Goal: Task Accomplishment & Management: Use online tool/utility

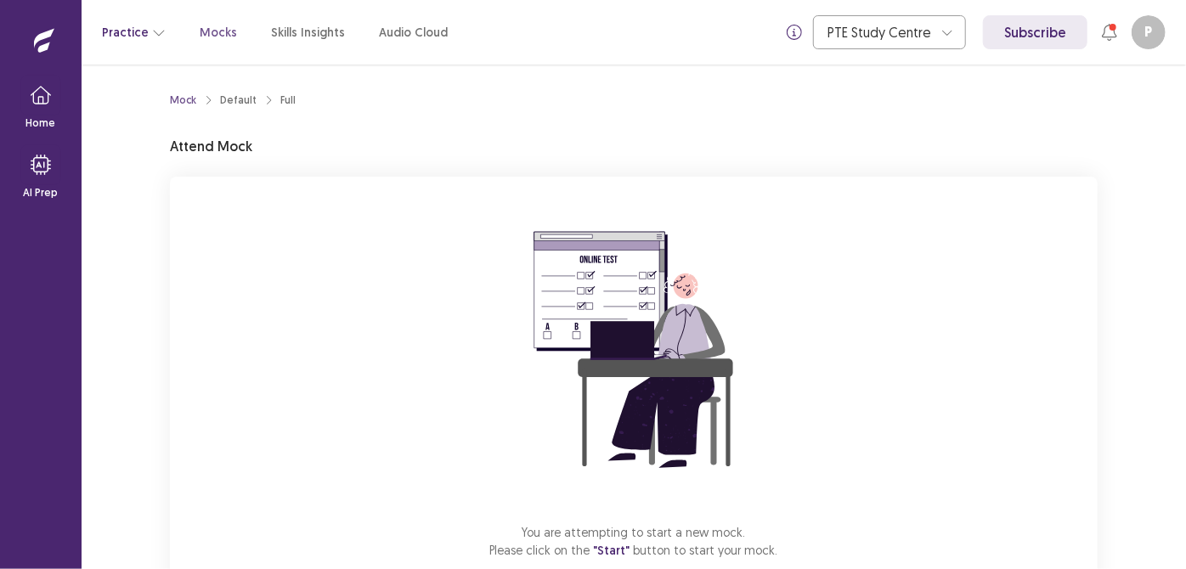
click at [152, 37] on icon "button" at bounding box center [159, 32] width 14 height 14
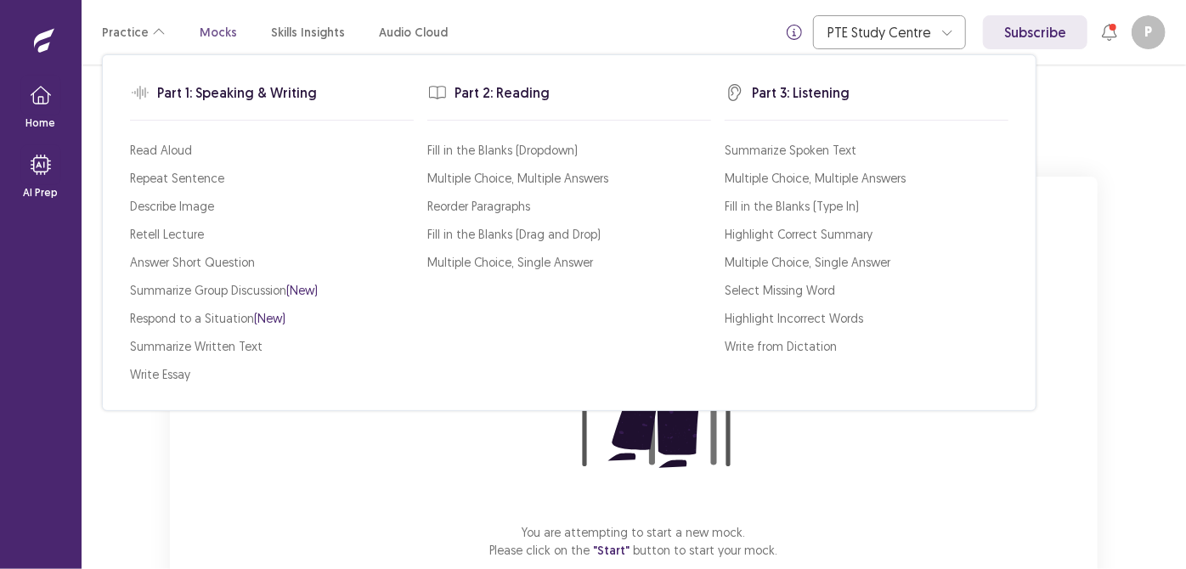
click at [215, 420] on div "You are attempting to start a new mock. Please click on the "Start" button to s…" at bounding box center [633, 404] width 927 height 454
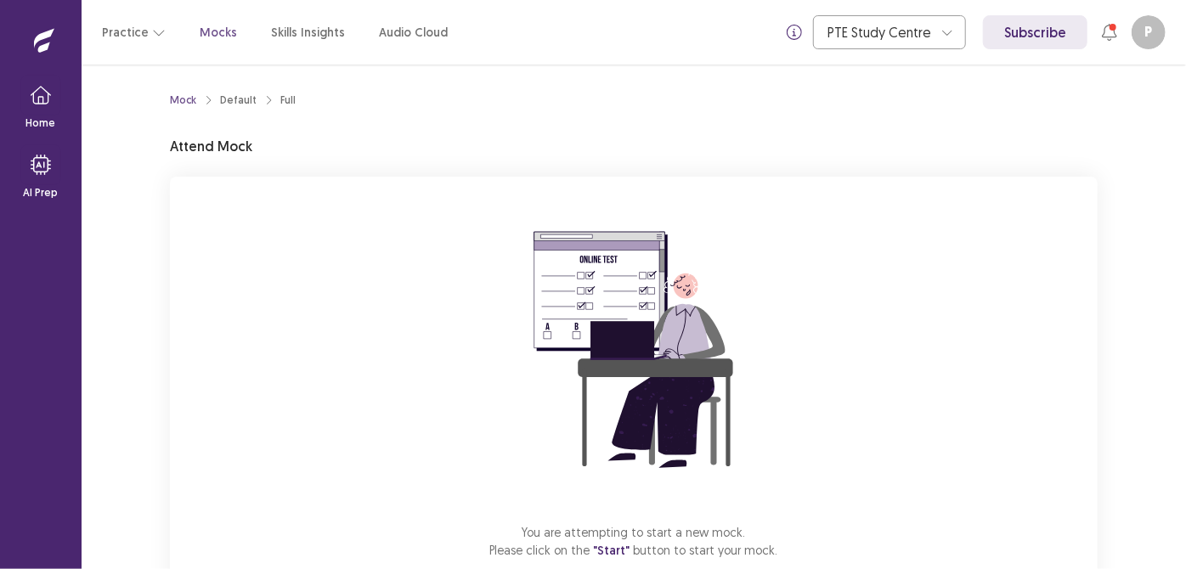
click at [206, 100] on icon "breadcrumb" at bounding box center [208, 100] width 10 height 10
click at [617, 553] on span ""Start"" at bounding box center [612, 550] width 37 height 15
click at [280, 95] on div "Full" at bounding box center [287, 100] width 15 height 15
click at [285, 102] on div "Full" at bounding box center [287, 100] width 15 height 15
click at [573, 301] on img at bounding box center [634, 350] width 306 height 306
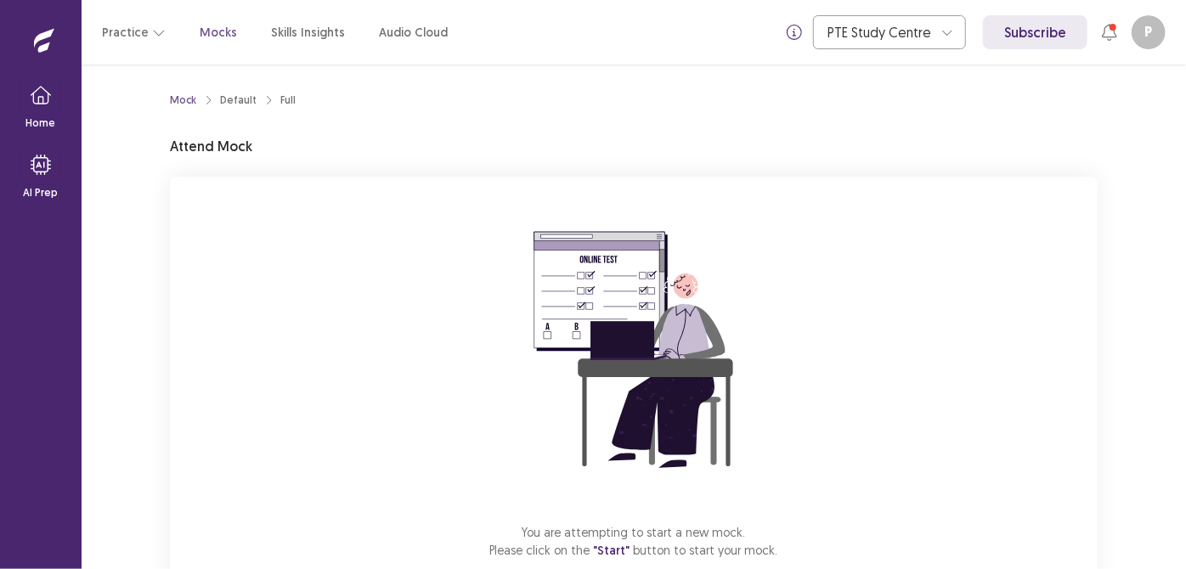
click at [573, 301] on img at bounding box center [634, 350] width 306 height 306
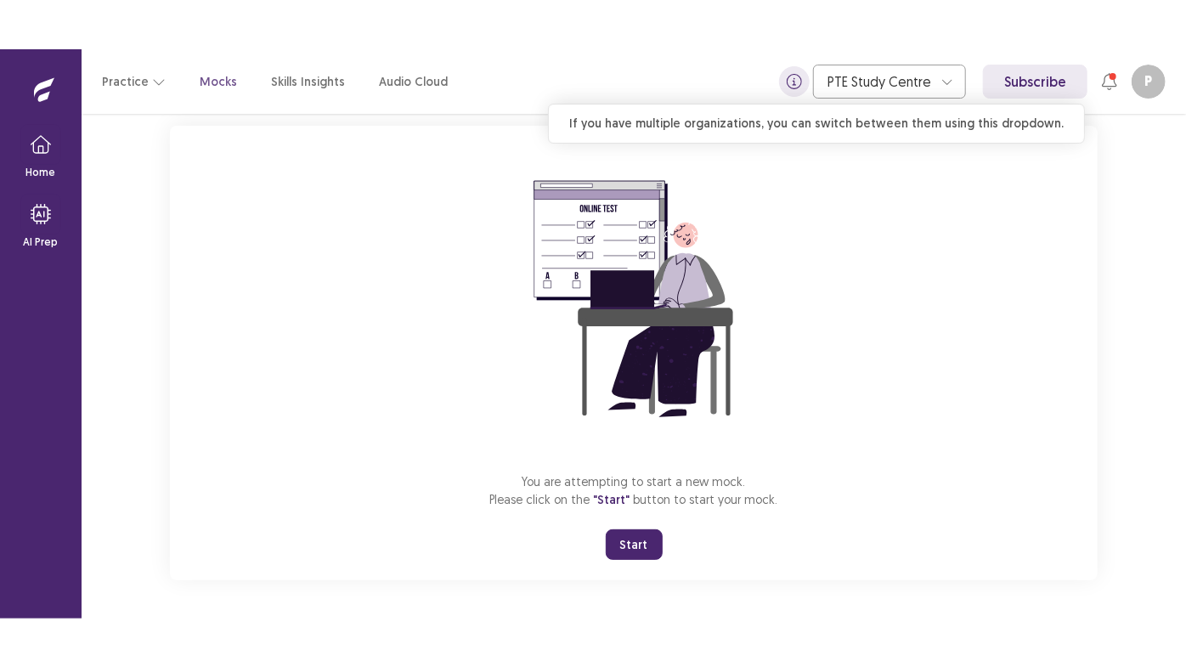
scroll to position [101, 0]
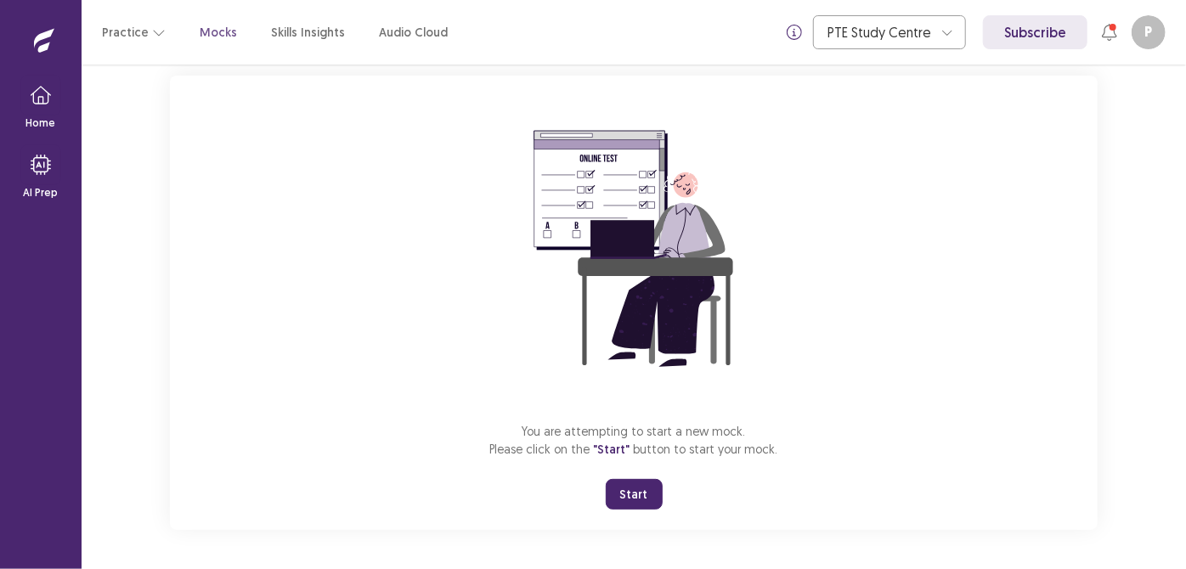
click at [639, 495] on button "Start" at bounding box center [634, 494] width 57 height 31
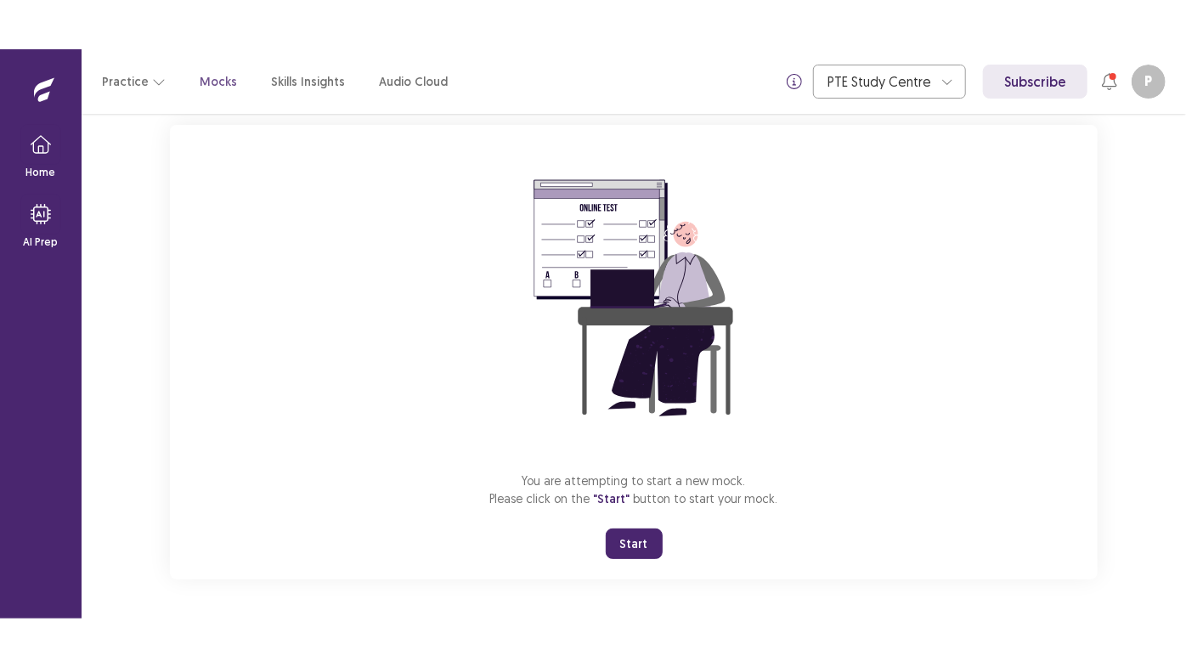
scroll to position [3, 0]
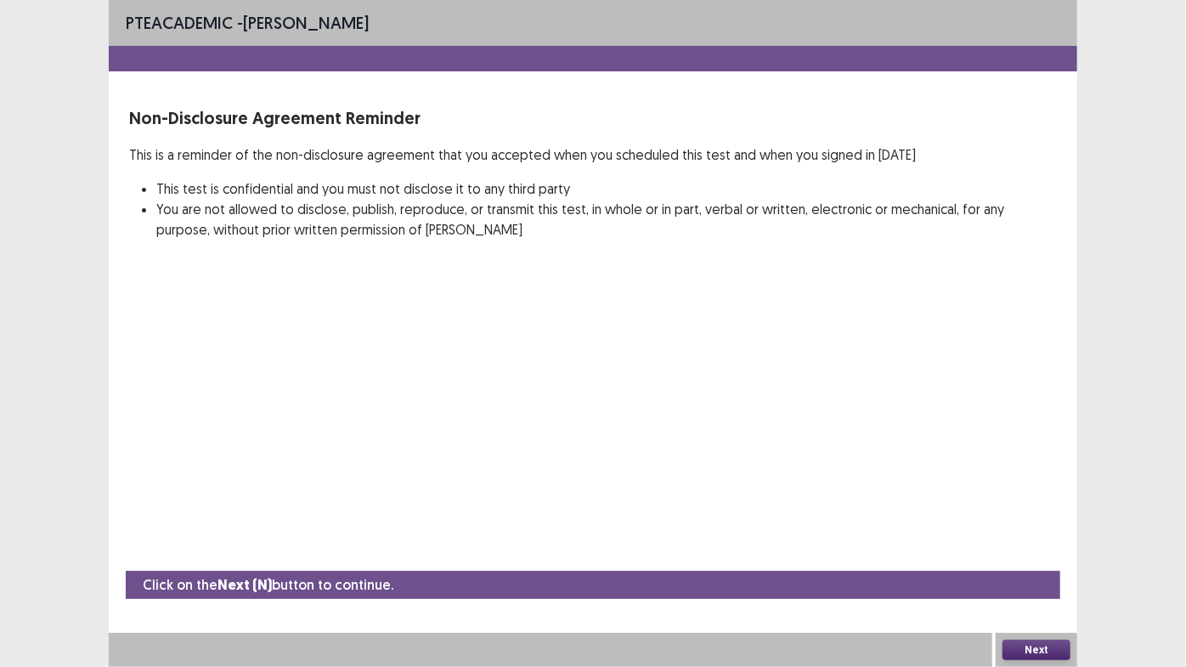
click at [1035, 568] on button "Next" at bounding box center [1036, 649] width 68 height 20
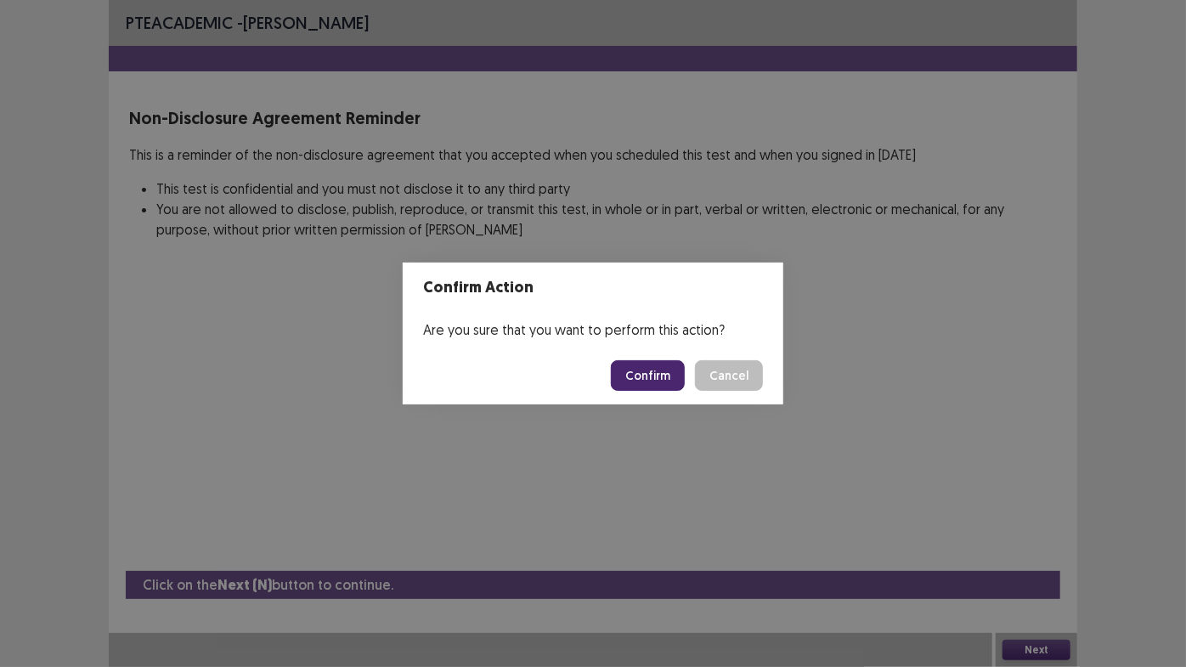
click at [662, 369] on button "Confirm" at bounding box center [648, 375] width 74 height 31
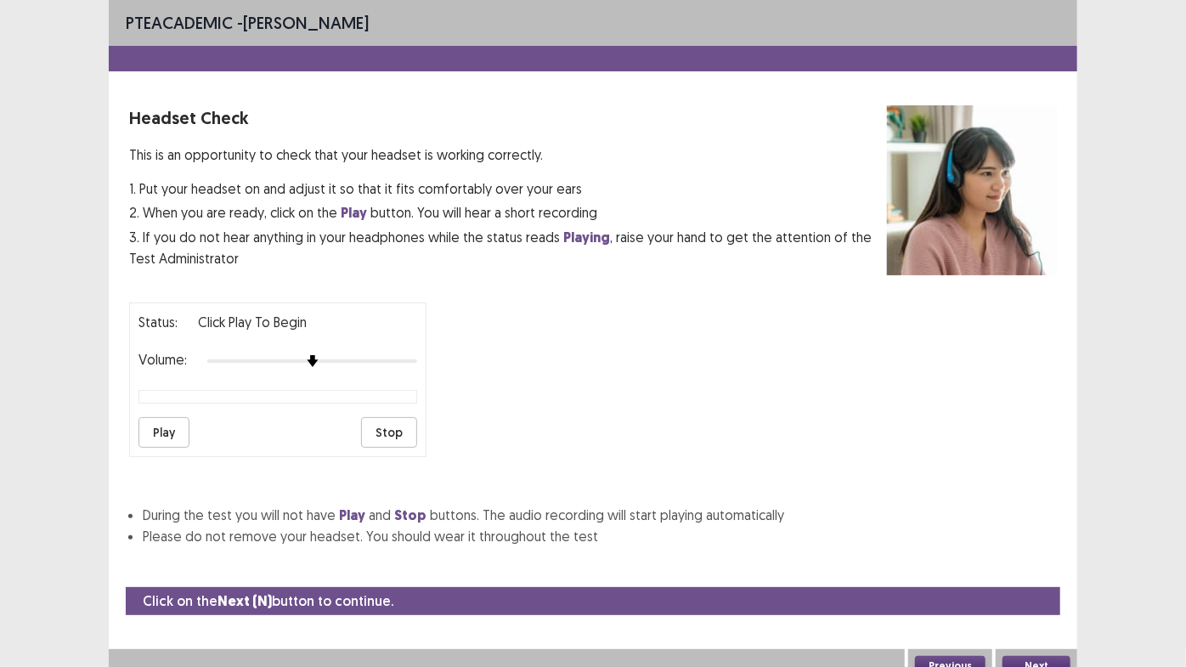
click at [154, 421] on button "Play" at bounding box center [163, 432] width 51 height 31
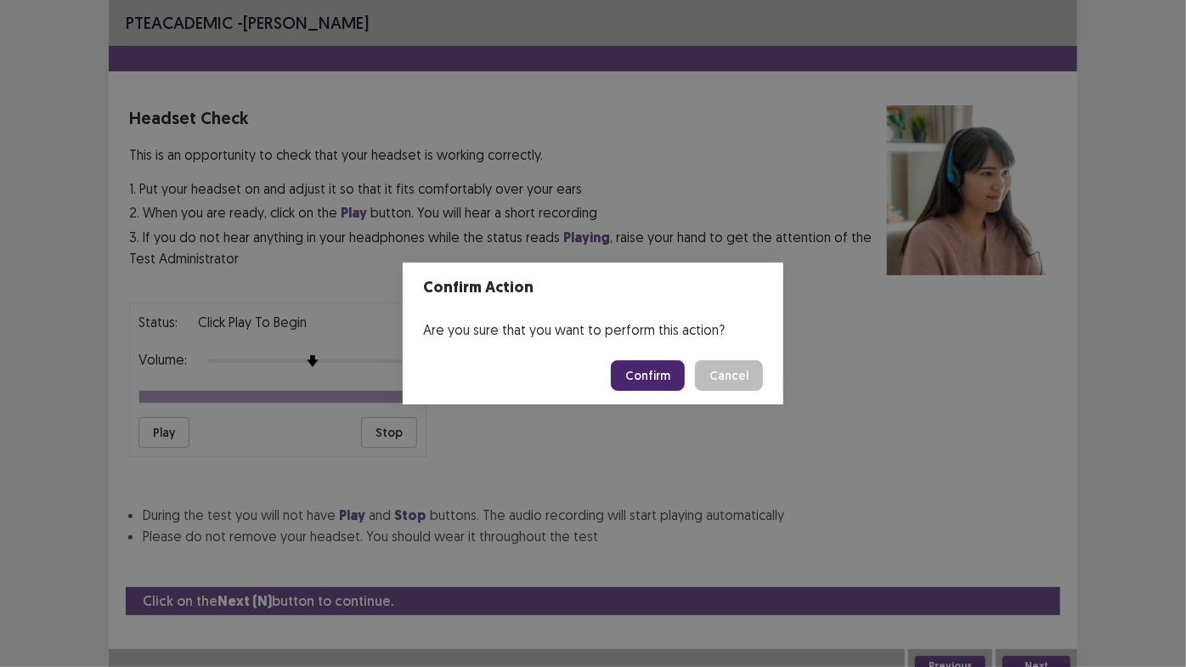
click at [654, 375] on button "Confirm" at bounding box center [648, 375] width 74 height 31
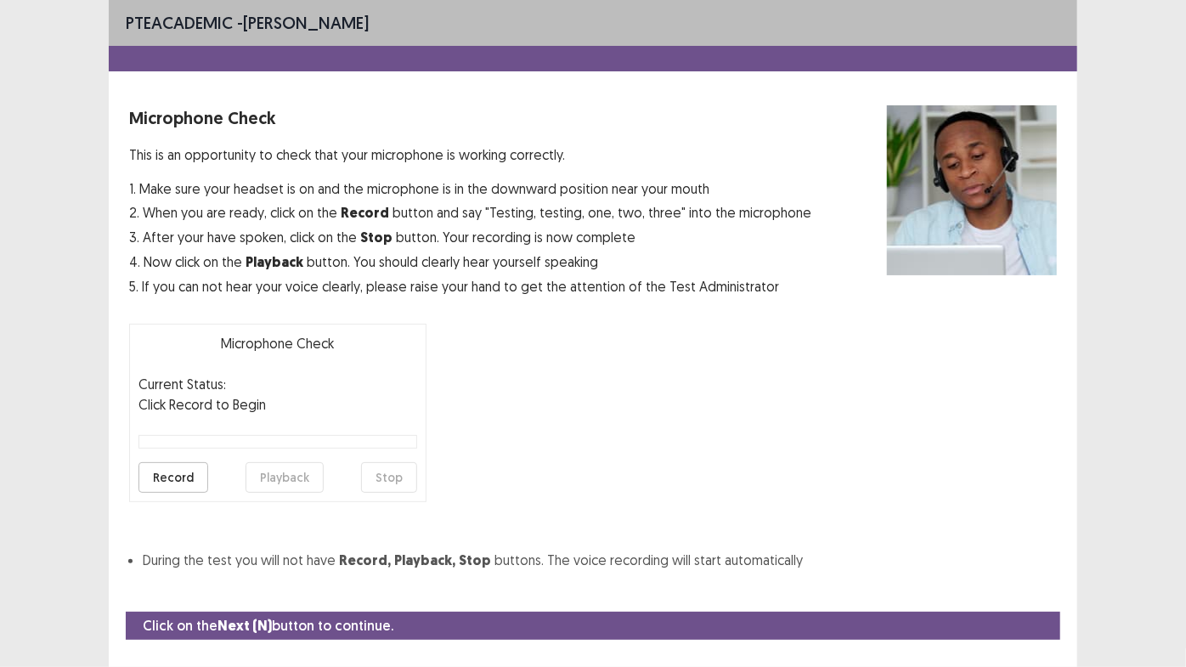
click at [156, 466] on button "Record" at bounding box center [173, 477] width 70 height 31
click at [408, 478] on button "Stop" at bounding box center [389, 477] width 56 height 31
click at [261, 482] on button "Playback" at bounding box center [284, 477] width 78 height 31
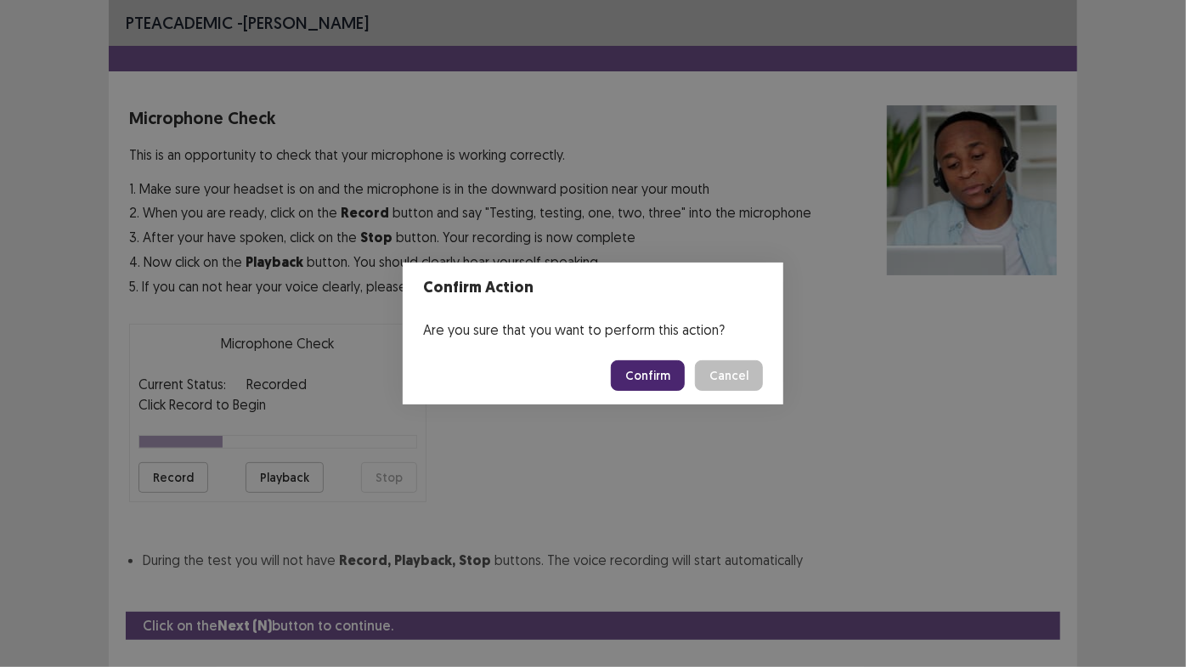
click at [695, 360] on button "Cancel" at bounding box center [729, 375] width 68 height 31
click at [660, 370] on button "Confirm" at bounding box center [648, 375] width 74 height 31
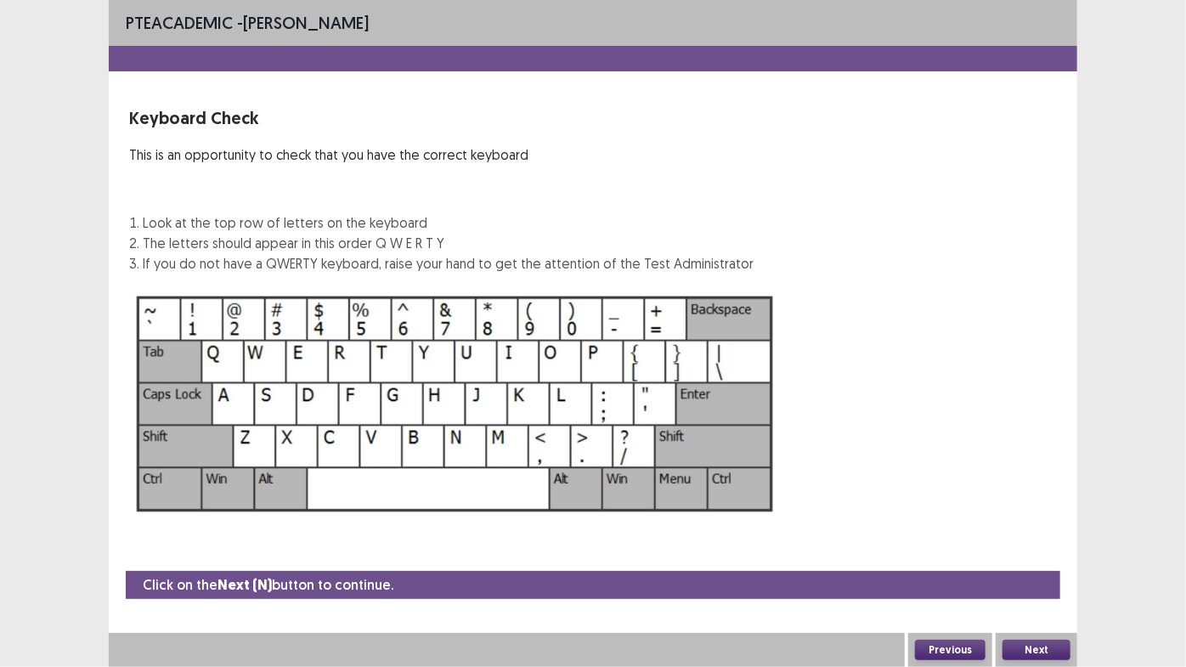
click at [915, 568] on button "Previous" at bounding box center [950, 649] width 70 height 20
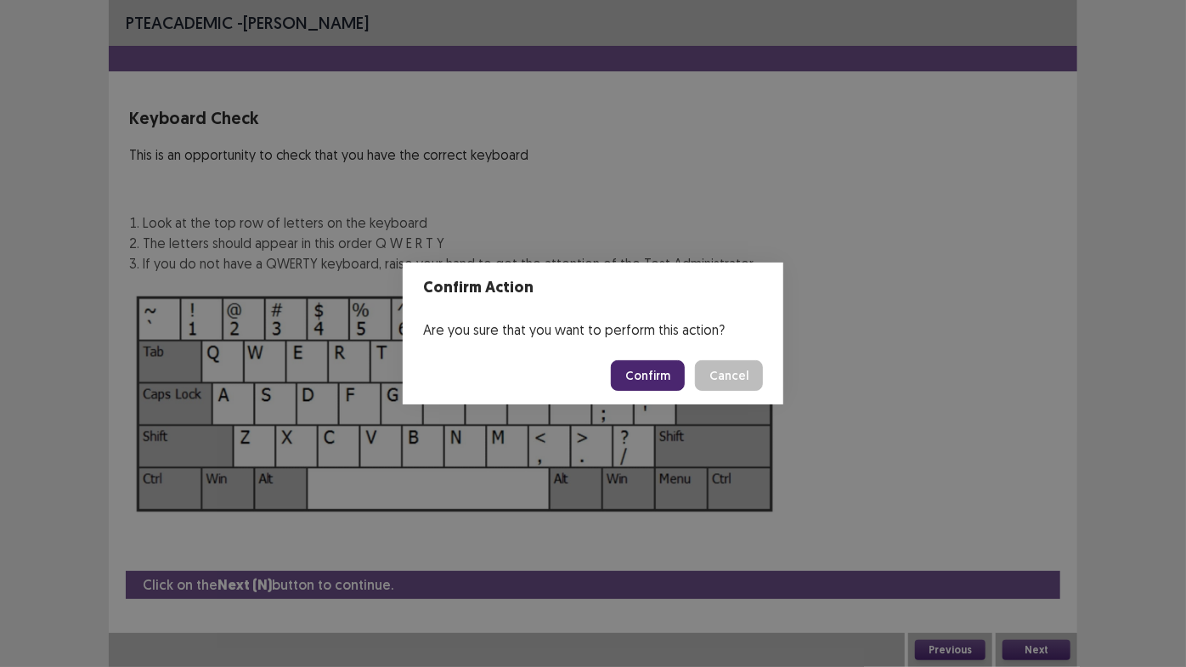
click at [695, 360] on button "Cancel" at bounding box center [729, 375] width 68 height 31
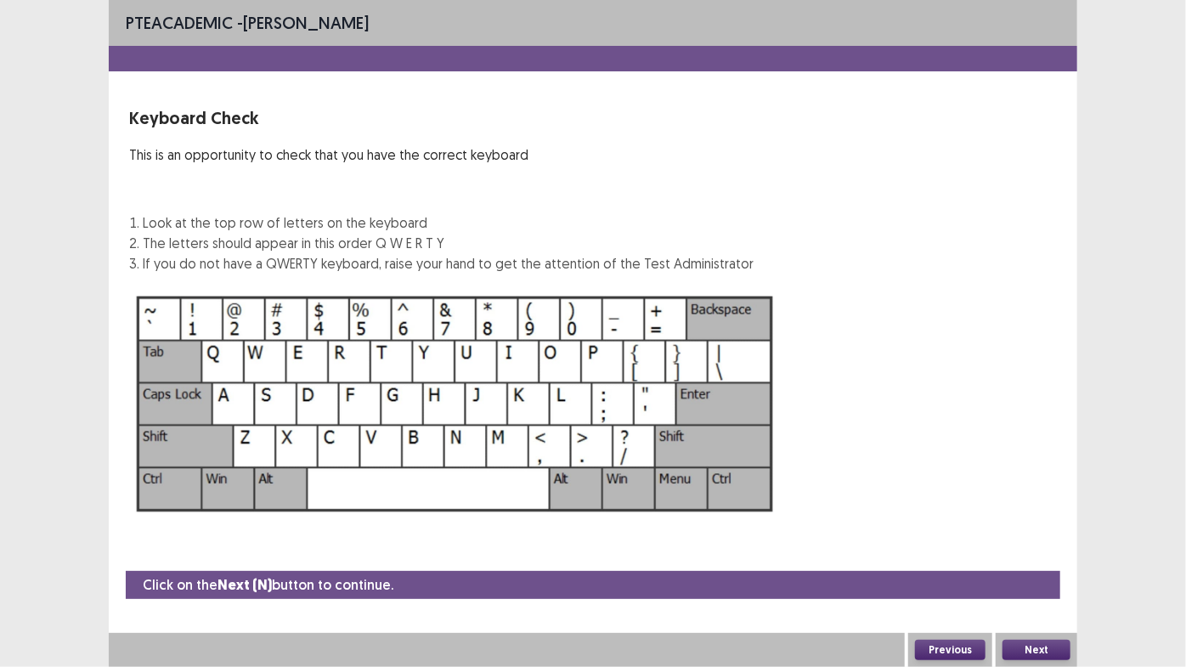
click at [915, 568] on button "Previous" at bounding box center [950, 649] width 70 height 20
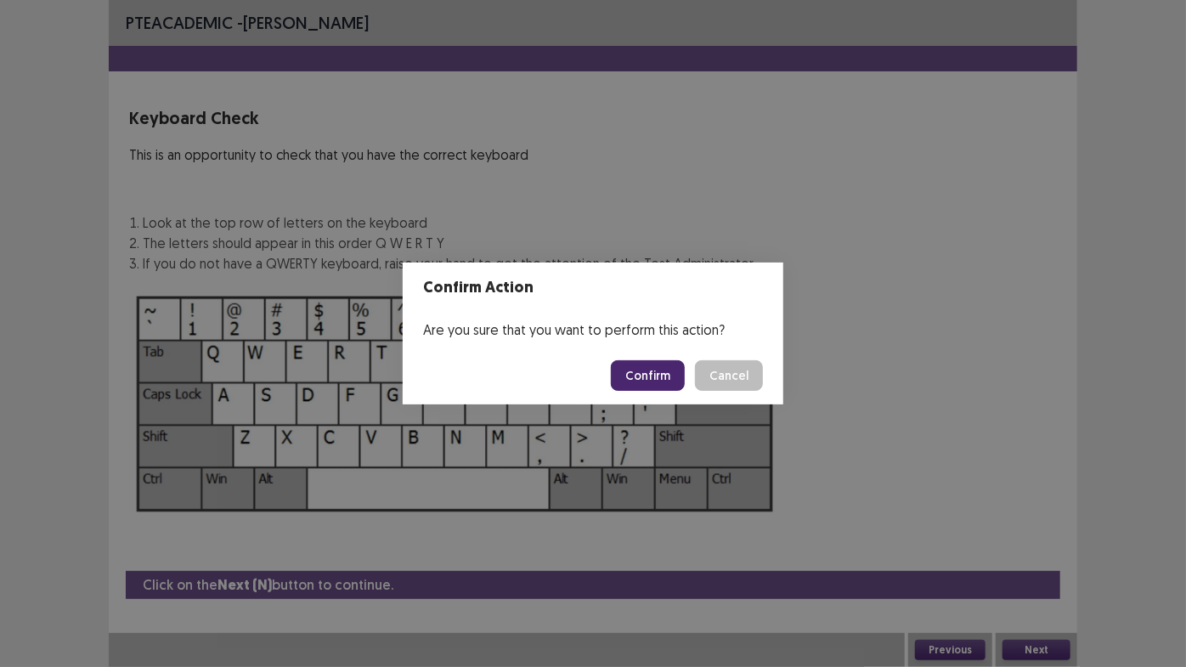
click at [643, 378] on button "Confirm" at bounding box center [648, 375] width 74 height 31
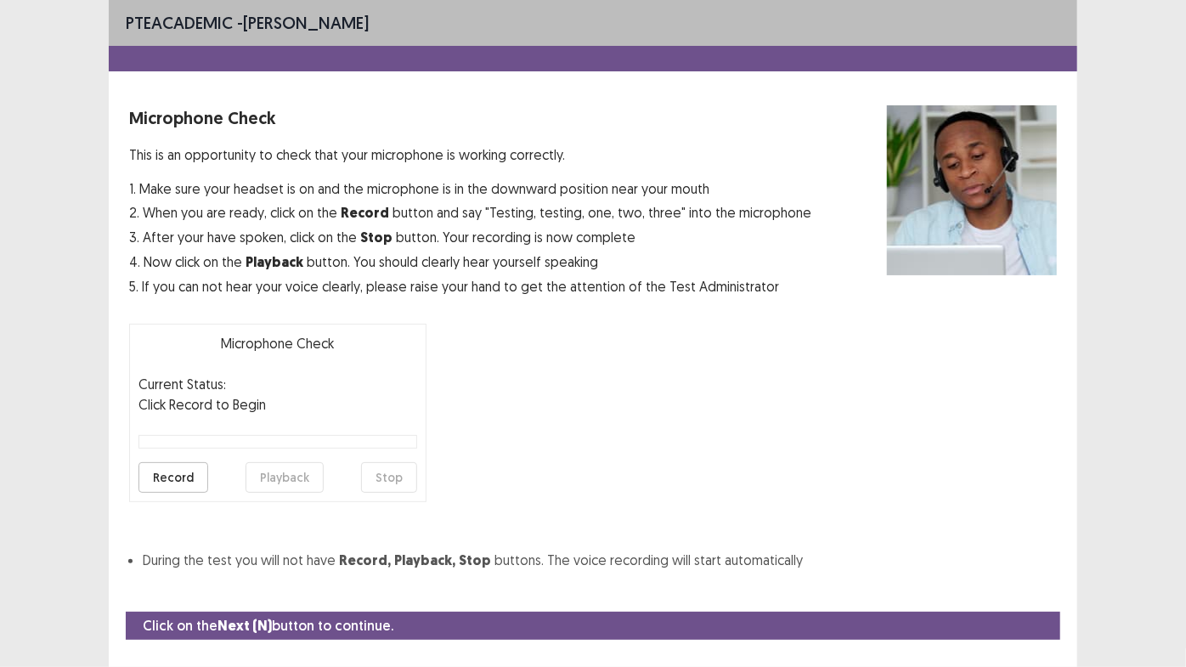
scroll to position [38, 0]
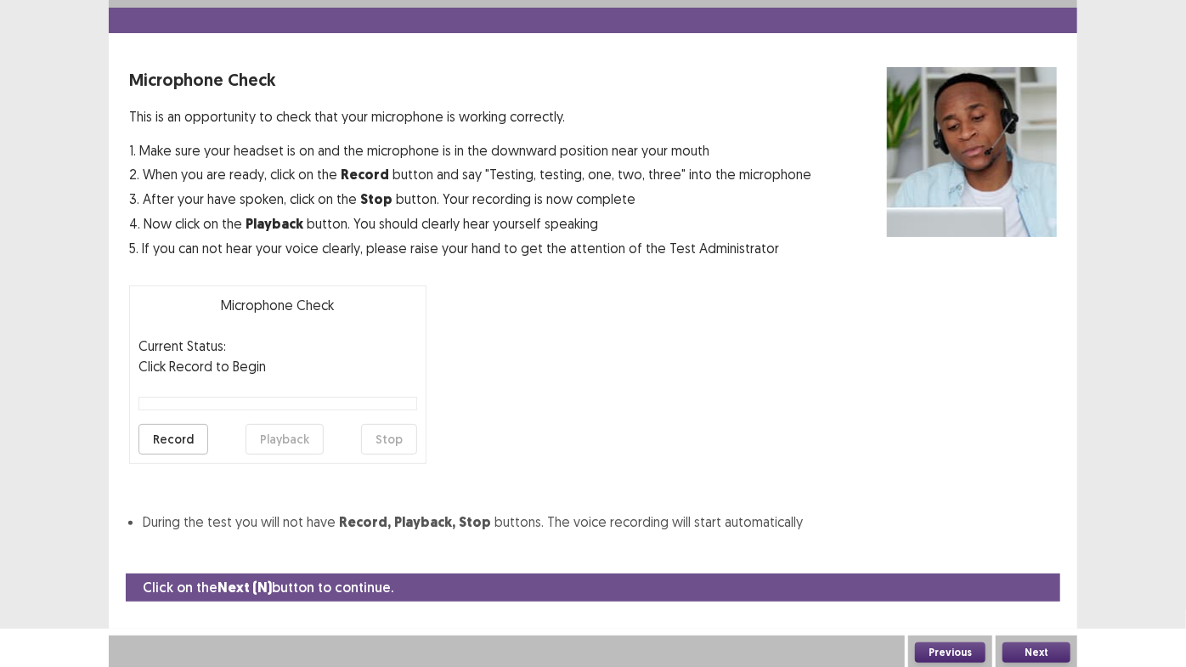
click at [1046, 568] on button "Next" at bounding box center [1036, 652] width 68 height 20
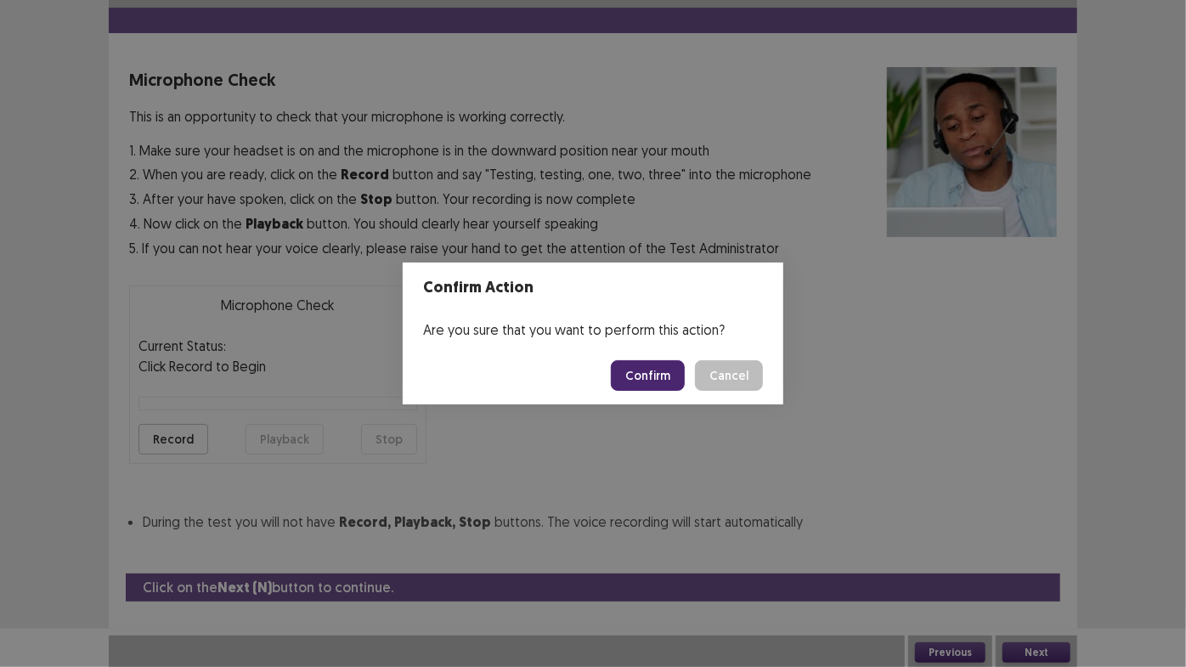
click at [655, 378] on button "Confirm" at bounding box center [648, 375] width 74 height 31
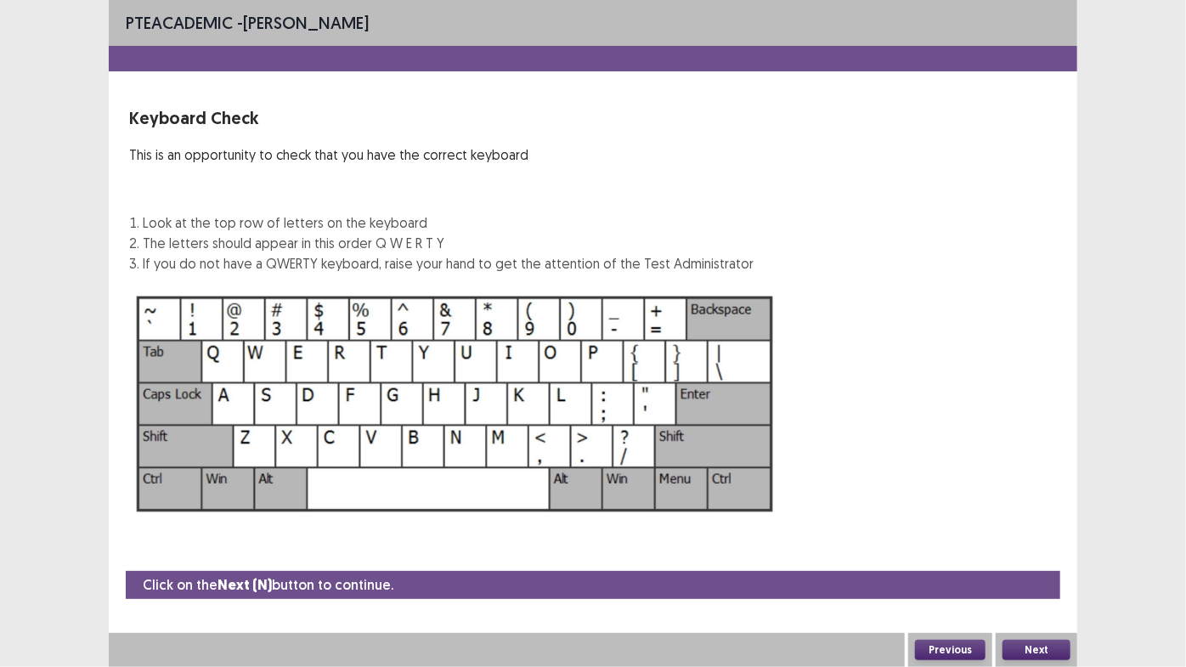
click at [1034, 568] on button "Next" at bounding box center [1036, 649] width 68 height 20
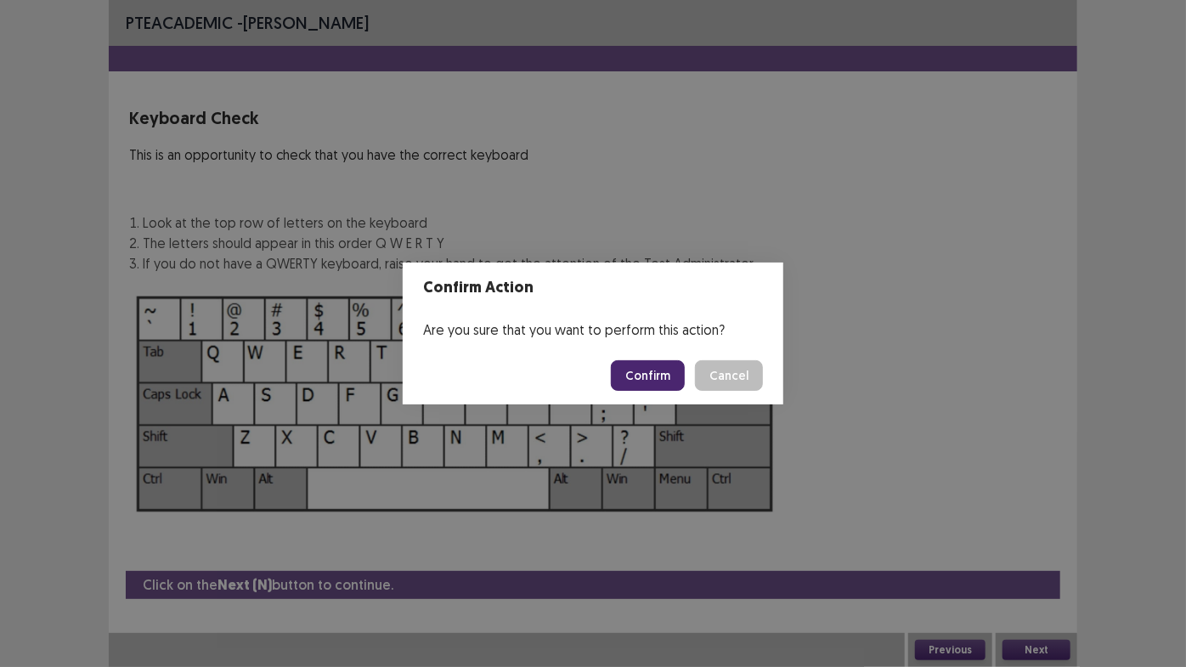
click at [670, 371] on button "Confirm" at bounding box center [648, 375] width 74 height 31
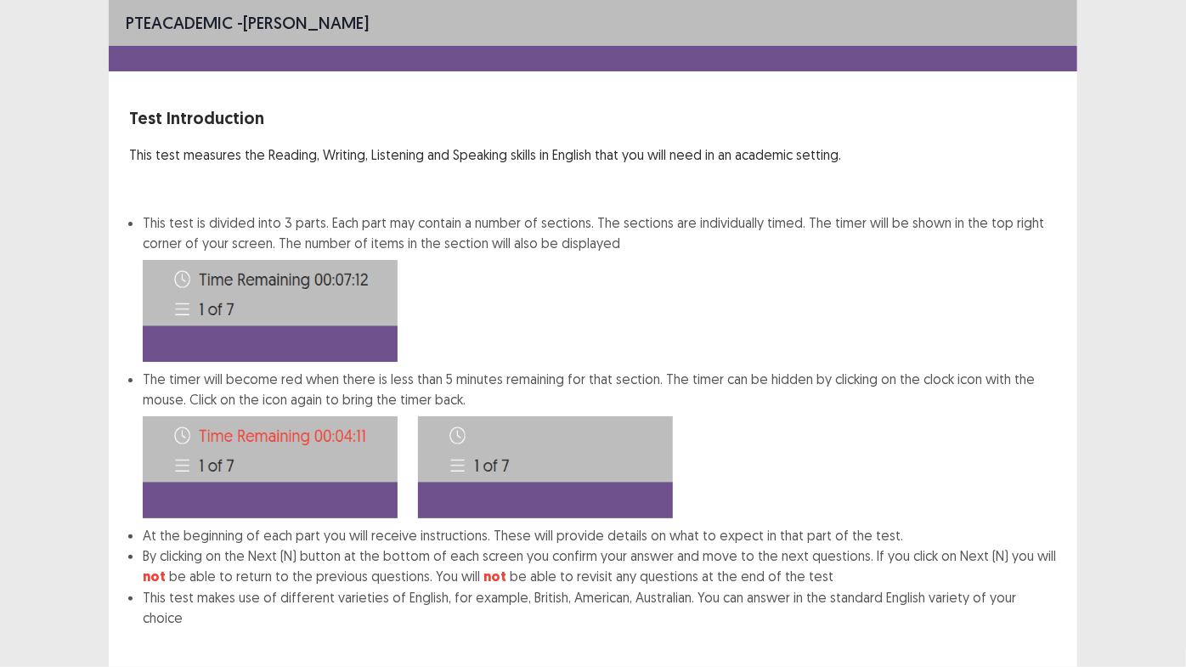
scroll to position [76, 0]
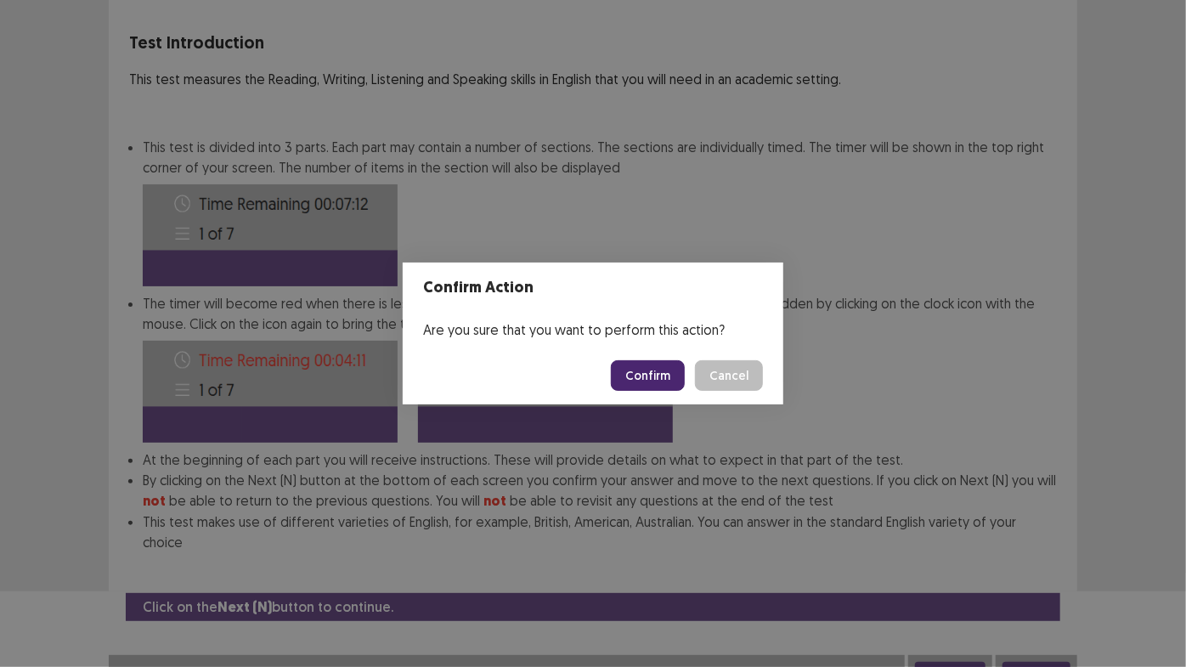
click at [656, 369] on button "Confirm" at bounding box center [648, 375] width 74 height 31
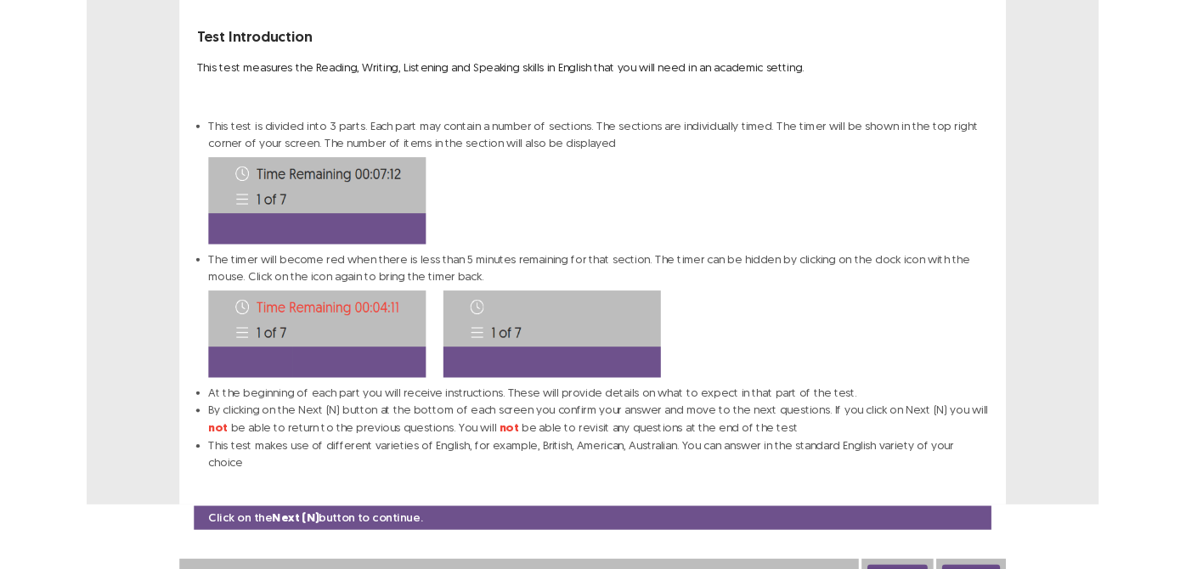
scroll to position [0, 0]
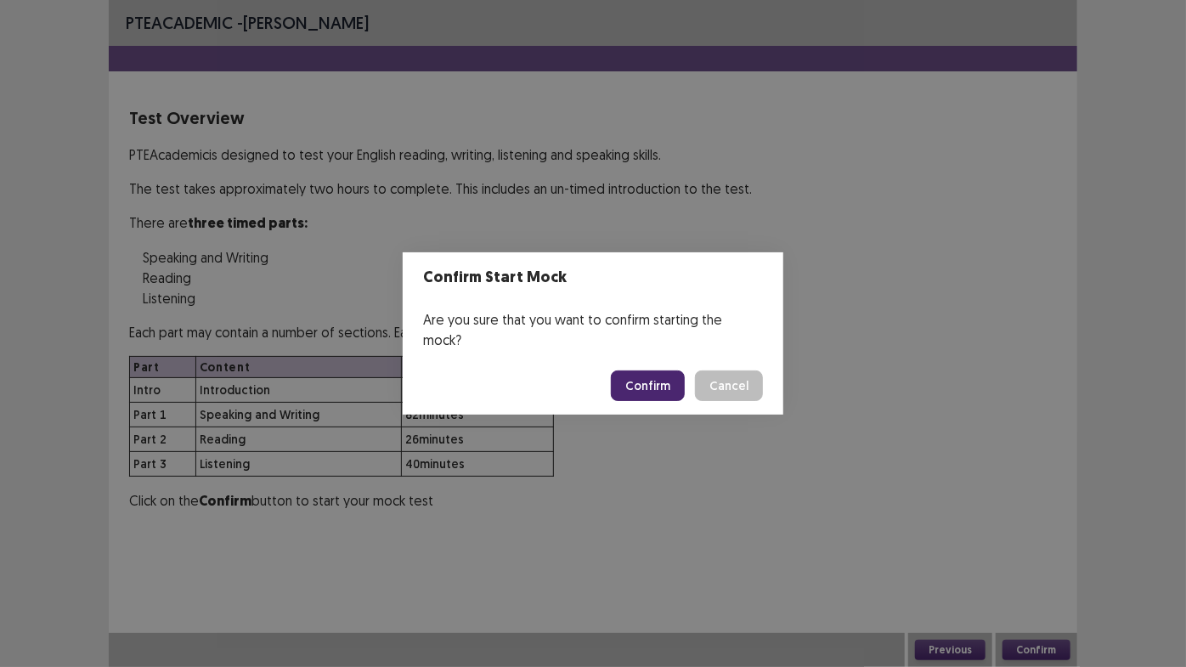
click at [651, 379] on button "Confirm" at bounding box center [648, 385] width 74 height 31
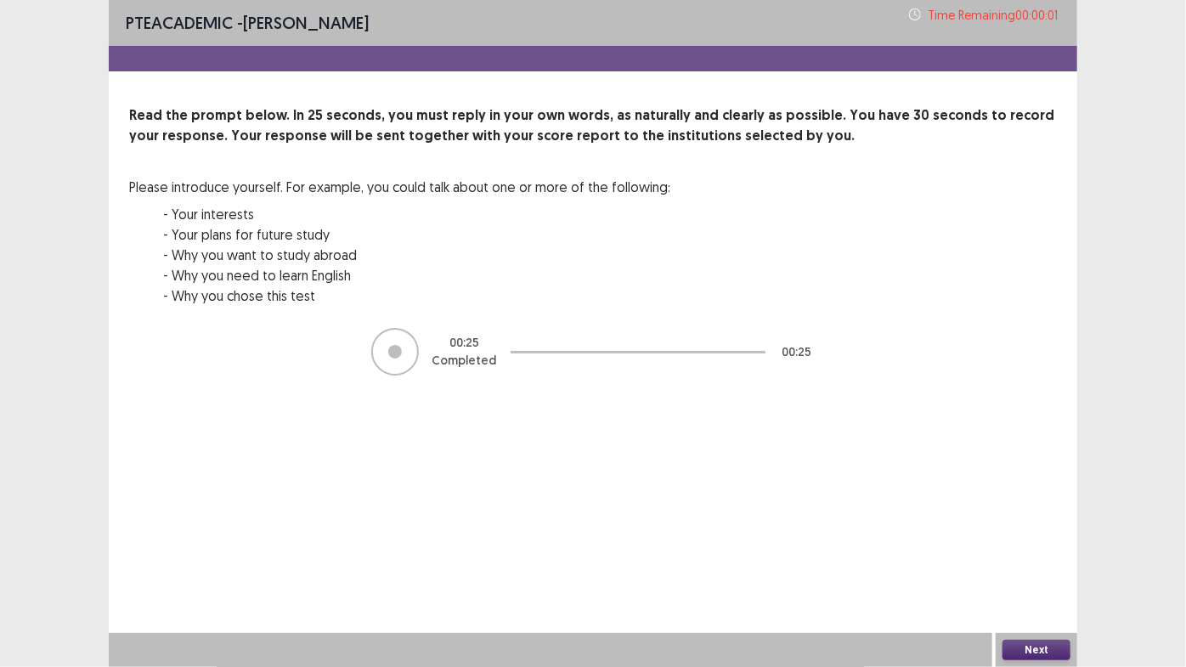
click at [1055, 568] on button "Next" at bounding box center [1036, 649] width 68 height 20
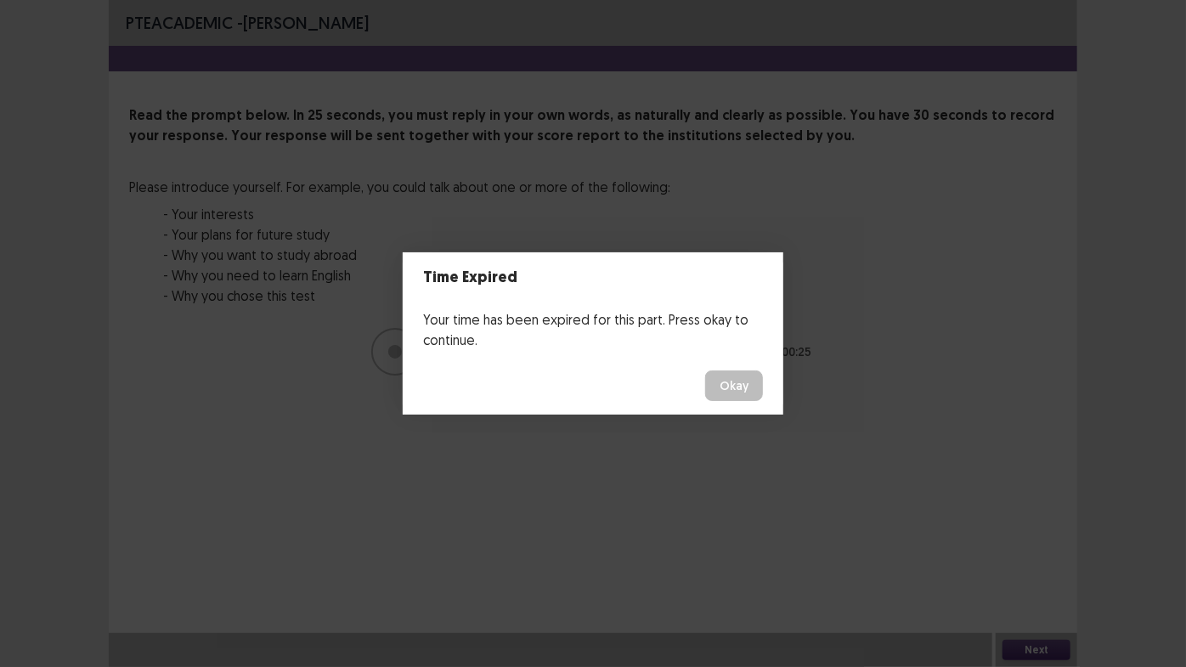
click at [729, 382] on button "Okay" at bounding box center [734, 385] width 58 height 31
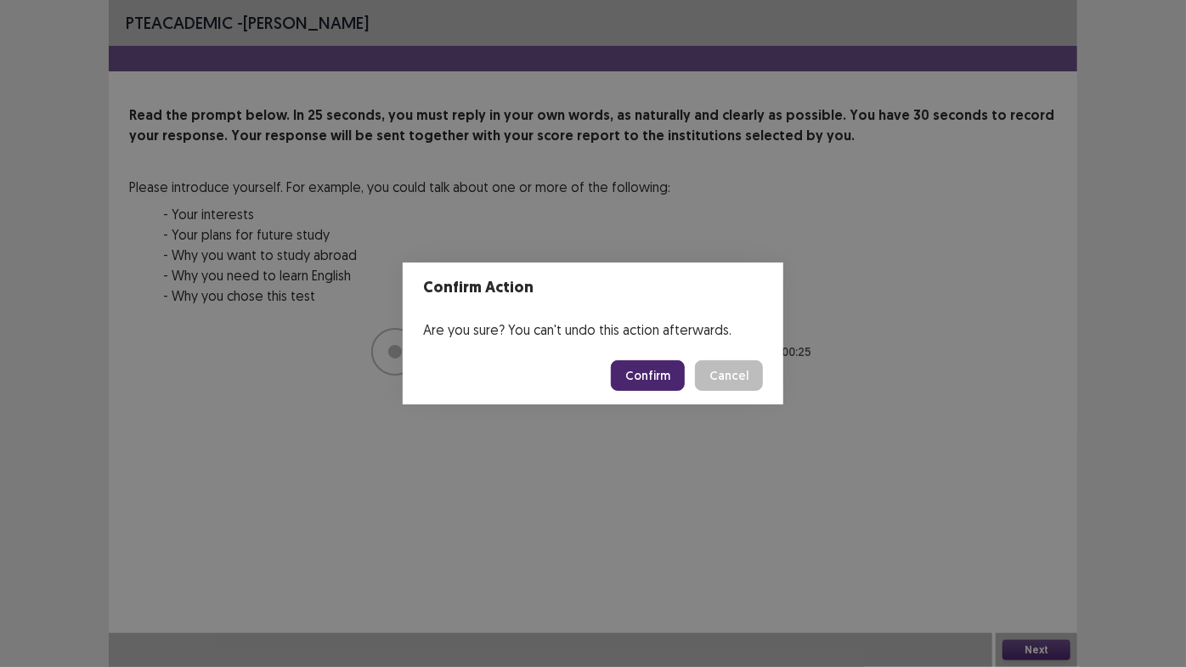
click at [638, 375] on button "Confirm" at bounding box center [648, 375] width 74 height 31
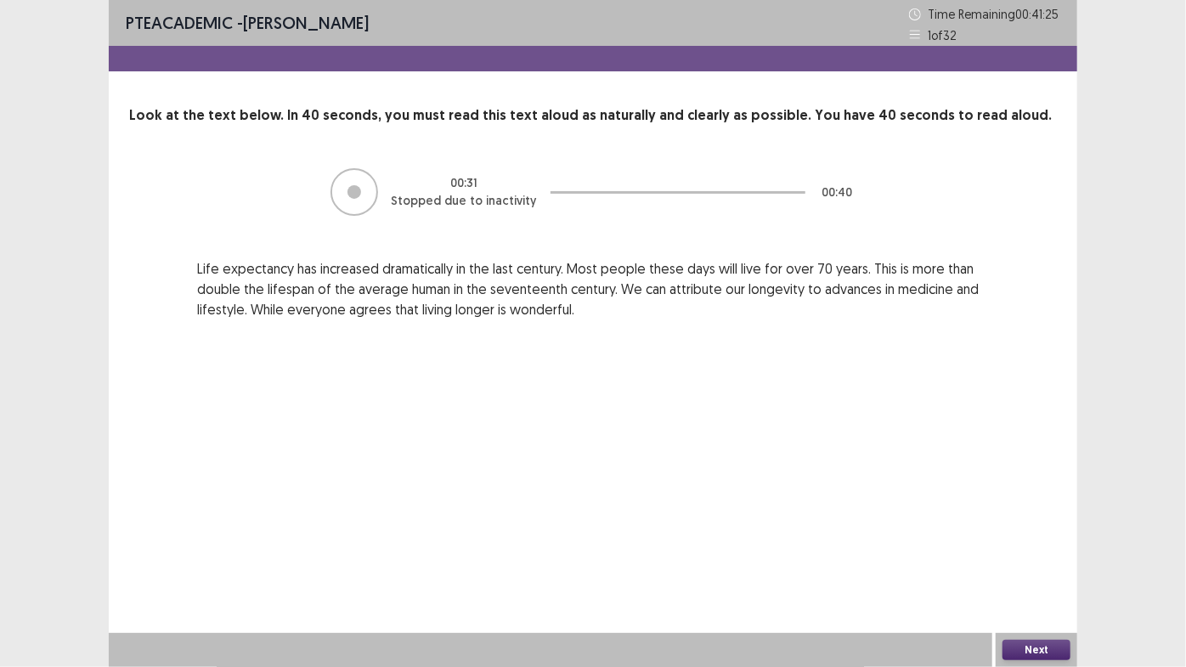
click at [1052, 568] on button "Next" at bounding box center [1036, 649] width 68 height 20
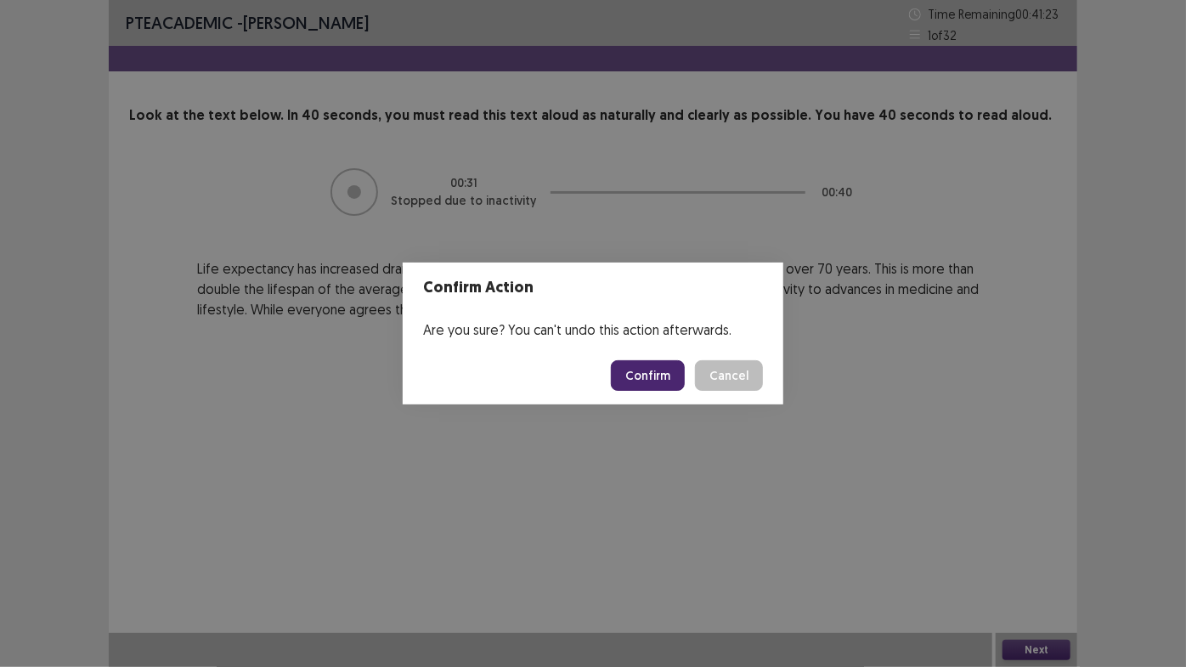
click at [625, 378] on button "Confirm" at bounding box center [648, 375] width 74 height 31
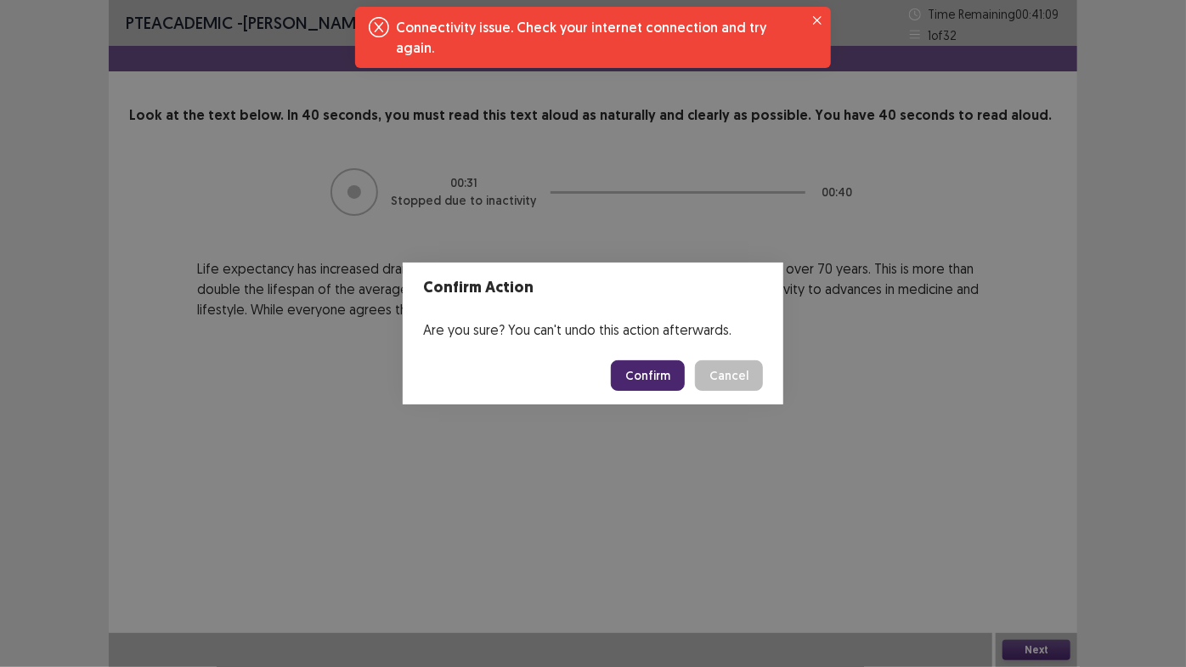
click at [625, 378] on button "Confirm" at bounding box center [648, 375] width 74 height 31
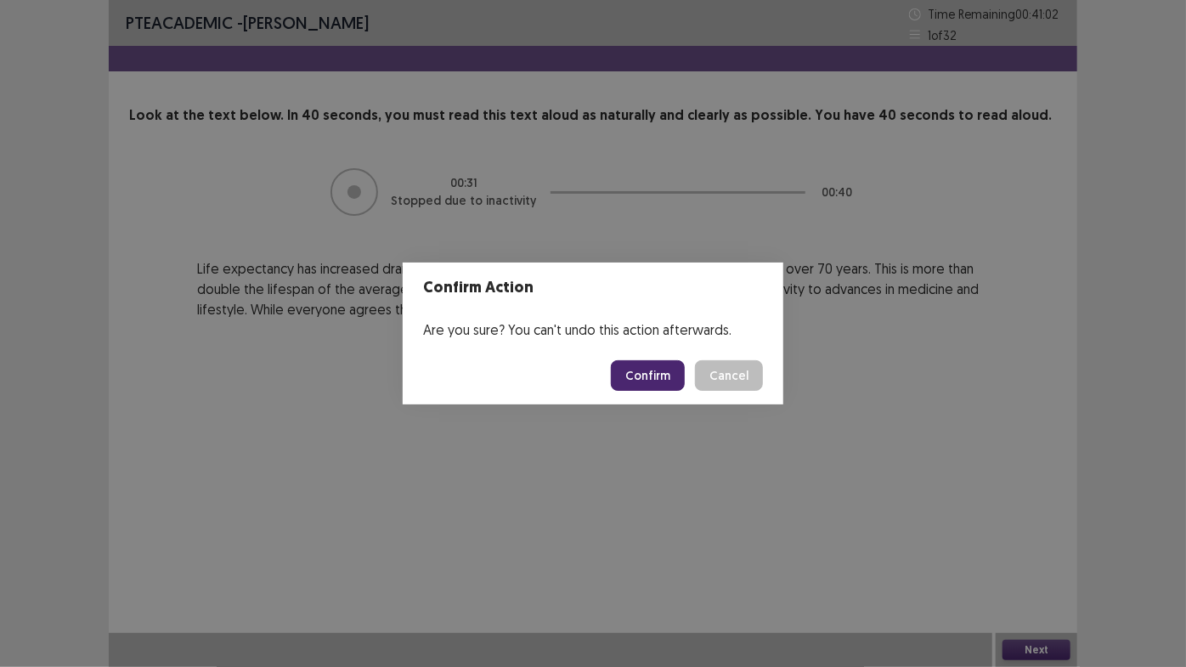
click at [625, 378] on button "Confirm" at bounding box center [648, 375] width 74 height 31
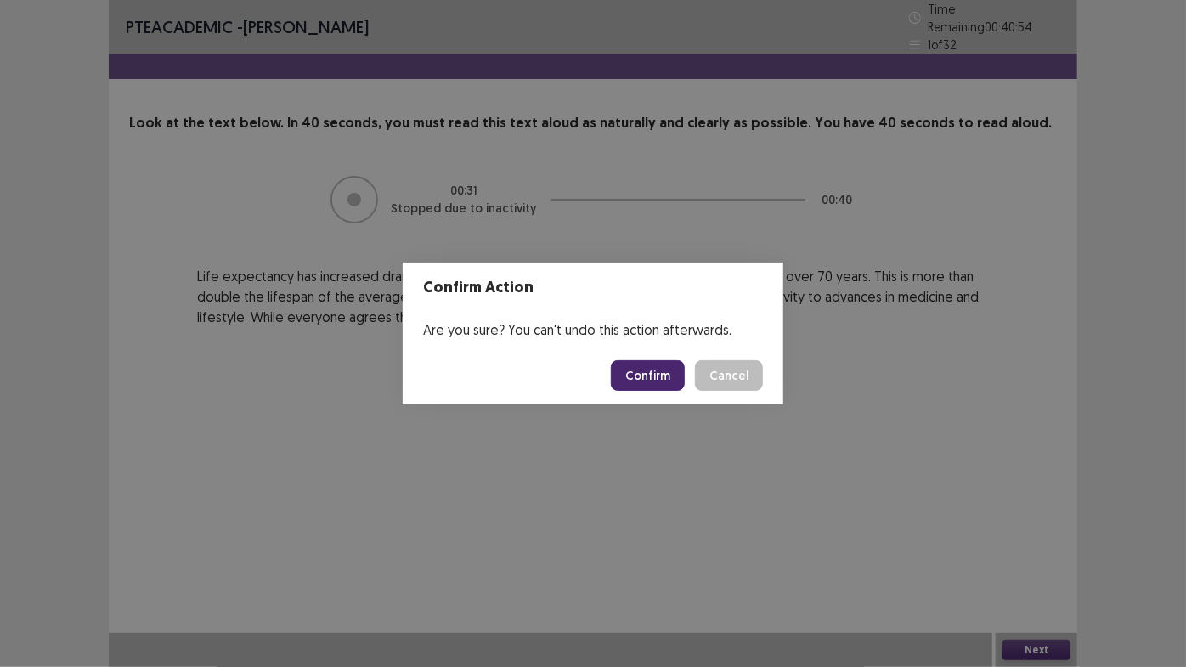
click at [707, 493] on div "Confirm Action Are you sure? You can't undo this action afterwards. Confirm Can…" at bounding box center [593, 333] width 1186 height 667
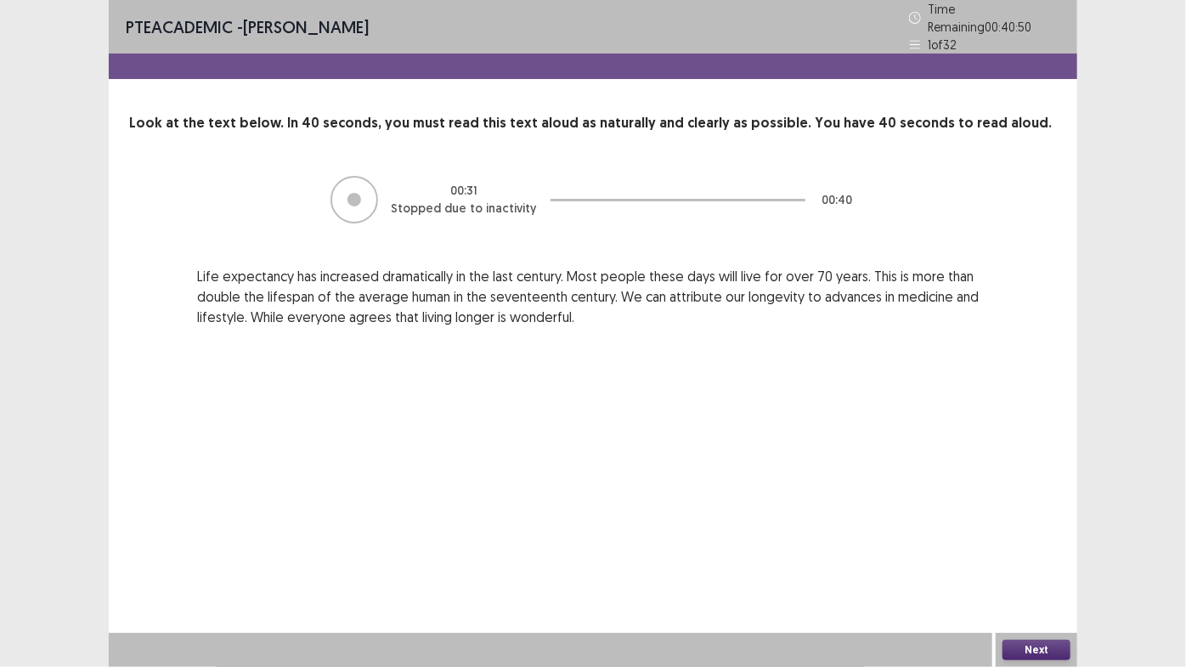
click at [1031, 568] on button "Next" at bounding box center [1036, 649] width 68 height 20
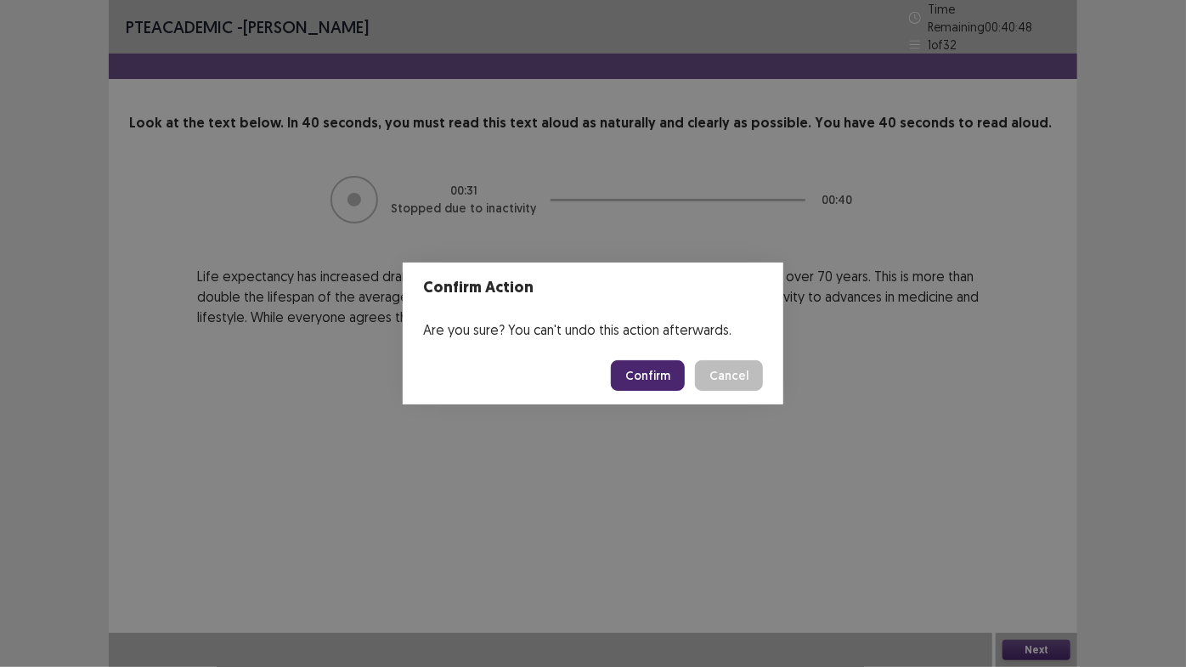
click at [658, 369] on button "Confirm" at bounding box center [648, 375] width 74 height 31
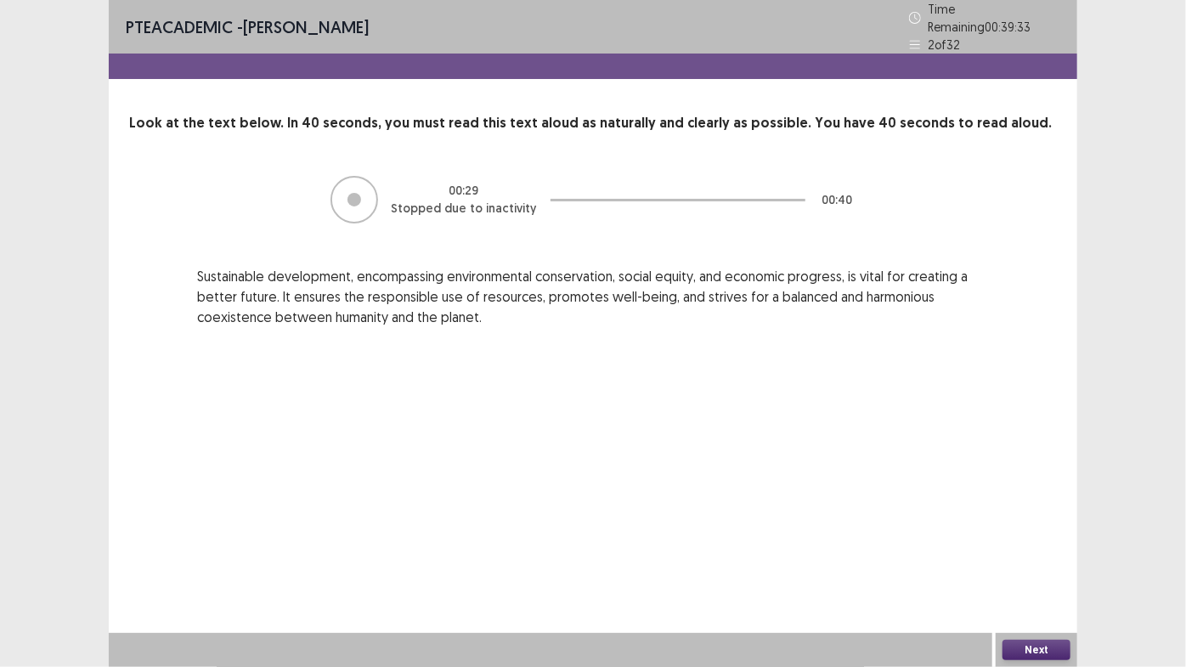
click at [1051, 568] on button "Next" at bounding box center [1036, 649] width 68 height 20
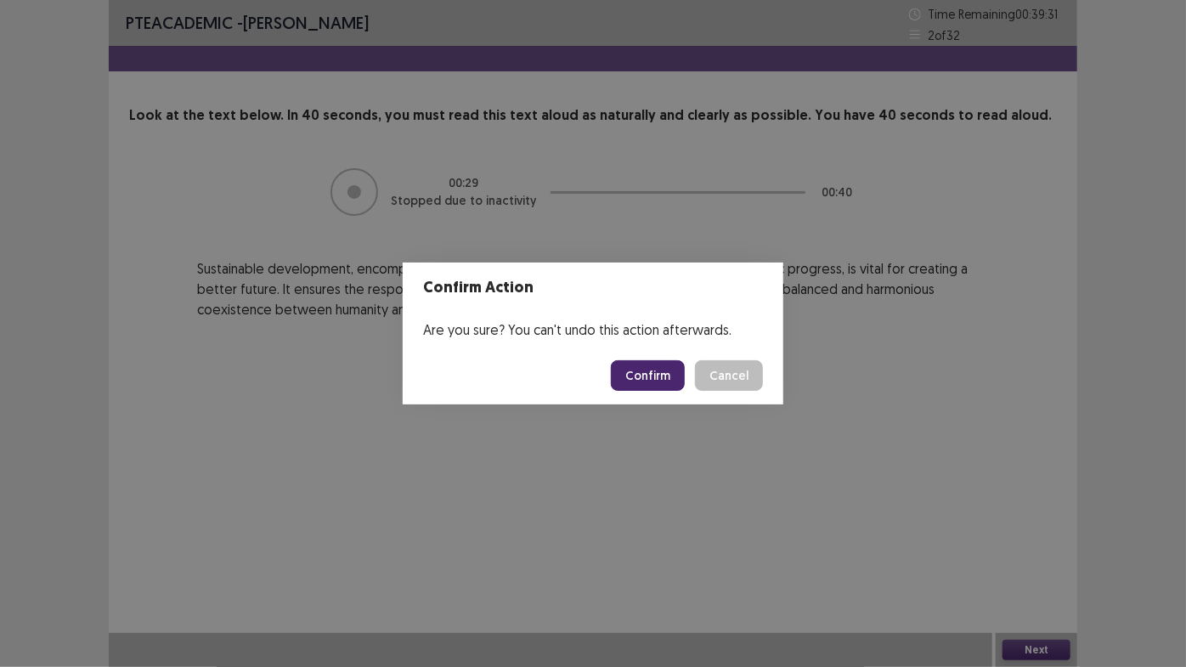
click at [652, 380] on button "Confirm" at bounding box center [648, 375] width 74 height 31
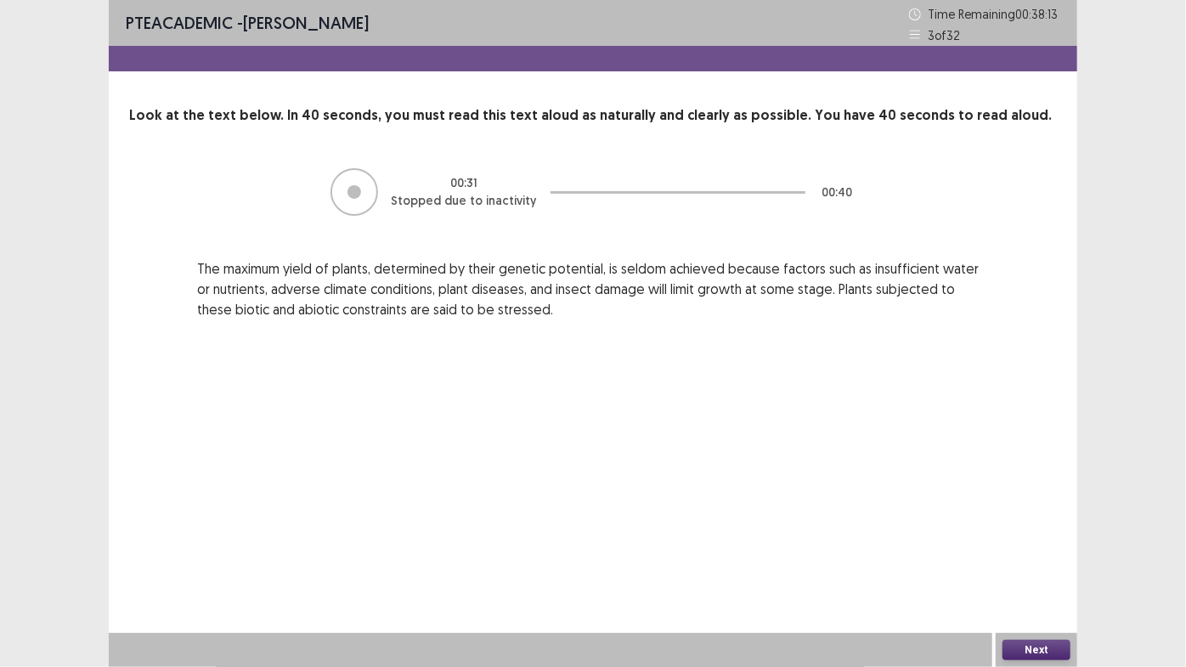
click at [1021, 568] on button "Next" at bounding box center [1036, 649] width 68 height 20
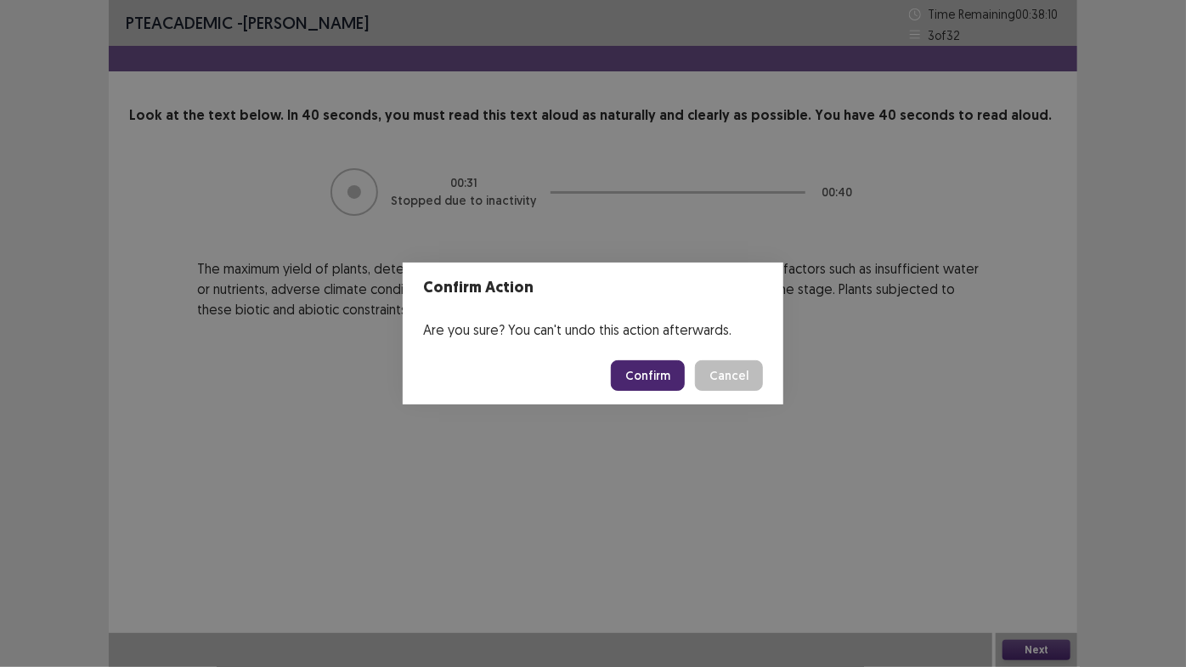
click at [646, 375] on button "Confirm" at bounding box center [648, 375] width 74 height 31
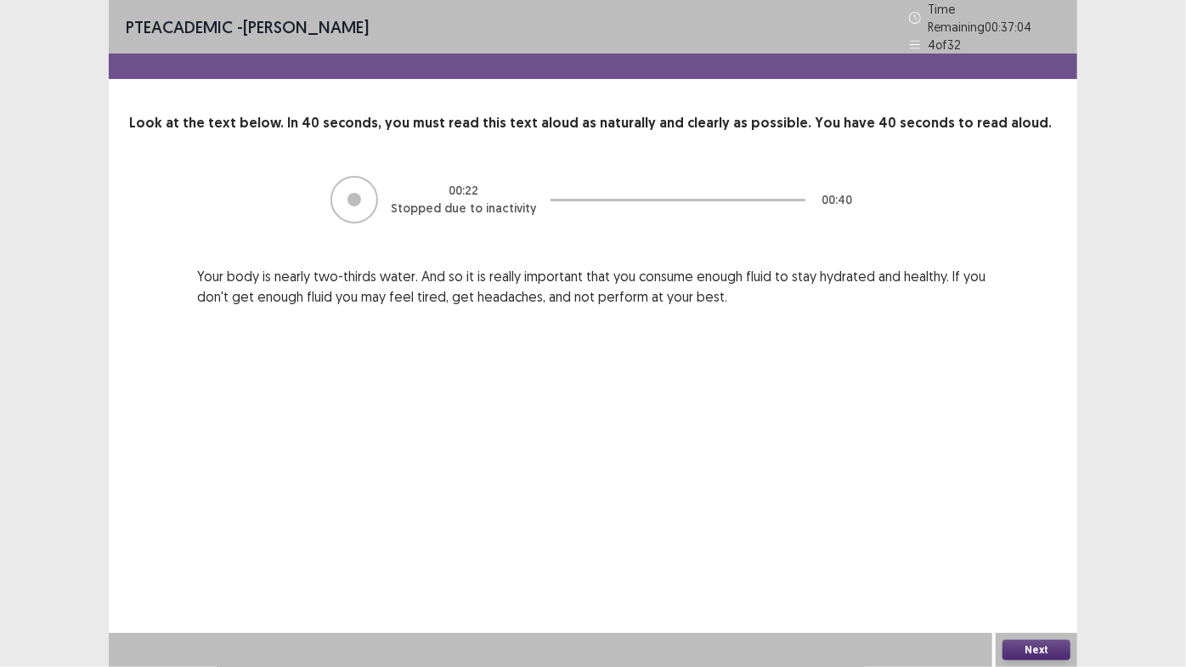
click at [1185, 568] on div "PTE academic - [PERSON_NAME] Time Remaining 00 : 37 : 04 4 of 32 Look at the te…" at bounding box center [593, 333] width 1186 height 667
click at [1019, 568] on button "Next" at bounding box center [1036, 649] width 68 height 20
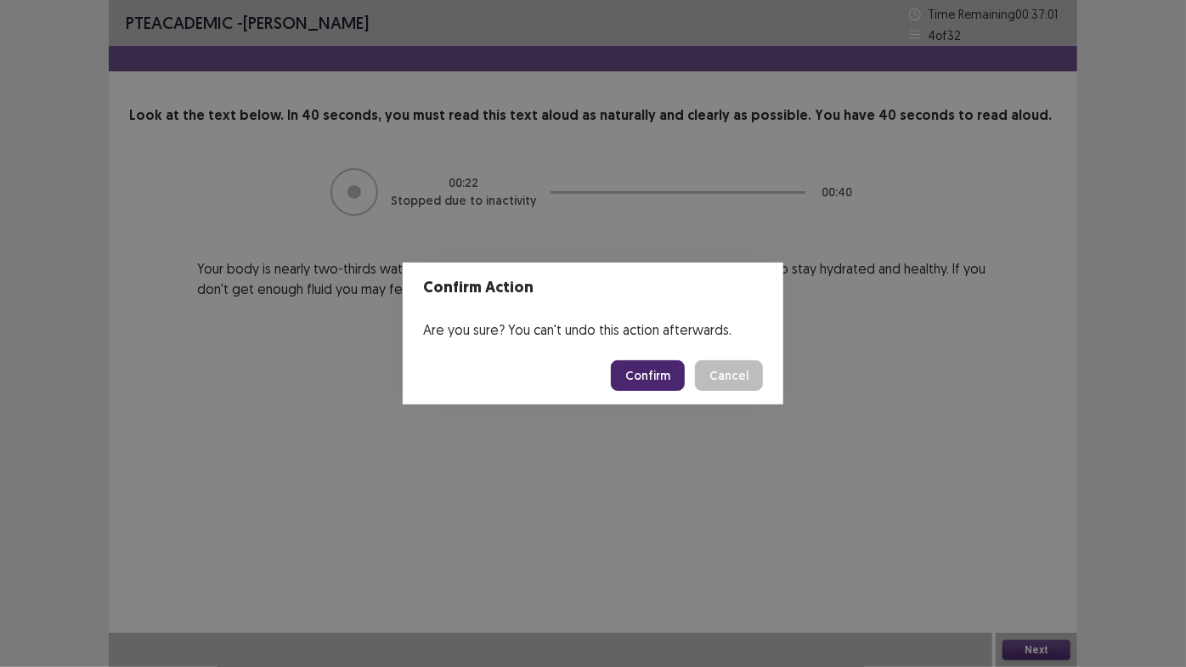
click at [671, 378] on button "Confirm" at bounding box center [648, 375] width 74 height 31
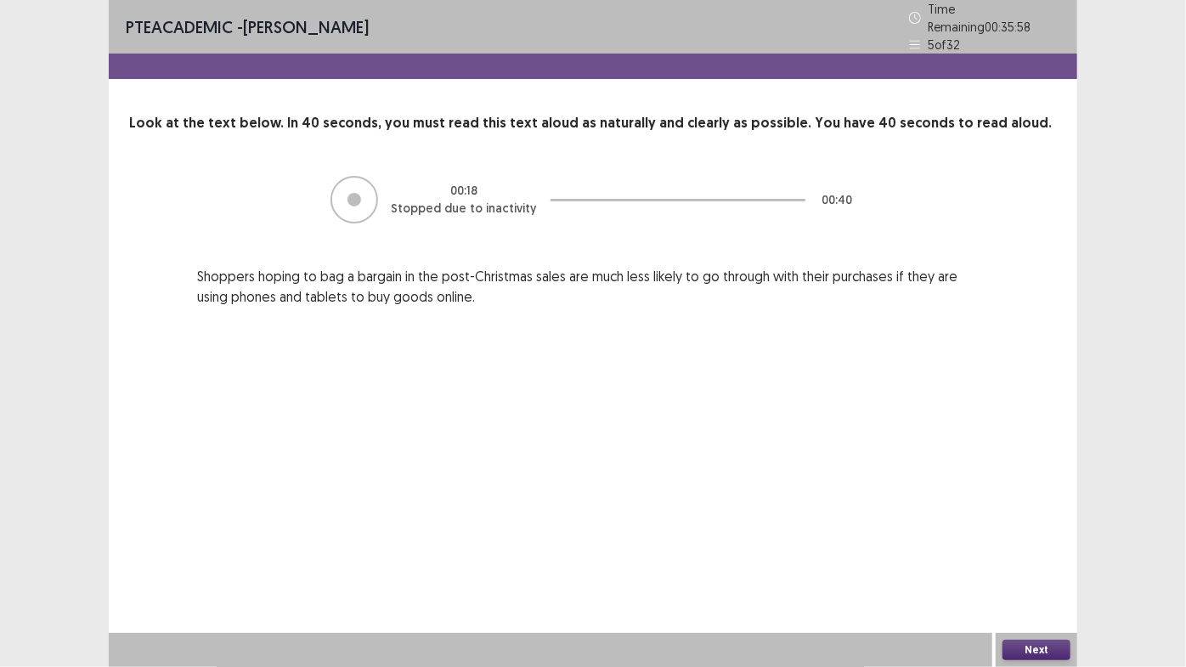
click at [1037, 568] on button "Next" at bounding box center [1036, 649] width 68 height 20
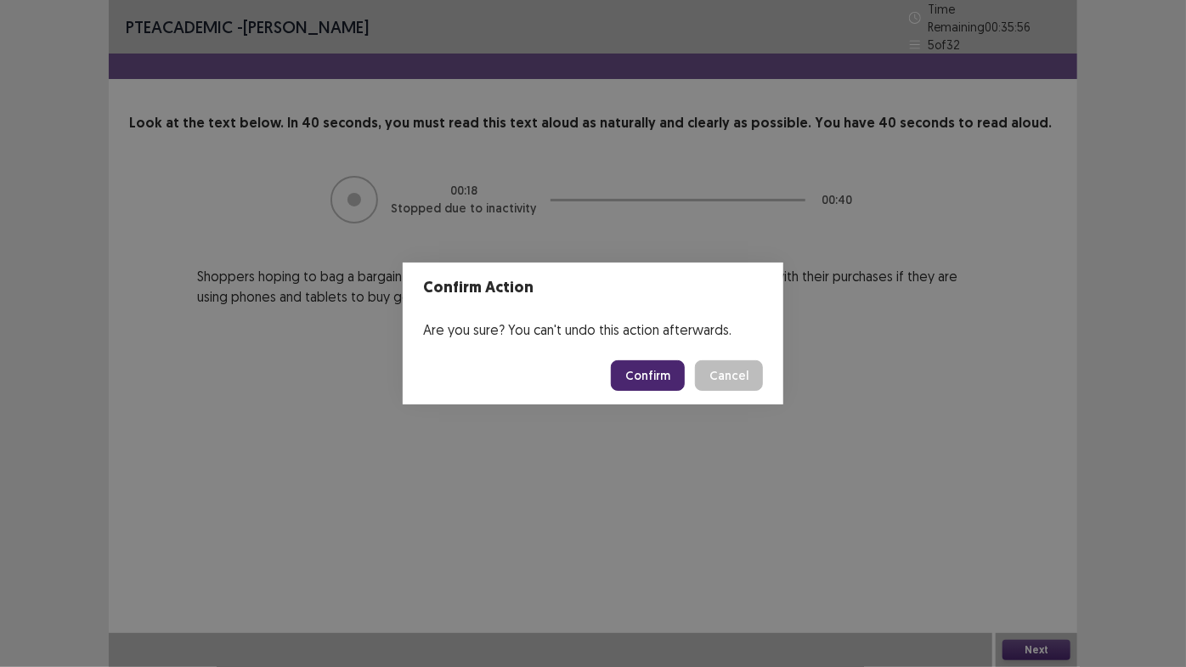
click at [641, 363] on button "Confirm" at bounding box center [648, 375] width 74 height 31
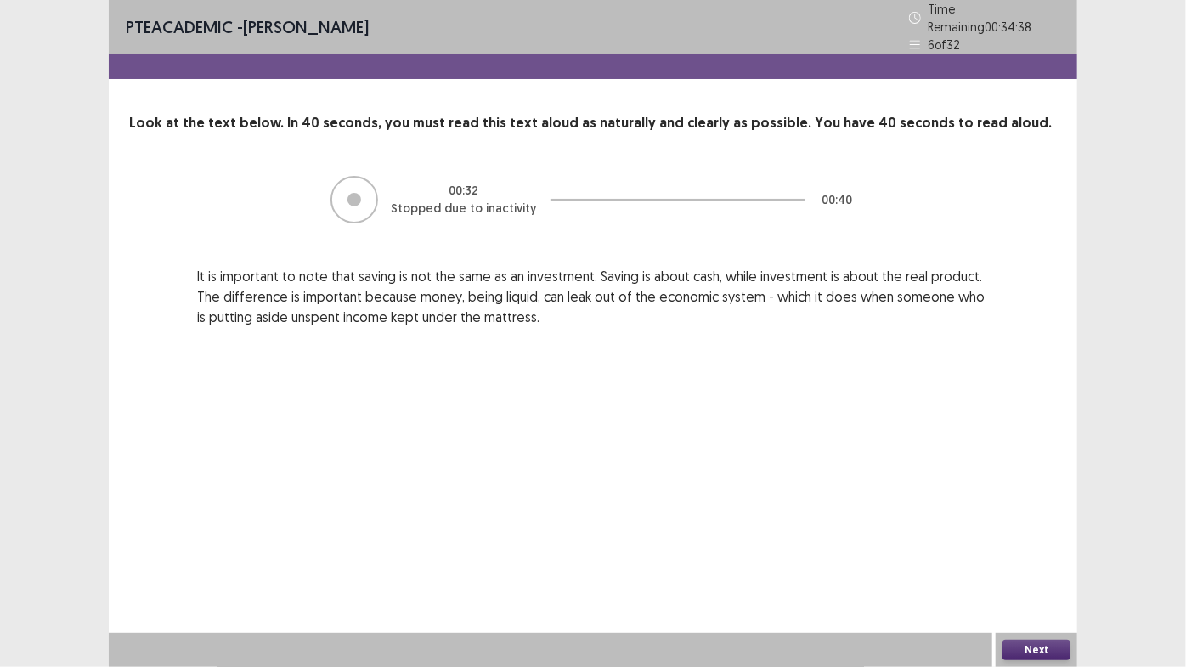
click at [1030, 568] on button "Next" at bounding box center [1036, 649] width 68 height 20
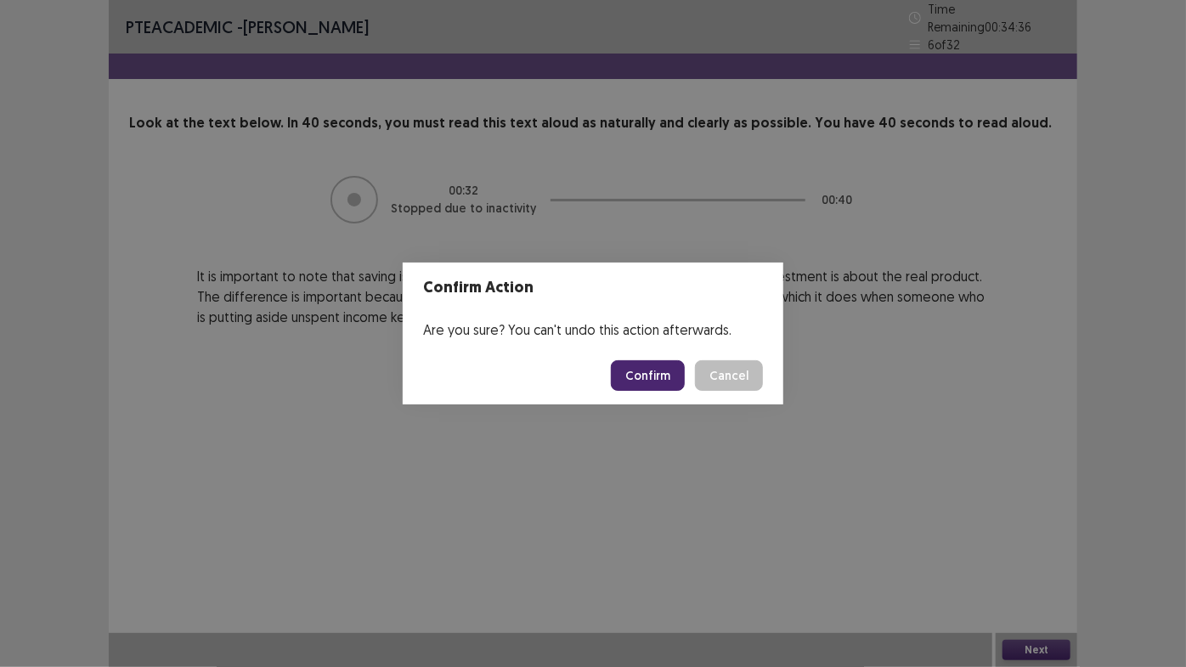
click at [666, 386] on button "Confirm" at bounding box center [648, 375] width 74 height 31
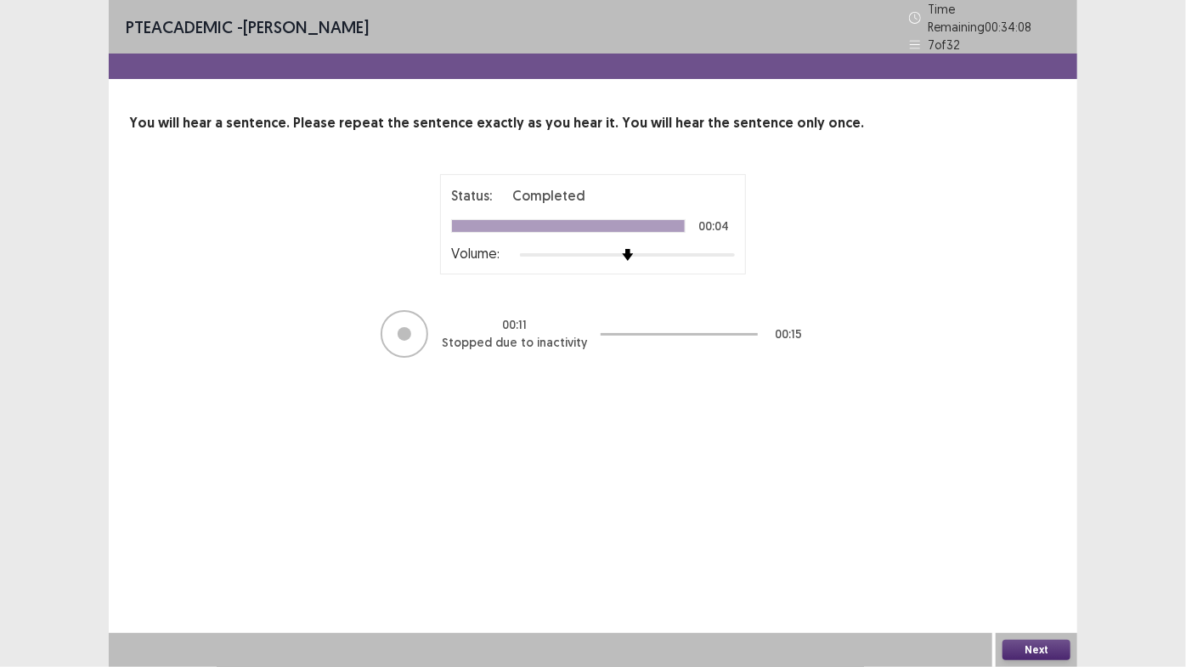
click at [1023, 568] on button "Next" at bounding box center [1036, 649] width 68 height 20
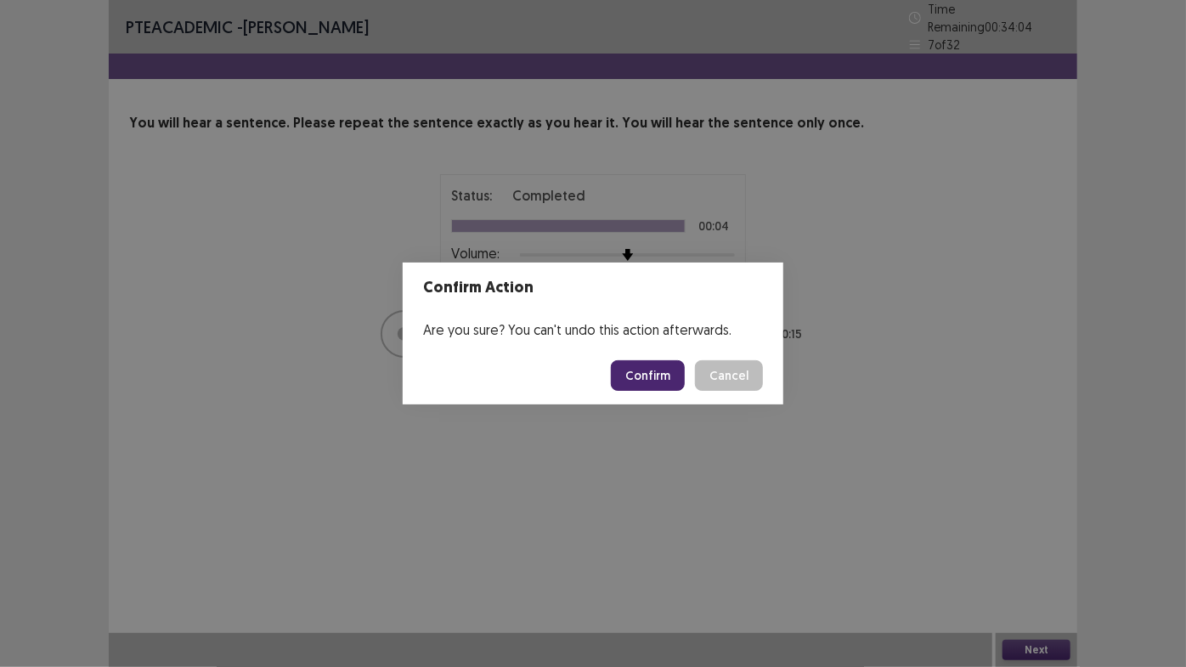
click at [658, 376] on button "Confirm" at bounding box center [648, 375] width 74 height 31
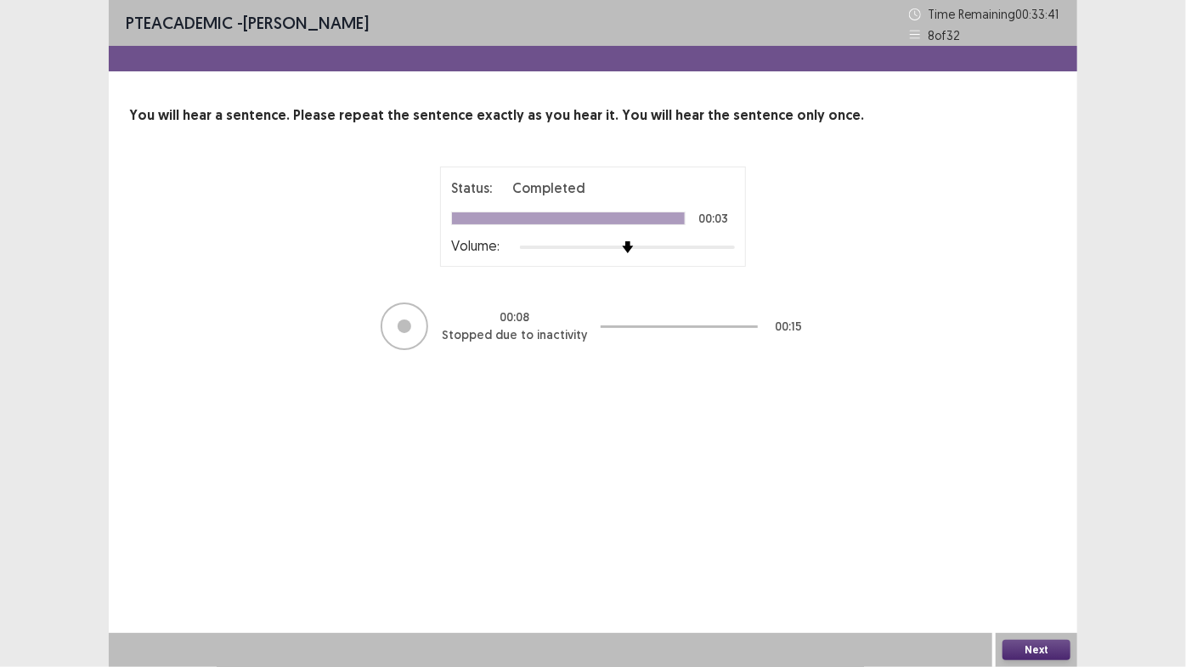
click at [1039, 568] on button "Next" at bounding box center [1036, 649] width 68 height 20
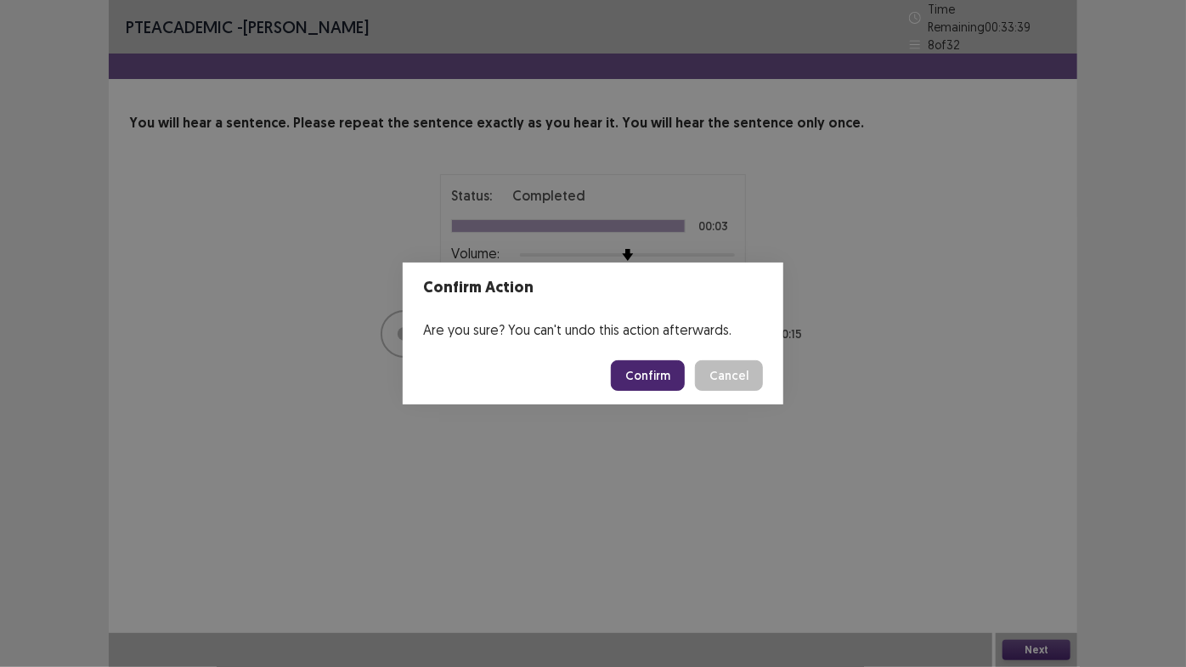
click at [649, 381] on button "Confirm" at bounding box center [648, 375] width 74 height 31
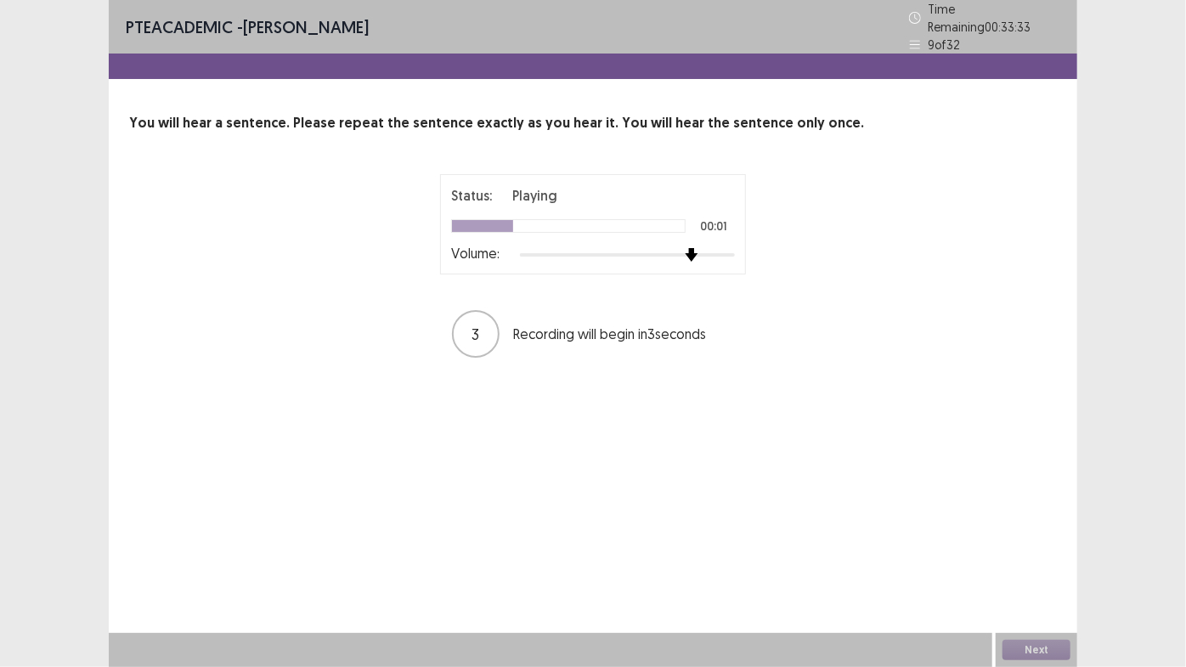
click at [696, 248] on div at bounding box center [627, 255] width 215 height 14
click at [721, 249] on div at bounding box center [627, 255] width 215 height 14
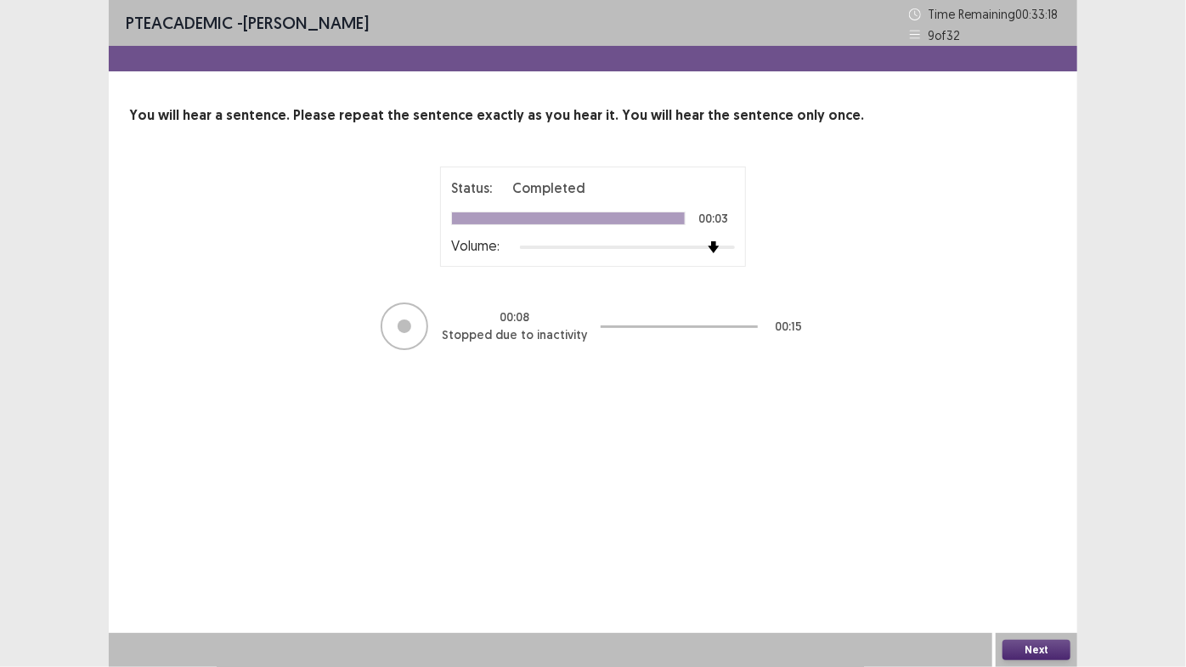
click at [1022, 568] on button "Next" at bounding box center [1036, 649] width 68 height 20
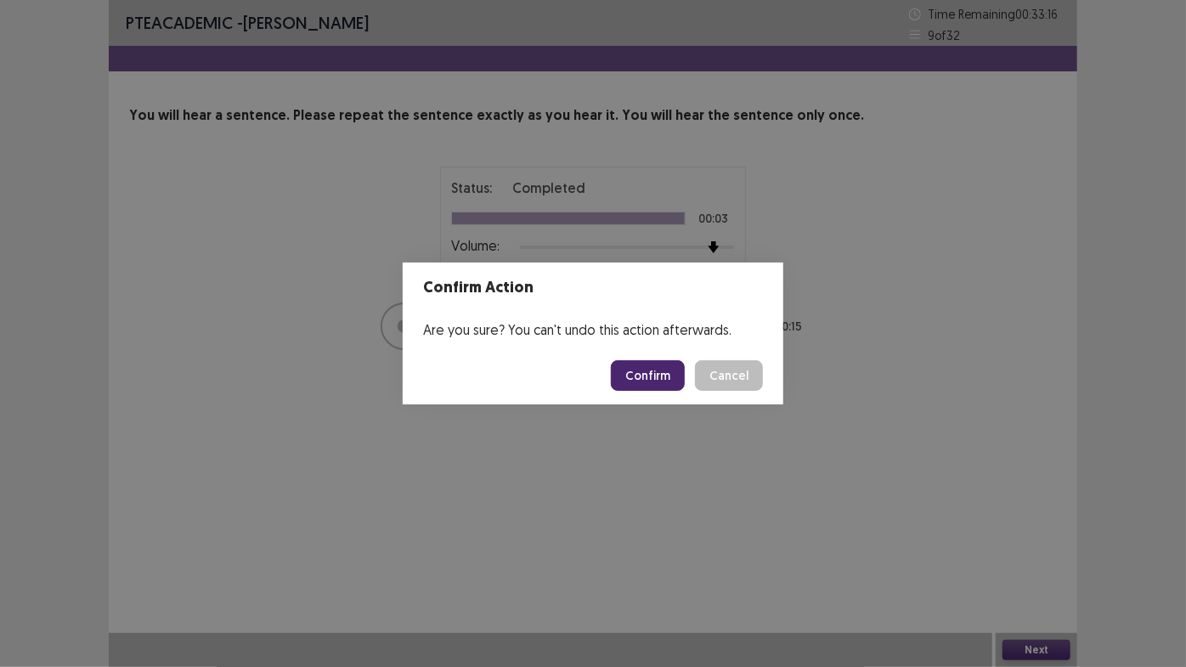
click at [655, 368] on button "Confirm" at bounding box center [648, 375] width 74 height 31
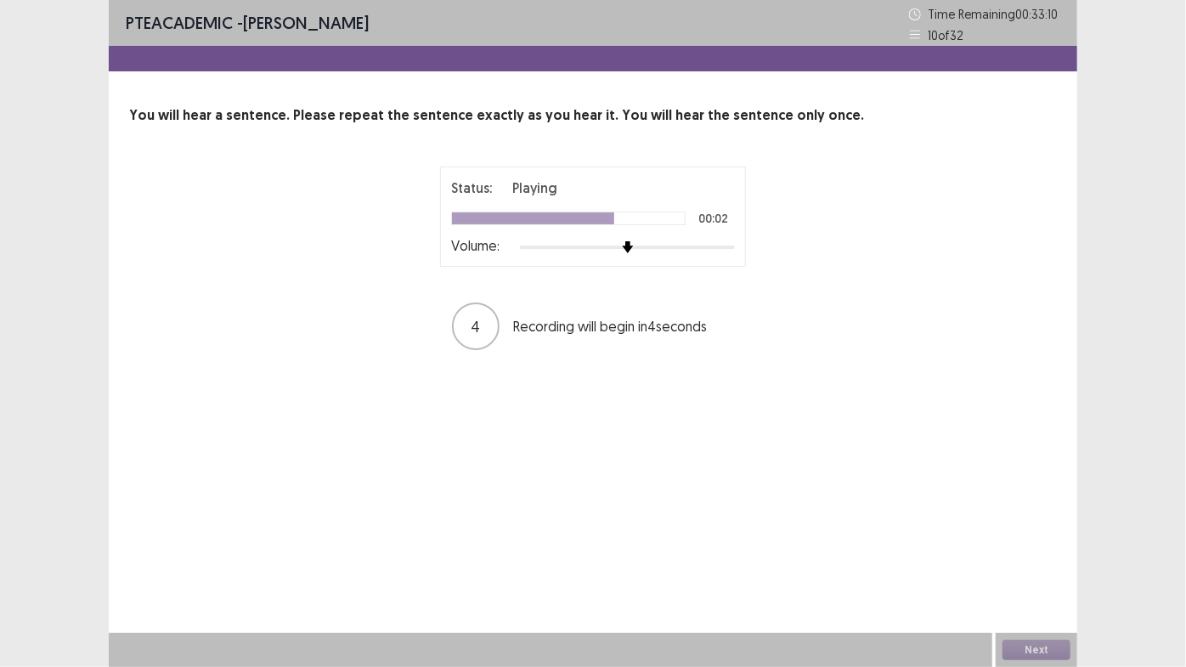
click at [724, 245] on div at bounding box center [627, 247] width 215 height 14
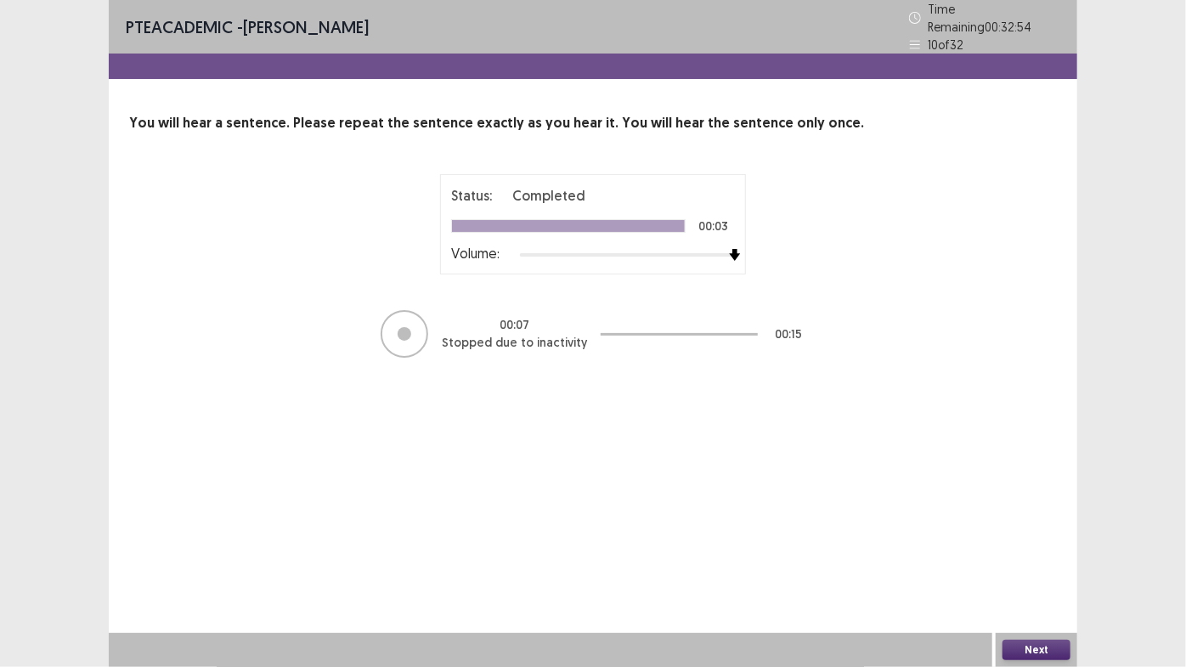
click at [1015, 568] on button "Next" at bounding box center [1036, 649] width 68 height 20
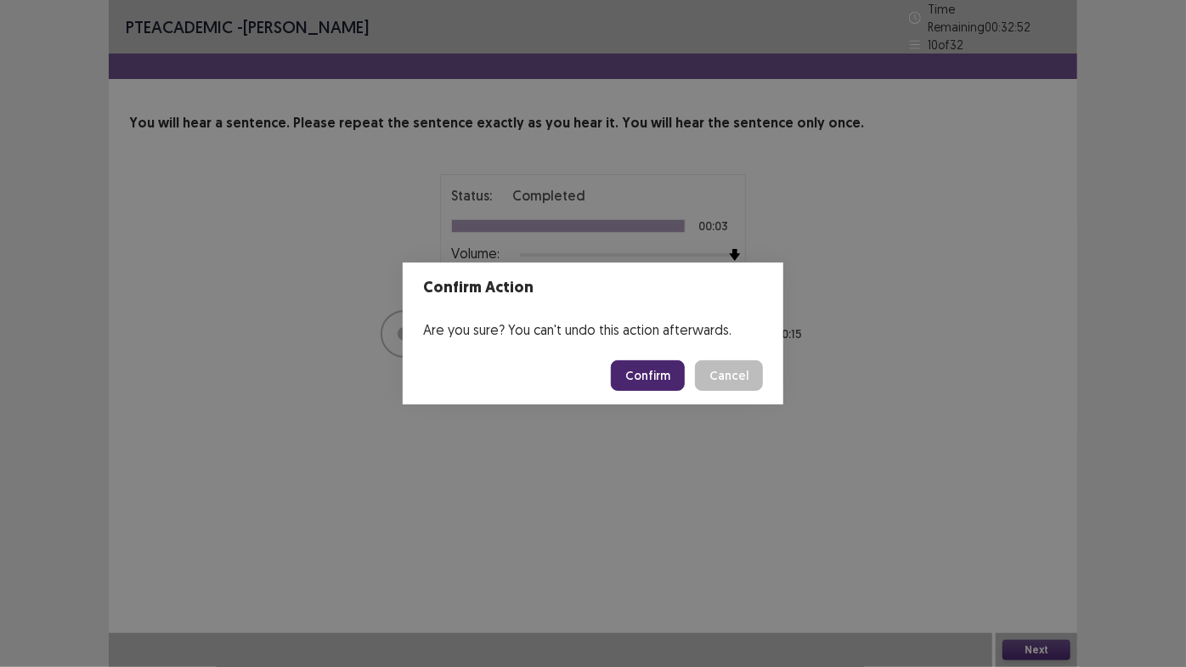
click at [650, 385] on button "Confirm" at bounding box center [648, 375] width 74 height 31
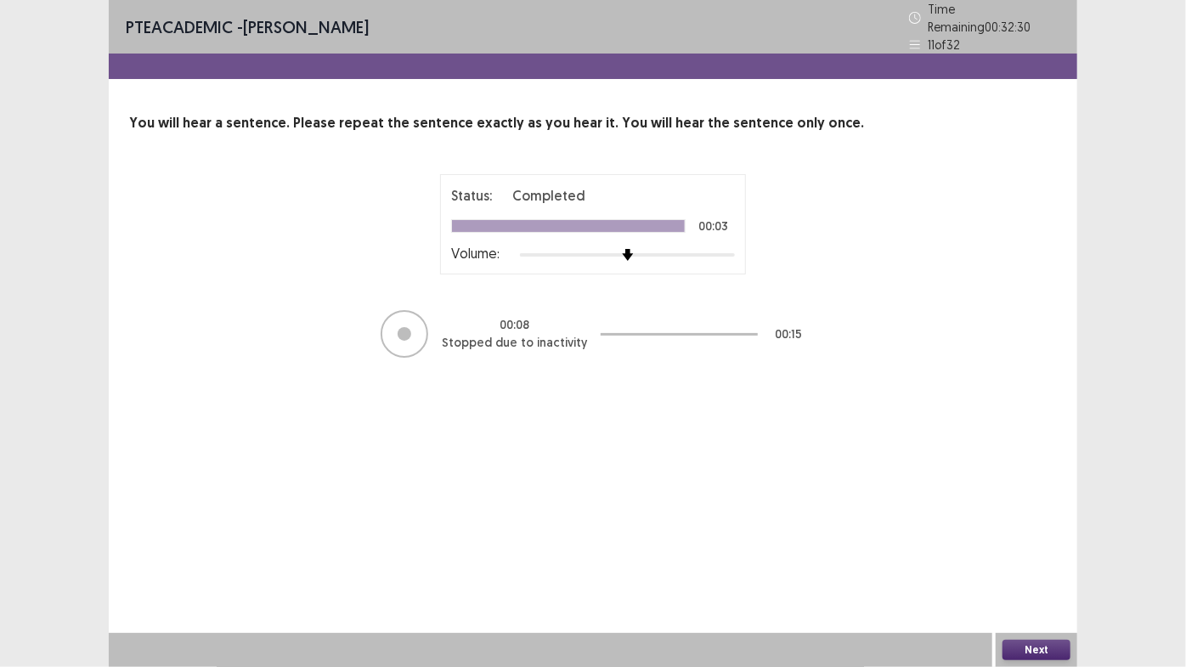
click at [1014, 568] on button "Next" at bounding box center [1036, 649] width 68 height 20
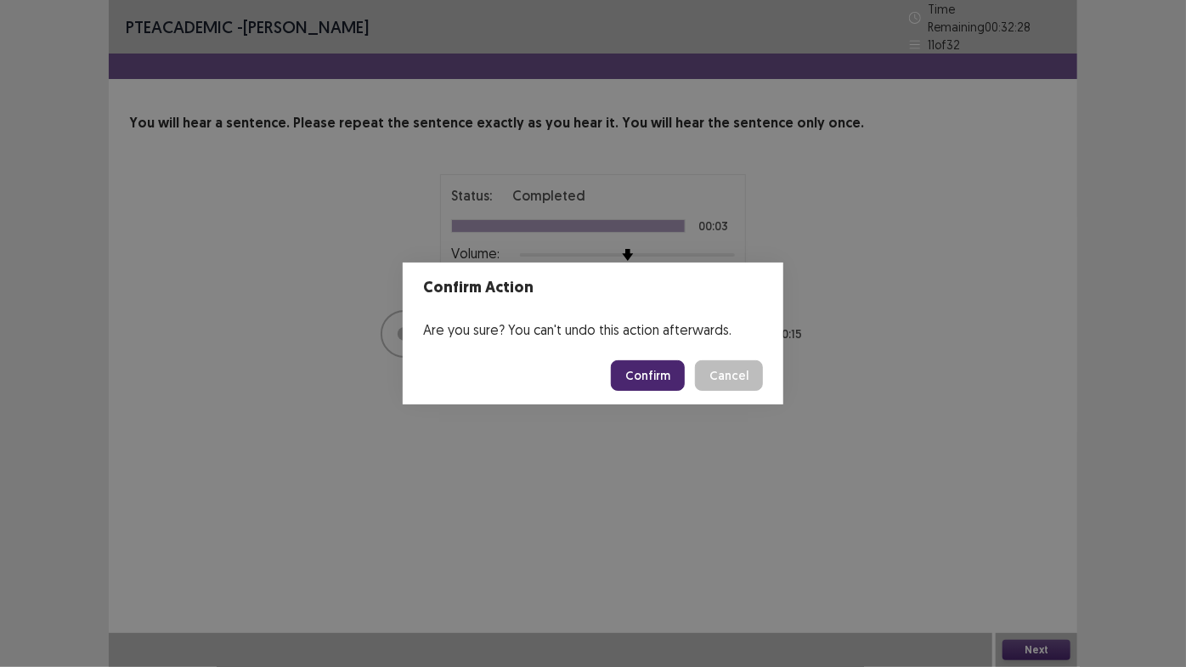
click at [652, 364] on button "Confirm" at bounding box center [648, 375] width 74 height 31
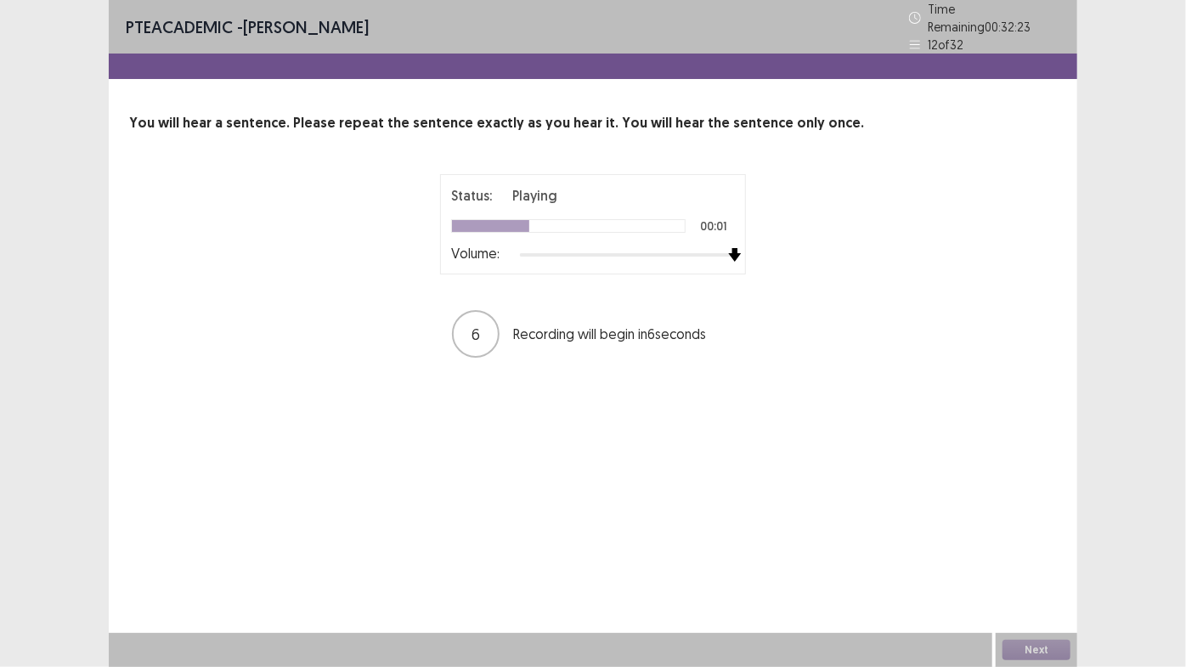
click at [733, 248] on div at bounding box center [627, 255] width 215 height 14
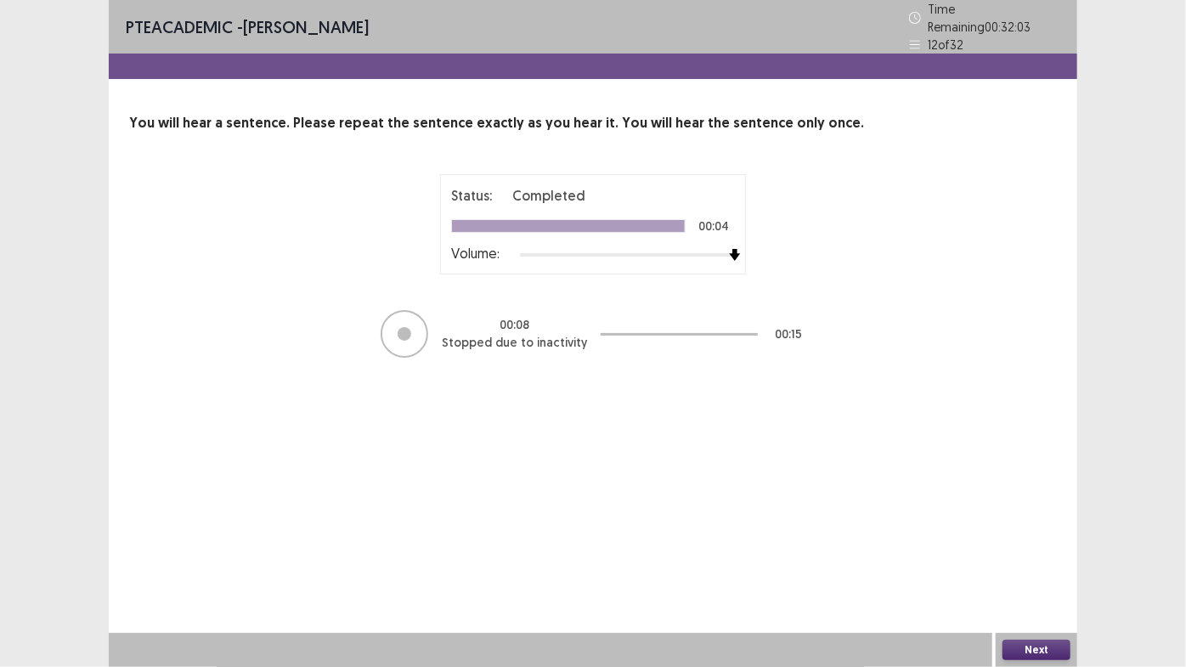
click at [1017, 568] on button "Next" at bounding box center [1036, 649] width 68 height 20
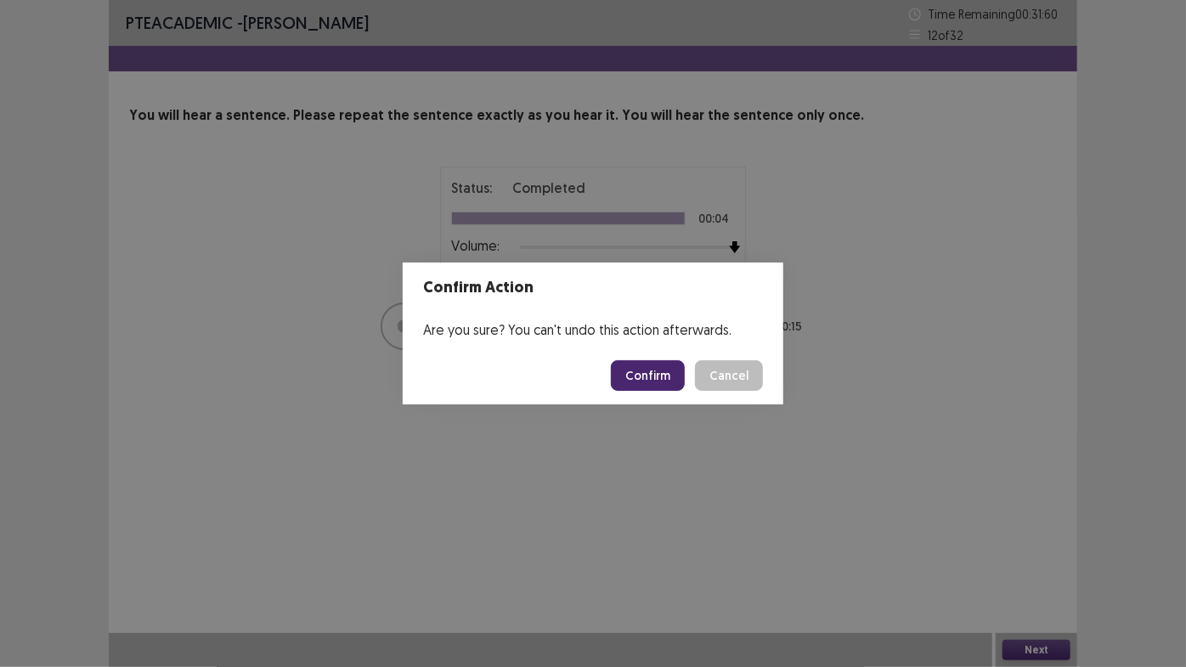
click at [643, 385] on button "Confirm" at bounding box center [648, 375] width 74 height 31
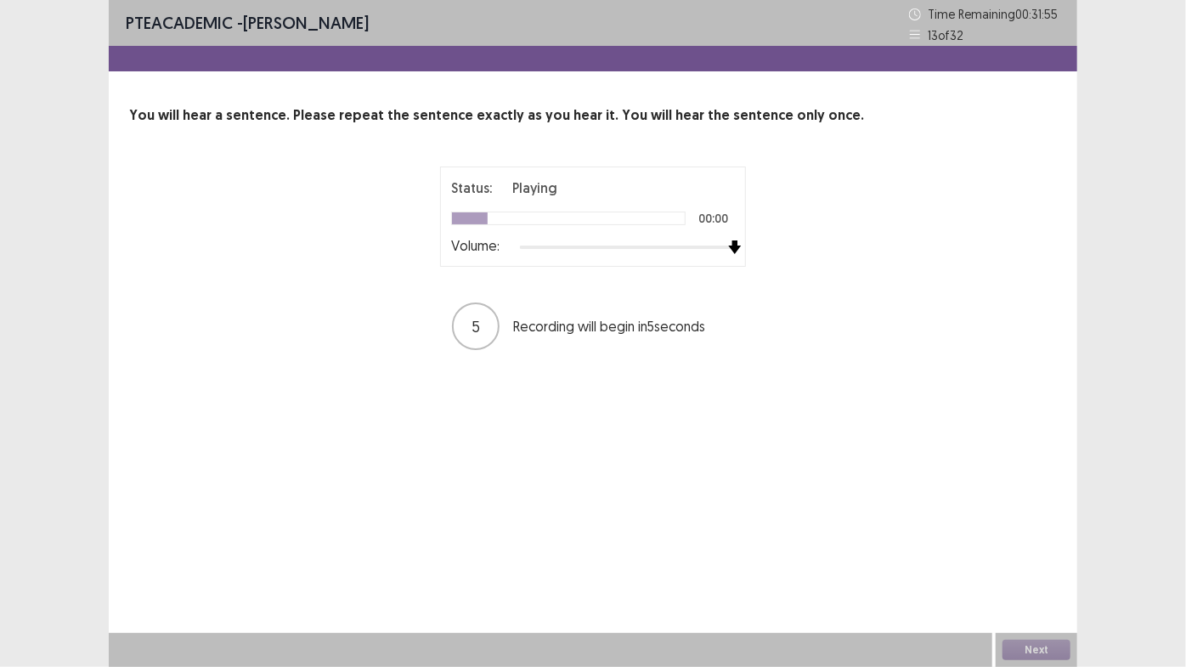
click at [732, 244] on div at bounding box center [627, 247] width 215 height 14
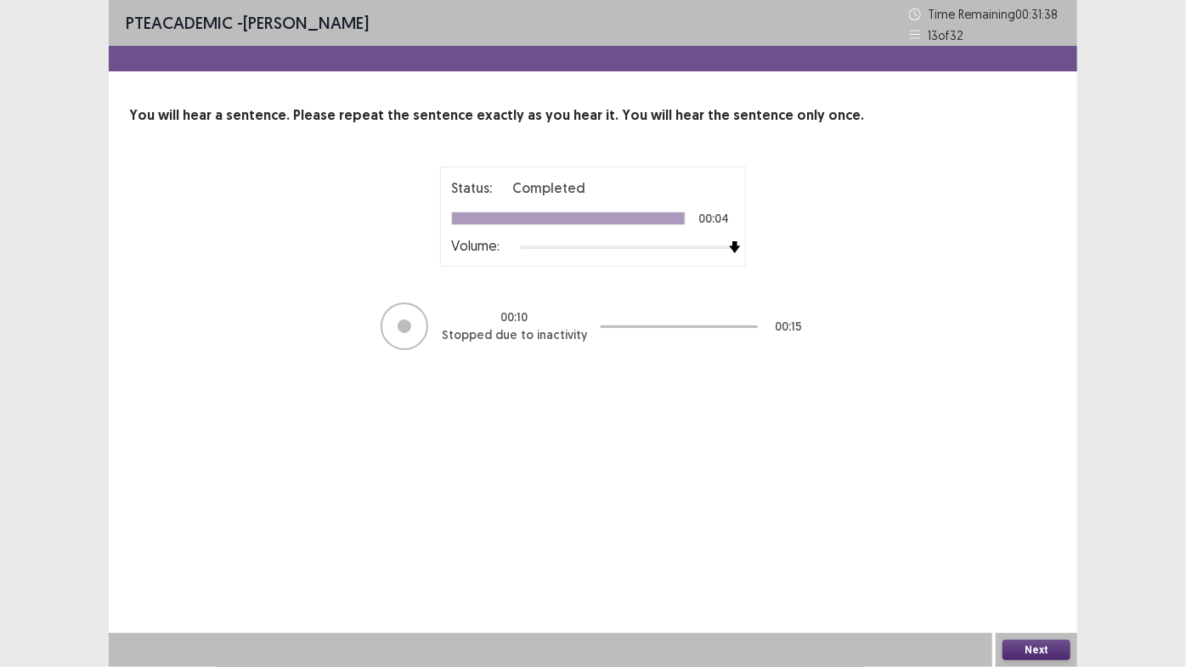
click at [1016, 568] on button "Next" at bounding box center [1036, 649] width 68 height 20
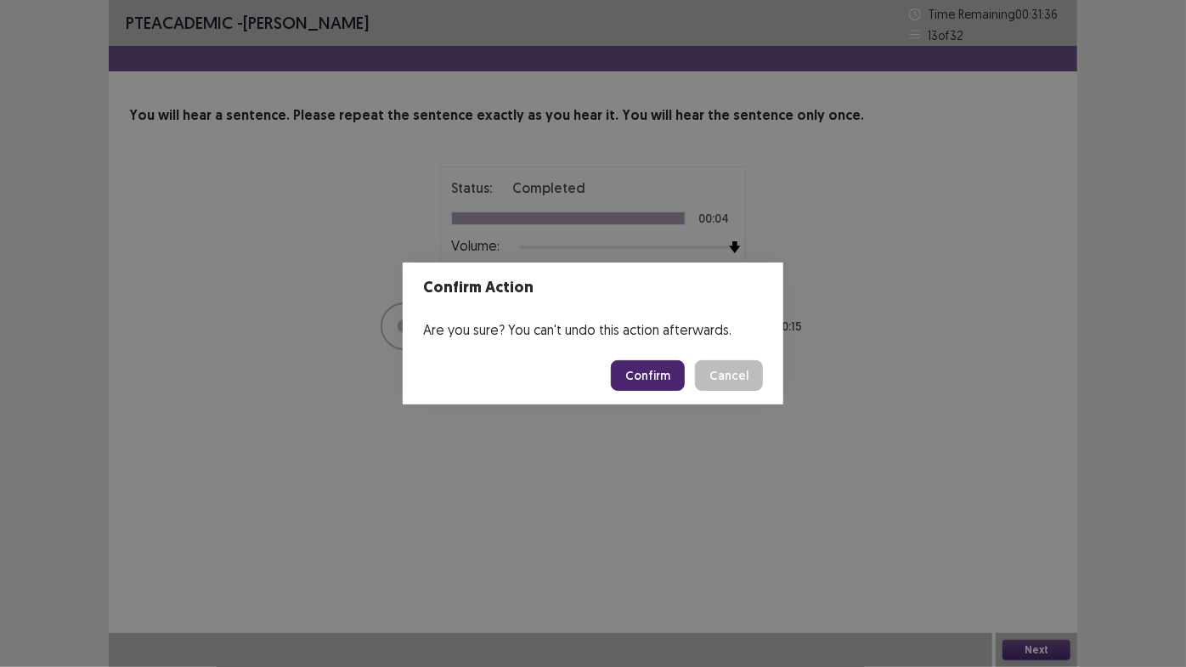
click at [624, 368] on button "Confirm" at bounding box center [648, 375] width 74 height 31
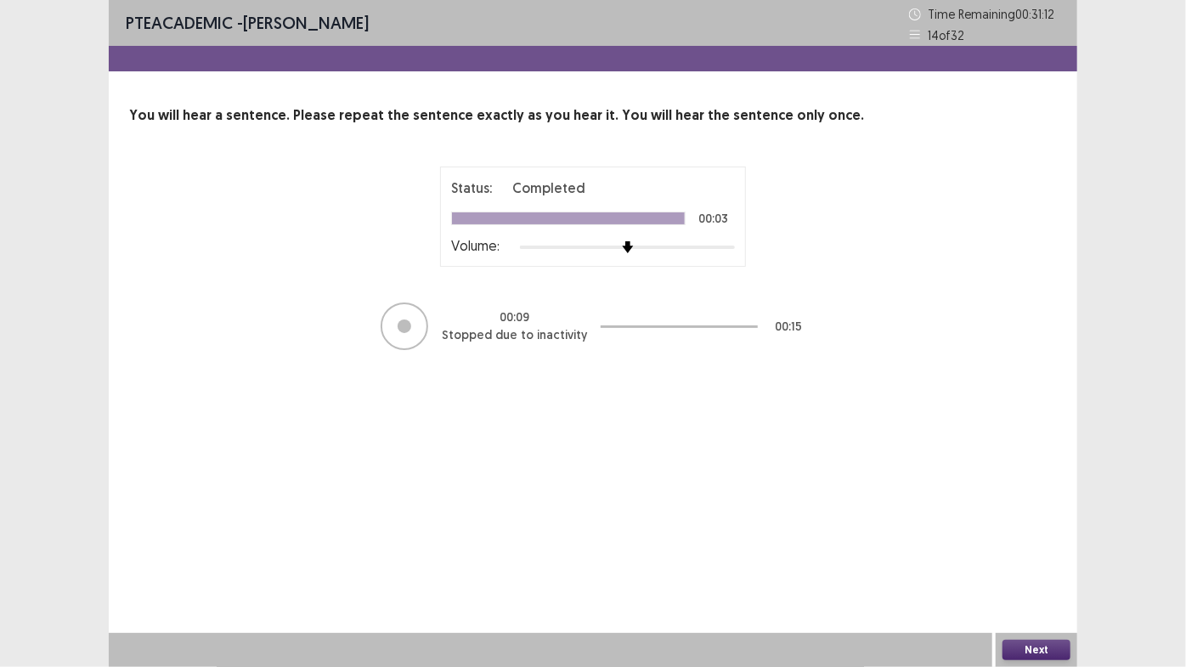
click at [1044, 568] on button "Next" at bounding box center [1036, 649] width 68 height 20
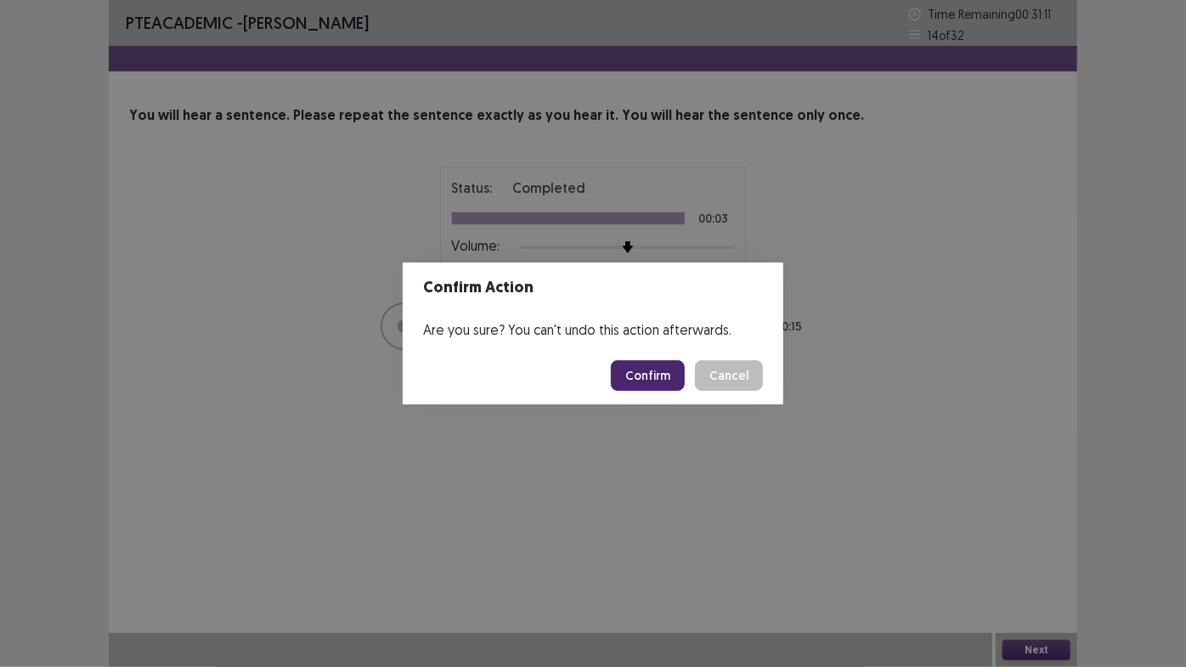
click at [624, 374] on button "Confirm" at bounding box center [648, 375] width 74 height 31
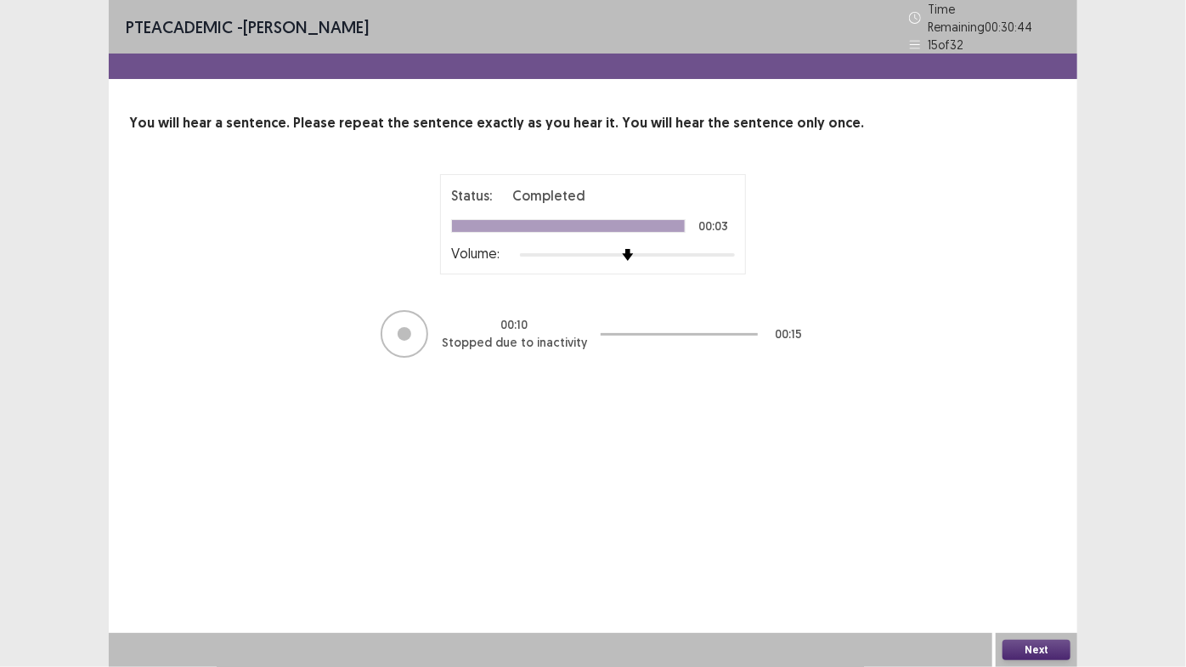
click at [1013, 568] on button "Next" at bounding box center [1036, 649] width 68 height 20
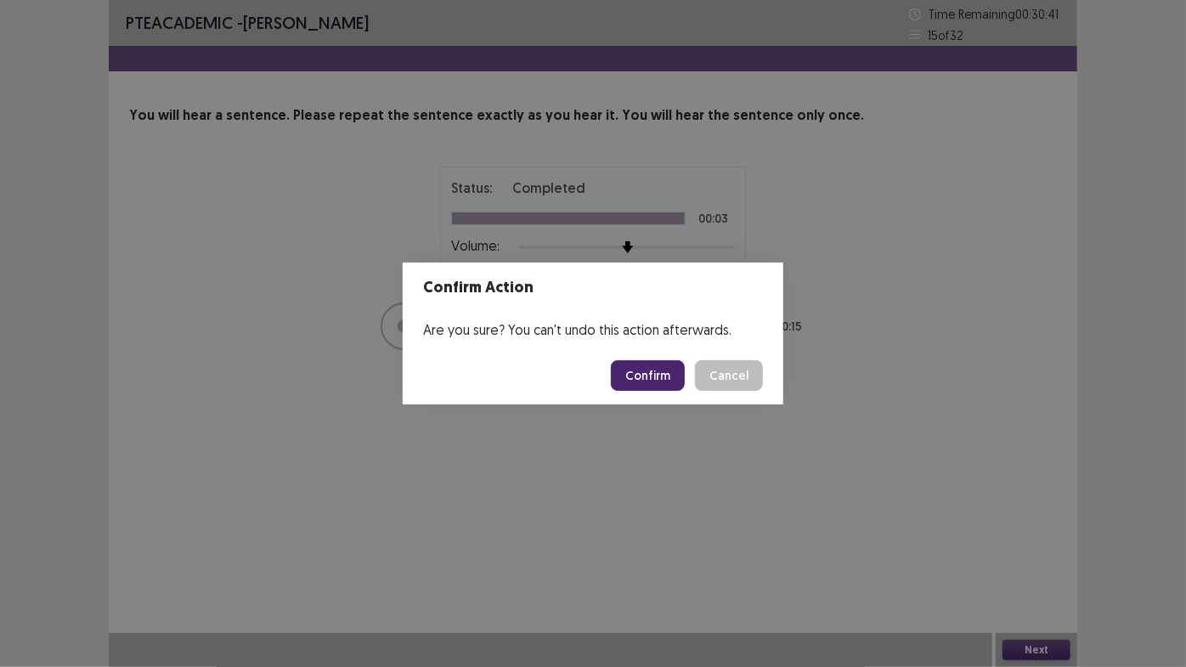
click at [668, 386] on button "Confirm" at bounding box center [648, 375] width 74 height 31
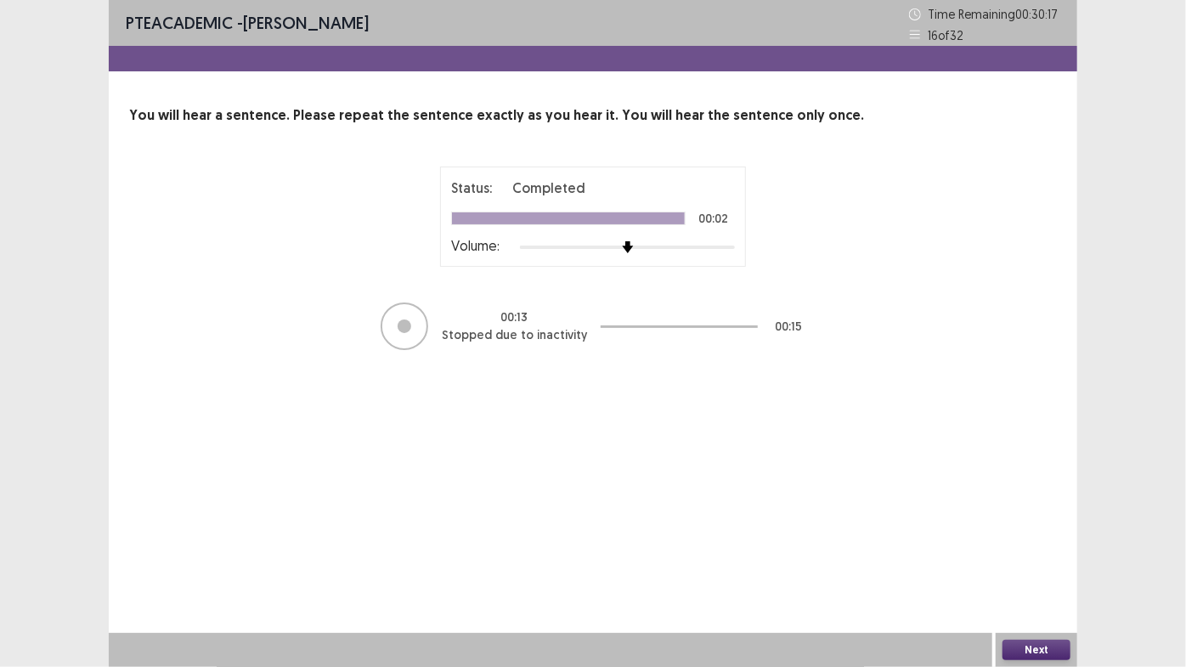
click at [1032, 568] on button "Next" at bounding box center [1036, 649] width 68 height 20
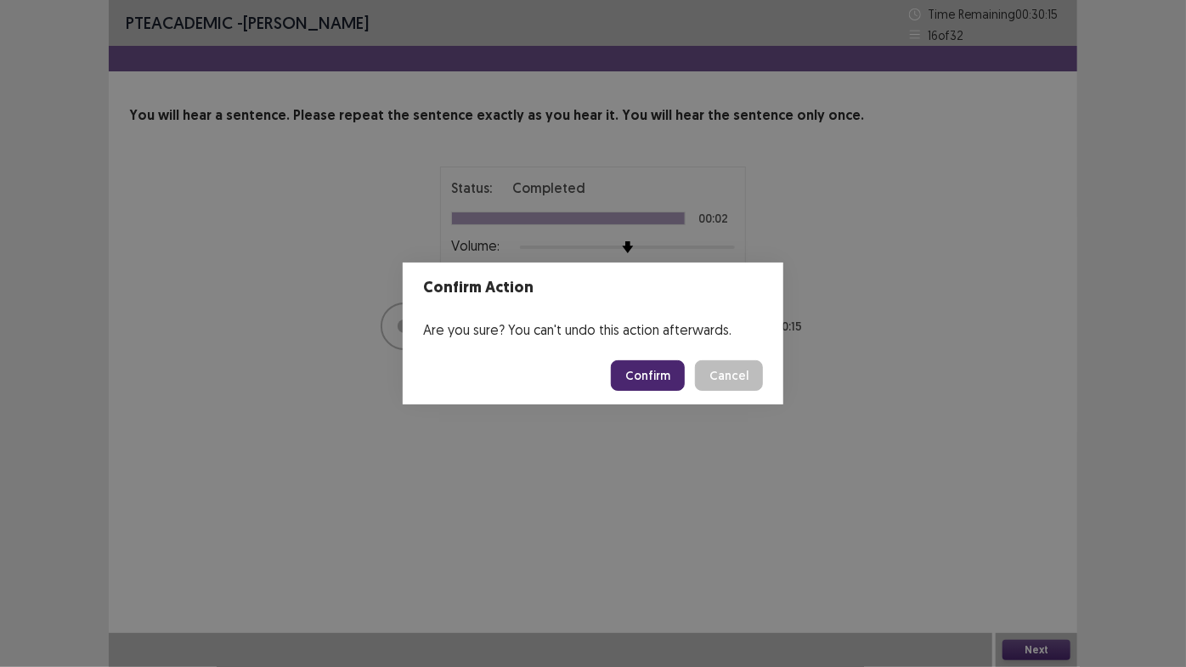
click at [680, 372] on button "Confirm" at bounding box center [648, 375] width 74 height 31
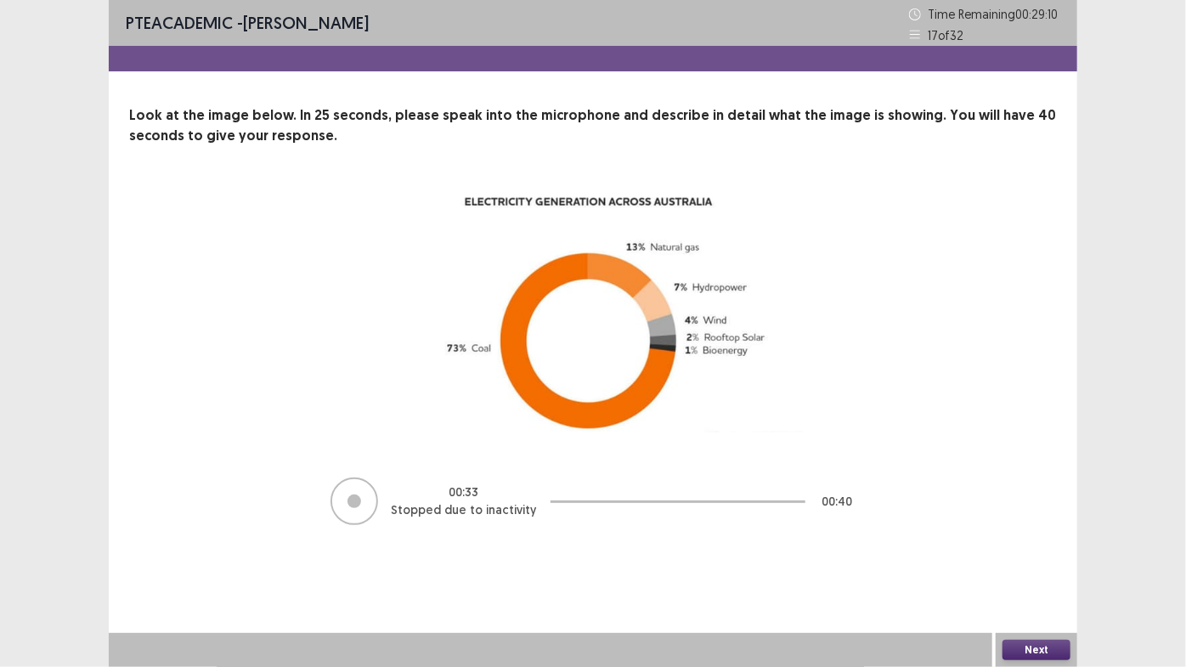
click at [1020, 568] on button "Next" at bounding box center [1036, 649] width 68 height 20
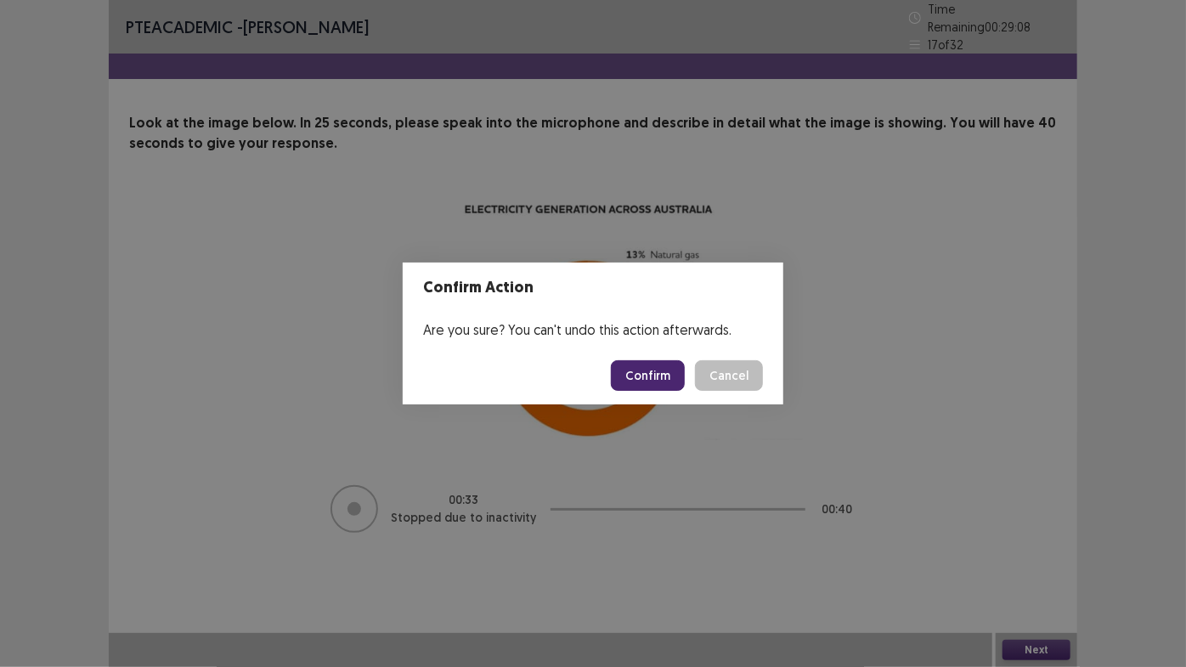
click at [633, 371] on button "Confirm" at bounding box center [648, 375] width 74 height 31
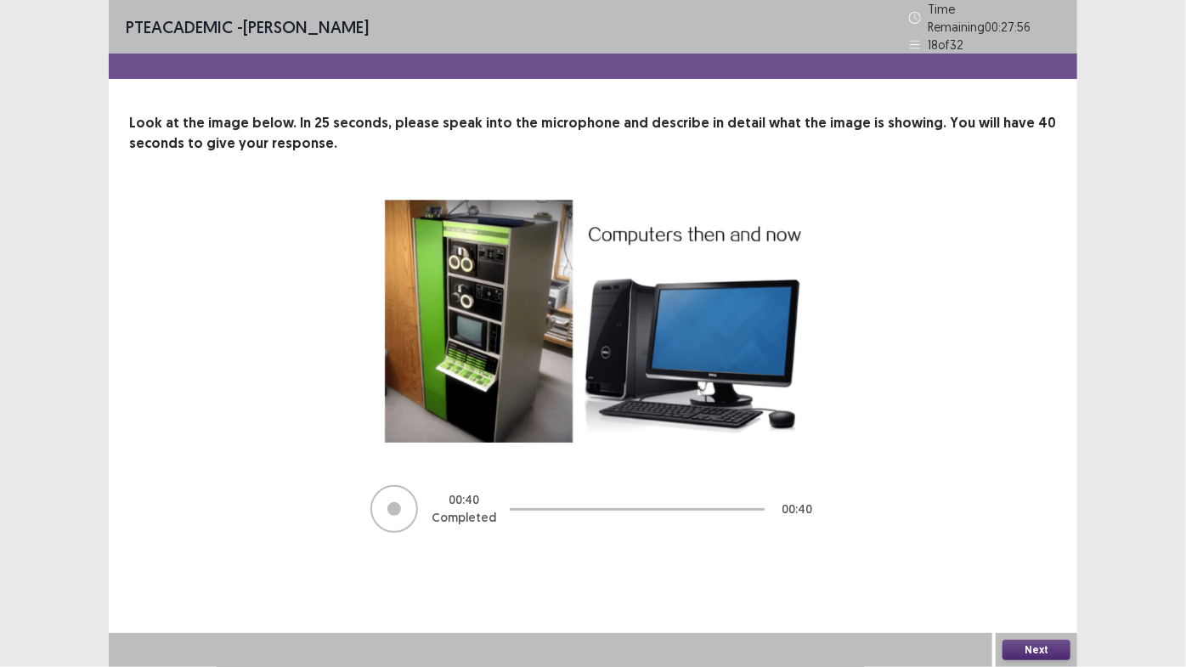
click at [1041, 568] on button "Next" at bounding box center [1036, 649] width 68 height 20
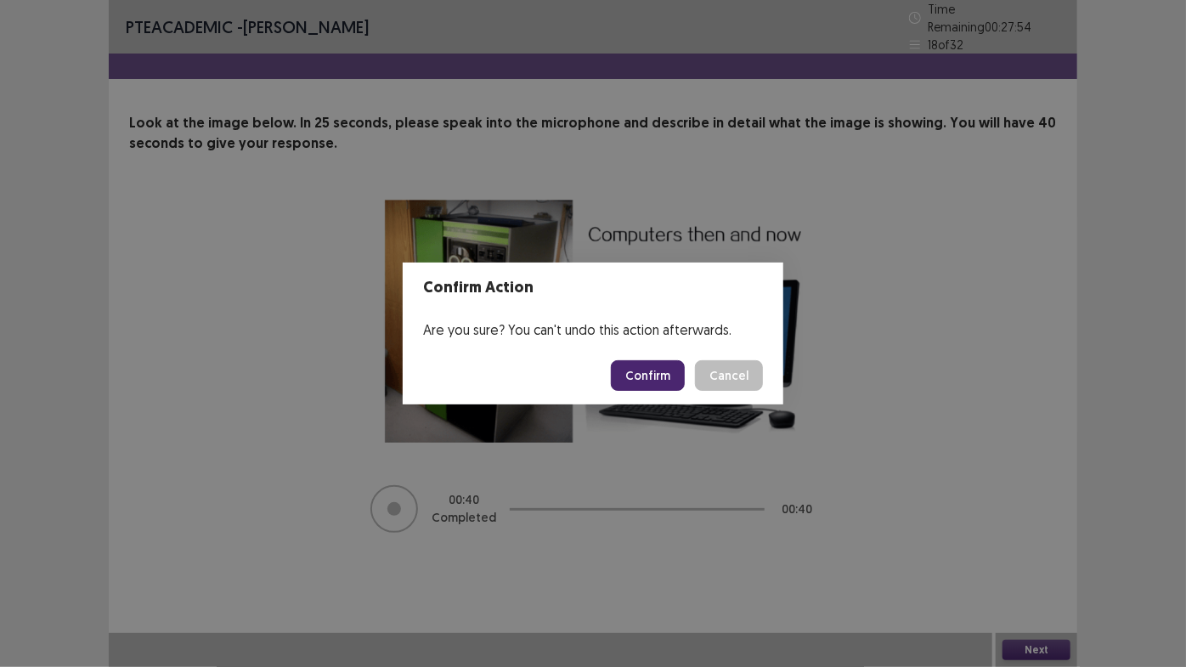
click at [637, 382] on button "Confirm" at bounding box center [648, 375] width 74 height 31
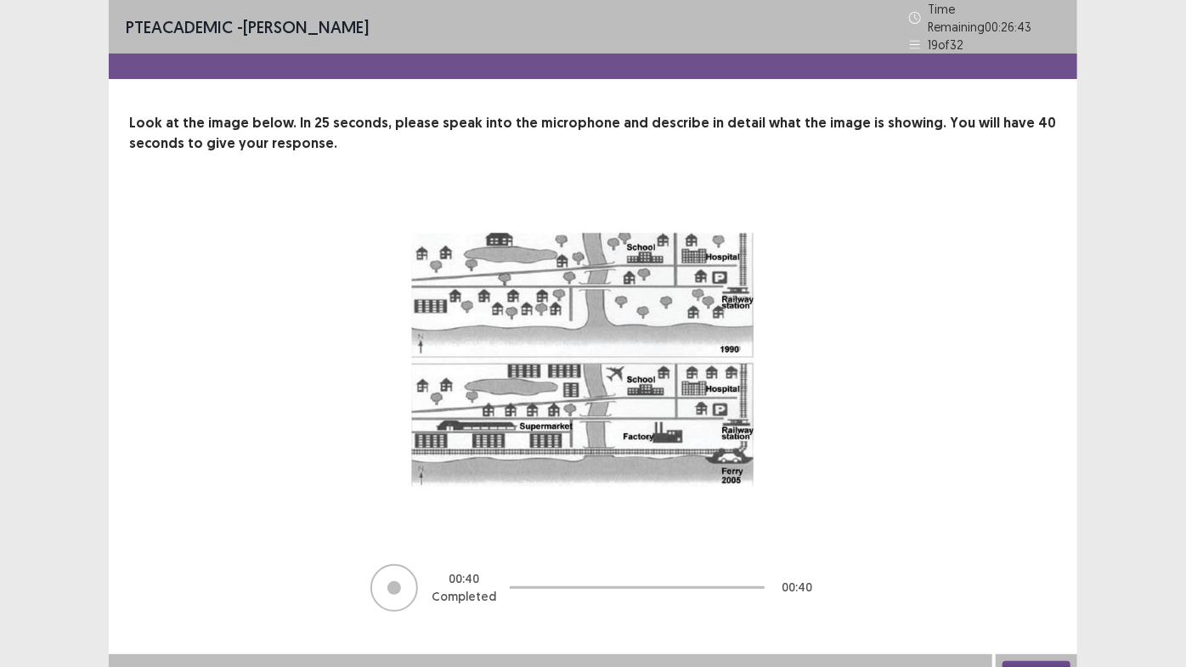
click at [1048, 568] on button "Next" at bounding box center [1036, 671] width 68 height 20
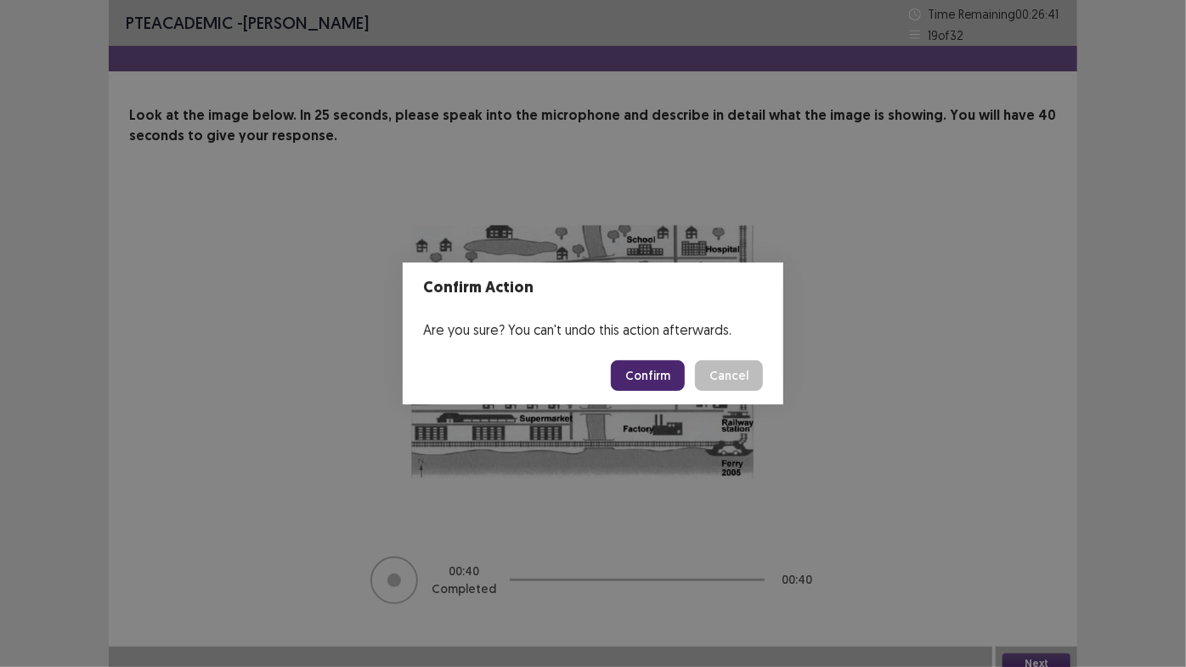
click at [623, 363] on button "Confirm" at bounding box center [648, 375] width 74 height 31
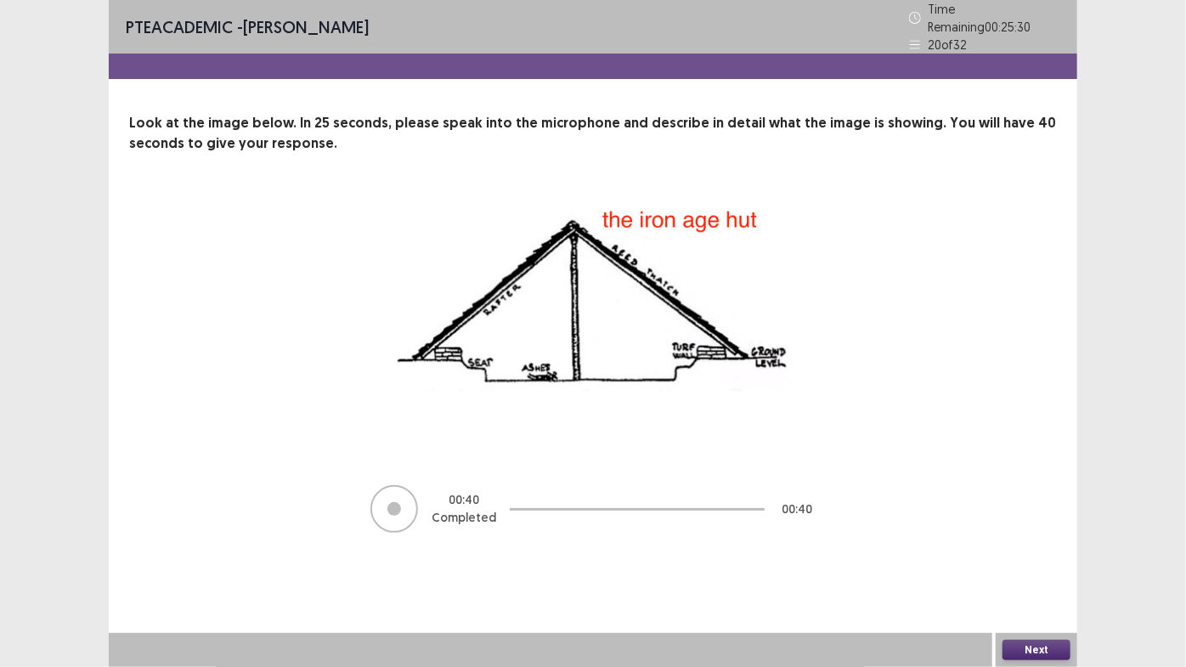
click at [1051, 568] on button "Next" at bounding box center [1036, 649] width 68 height 20
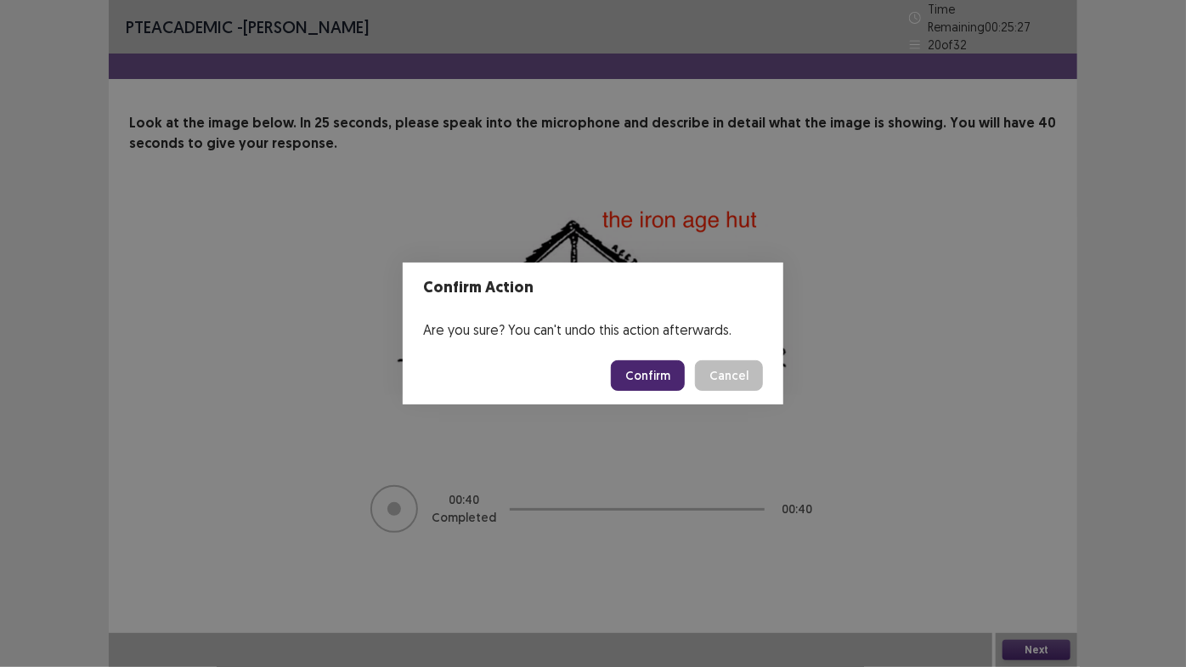
click at [636, 369] on button "Confirm" at bounding box center [648, 375] width 74 height 31
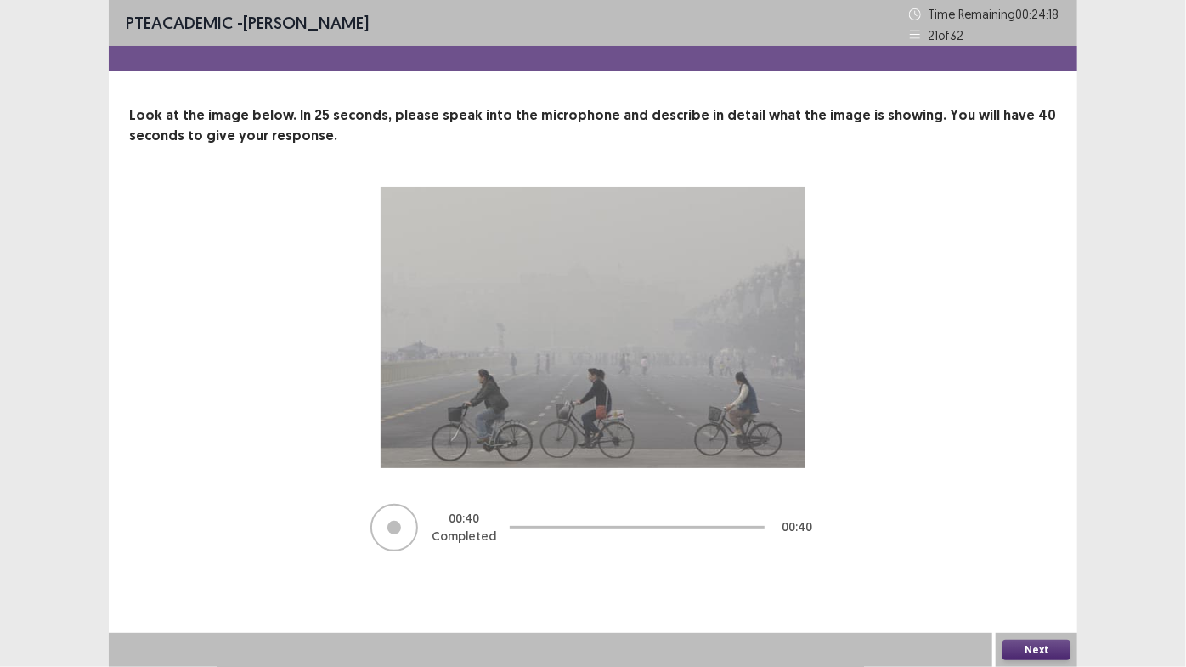
click at [1050, 568] on button "Next" at bounding box center [1036, 649] width 68 height 20
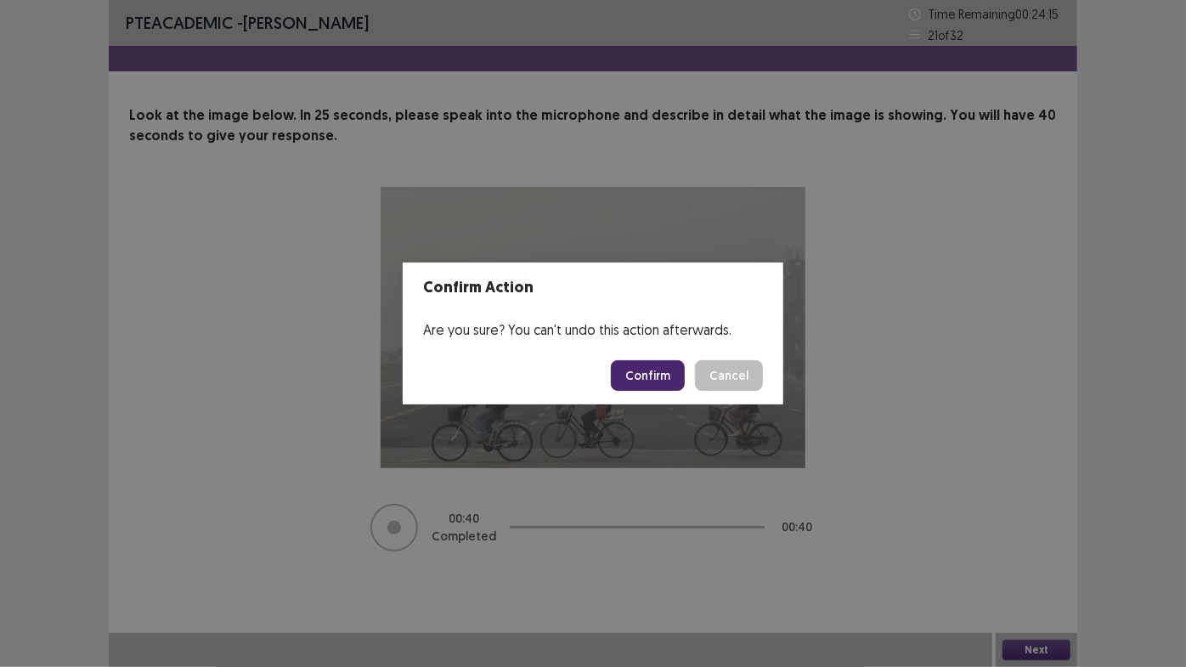
click at [628, 379] on button "Confirm" at bounding box center [648, 375] width 74 height 31
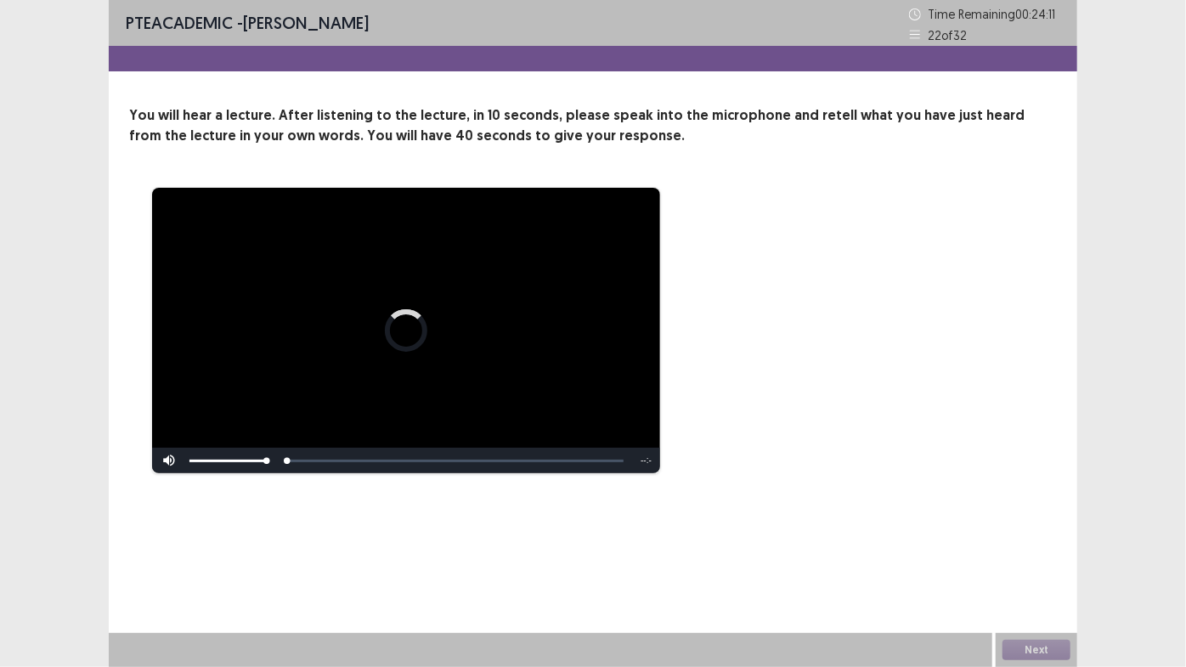
click at [425, 355] on video "Video Player" at bounding box center [406, 330] width 508 height 285
click at [680, 555] on div "**********" at bounding box center [593, 333] width 968 height 667
click at [196, 414] on video "Video Player" at bounding box center [406, 330] width 508 height 285
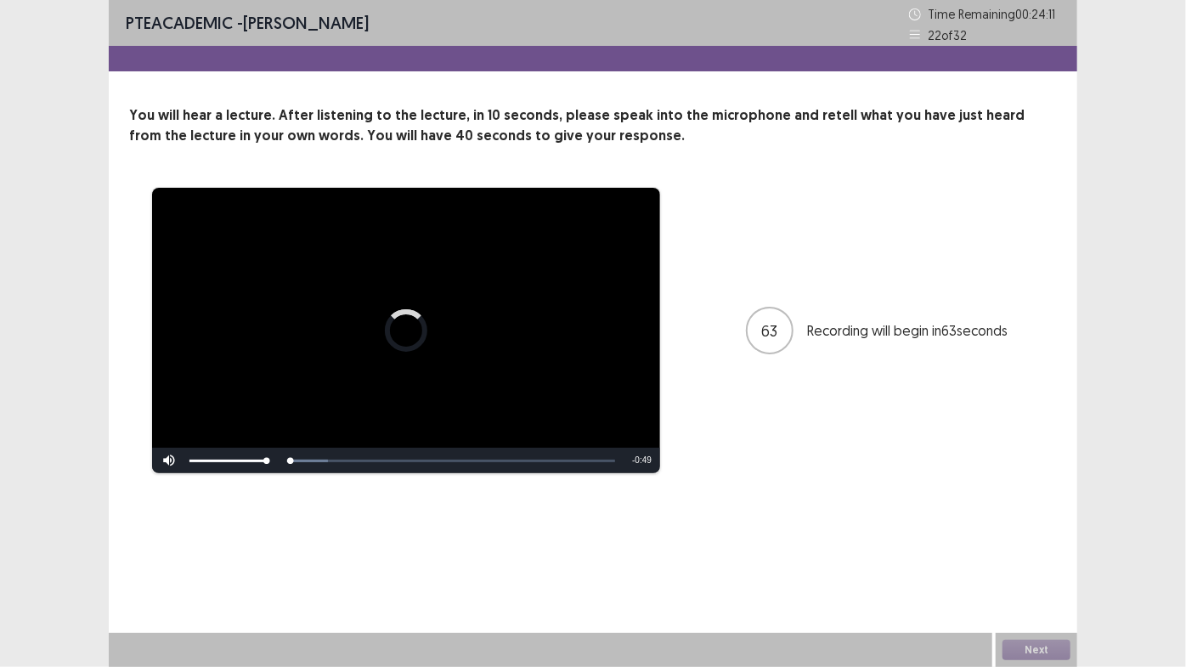
click at [306, 446] on video "Video Player" at bounding box center [406, 330] width 508 height 285
click at [290, 457] on div "Skip Backward Skip Forward Mute 91% Current Time 0:00 / Duration 0:49 Loaded : …" at bounding box center [406, 460] width 508 height 25
click at [290, 385] on video "Video Player" at bounding box center [406, 330] width 508 height 285
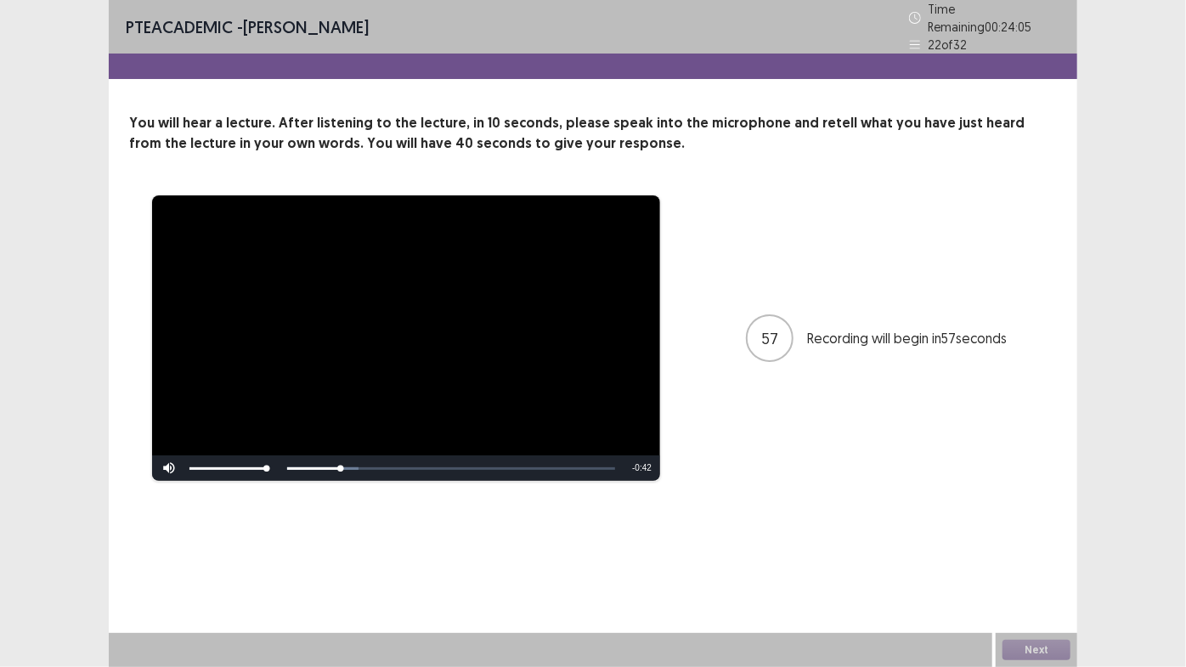
click at [292, 459] on div "Skip Backward Skip Forward Mute 91% Current Time 0:07 / Duration 0:49 Loaded : …" at bounding box center [406, 467] width 508 height 25
click at [292, 459] on div "Skip Backward Skip Forward Mute 91% Current Time 0:08 / Duration 0:49 Loaded : …" at bounding box center [406, 467] width 508 height 25
drag, startPoint x: 339, startPoint y: 458, endPoint x: 292, endPoint y: 462, distance: 46.9
click at [292, 462] on div "Skip Backward Skip Forward Mute 91% Current Time 0:08 / Duration 0:49 Loaded : …" at bounding box center [406, 467] width 508 height 25
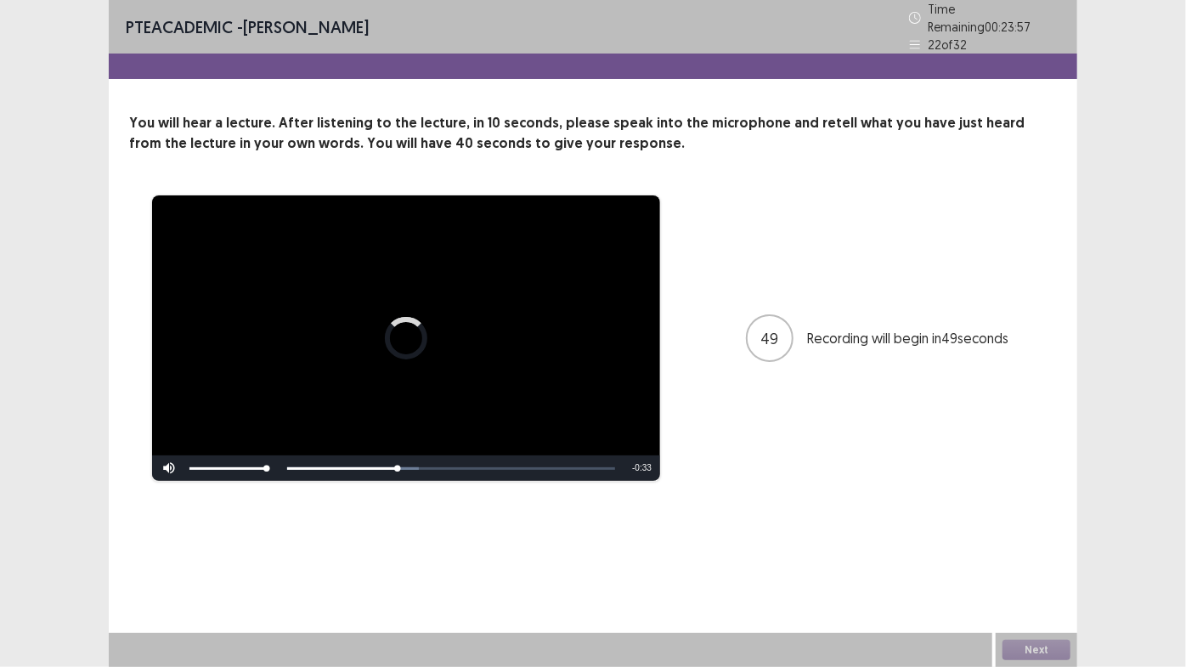
click at [289, 458] on div "Skip Backward Skip Forward Mute 91% Current Time 0:16 / Duration 0:49 Loaded : …" at bounding box center [406, 467] width 508 height 25
click at [369, 439] on video "Video Player" at bounding box center [406, 337] width 508 height 285
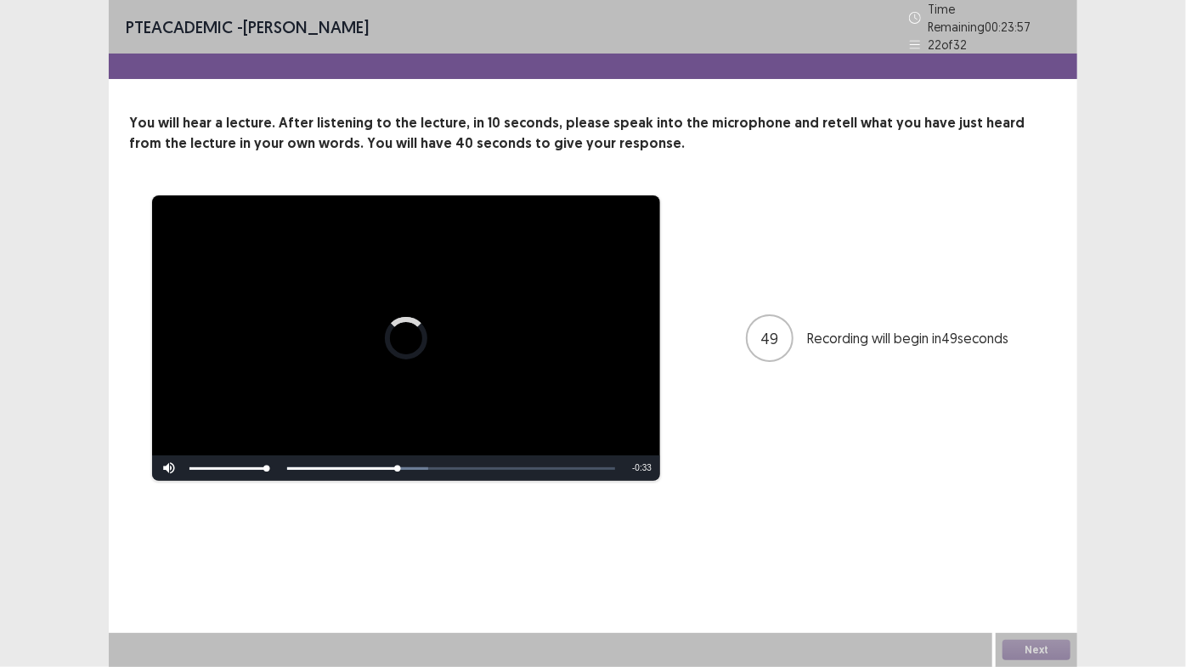
click at [369, 439] on video "Video Player" at bounding box center [406, 337] width 508 height 285
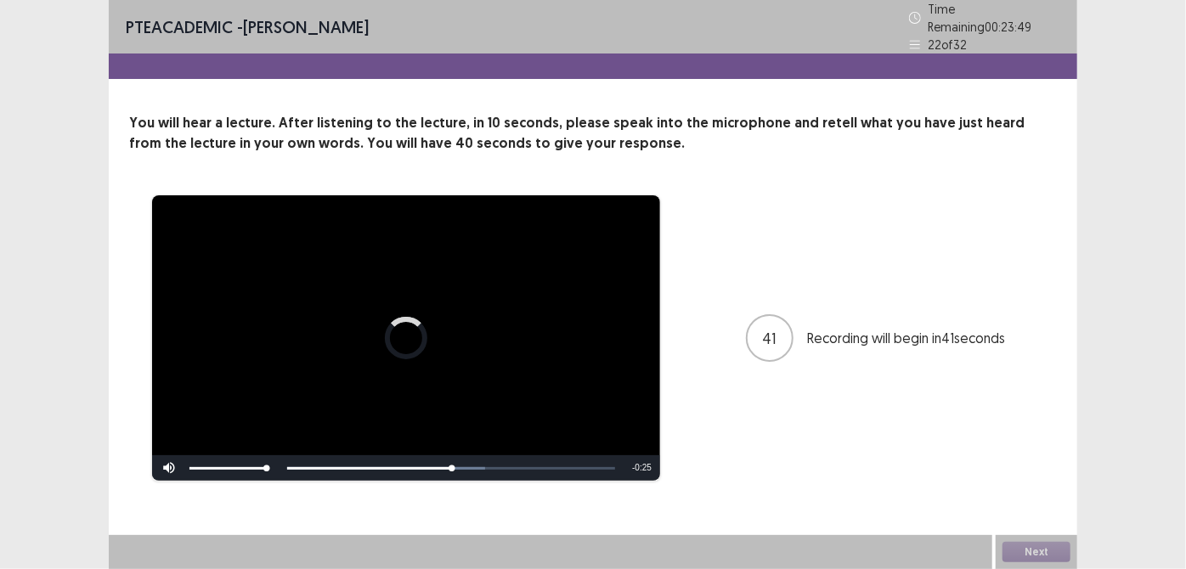
drag, startPoint x: 1169, startPoint y: 450, endPoint x: 1090, endPoint y: 510, distance: 98.9
click at [1090, 510] on div "**********" at bounding box center [593, 284] width 1186 height 569
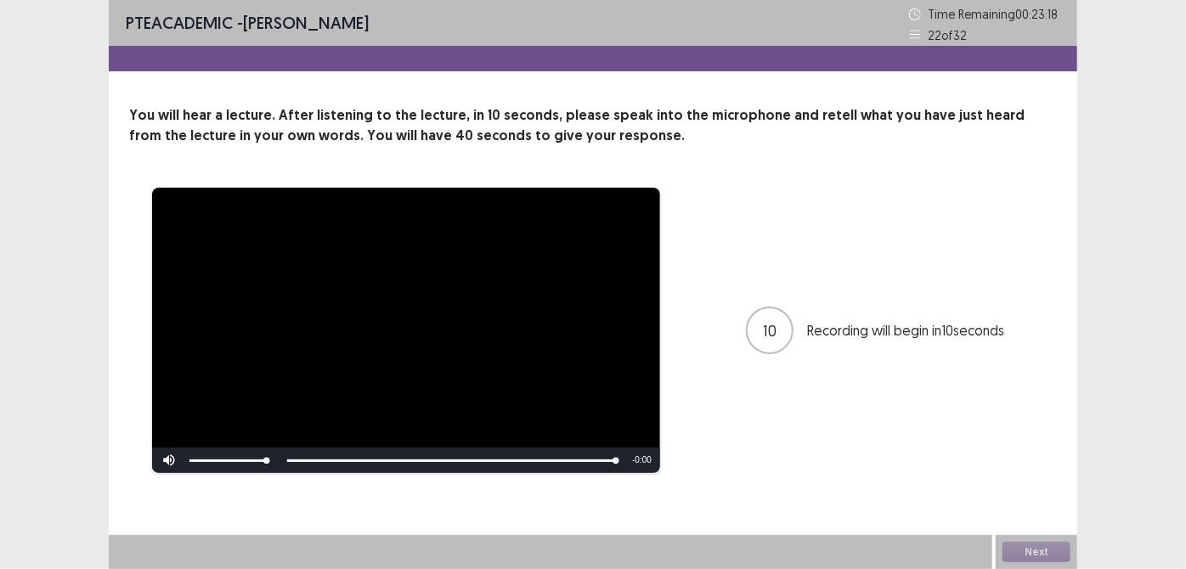
click at [926, 204] on div "**********" at bounding box center [592, 330] width 927 height 287
click at [622, 471] on div "Skip Backward Skip Forward Mute 91% Current Time 0:49 / Duration 0:49 Loaded : …" at bounding box center [406, 460] width 508 height 25
click at [1046, 557] on button "Next" at bounding box center [1036, 552] width 68 height 20
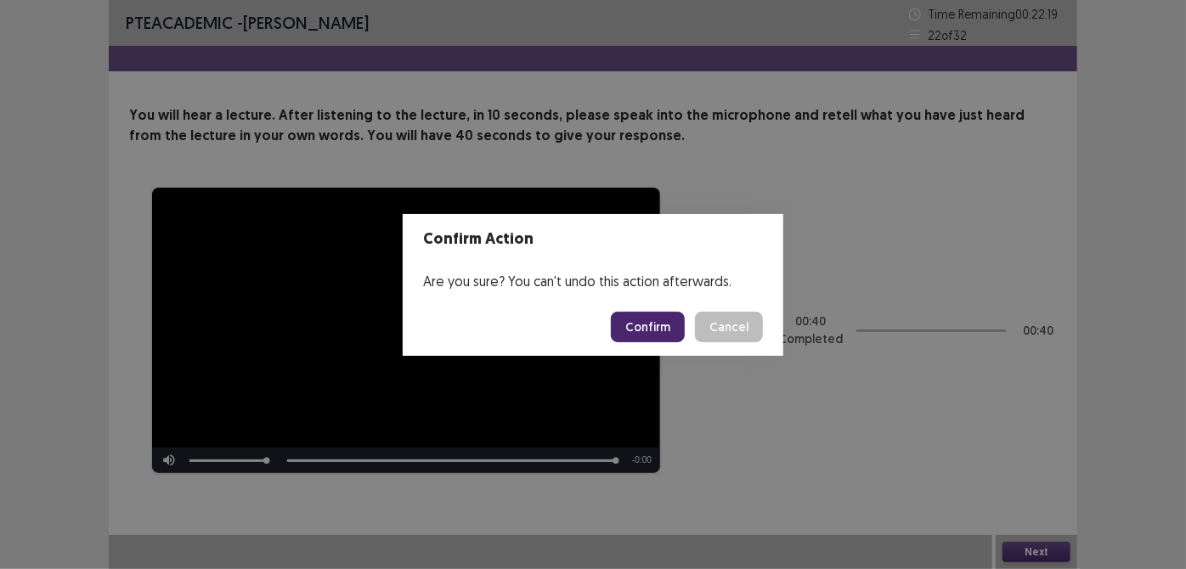
click at [661, 321] on button "Confirm" at bounding box center [648, 327] width 74 height 31
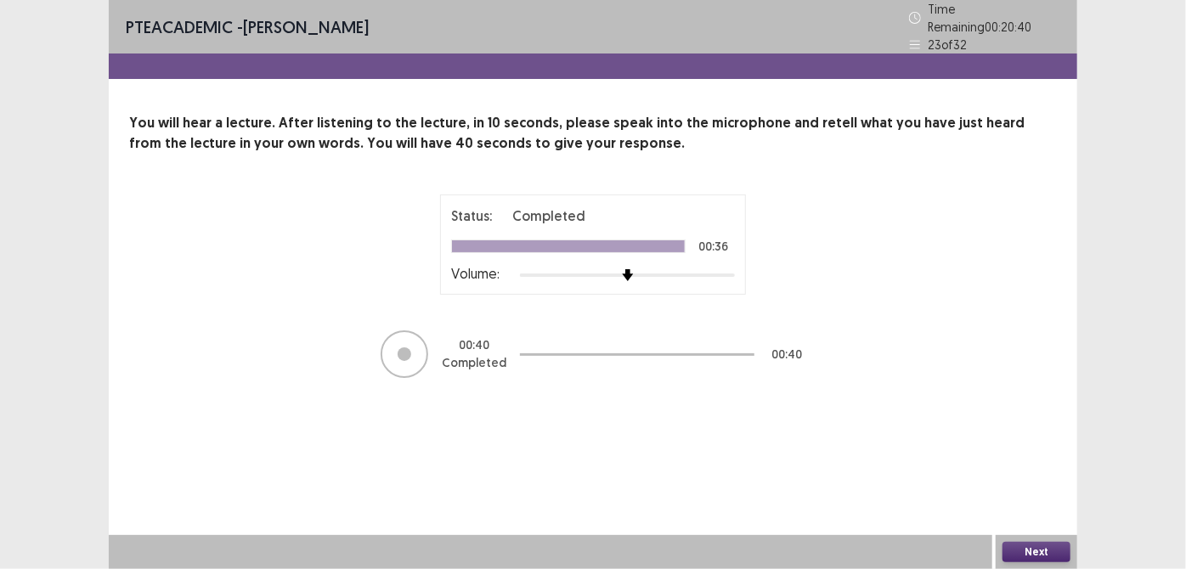
click at [1055, 542] on button "Next" at bounding box center [1036, 552] width 68 height 20
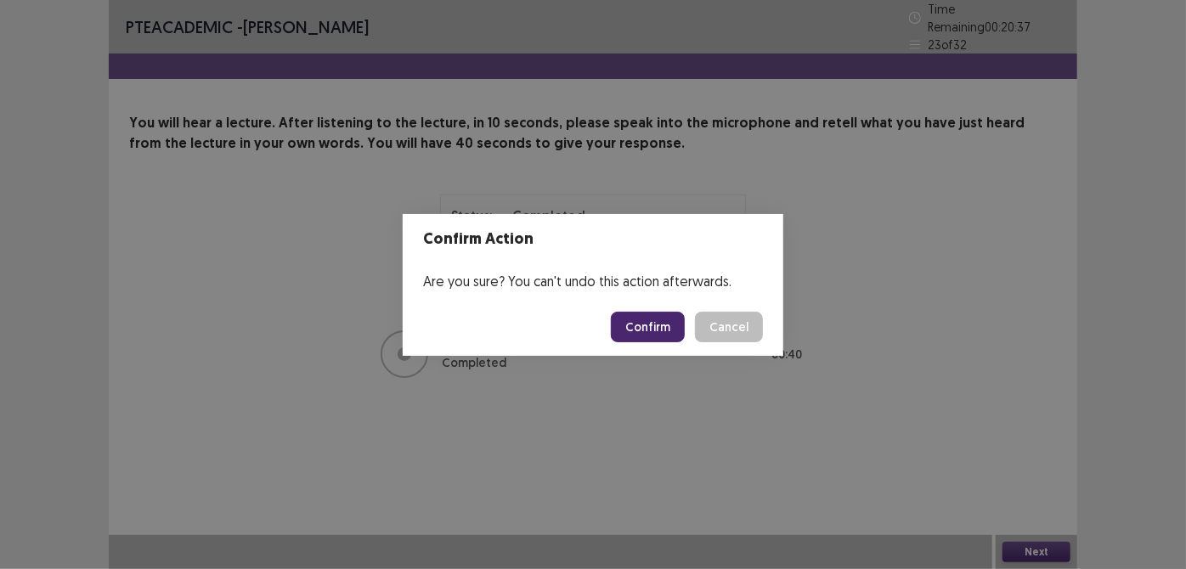
click at [668, 328] on button "Confirm" at bounding box center [648, 327] width 74 height 31
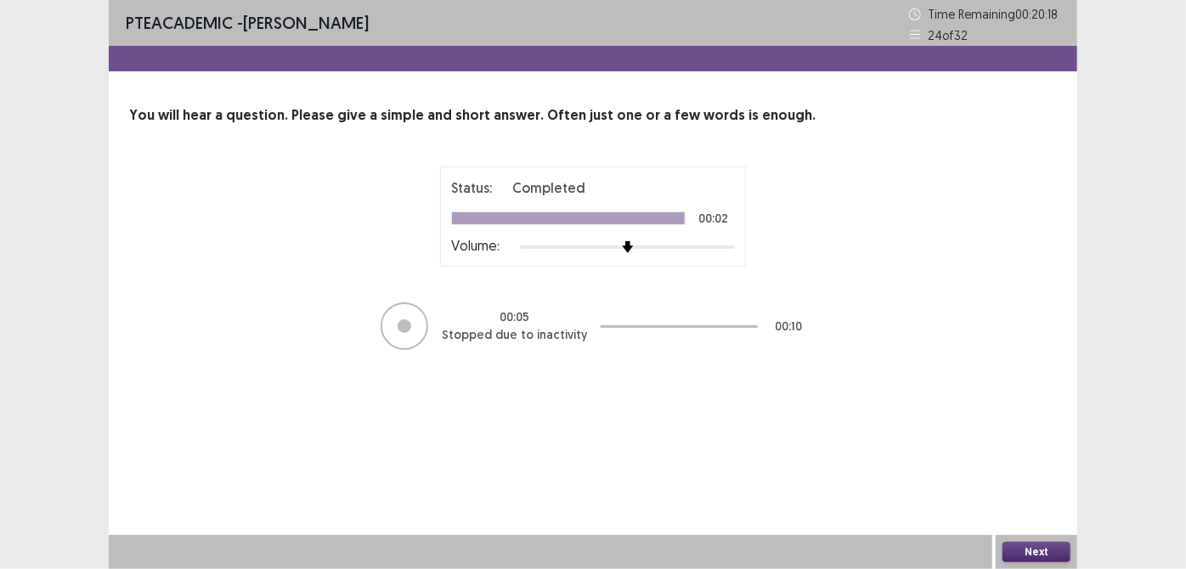
click at [1050, 555] on button "Next" at bounding box center [1036, 552] width 68 height 20
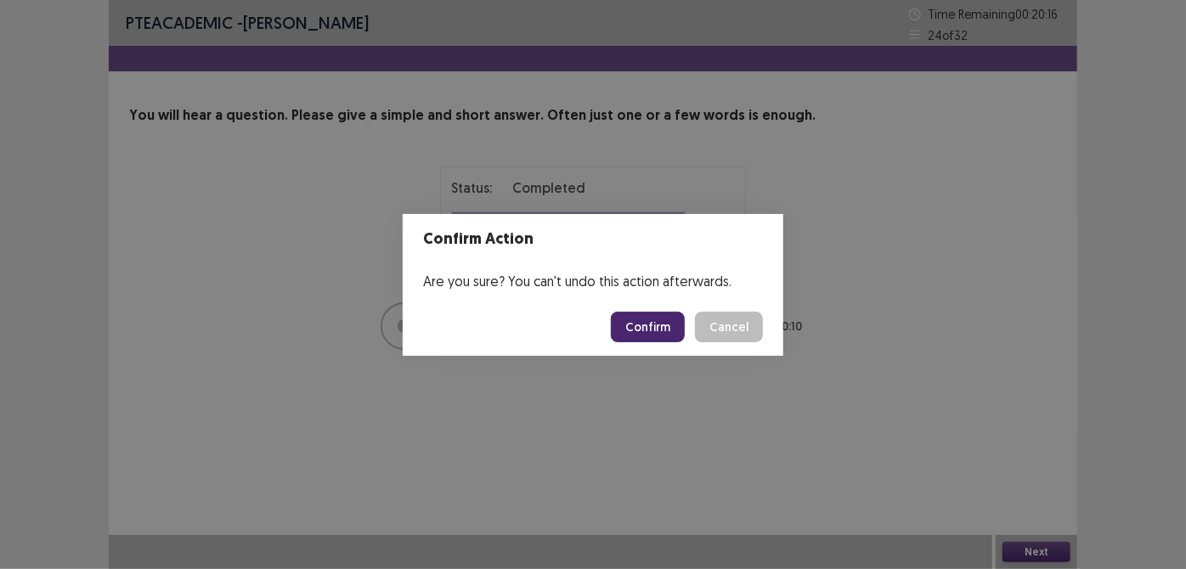
click at [664, 318] on button "Confirm" at bounding box center [648, 327] width 74 height 31
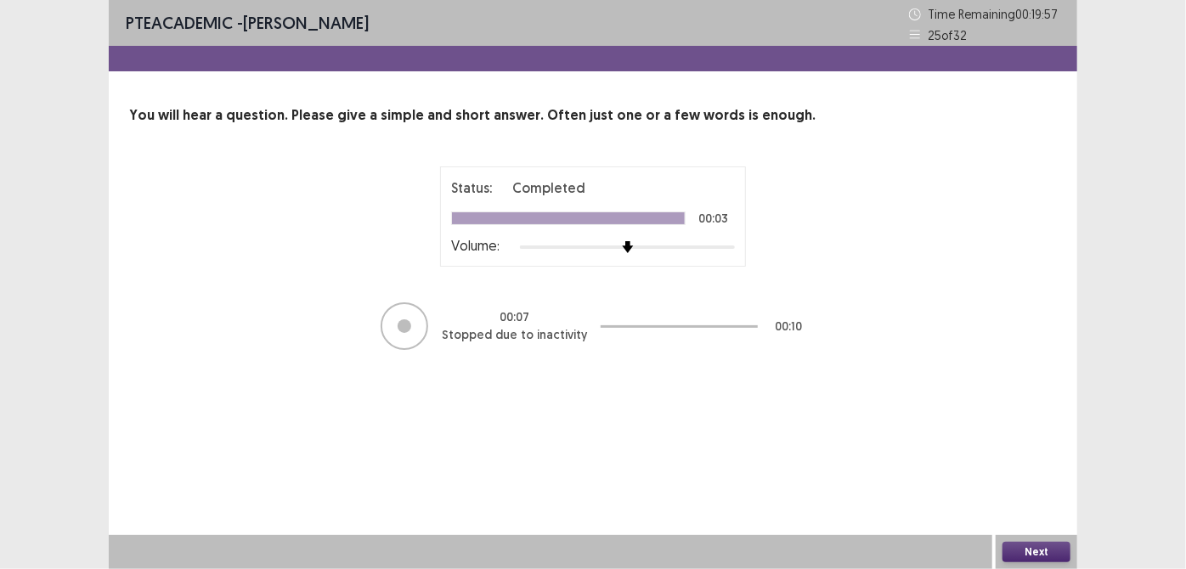
click at [1044, 548] on button "Next" at bounding box center [1036, 552] width 68 height 20
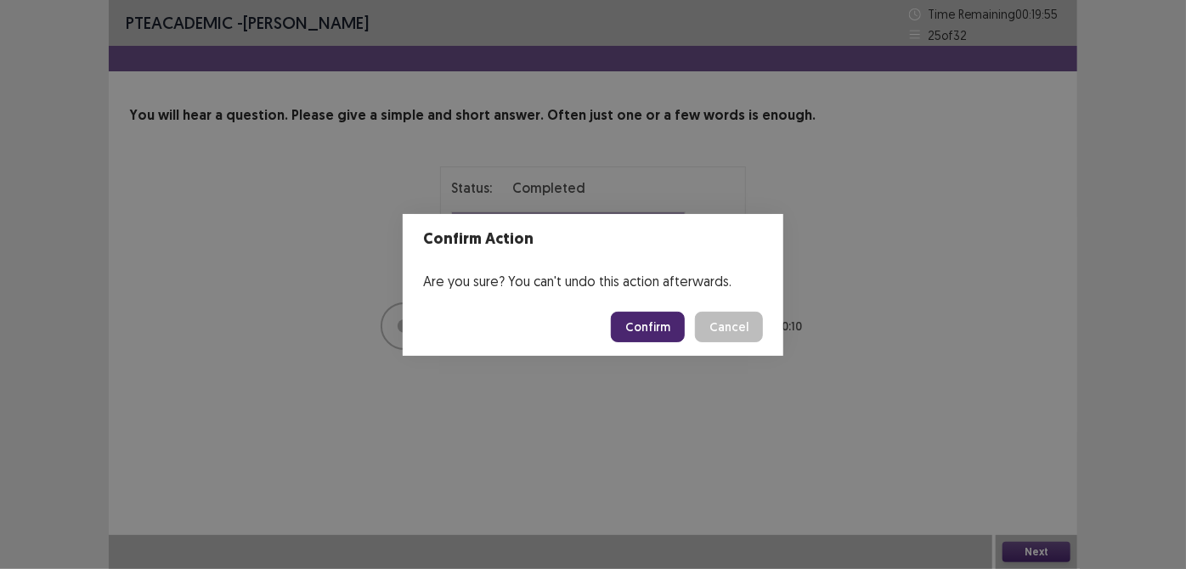
click at [656, 324] on button "Confirm" at bounding box center [648, 327] width 74 height 31
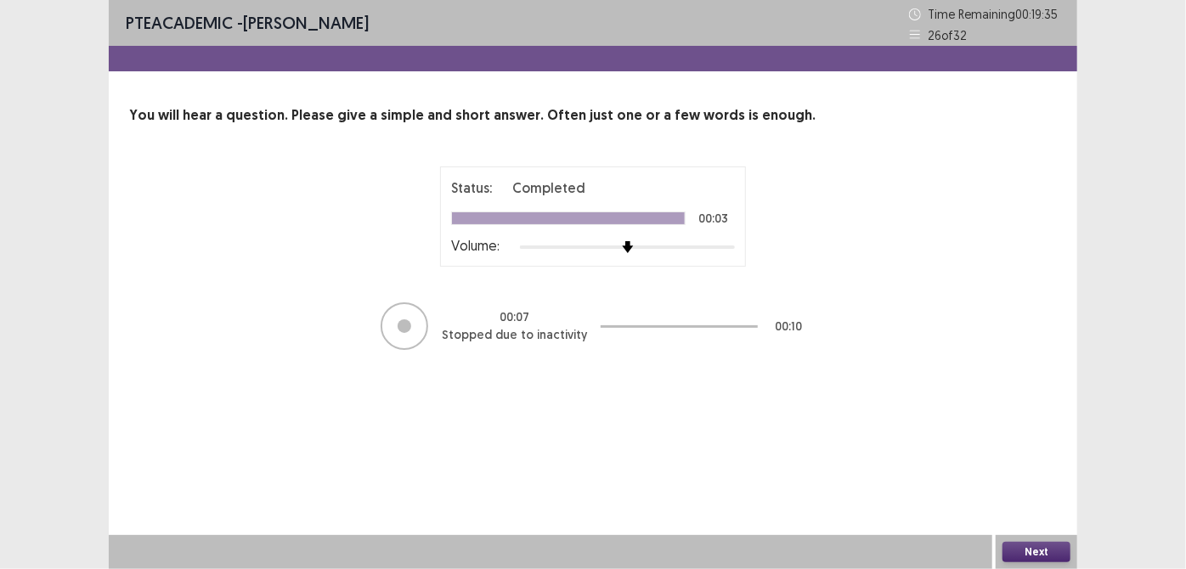
click at [1045, 554] on button "Next" at bounding box center [1036, 552] width 68 height 20
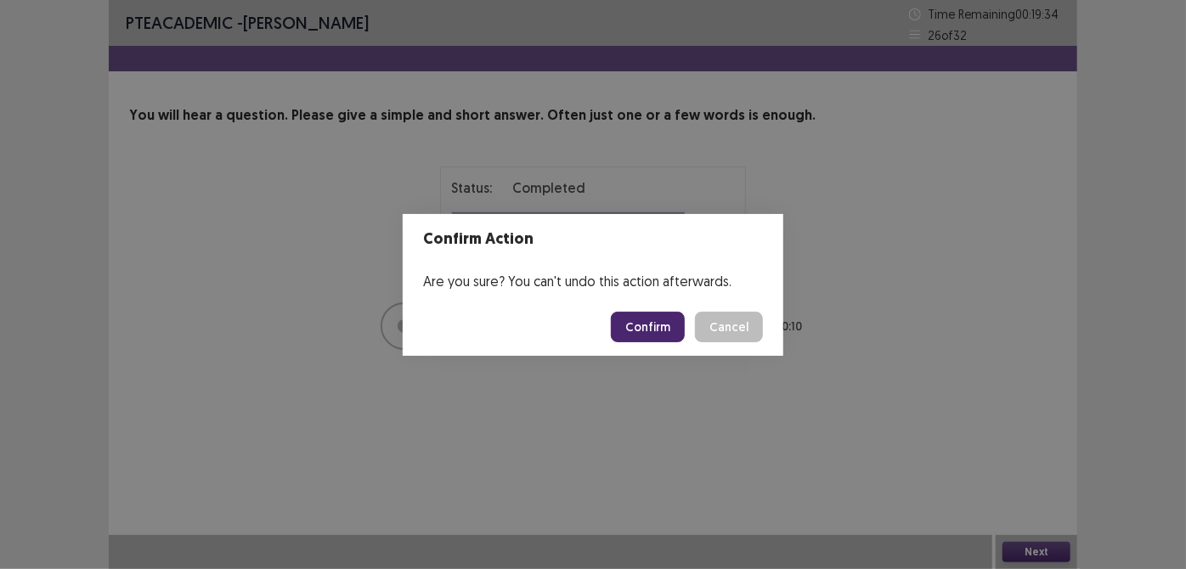
click at [657, 322] on button "Confirm" at bounding box center [648, 327] width 74 height 31
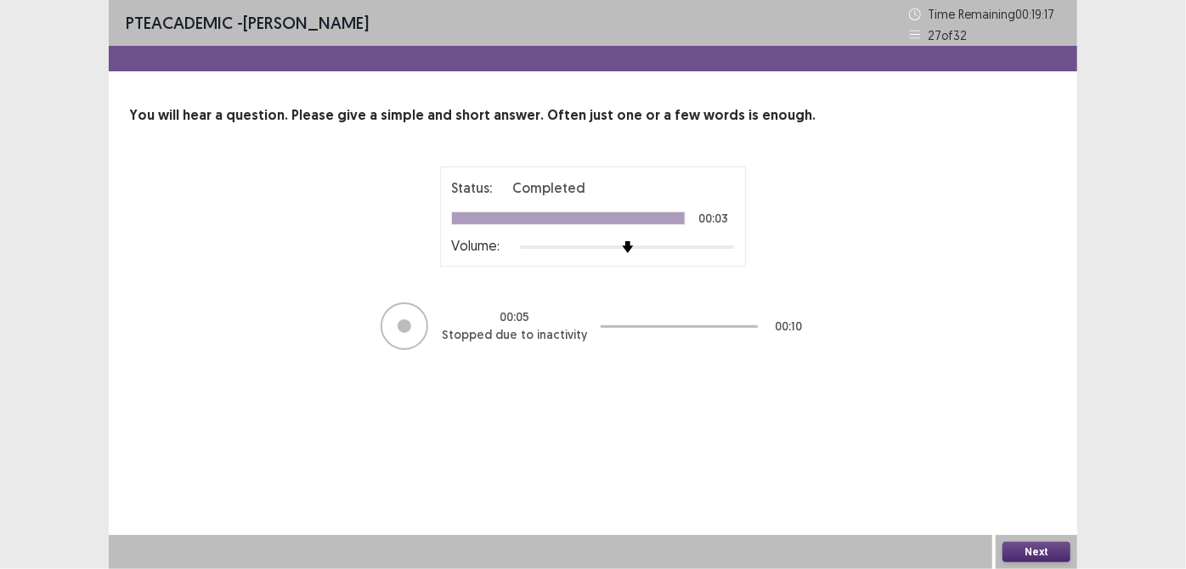
click at [1030, 544] on button "Next" at bounding box center [1036, 552] width 68 height 20
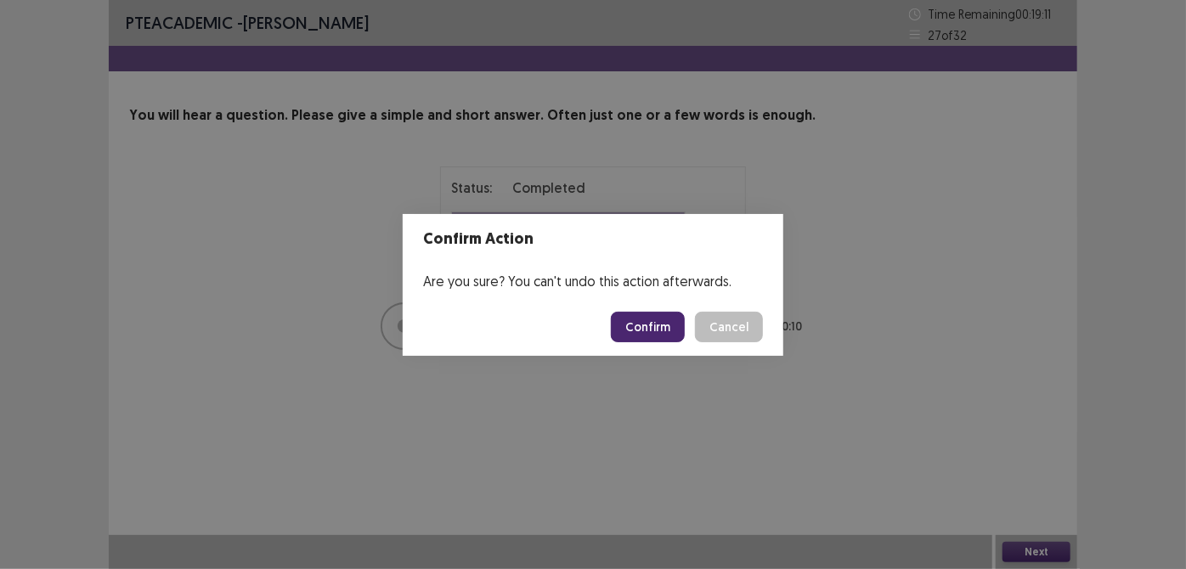
click at [642, 320] on button "Confirm" at bounding box center [648, 327] width 74 height 31
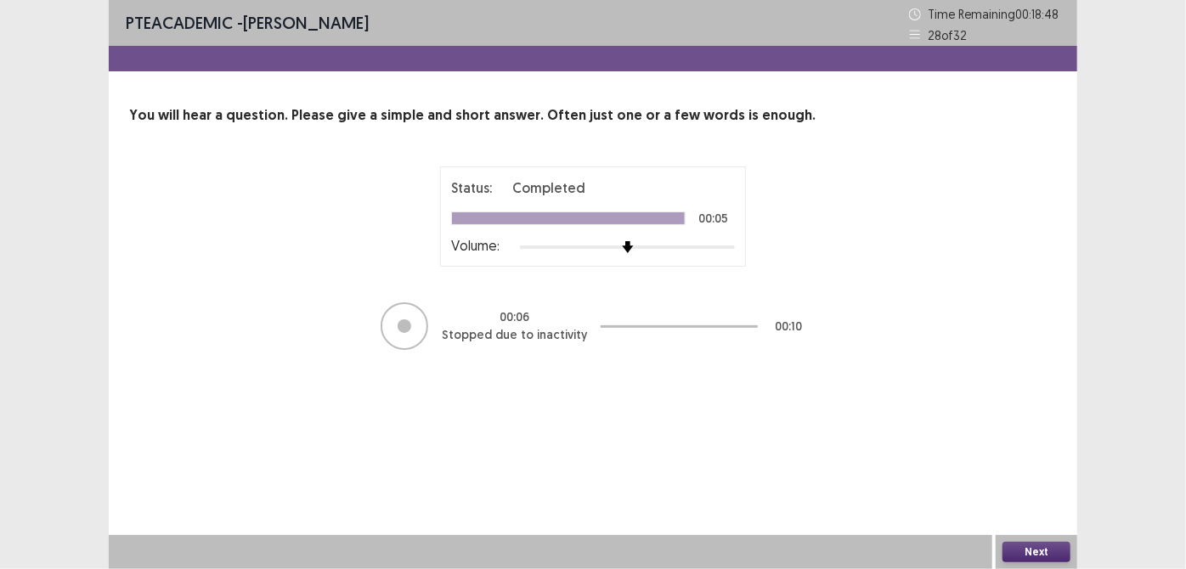
click at [1021, 548] on button "Next" at bounding box center [1036, 552] width 68 height 20
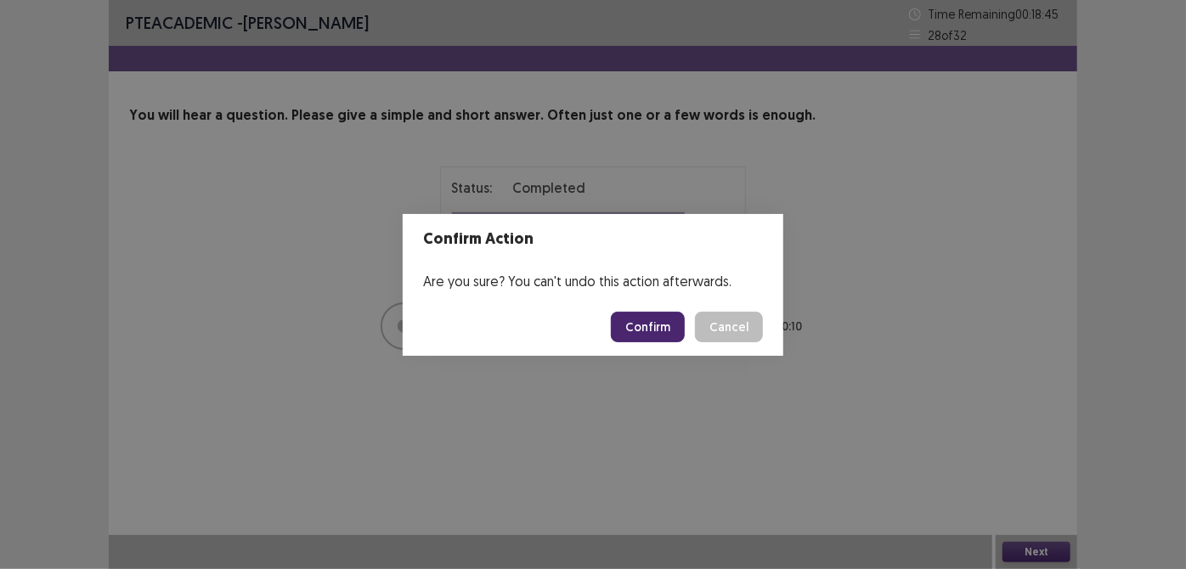
click at [656, 335] on button "Confirm" at bounding box center [648, 327] width 74 height 31
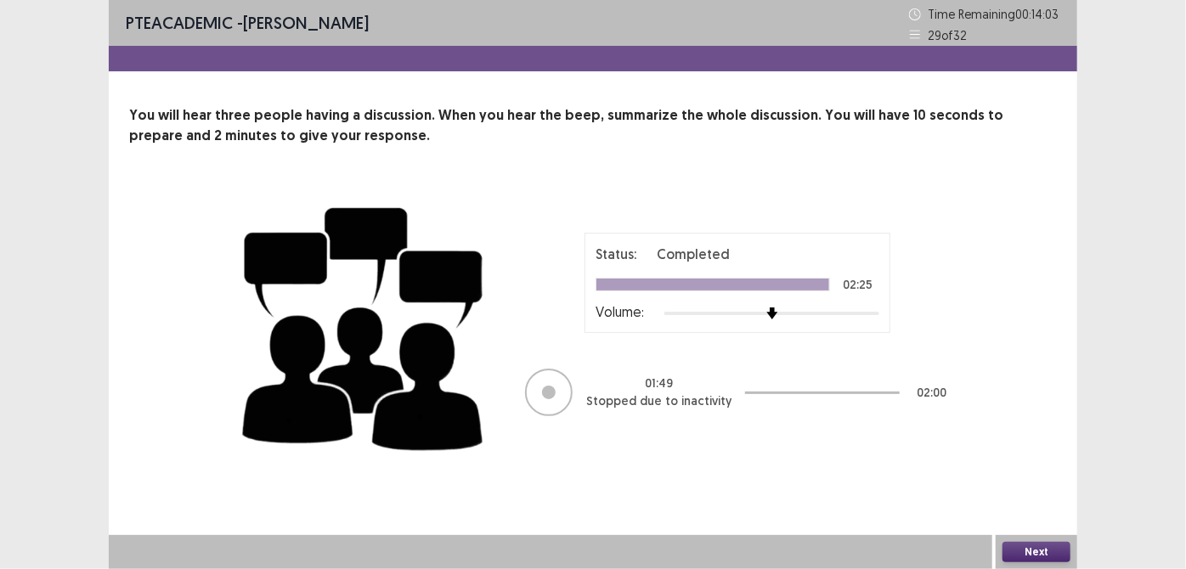
click at [1066, 547] on button "Next" at bounding box center [1036, 552] width 68 height 20
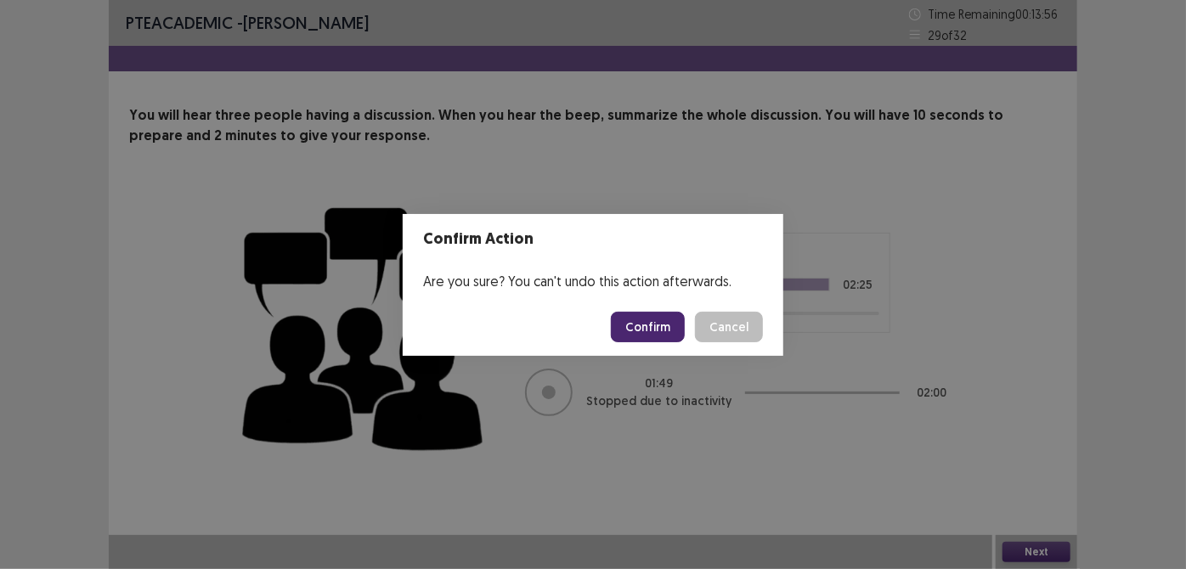
click at [655, 333] on button "Confirm" at bounding box center [648, 327] width 74 height 31
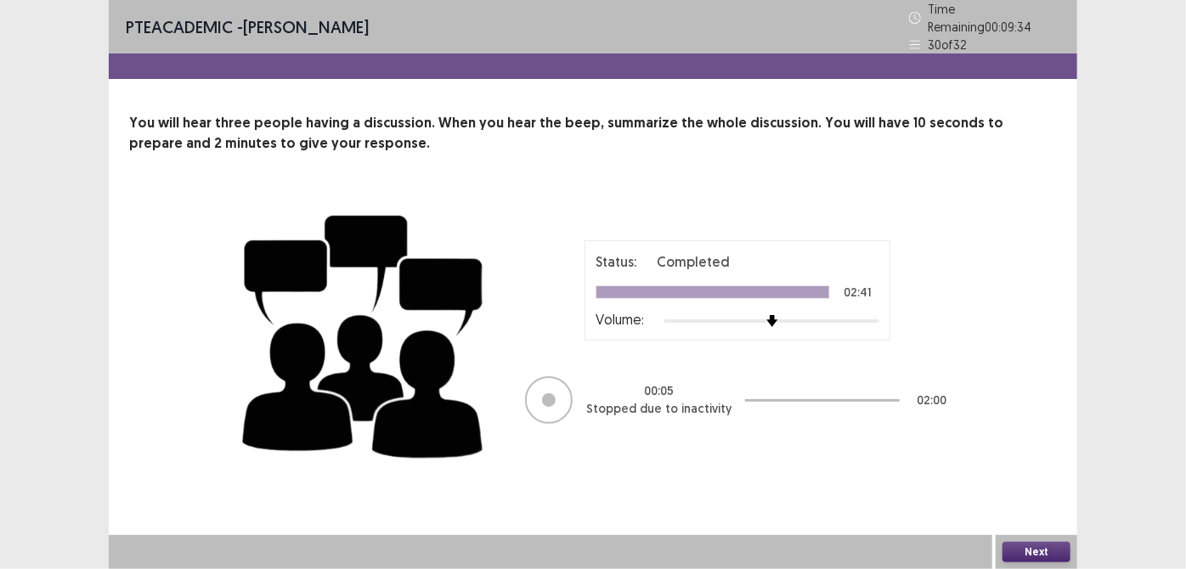
click at [1037, 547] on button "Next" at bounding box center [1036, 552] width 68 height 20
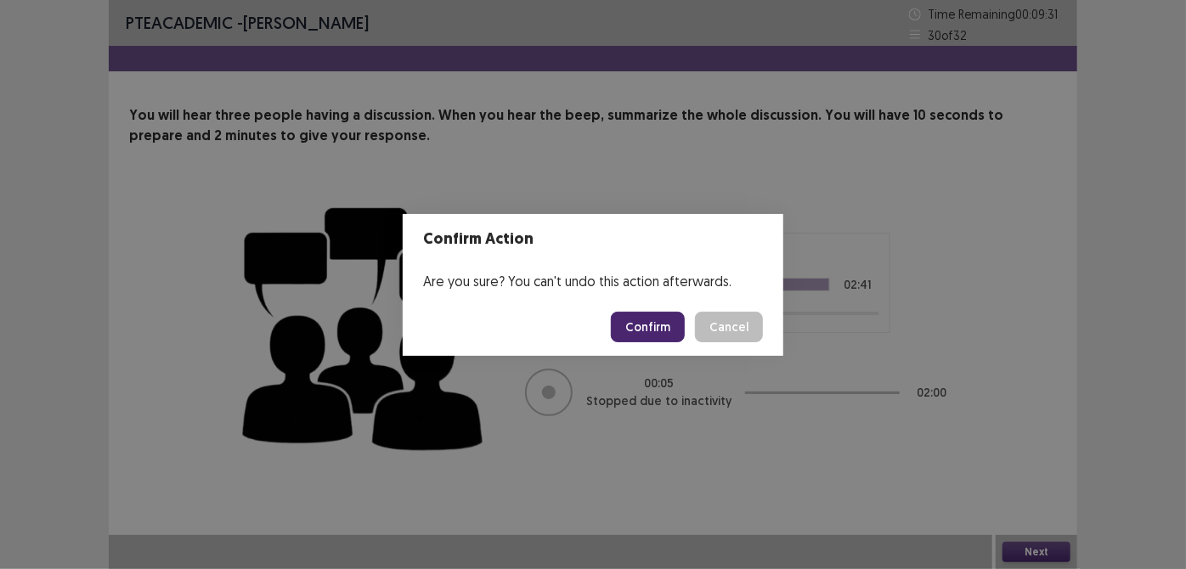
click at [657, 324] on button "Confirm" at bounding box center [648, 327] width 74 height 31
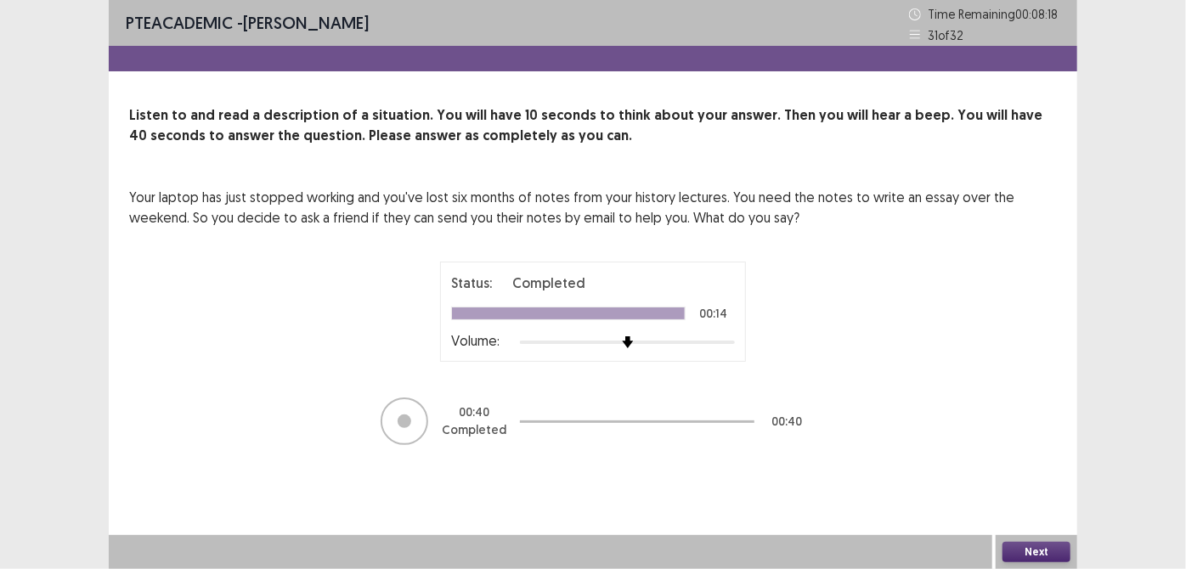
click at [1053, 544] on button "Next" at bounding box center [1036, 552] width 68 height 20
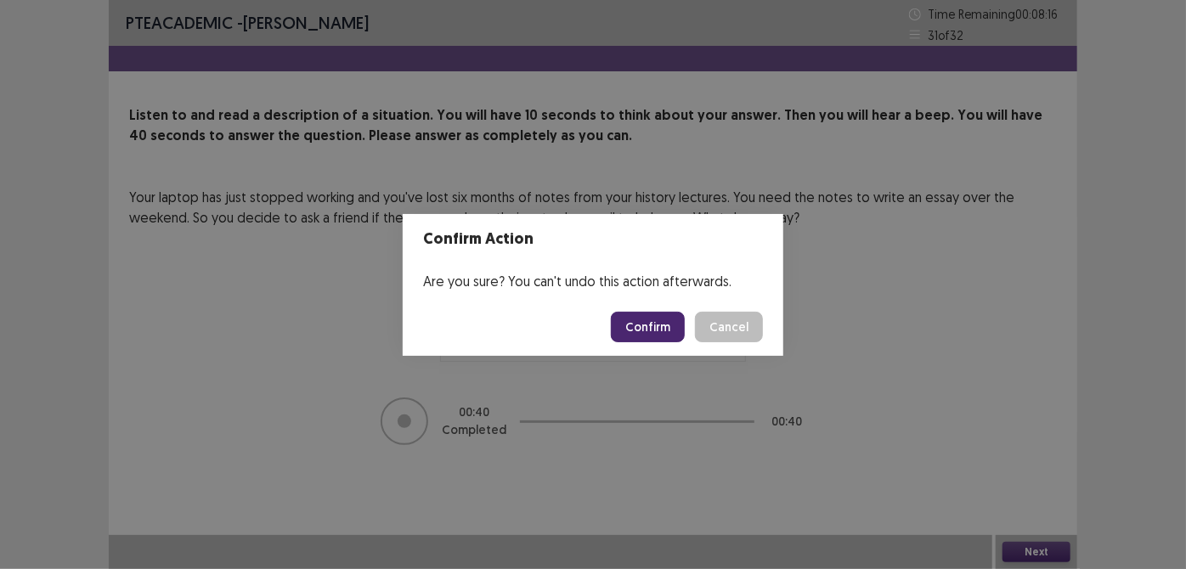
click at [634, 330] on button "Confirm" at bounding box center [648, 327] width 74 height 31
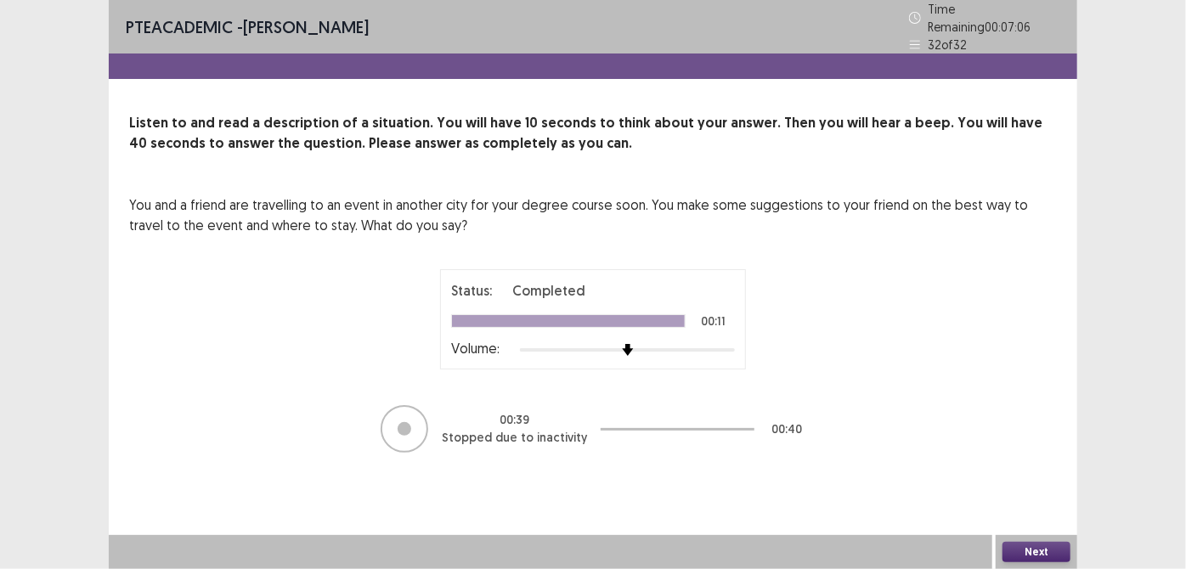
click at [1053, 553] on button "Next" at bounding box center [1036, 552] width 68 height 20
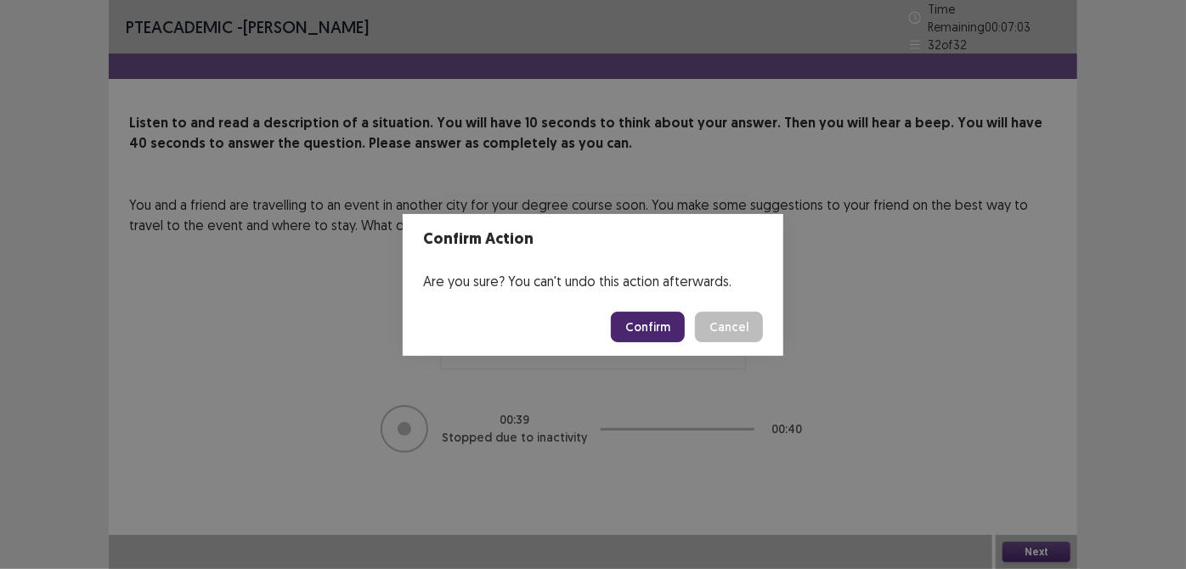
click at [655, 331] on button "Confirm" at bounding box center [648, 327] width 74 height 31
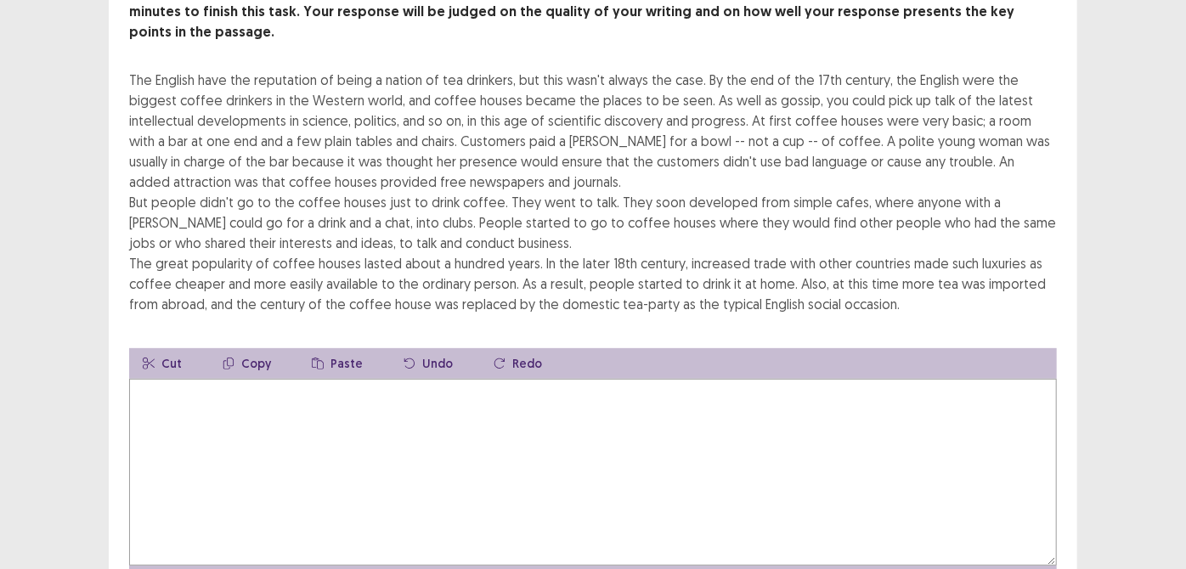
scroll to position [123, 0]
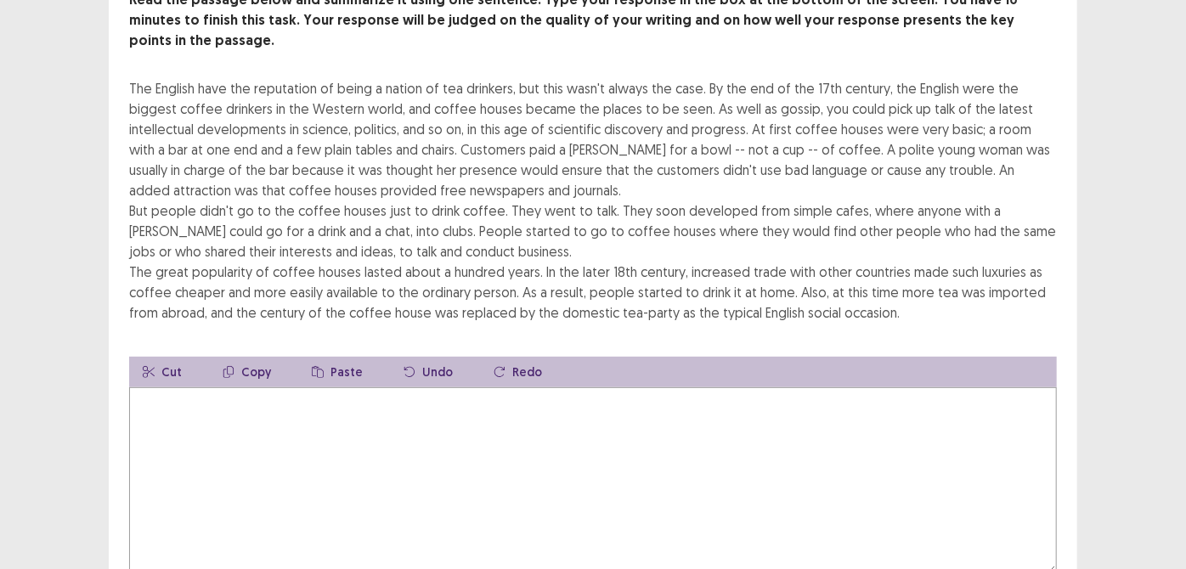
click at [155, 387] on textarea at bounding box center [592, 480] width 927 height 187
click at [236, 357] on button "Copy" at bounding box center [247, 372] width 76 height 31
click at [225, 366] on icon "button" at bounding box center [228, 372] width 10 height 12
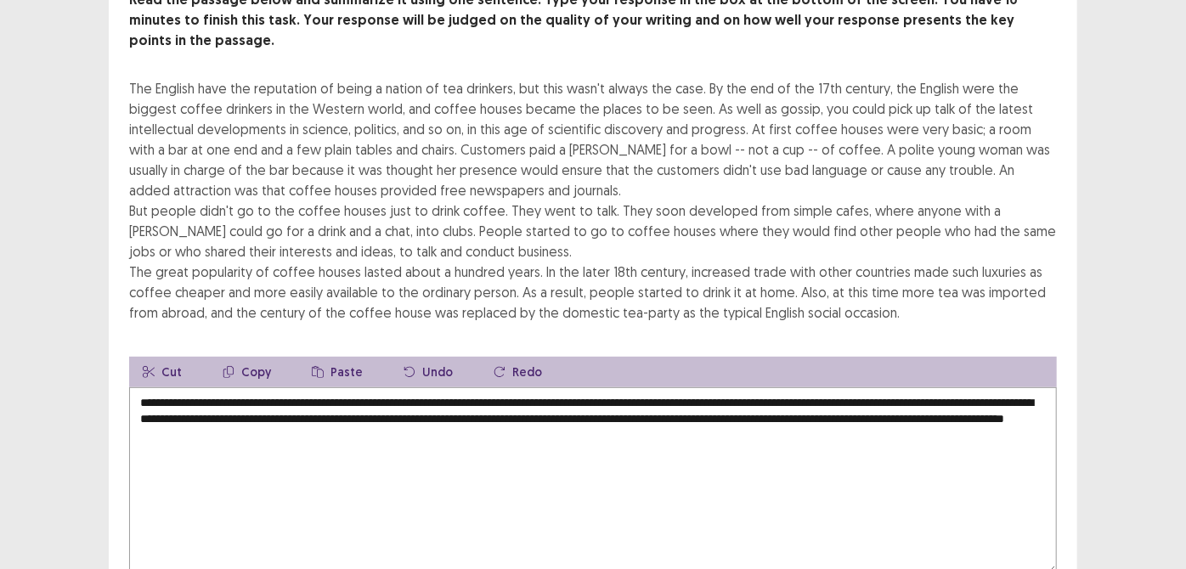
click at [409, 409] on textarea "**********" at bounding box center [592, 480] width 927 height 187
click at [242, 387] on textarea "**********" at bounding box center [592, 480] width 927 height 187
click at [401, 387] on textarea "**********" at bounding box center [592, 480] width 927 height 187
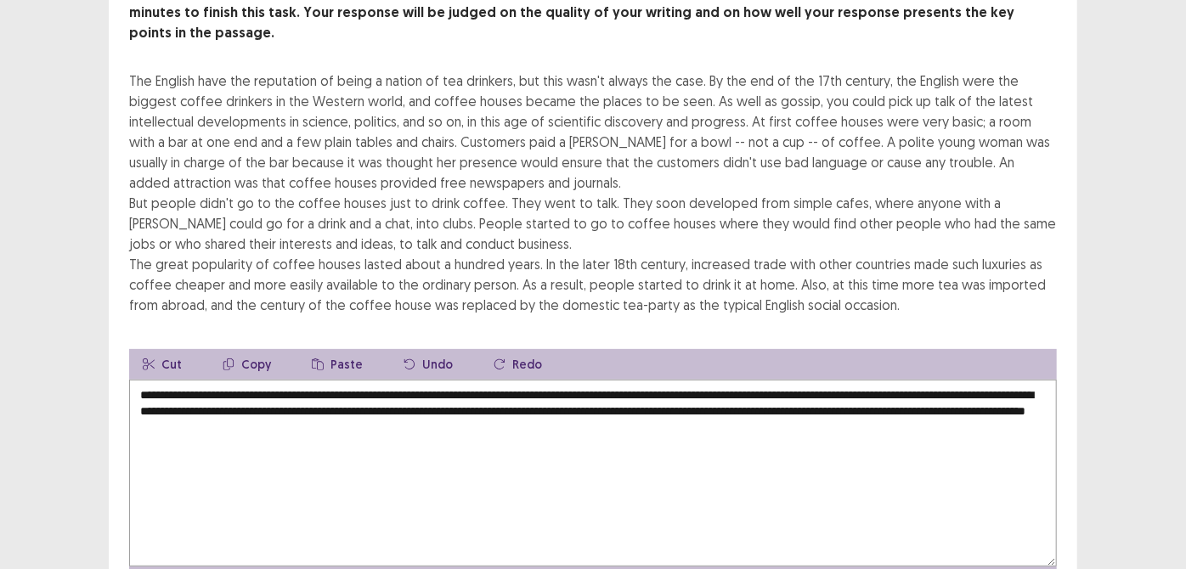
click at [161, 380] on textarea "**********" at bounding box center [592, 473] width 927 height 187
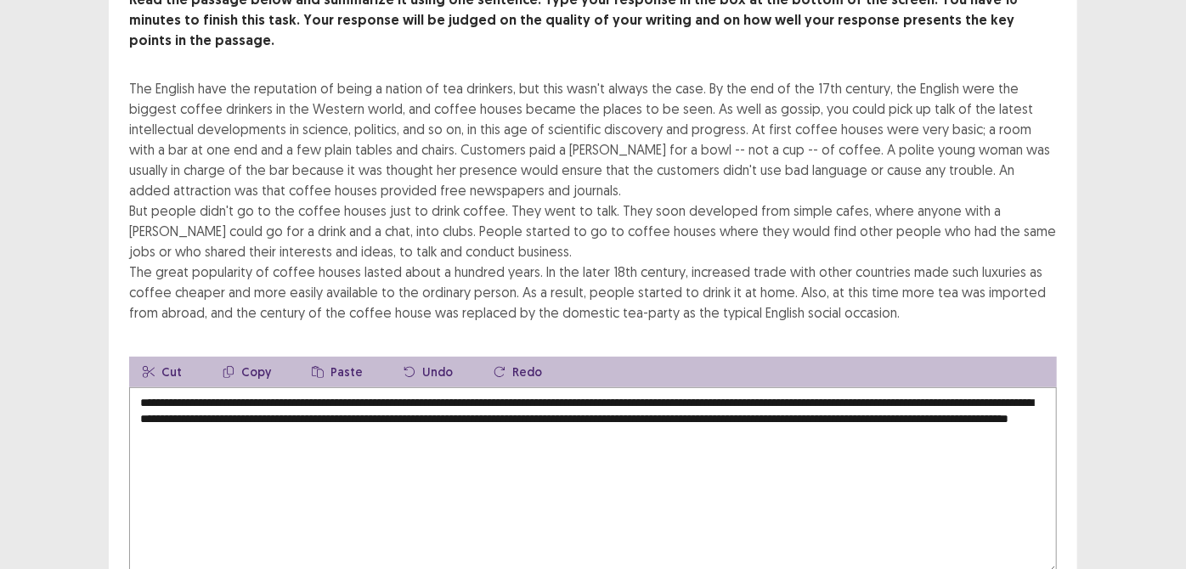
click at [290, 387] on textarea "**********" at bounding box center [592, 480] width 927 height 187
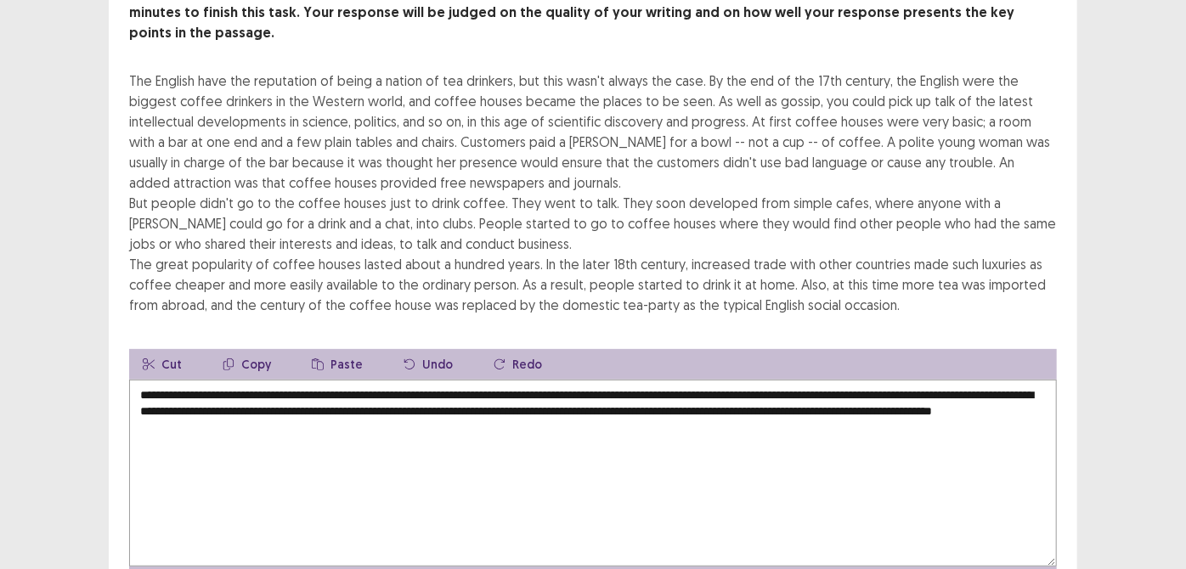
click at [275, 380] on textarea "**********" at bounding box center [592, 473] width 927 height 187
click at [401, 380] on textarea "**********" at bounding box center [592, 473] width 927 height 187
click at [482, 380] on textarea "**********" at bounding box center [592, 473] width 927 height 187
click at [460, 380] on textarea "**********" at bounding box center [592, 473] width 927 height 187
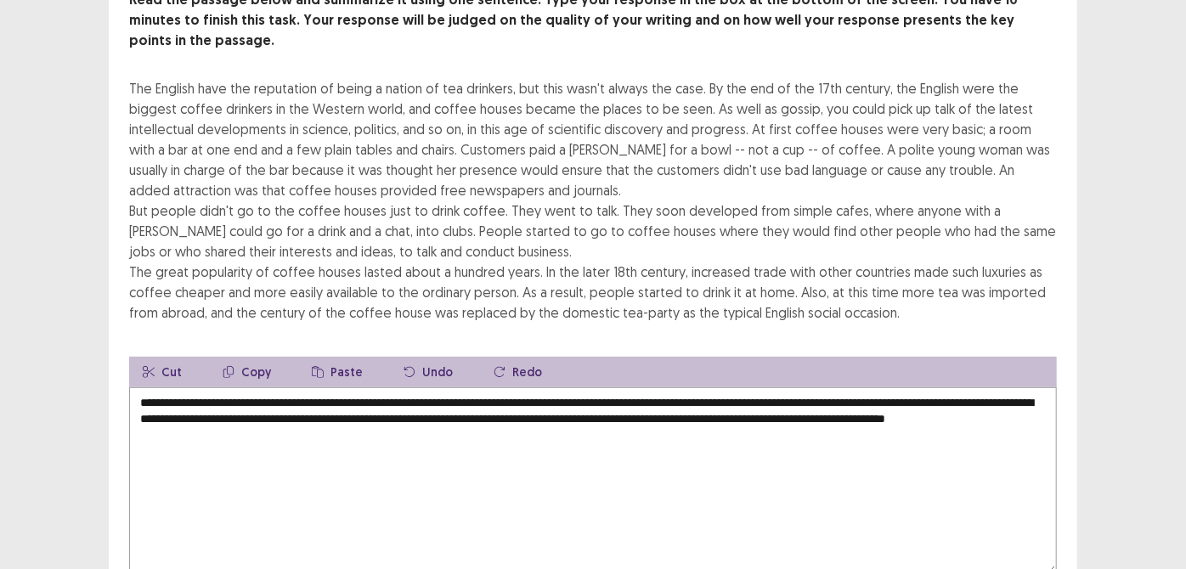
click at [686, 387] on textarea "**********" at bounding box center [592, 480] width 927 height 187
click at [804, 387] on textarea "**********" at bounding box center [592, 480] width 927 height 187
click at [992, 392] on textarea "**********" at bounding box center [592, 480] width 927 height 187
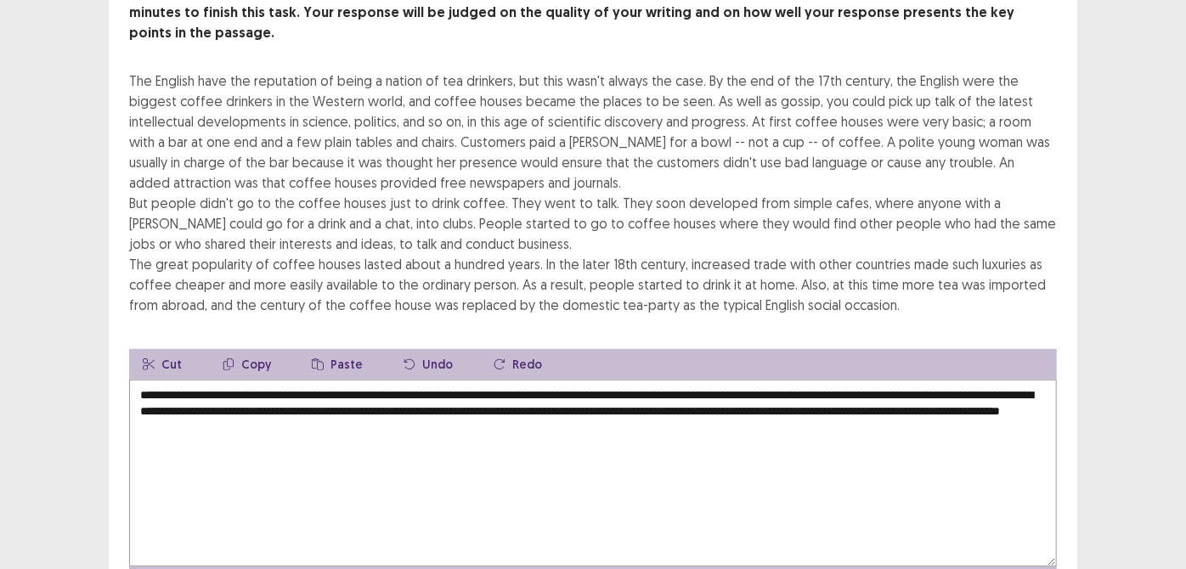
type textarea "**********"
click at [705, 321] on button "Okay" at bounding box center [734, 336] width 58 height 31
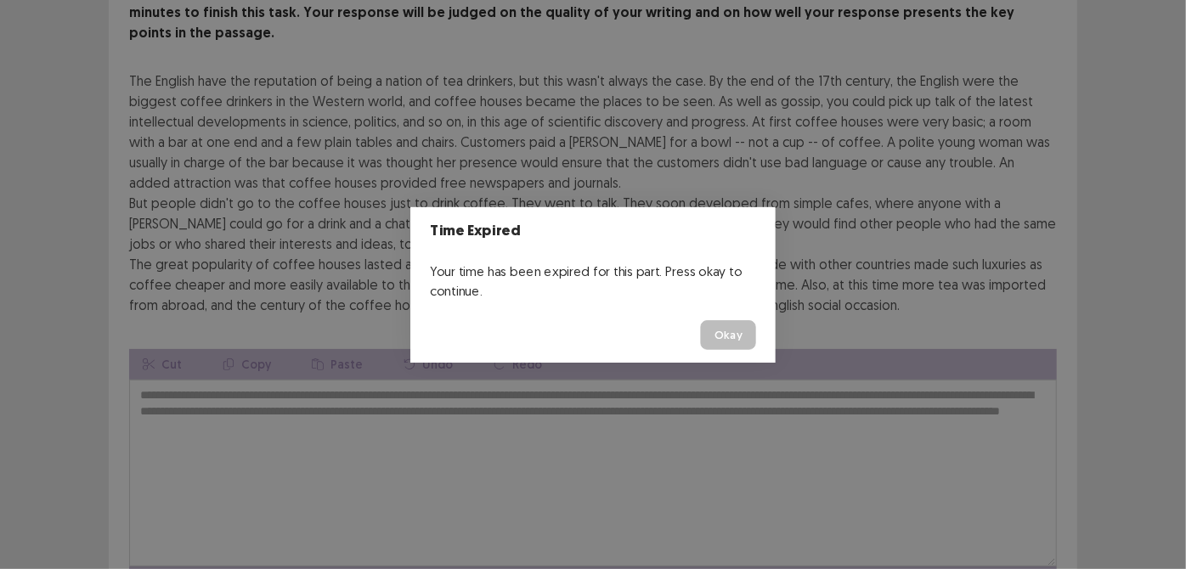
scroll to position [205, 0]
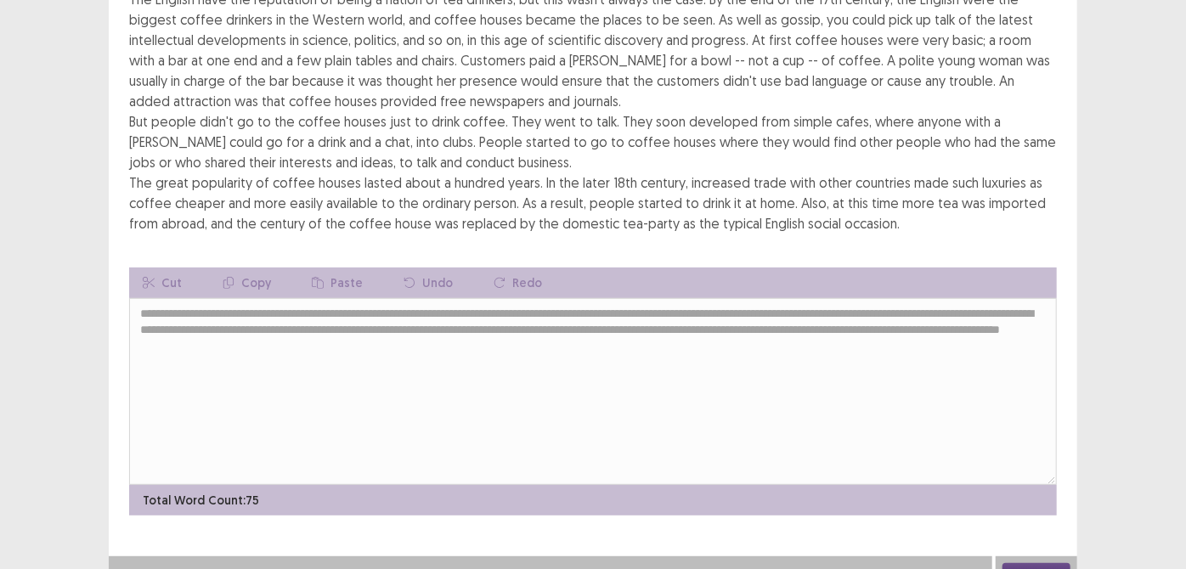
click at [1046, 563] on button "Next" at bounding box center [1036, 573] width 68 height 20
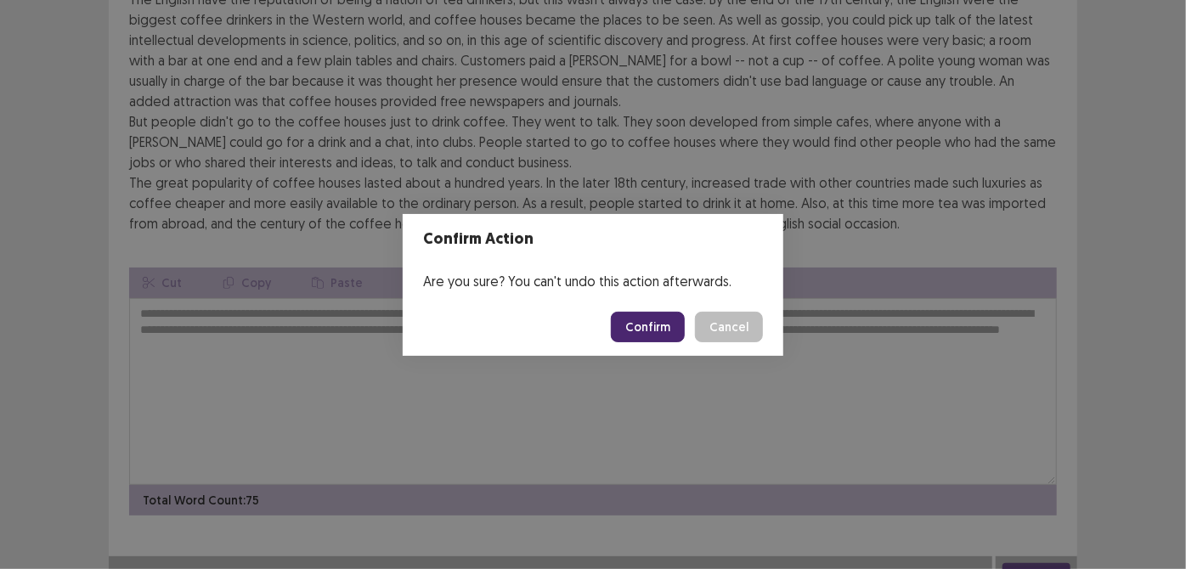
click at [656, 336] on button "Confirm" at bounding box center [648, 327] width 74 height 31
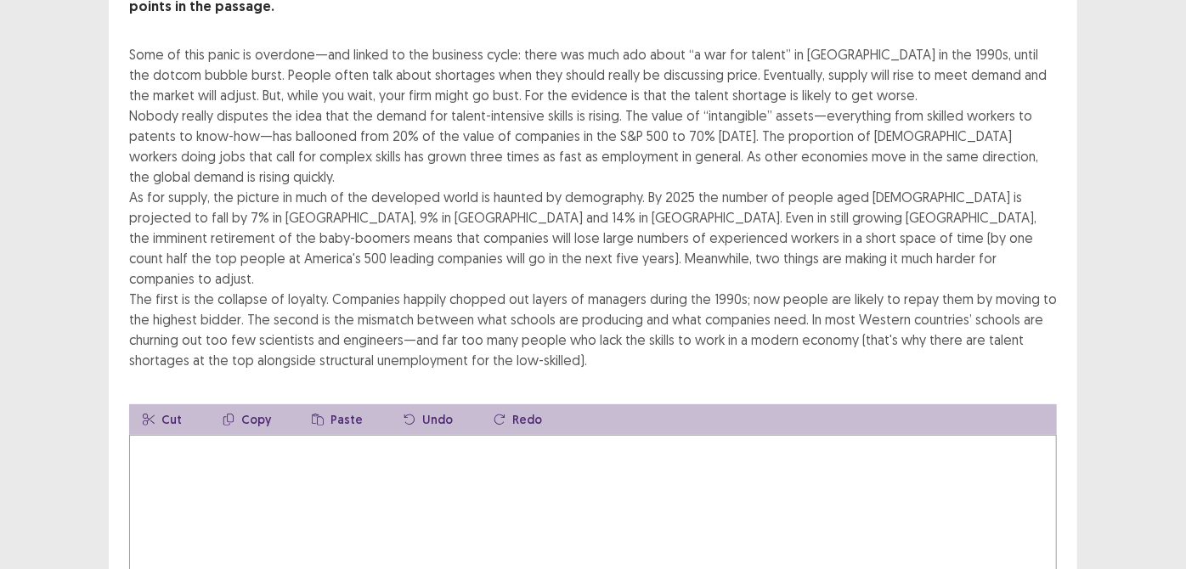
scroll to position [154, 0]
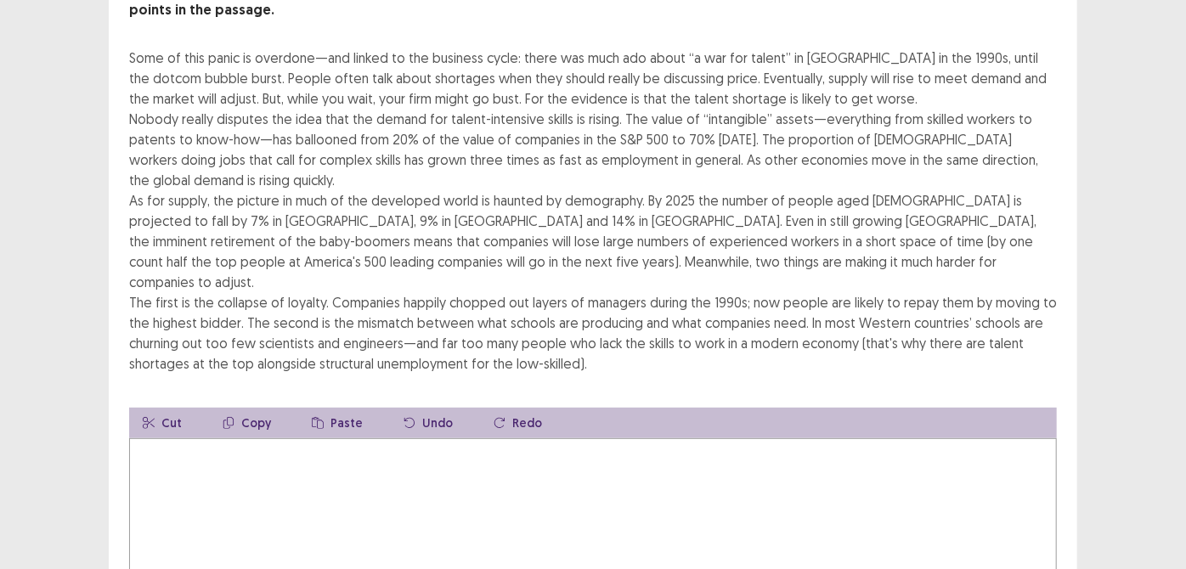
click at [154, 438] on textarea at bounding box center [592, 531] width 927 height 187
type textarea "*"
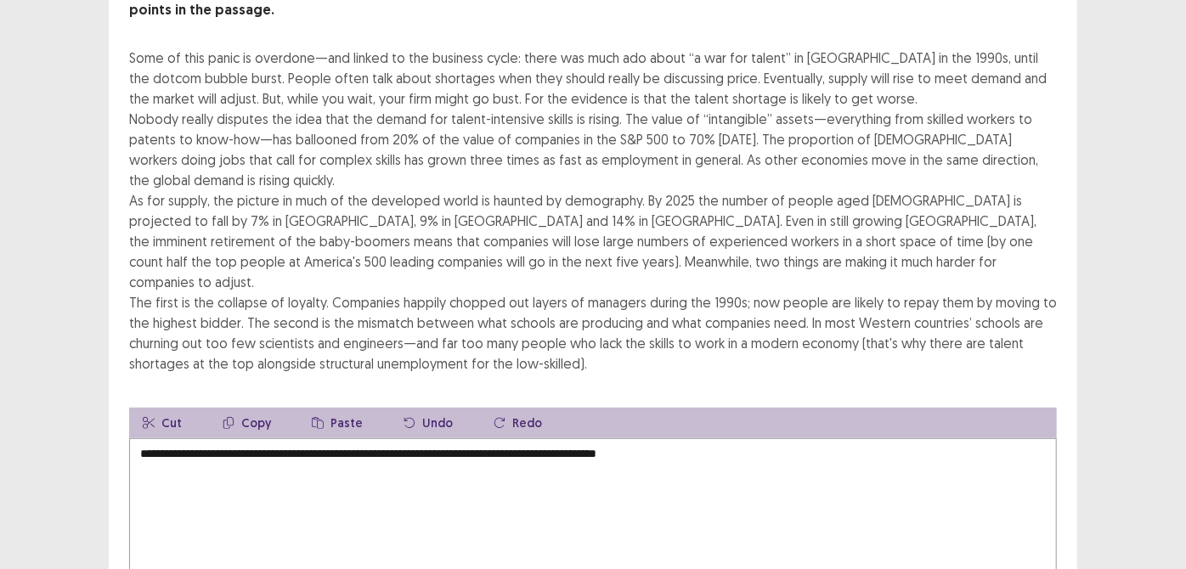
click at [525, 438] on textarea "**********" at bounding box center [592, 531] width 927 height 187
click at [759, 438] on textarea "**********" at bounding box center [592, 531] width 927 height 187
click at [782, 438] on textarea "**********" at bounding box center [592, 531] width 927 height 187
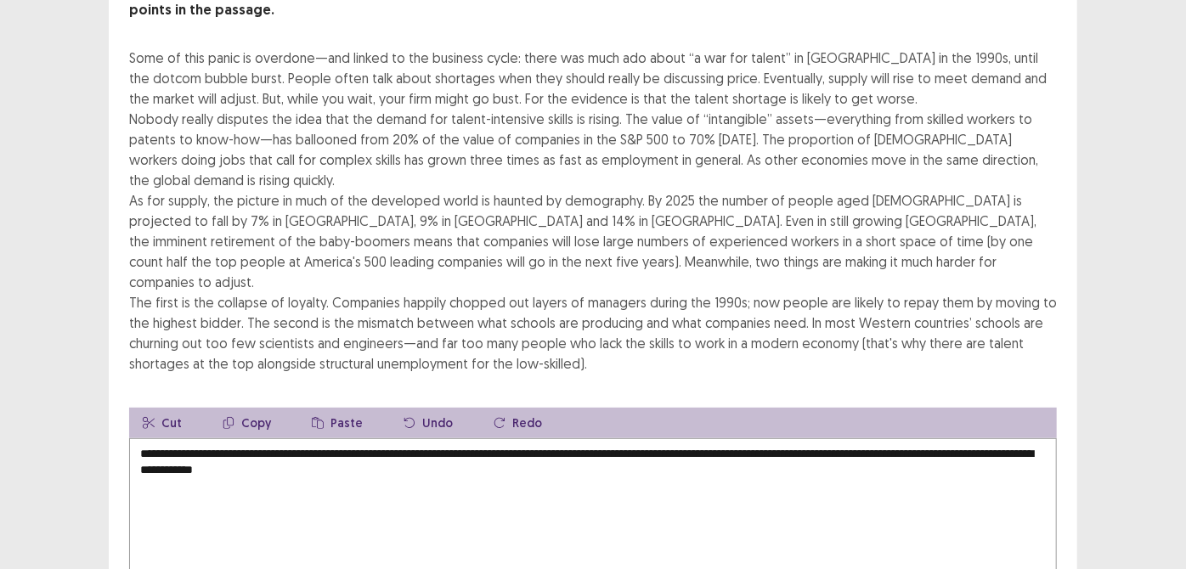
click at [371, 438] on textarea "**********" at bounding box center [592, 531] width 927 height 187
click at [427, 438] on textarea "**********" at bounding box center [592, 531] width 927 height 187
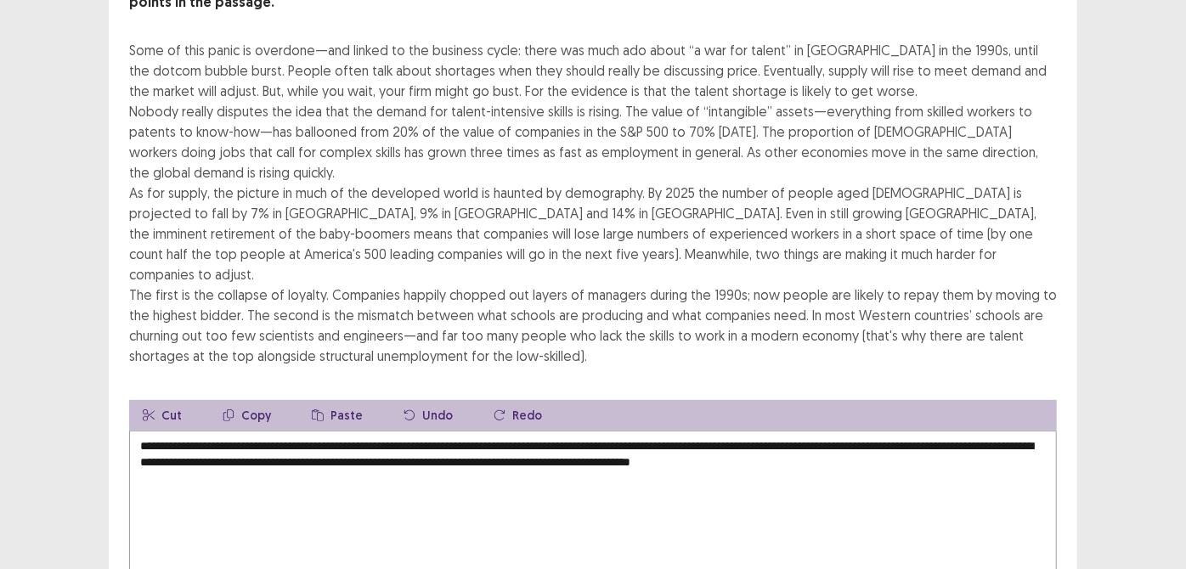
click at [1011, 432] on textarea "**********" at bounding box center [592, 524] width 927 height 187
click at [1150, 400] on div "PTE academic - [PERSON_NAME] Time Remaining 00 : 05 : 17 1 of 1 Read the passag…" at bounding box center [593, 284] width 1186 height 876
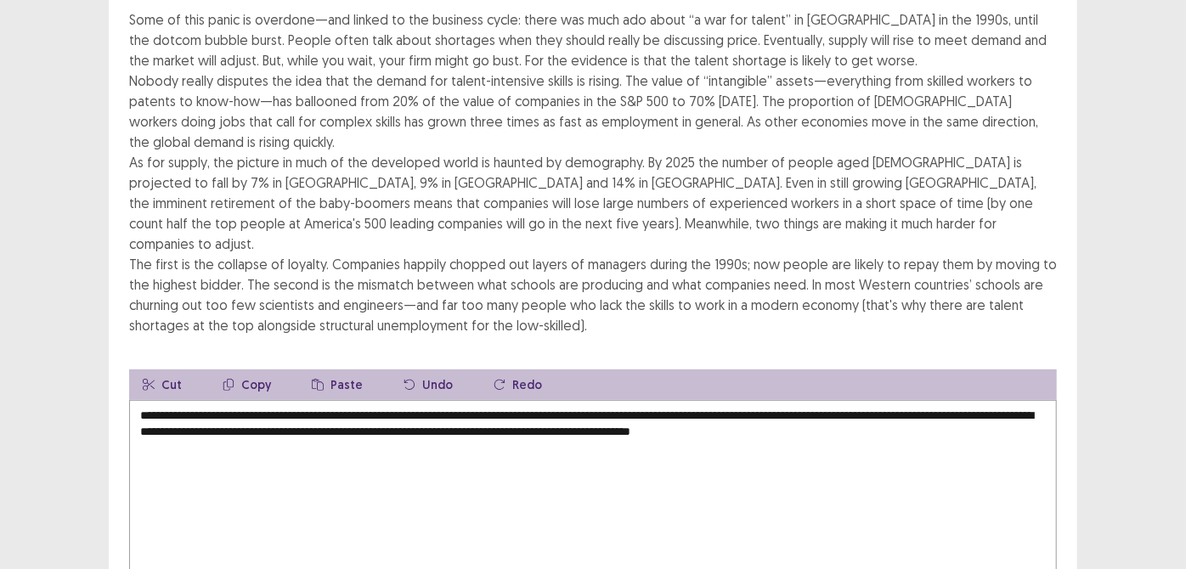
scroll to position [216, 0]
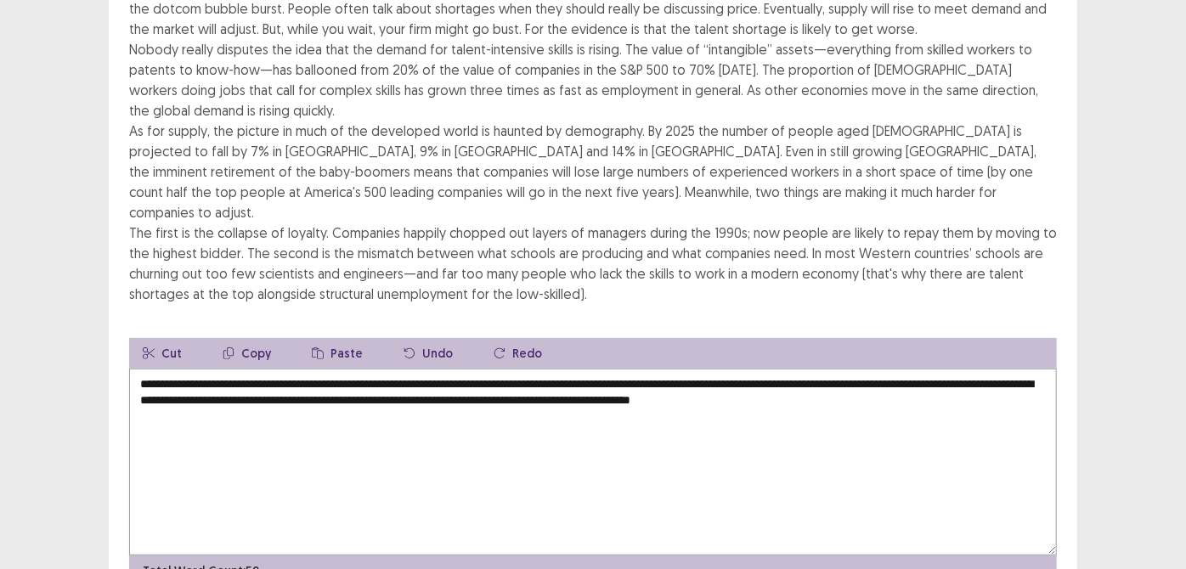
click at [947, 369] on textarea "**********" at bounding box center [592, 462] width 927 height 187
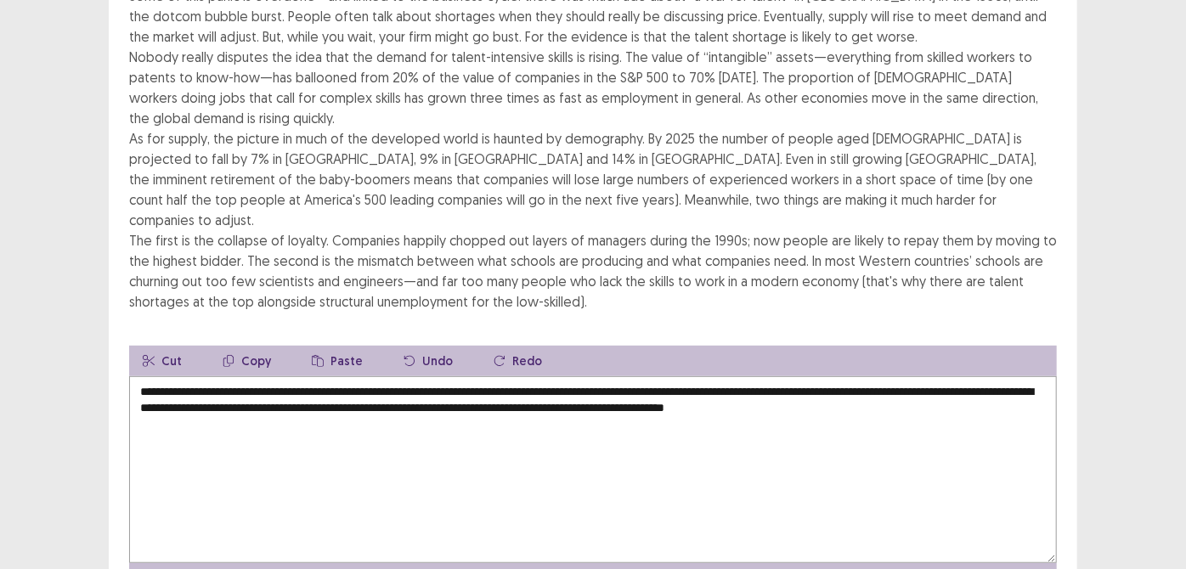
click at [939, 376] on textarea "**********" at bounding box center [592, 469] width 927 height 187
click at [989, 376] on textarea "**********" at bounding box center [592, 469] width 927 height 187
type textarea "**********"
click at [1151, 453] on div "PTE academic - [PERSON_NAME] Time Remaining 00 : 03 : 34 1 of 1 Read the passag…" at bounding box center [593, 226] width 1186 height 884
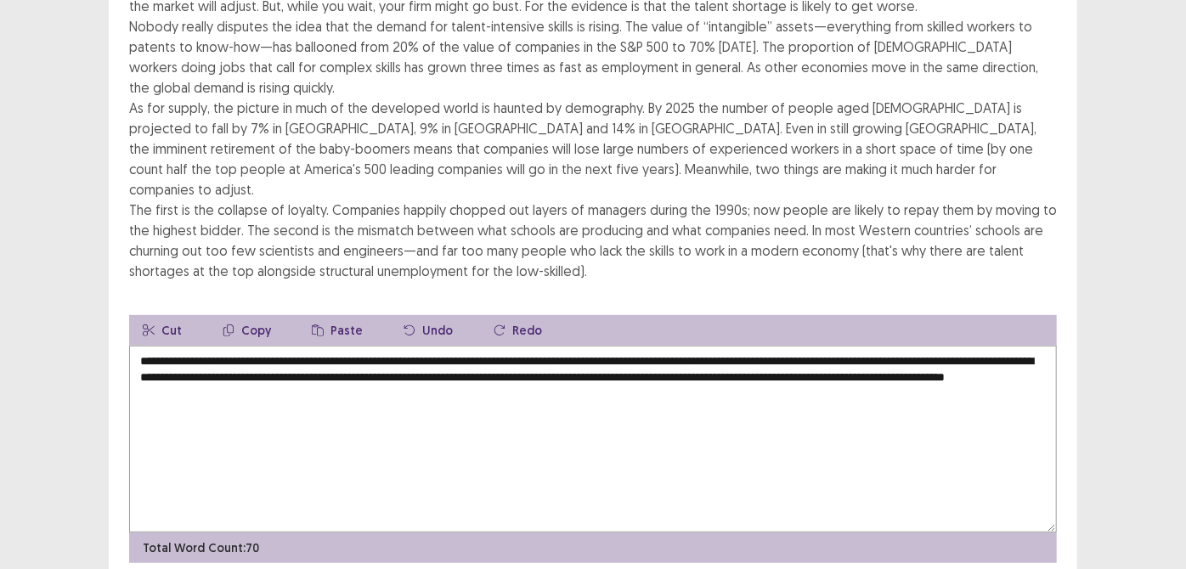
scroll to position [266, 0]
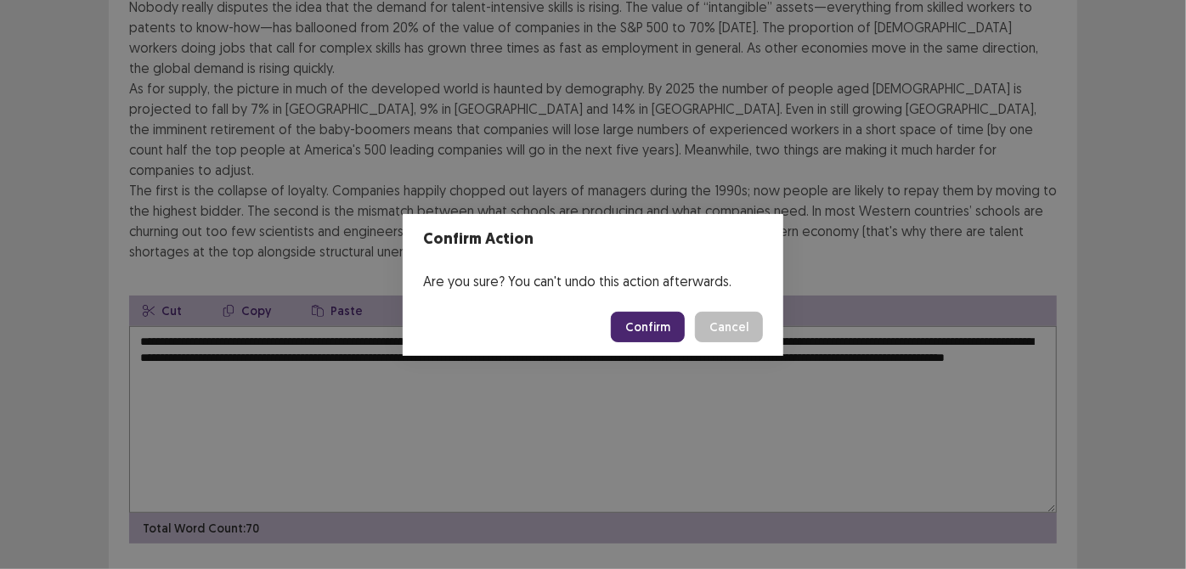
drag, startPoint x: 1030, startPoint y: 552, endPoint x: 652, endPoint y: 329, distance: 439.0
click at [652, 329] on div "Confirm Action Are you sure? You can't undo this action afterwards. Confirm Can…" at bounding box center [593, 284] width 1186 height 569
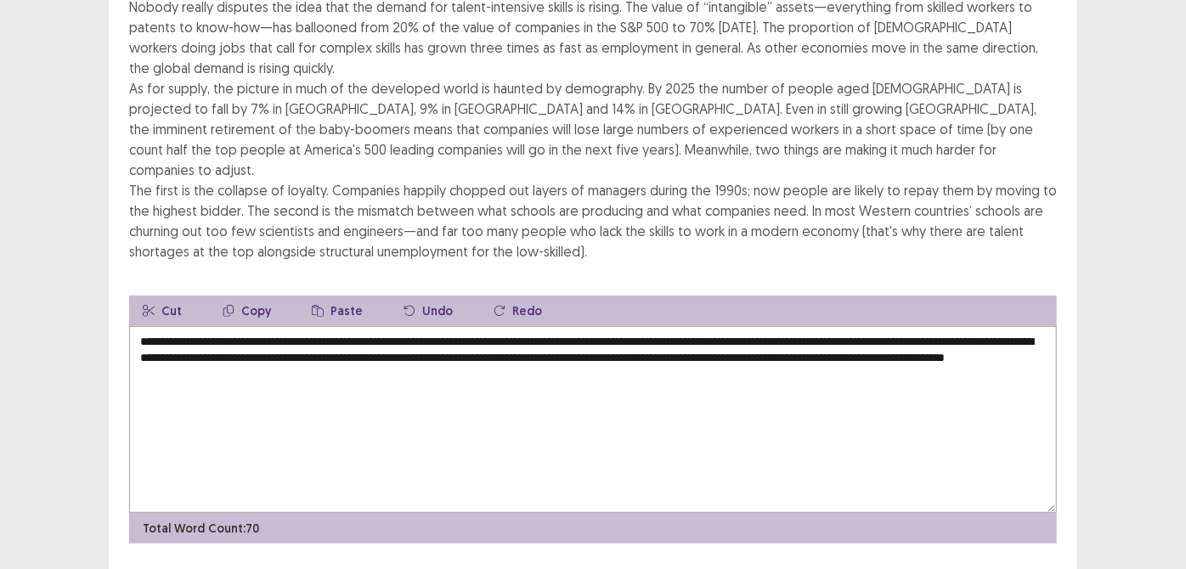
click at [652, 329] on textarea "**********" at bounding box center [592, 419] width 927 height 187
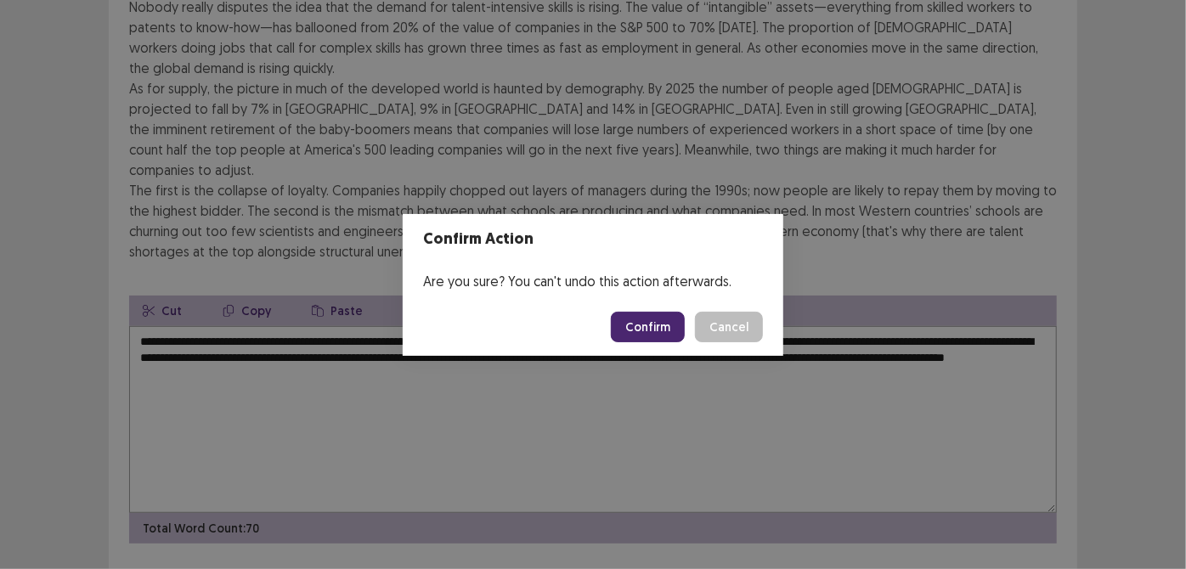
click at [674, 333] on button "Confirm" at bounding box center [648, 327] width 74 height 31
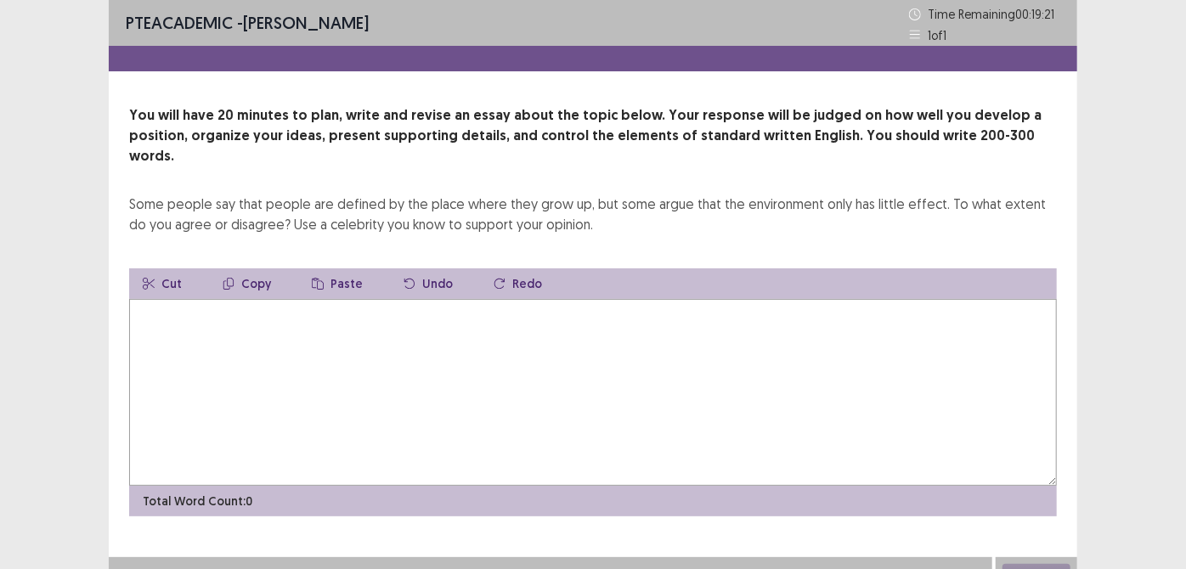
click at [674, 333] on textarea at bounding box center [592, 392] width 927 height 187
type textarea "*"
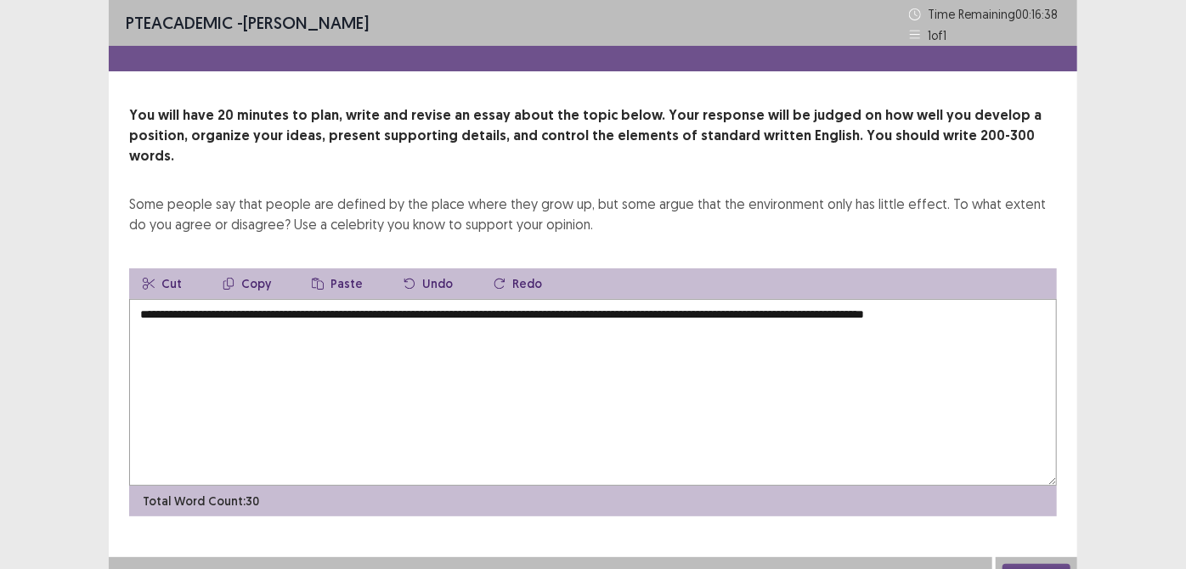
click at [942, 299] on textarea "**********" at bounding box center [592, 392] width 927 height 187
click at [1034, 299] on textarea "**********" at bounding box center [592, 392] width 927 height 187
click at [174, 311] on textarea "**********" at bounding box center [592, 392] width 927 height 187
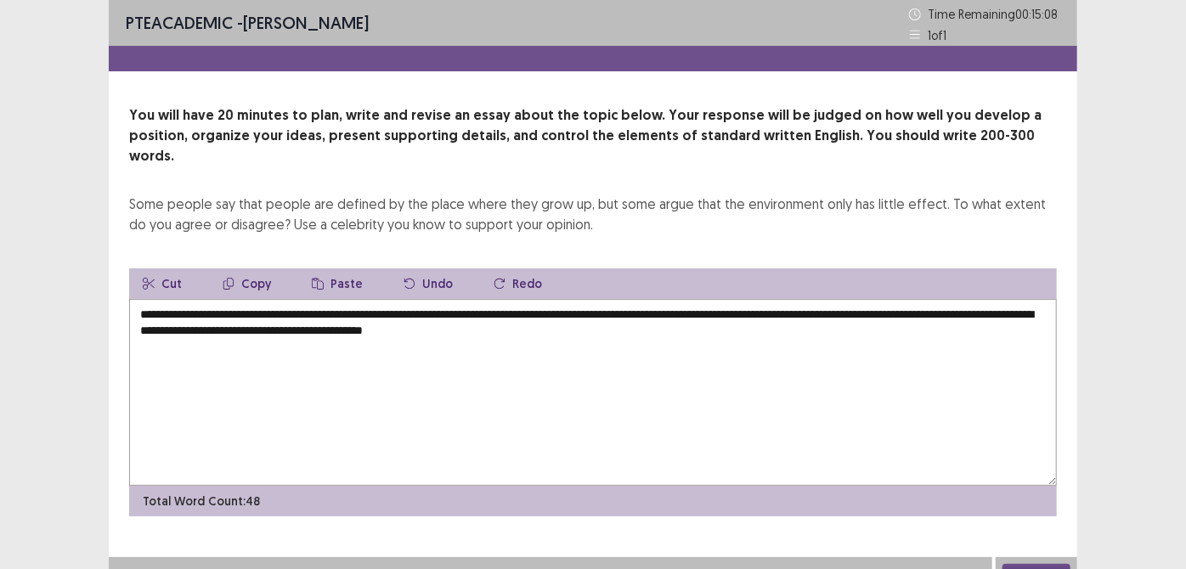
click at [146, 299] on textarea "**********" at bounding box center [592, 392] width 927 height 187
click at [140, 334] on textarea "**********" at bounding box center [592, 392] width 927 height 187
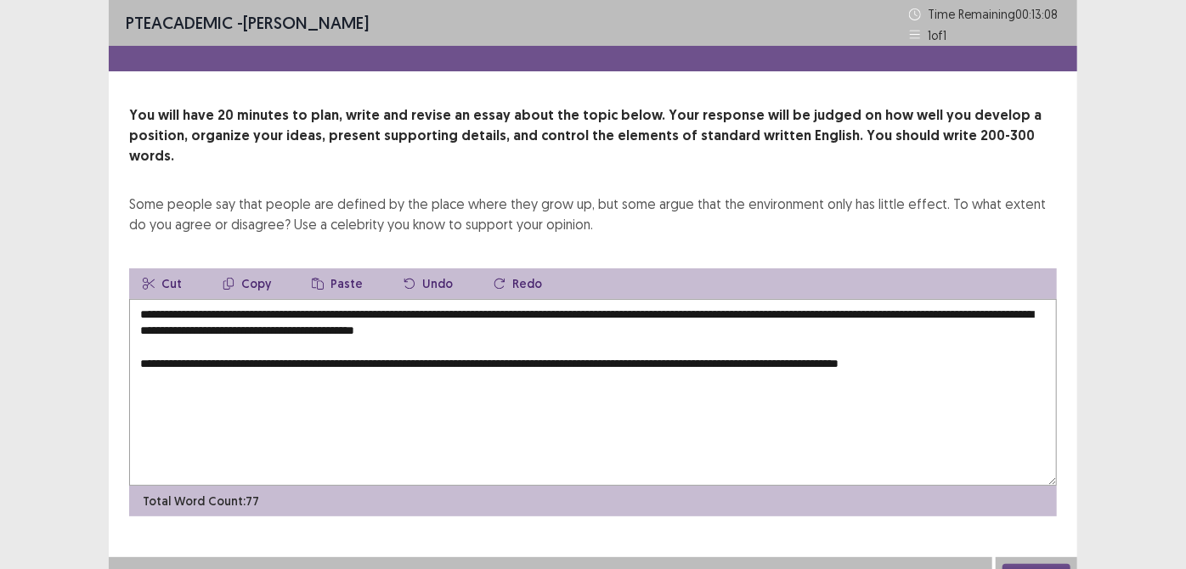
click at [983, 345] on textarea "**********" at bounding box center [592, 392] width 927 height 187
click at [1001, 345] on textarea "**********" at bounding box center [592, 392] width 927 height 187
click at [194, 363] on textarea "**********" at bounding box center [592, 392] width 927 height 187
click at [250, 360] on textarea "**********" at bounding box center [592, 392] width 927 height 187
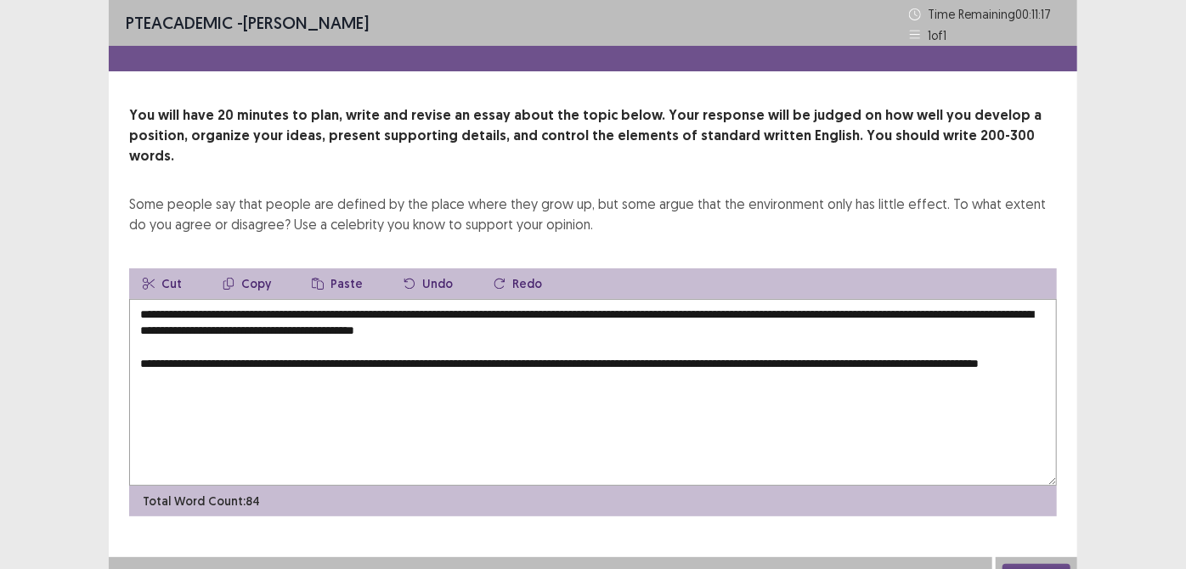
click at [1004, 346] on textarea "**********" at bounding box center [592, 392] width 927 height 187
click at [266, 364] on textarea "**********" at bounding box center [592, 392] width 927 height 187
click at [1000, 343] on textarea "**********" at bounding box center [592, 392] width 927 height 187
click at [272, 357] on textarea "**********" at bounding box center [592, 392] width 927 height 187
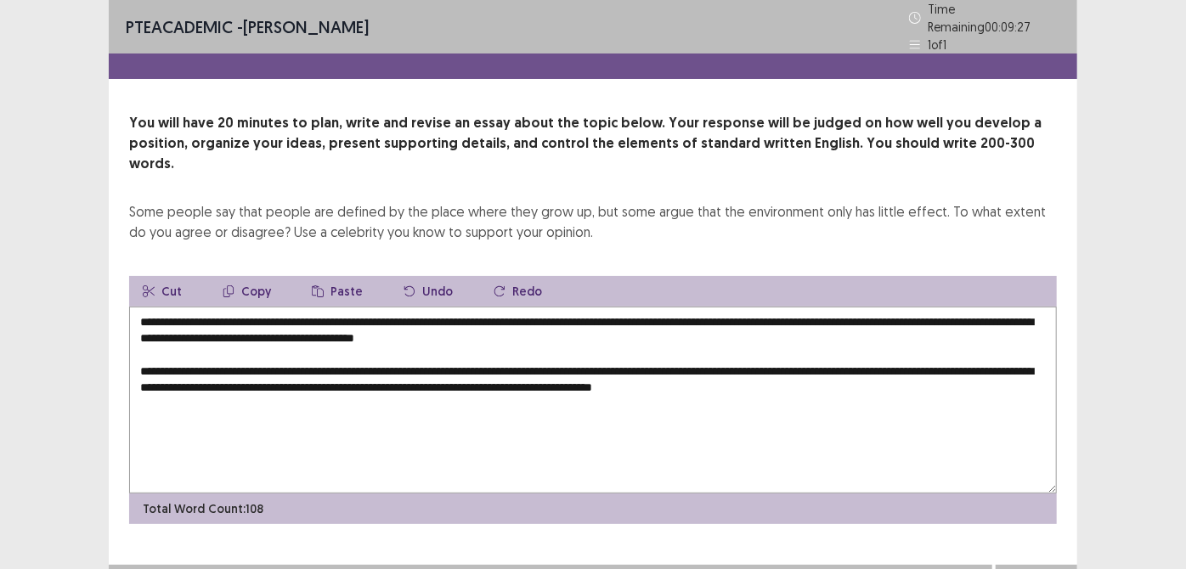
click at [508, 358] on textarea "**********" at bounding box center [592, 400] width 927 height 187
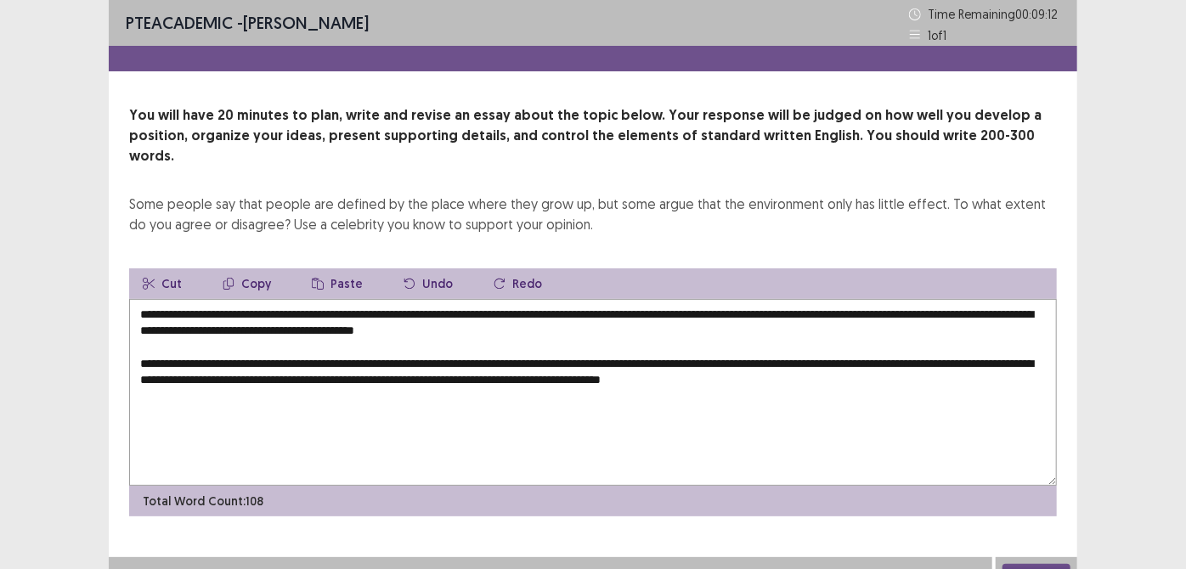
click at [206, 340] on textarea "**********" at bounding box center [592, 392] width 927 height 187
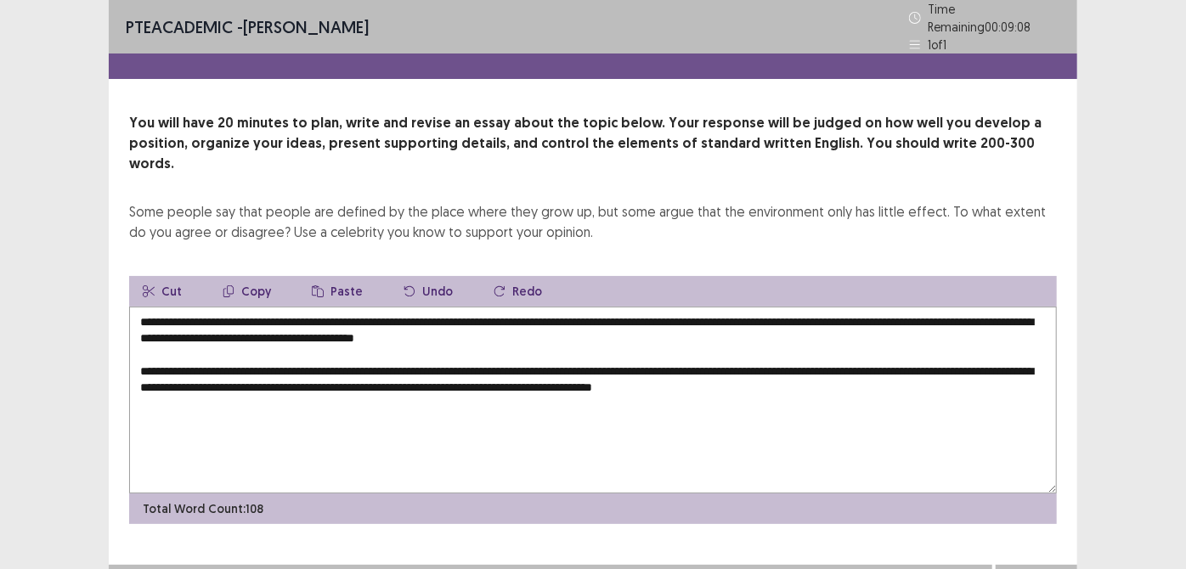
click at [151, 375] on textarea "**********" at bounding box center [592, 400] width 927 height 187
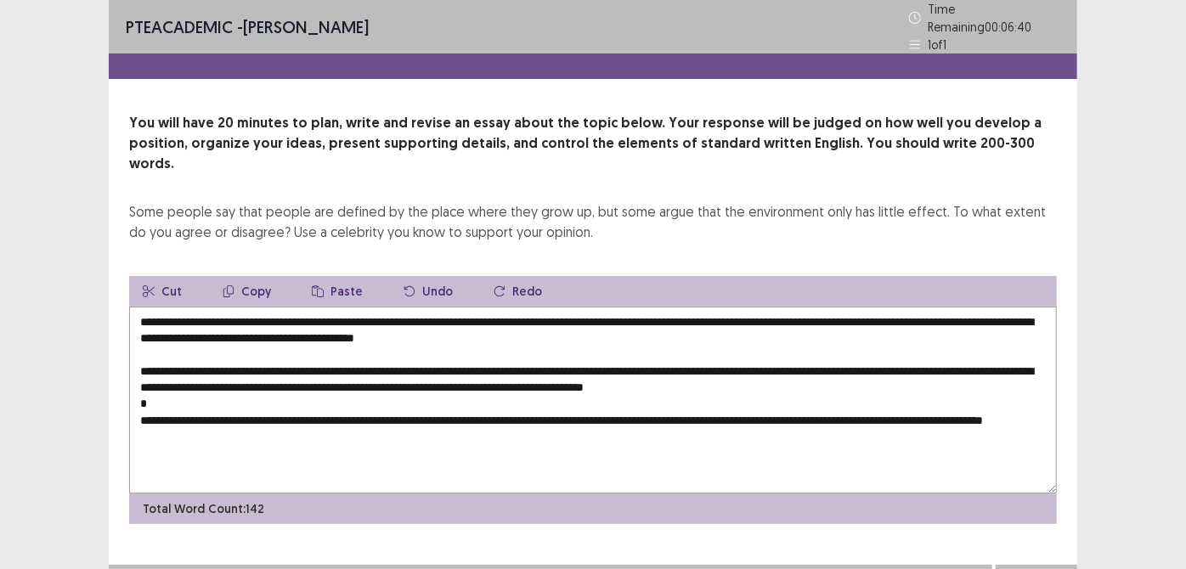
click at [1007, 391] on textarea "**********" at bounding box center [592, 400] width 927 height 187
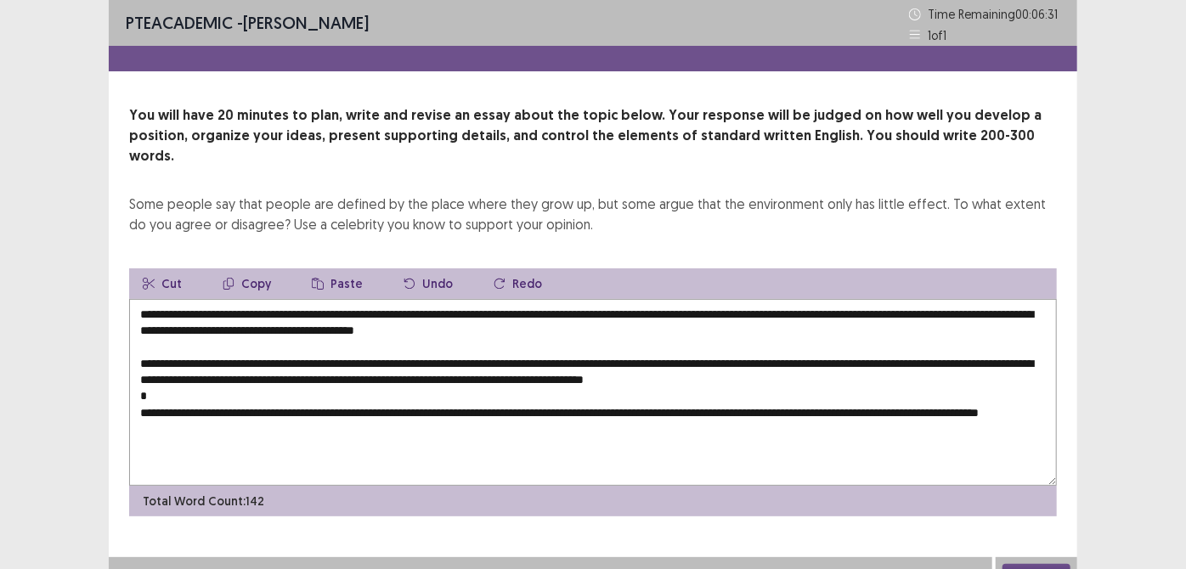
click at [1017, 391] on textarea "**********" at bounding box center [592, 392] width 927 height 187
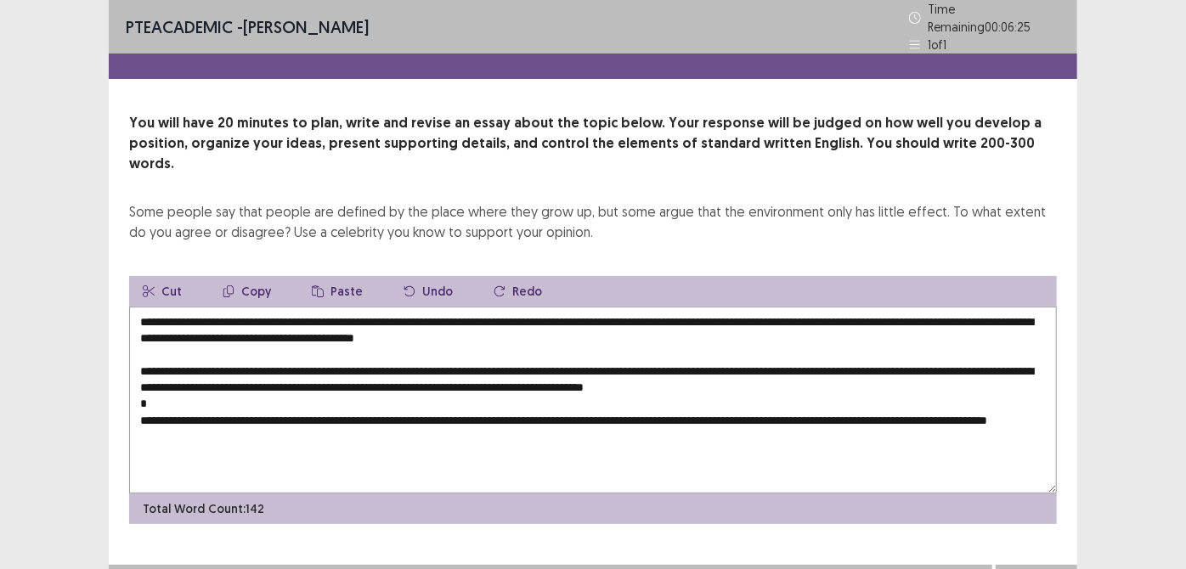
click at [269, 408] on textarea "**********" at bounding box center [592, 400] width 927 height 187
click at [275, 408] on textarea "**********" at bounding box center [592, 400] width 927 height 187
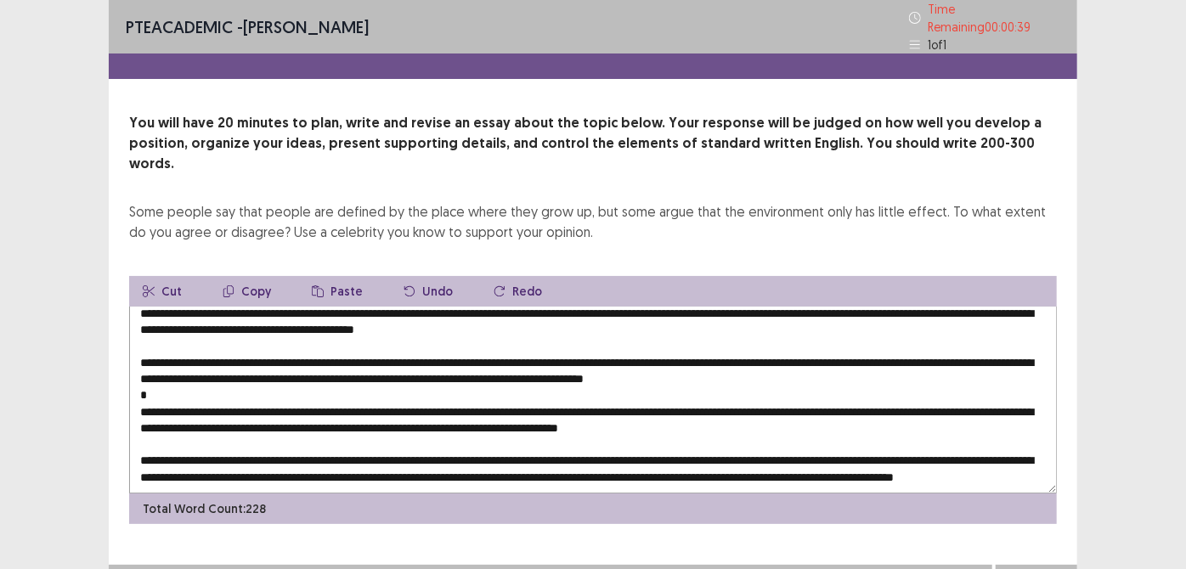
scroll to position [49, 0]
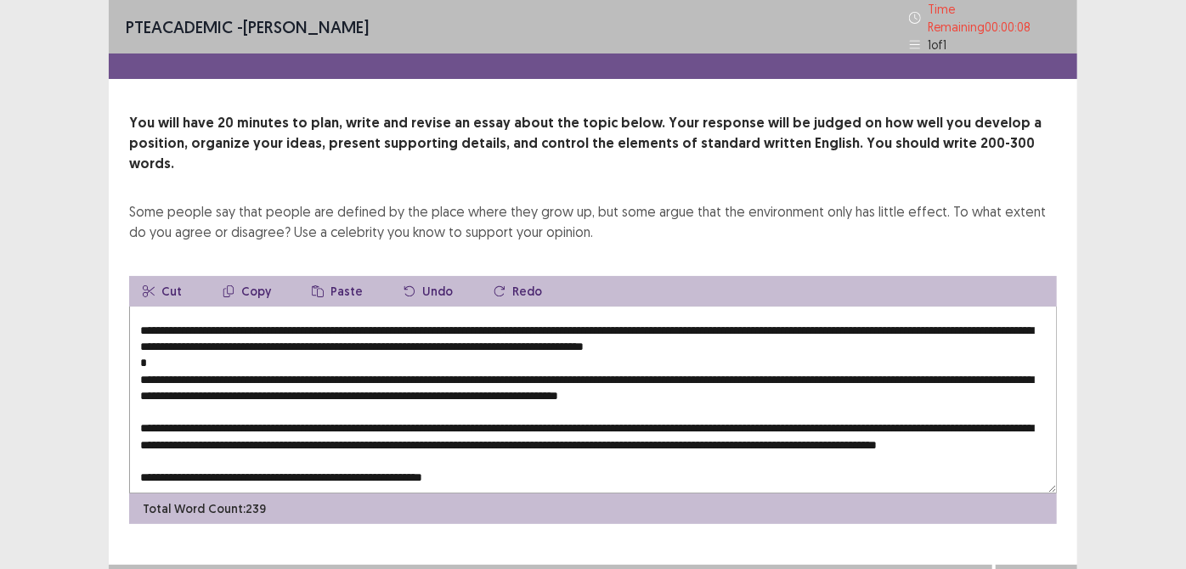
click at [409, 459] on textarea at bounding box center [592, 400] width 927 height 187
click at [408, 459] on textarea at bounding box center [592, 400] width 927 height 187
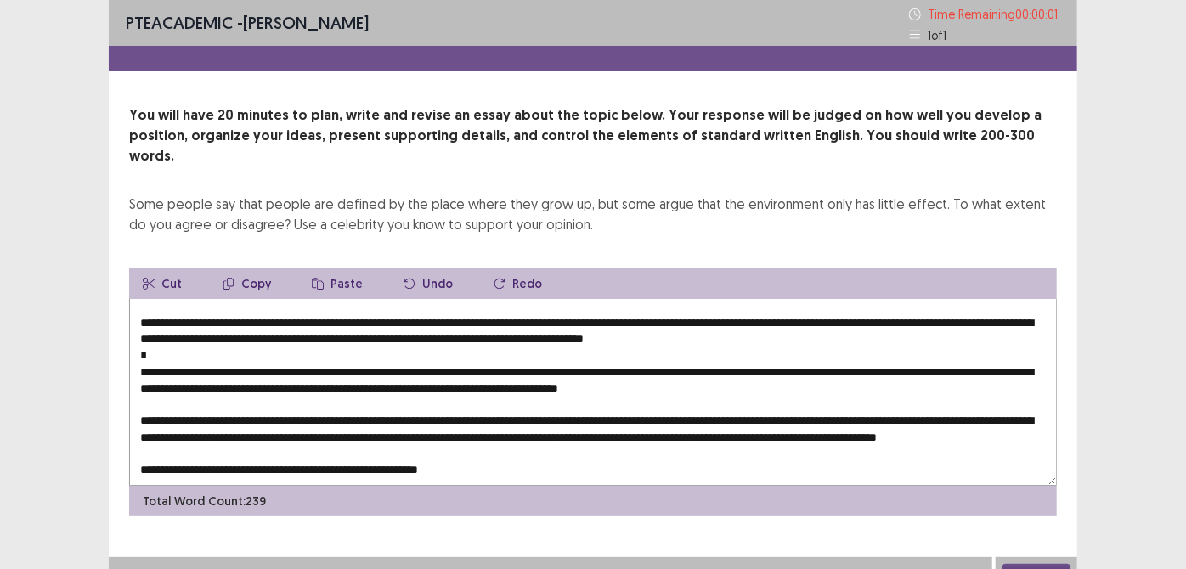
type textarea "**********"
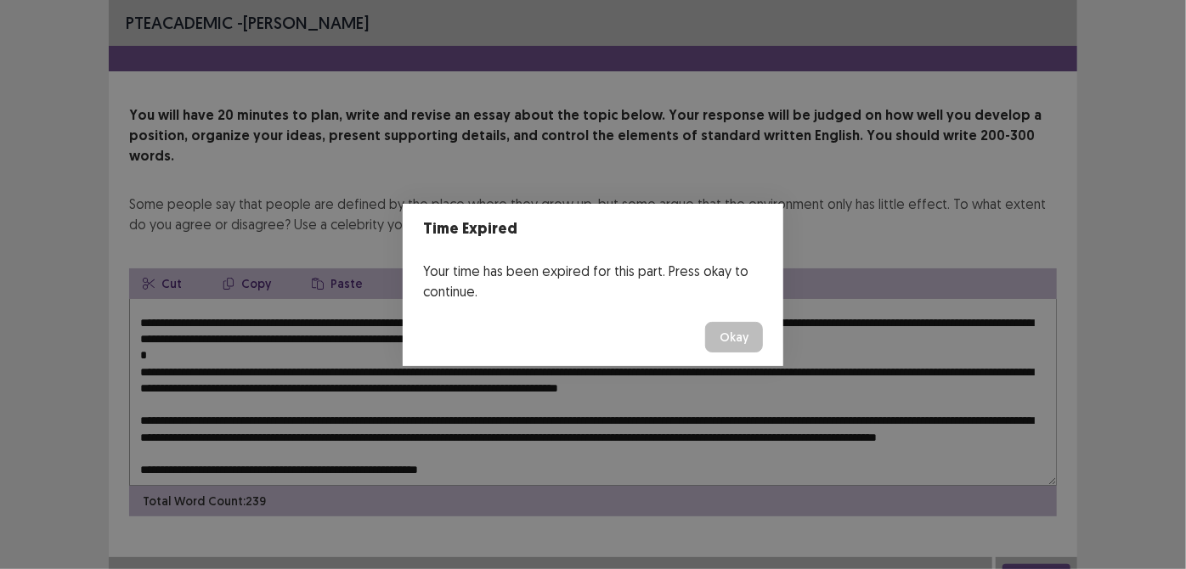
click at [730, 346] on button "Okay" at bounding box center [734, 337] width 58 height 31
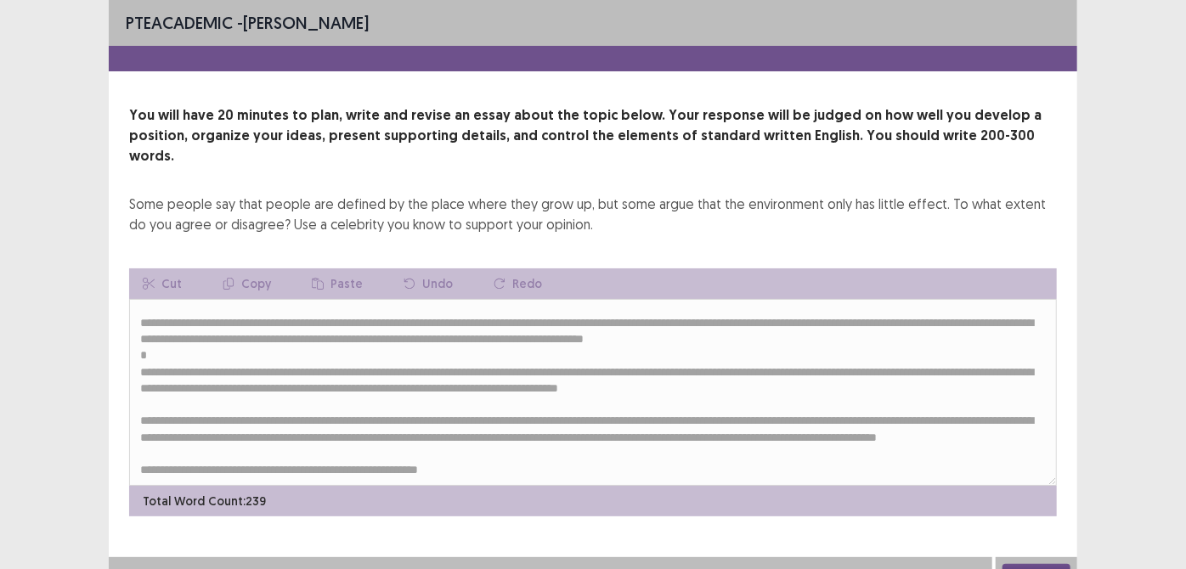
click at [1053, 564] on button "Next" at bounding box center [1036, 574] width 68 height 20
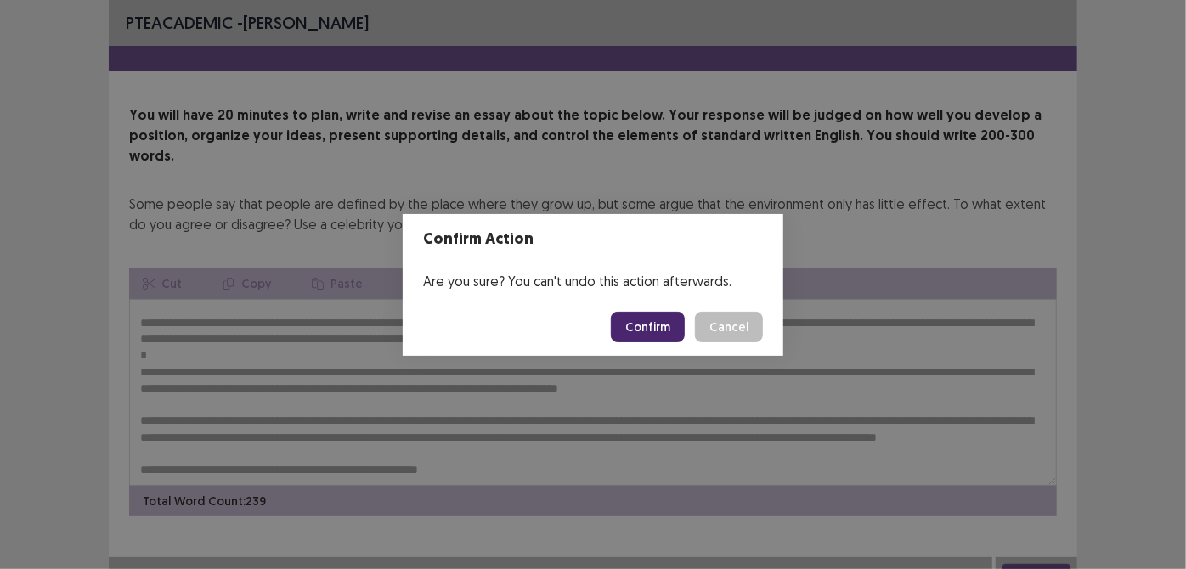
click at [661, 313] on button "Confirm" at bounding box center [648, 327] width 74 height 31
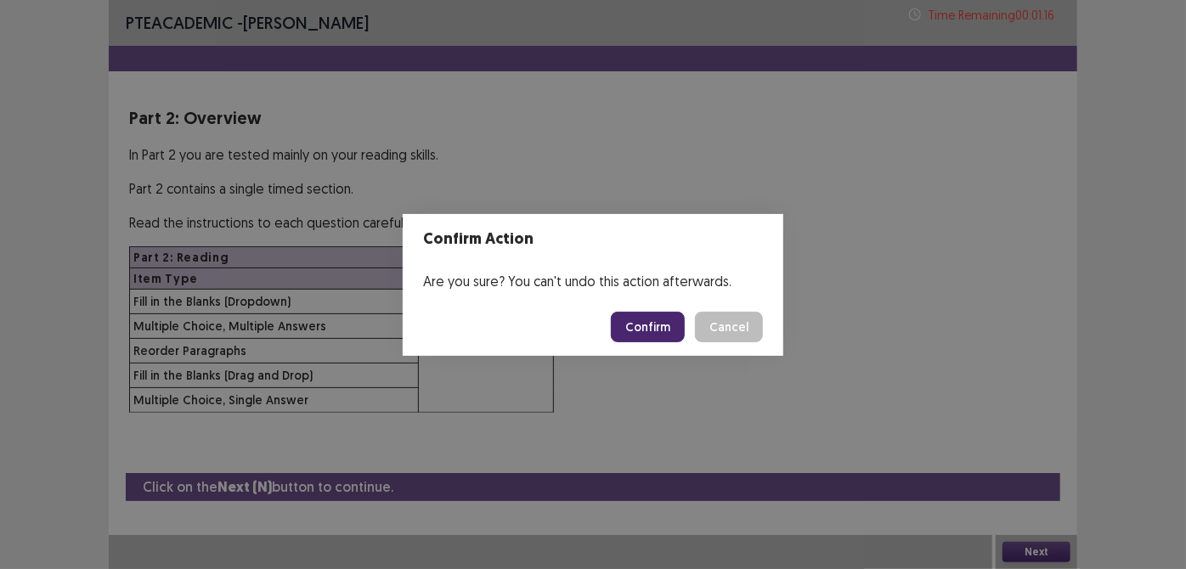
click at [659, 324] on button "Confirm" at bounding box center [648, 327] width 74 height 31
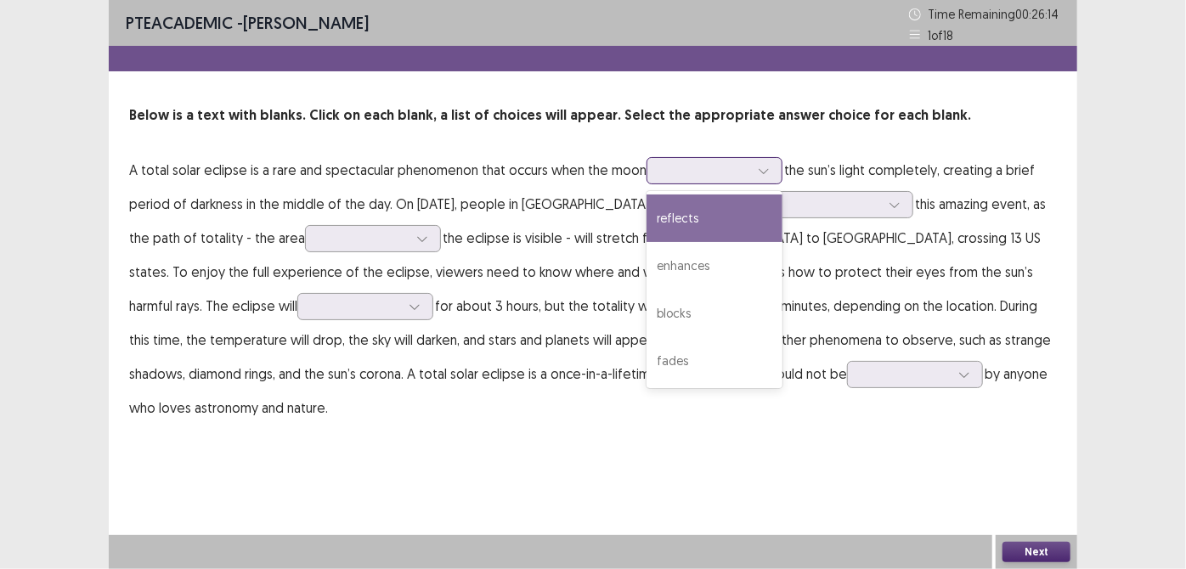
click at [727, 173] on div at bounding box center [705, 170] width 88 height 16
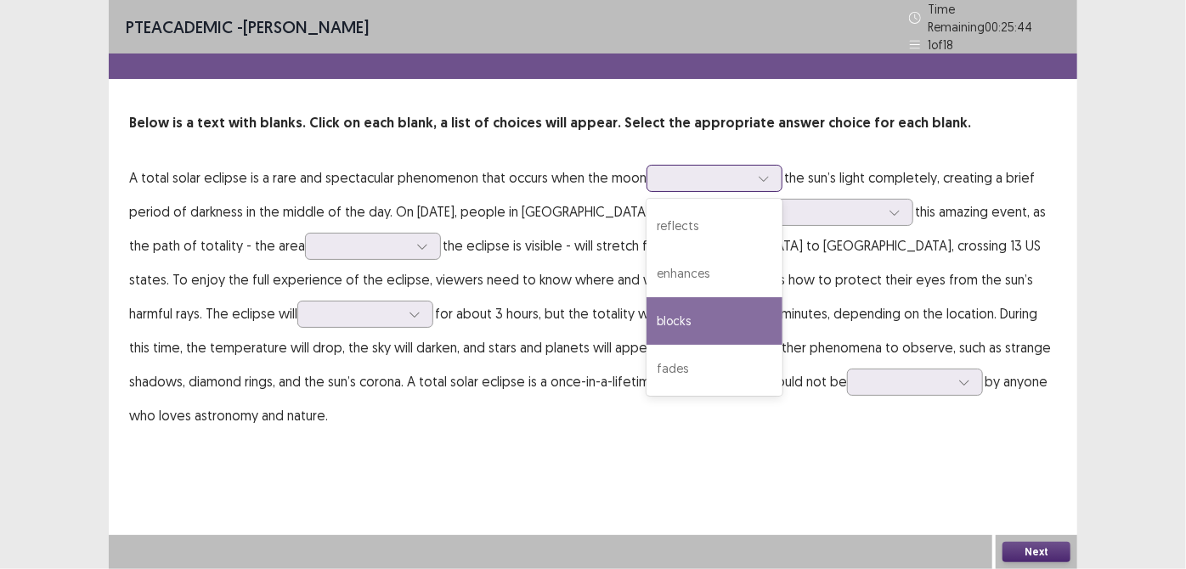
click at [694, 306] on div "blocks" at bounding box center [714, 321] width 136 height 48
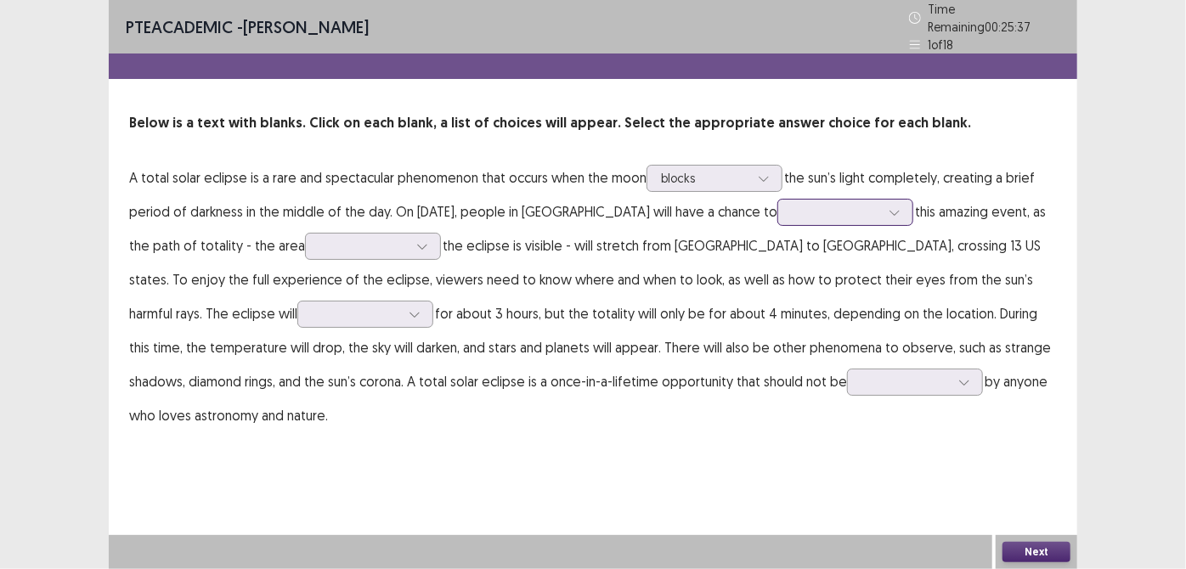
click at [814, 217] on div at bounding box center [845, 212] width 136 height 27
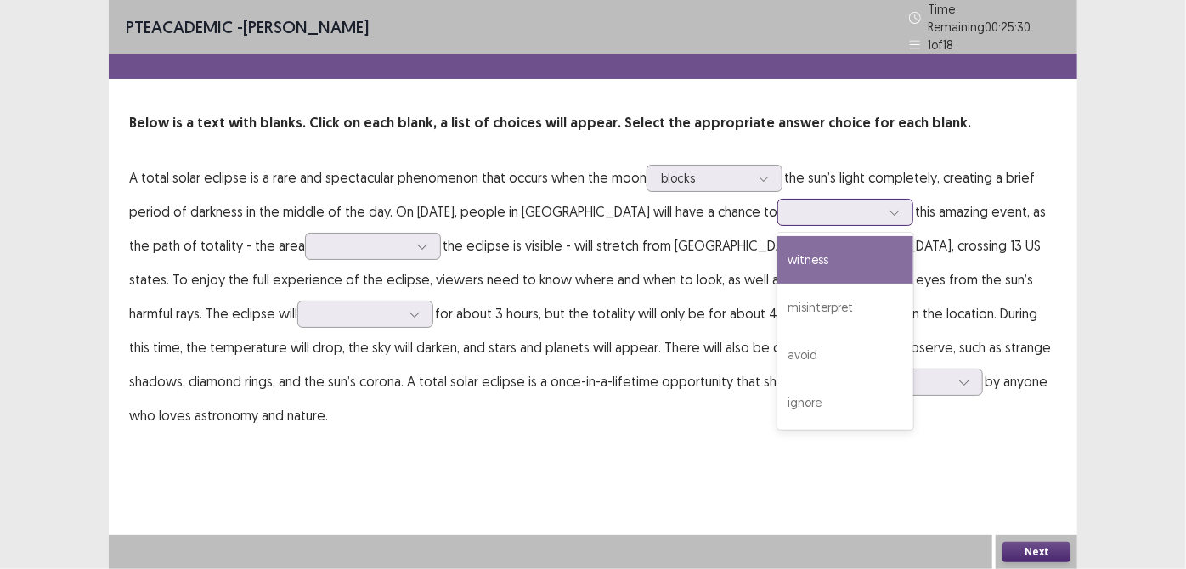
click at [816, 251] on div "witness" at bounding box center [845, 260] width 136 height 48
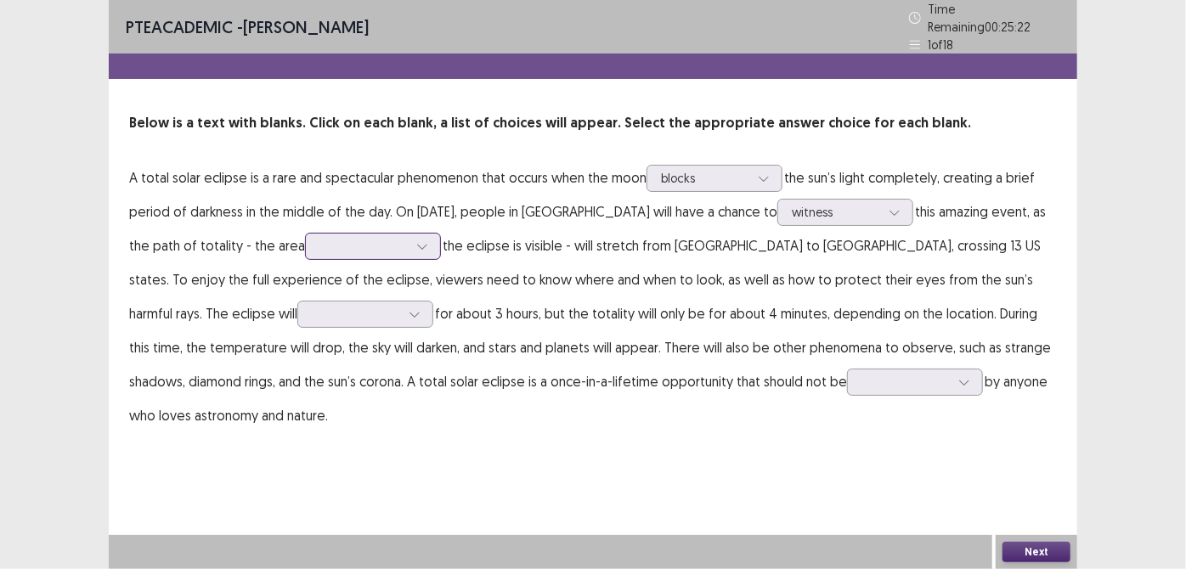
click at [421, 240] on icon at bounding box center [422, 246] width 12 height 12
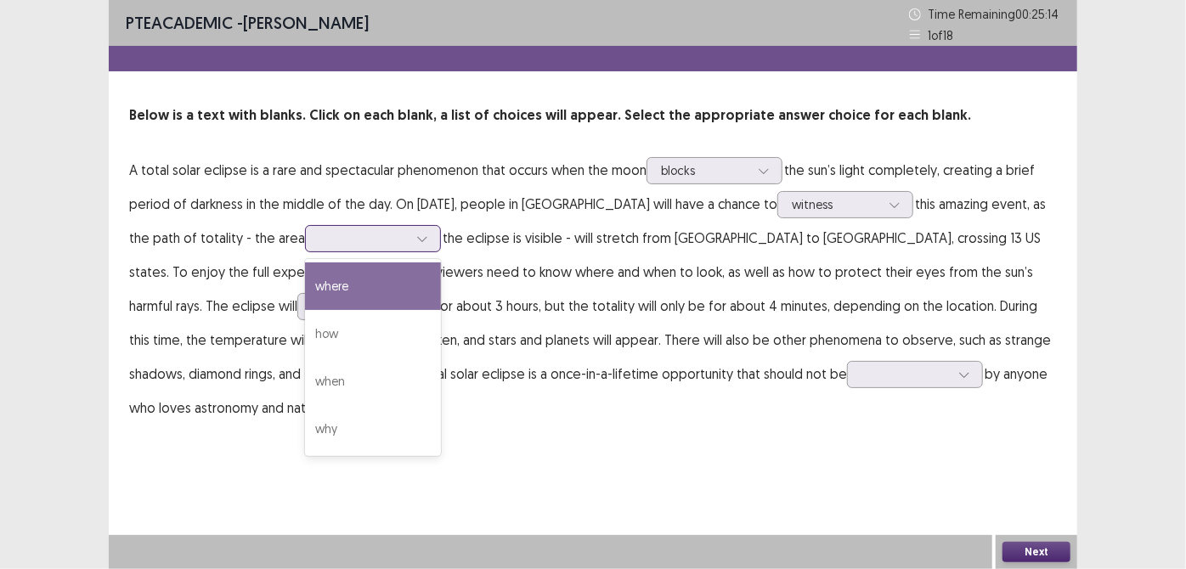
click at [412, 273] on div "where" at bounding box center [373, 286] width 136 height 48
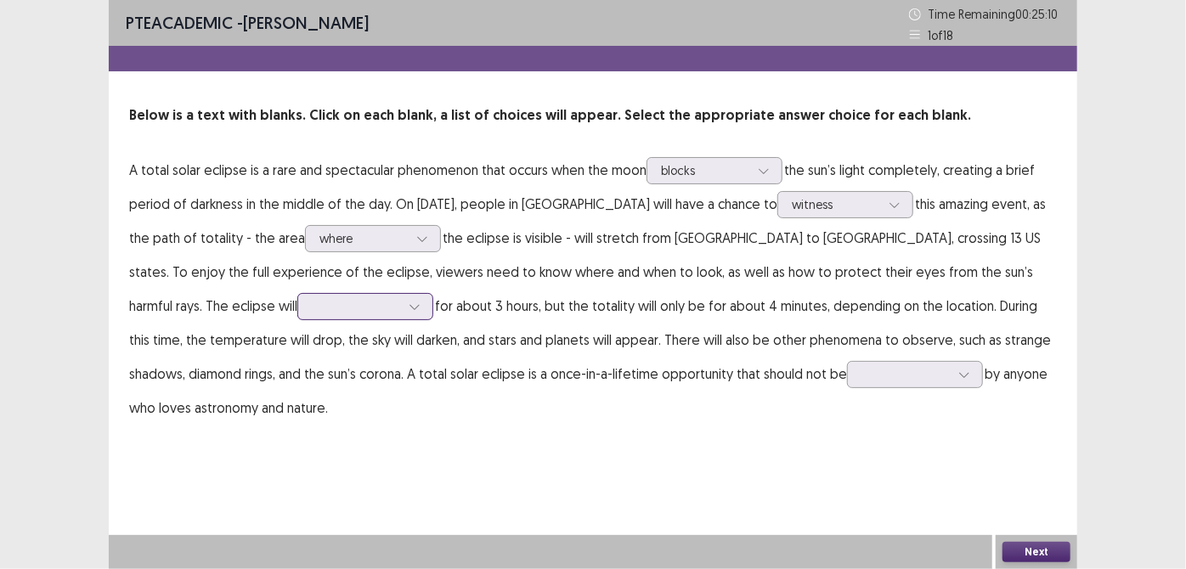
click at [312, 299] on div at bounding box center [356, 306] width 88 height 16
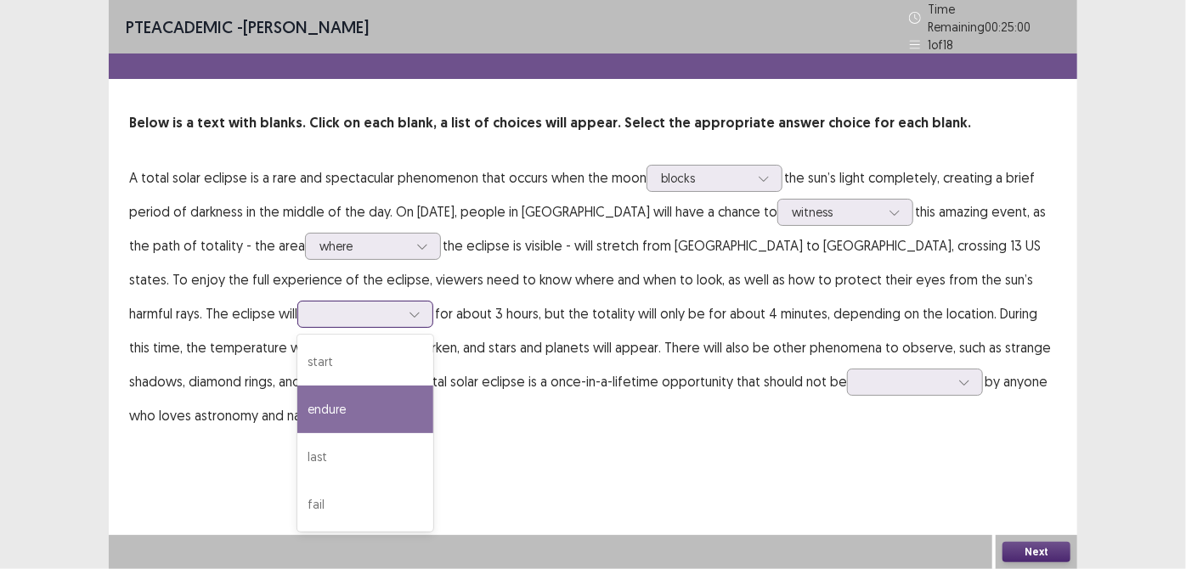
click at [297, 408] on div "endure" at bounding box center [365, 410] width 136 height 48
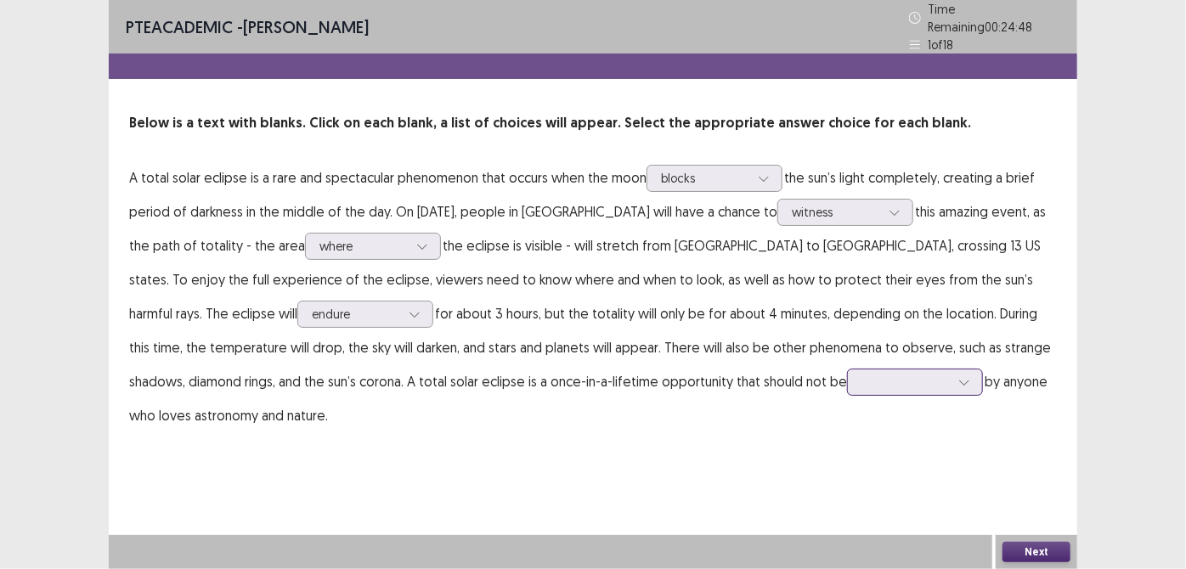
click at [861, 374] on div at bounding box center [905, 382] width 88 height 16
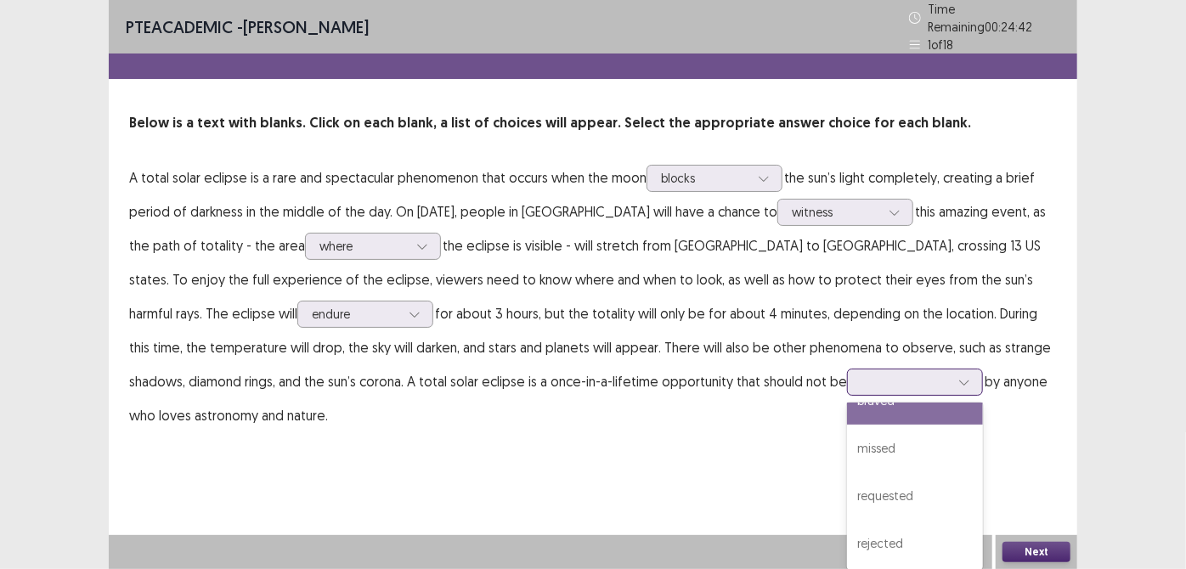
scroll to position [0, 0]
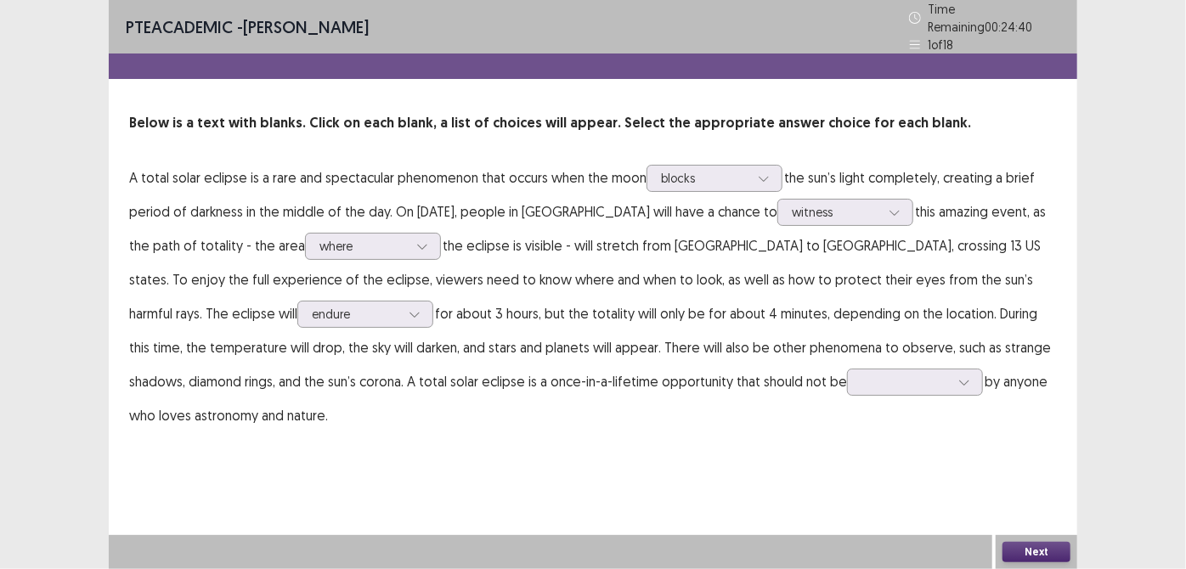
click at [973, 420] on p "A total solar eclipse is a rare and spectacular phenomenon that occurs when the…" at bounding box center [592, 297] width 927 height 272
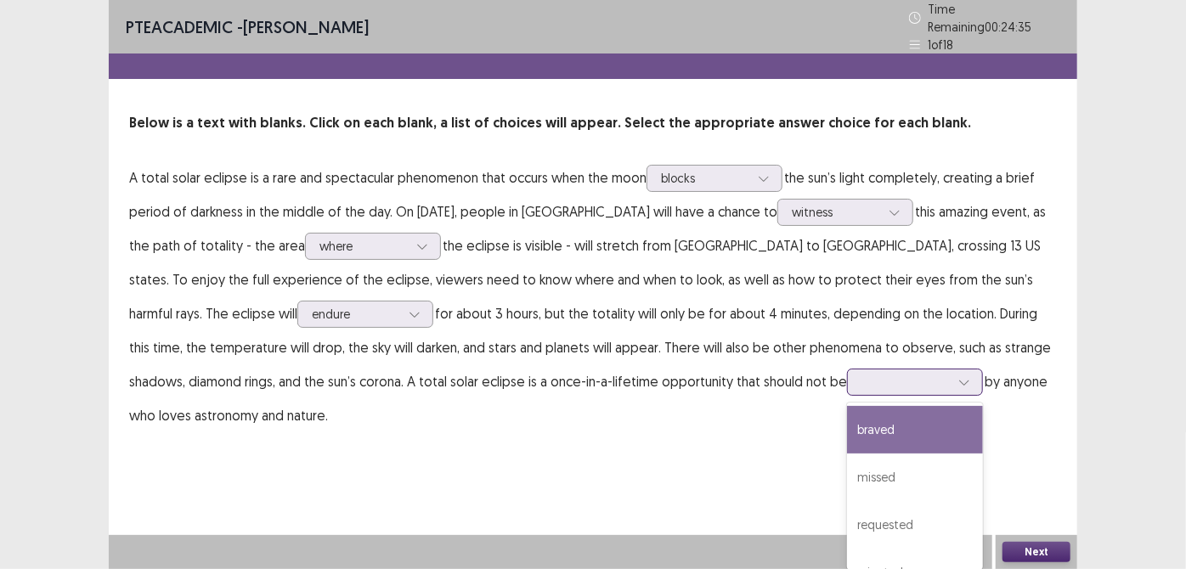
click at [951, 381] on div at bounding box center [963, 381] width 25 height 25
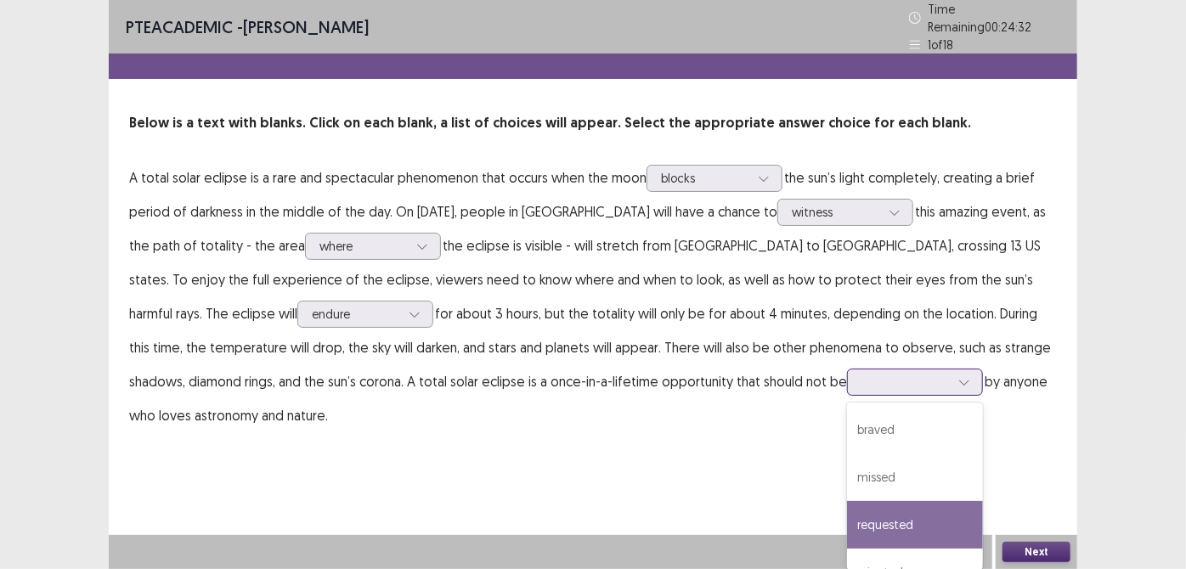
scroll to position [29, 0]
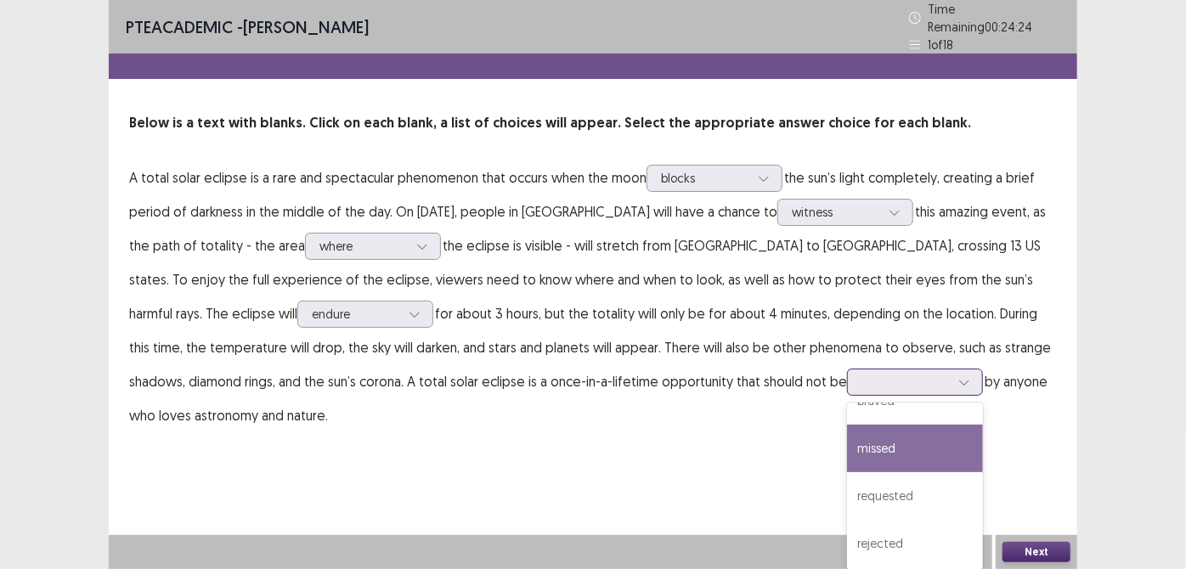
click at [847, 425] on div "missed" at bounding box center [915, 449] width 136 height 48
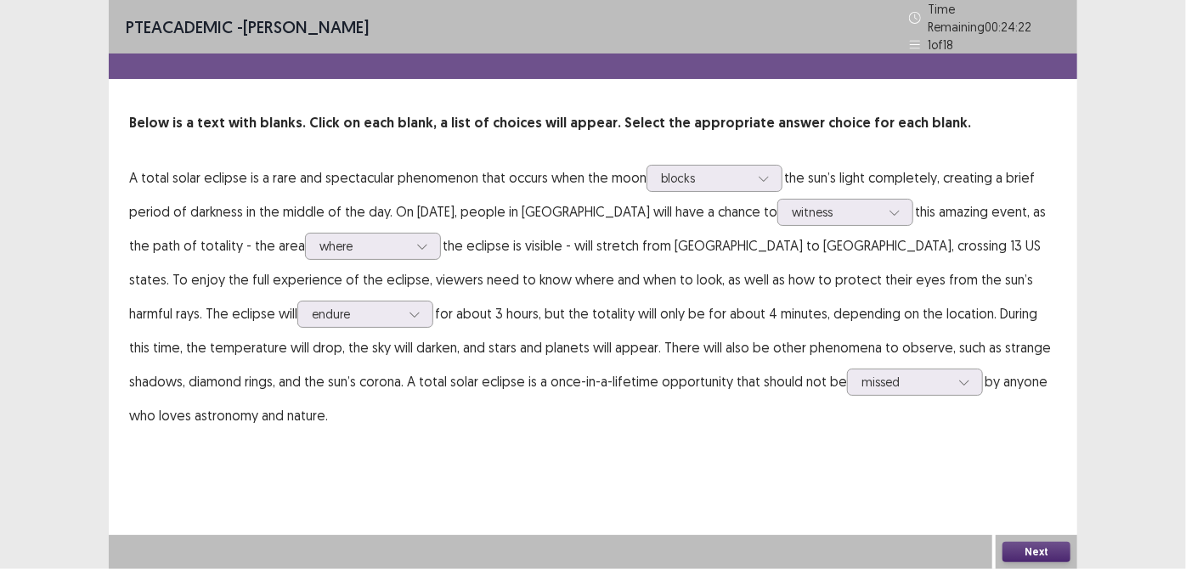
click at [1017, 553] on button "Next" at bounding box center [1036, 552] width 68 height 20
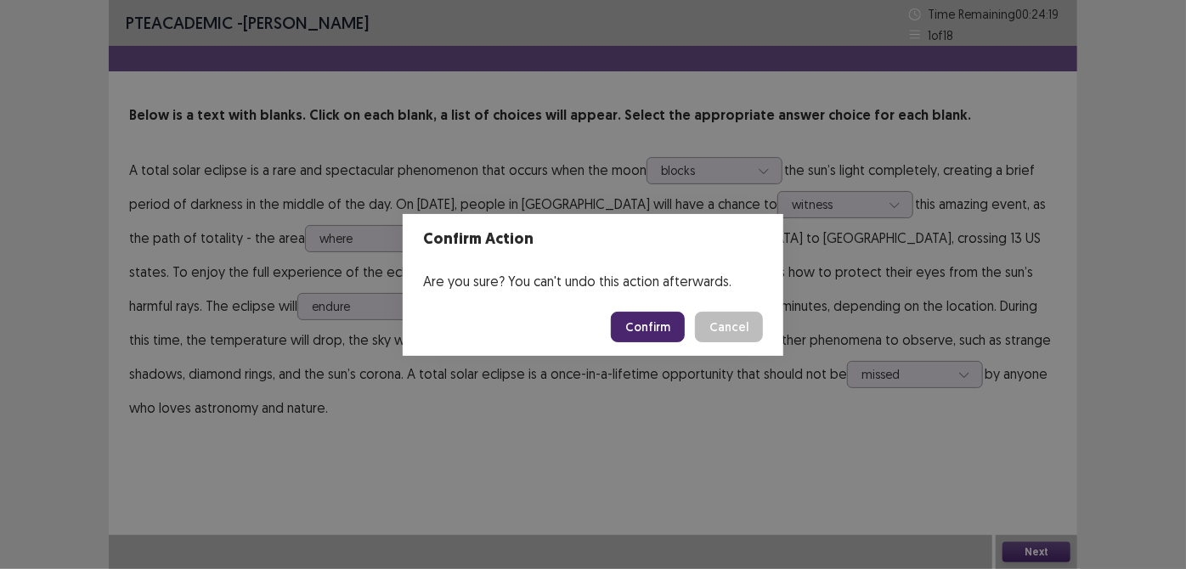
click at [643, 330] on button "Confirm" at bounding box center [648, 327] width 74 height 31
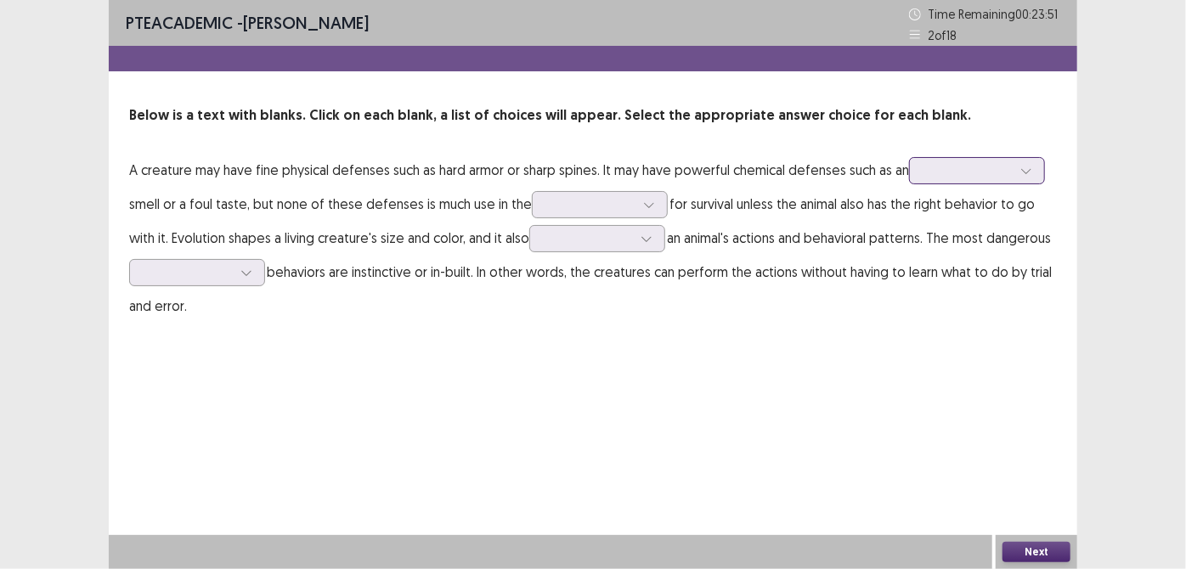
click at [932, 176] on div at bounding box center [967, 170] width 88 height 16
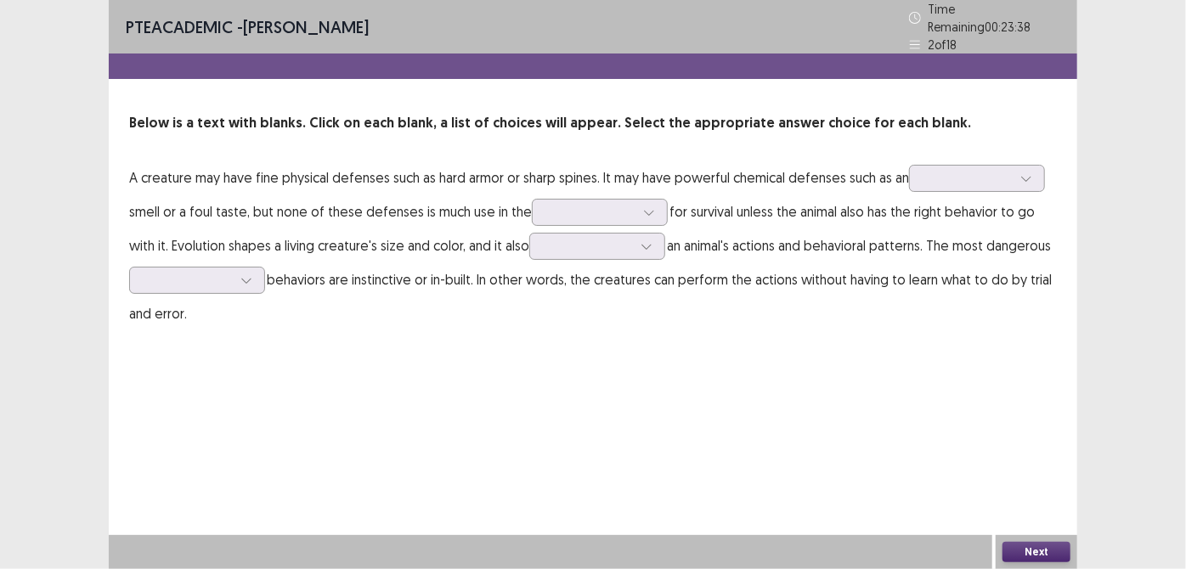
click at [789, 392] on div "PTE academic - [PERSON_NAME] Time Remaining 00 : 23 : 38 2 of 18 Below is a tex…" at bounding box center [593, 284] width 968 height 569
click at [546, 204] on div at bounding box center [590, 212] width 88 height 16
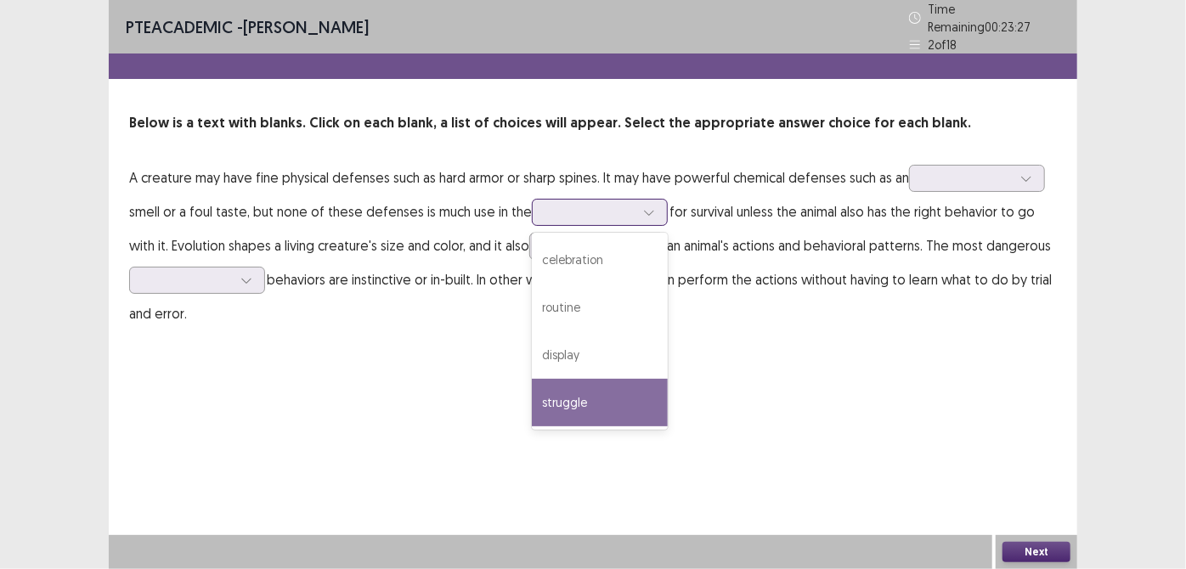
click at [579, 384] on div "struggle" at bounding box center [600, 403] width 136 height 48
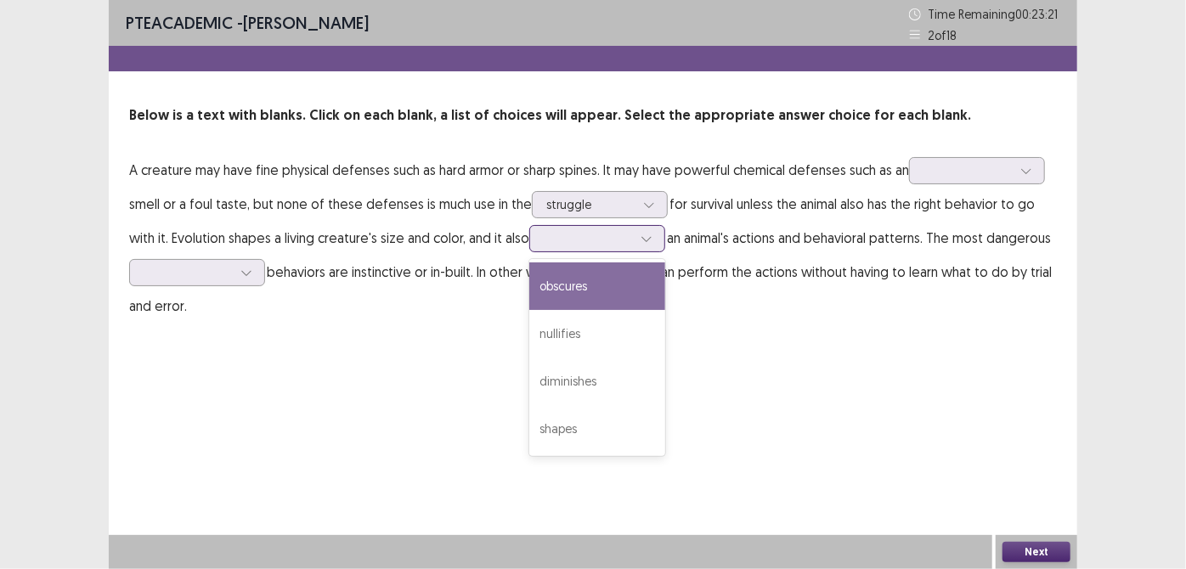
click at [588, 246] on div at bounding box center [588, 238] width 88 height 16
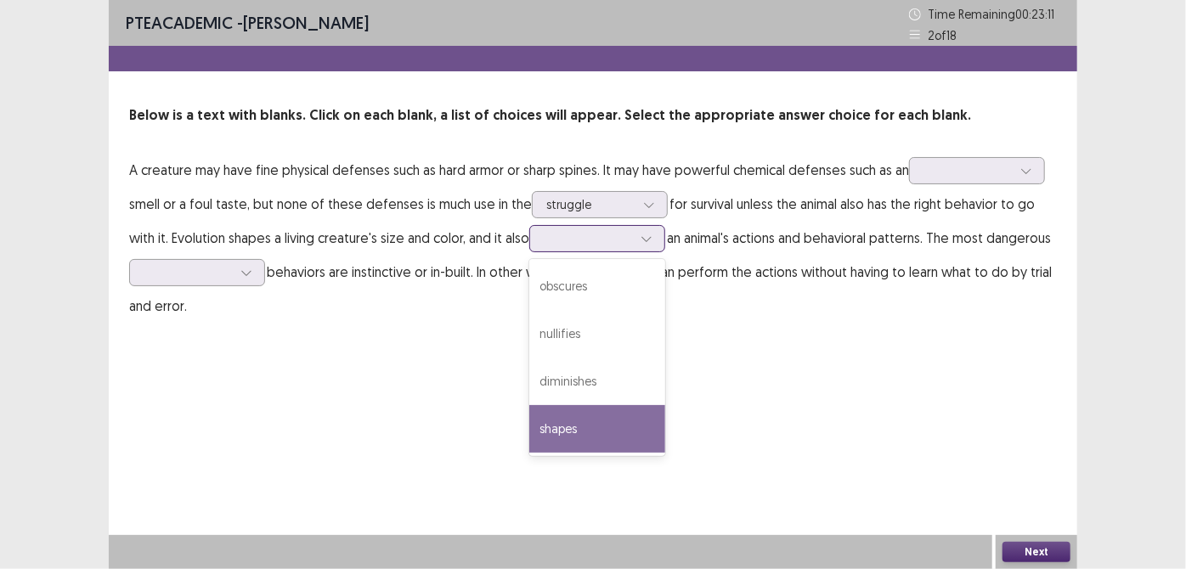
click at [562, 427] on div "shapes" at bounding box center [597, 429] width 136 height 48
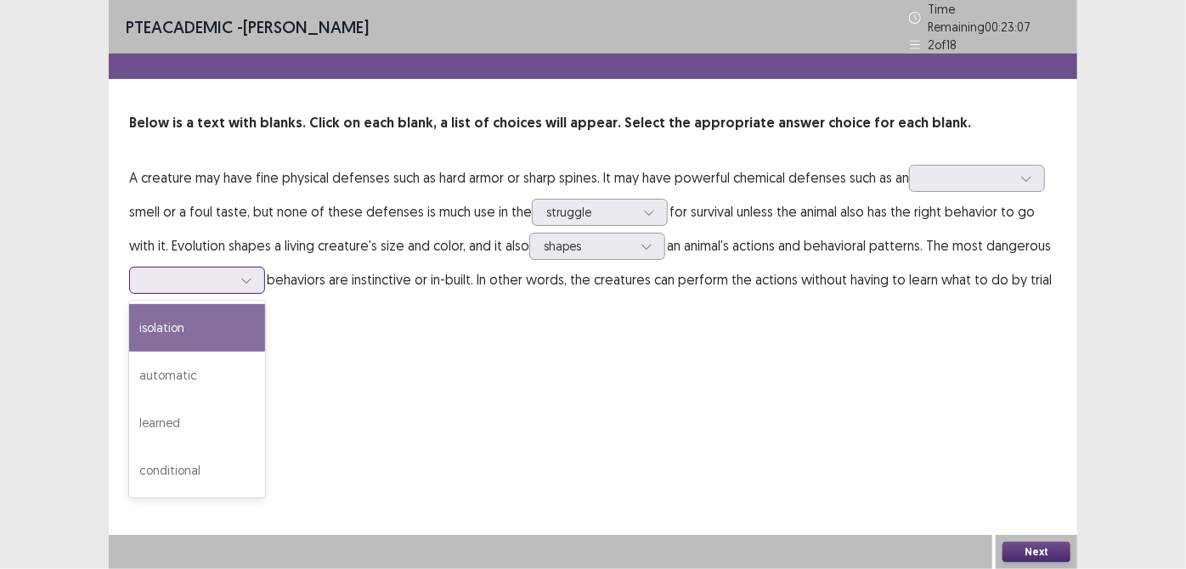
click at [253, 278] on div at bounding box center [246, 280] width 25 height 25
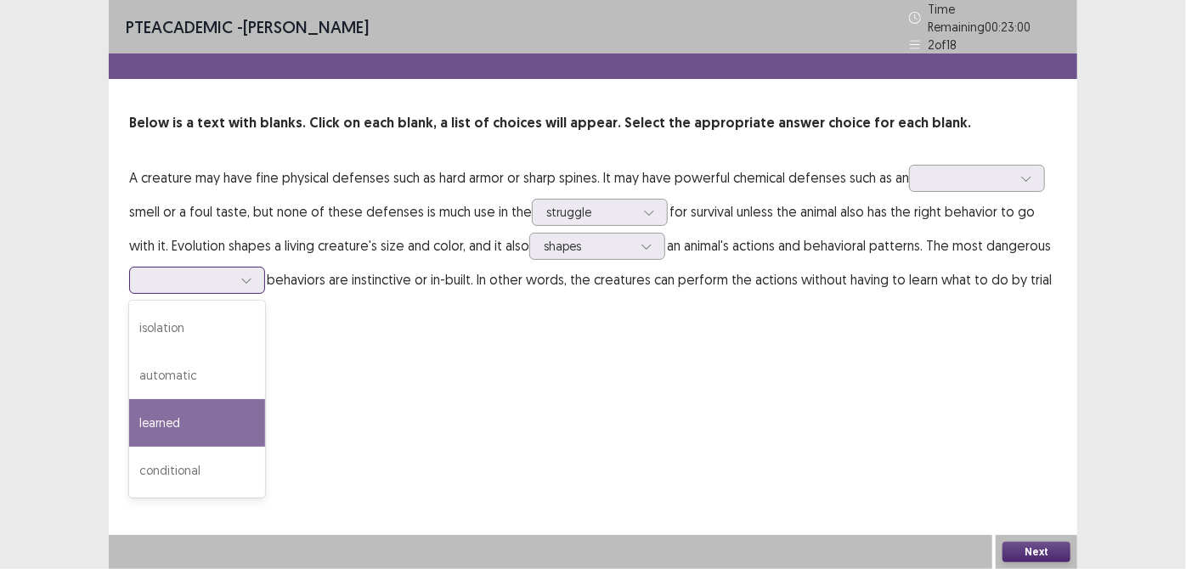
click at [246, 426] on div "learned" at bounding box center [197, 423] width 136 height 48
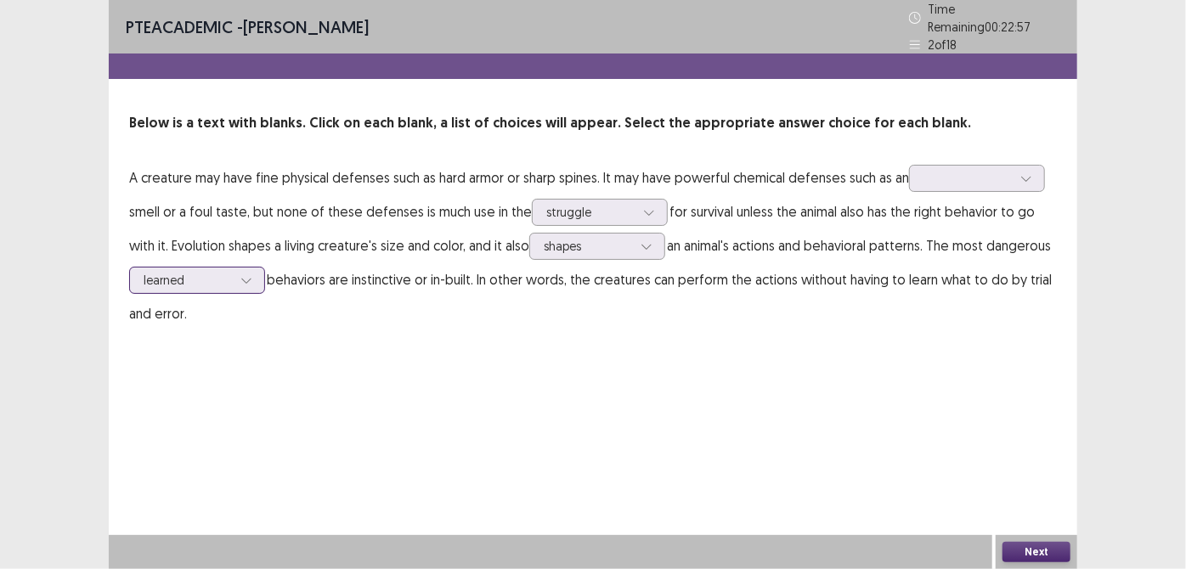
click at [224, 276] on div at bounding box center [188, 280] width 88 height 16
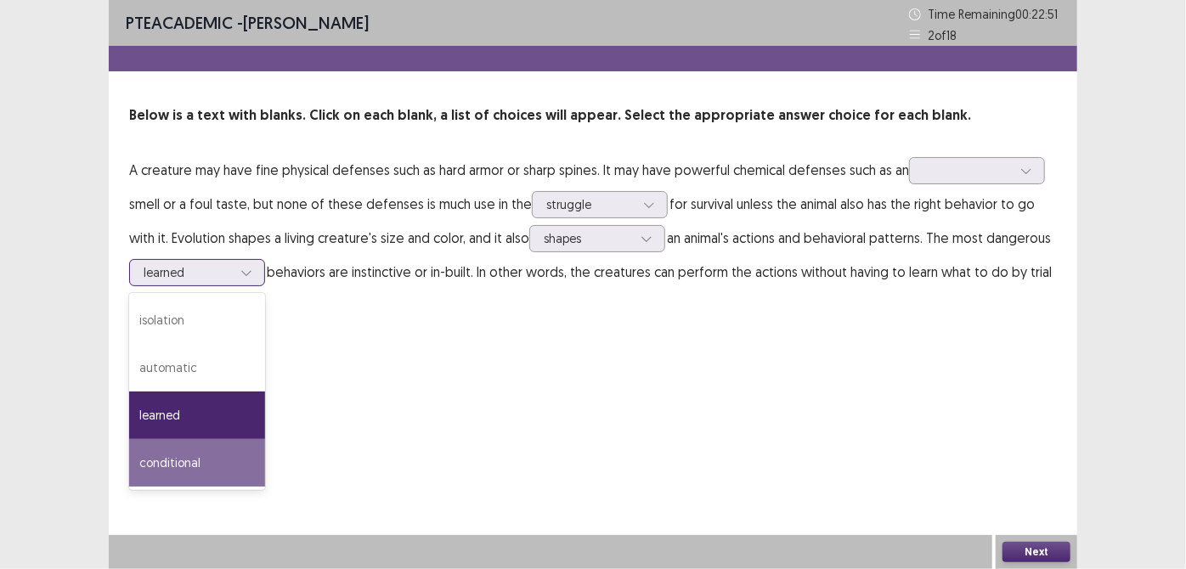
click at [223, 461] on div "conditional" at bounding box center [197, 463] width 136 height 48
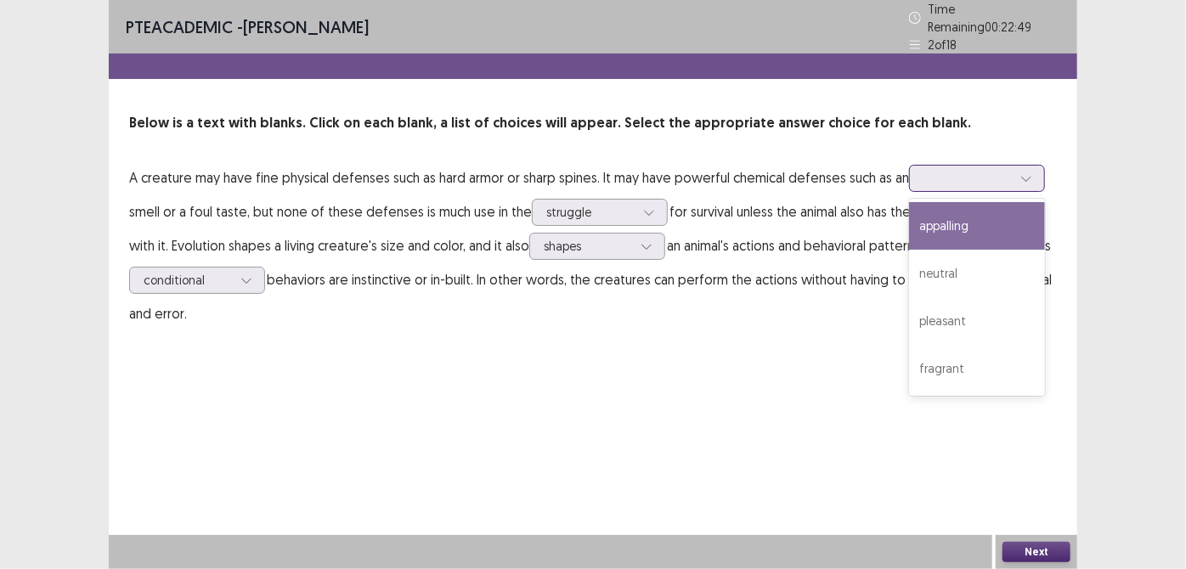
click at [960, 176] on div at bounding box center [967, 178] width 88 height 16
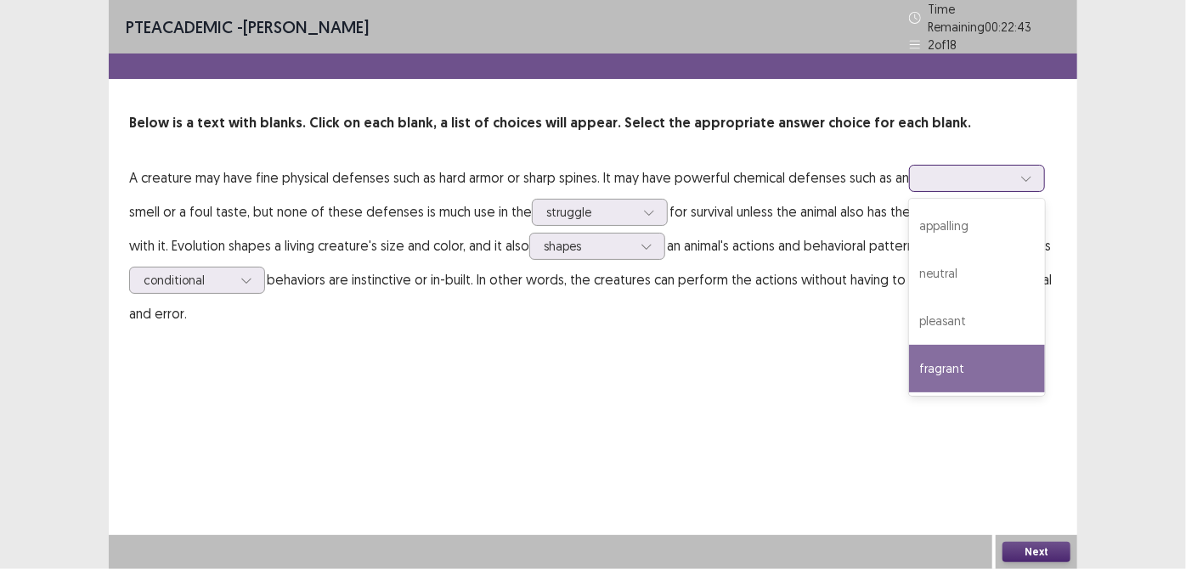
click at [966, 369] on div "fragrant" at bounding box center [977, 369] width 136 height 48
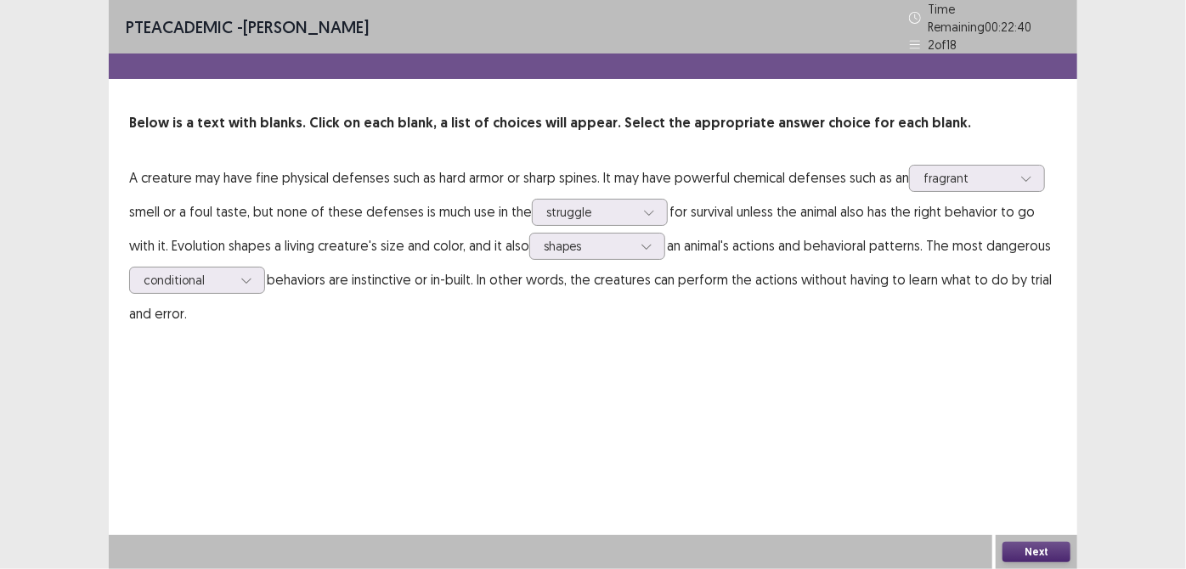
click at [1037, 557] on button "Next" at bounding box center [1036, 552] width 68 height 20
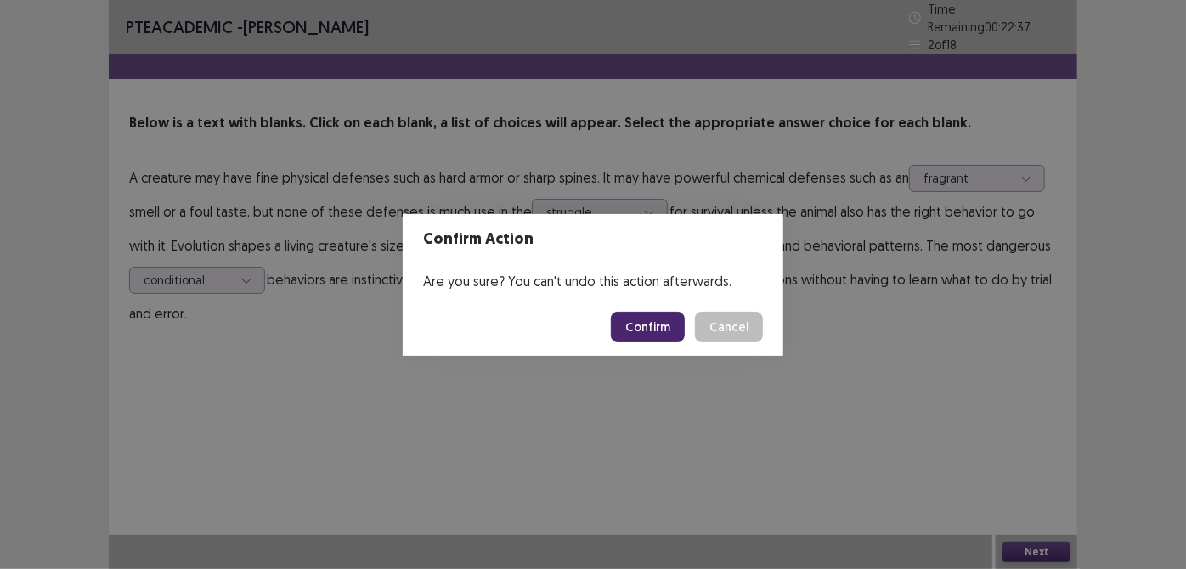
click at [622, 308] on footer "Confirm Cancel" at bounding box center [593, 327] width 380 height 58
click at [636, 324] on button "Confirm" at bounding box center [648, 327] width 74 height 31
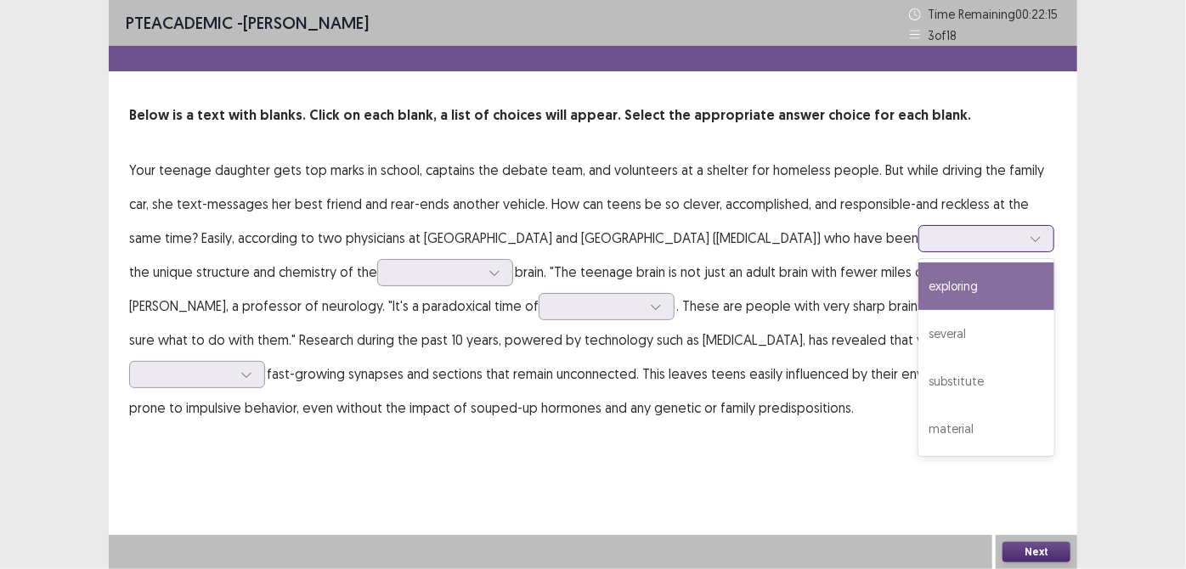
click at [932, 240] on div at bounding box center [976, 238] width 88 height 16
click at [918, 295] on div "exploring" at bounding box center [986, 286] width 136 height 48
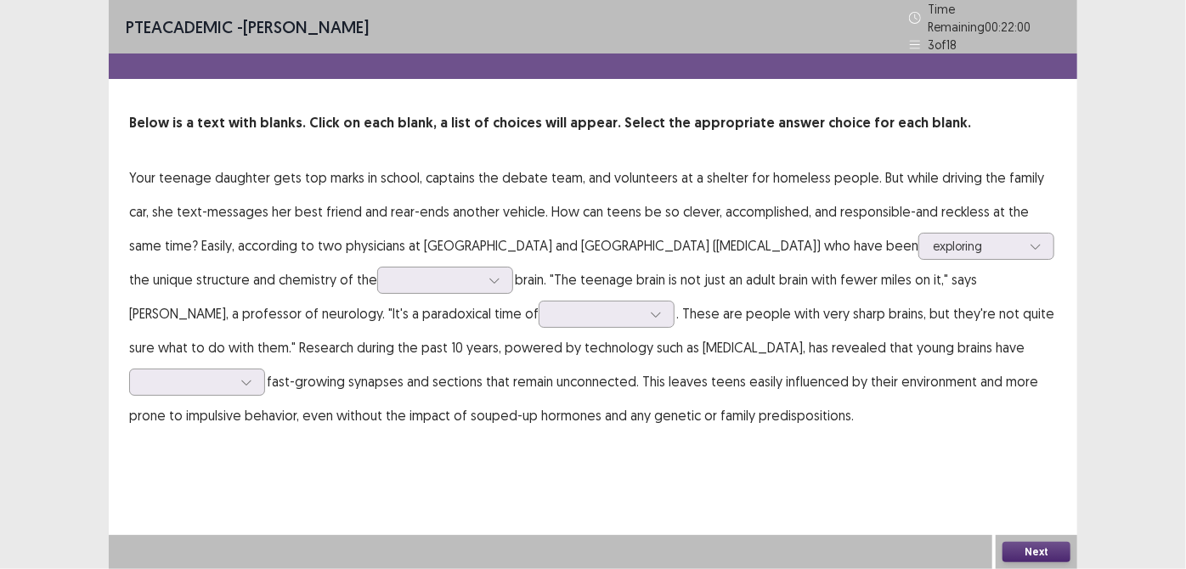
click at [395, 353] on p "Your teenage daughter gets top marks in school, captains the debate team, and v…" at bounding box center [592, 297] width 927 height 272
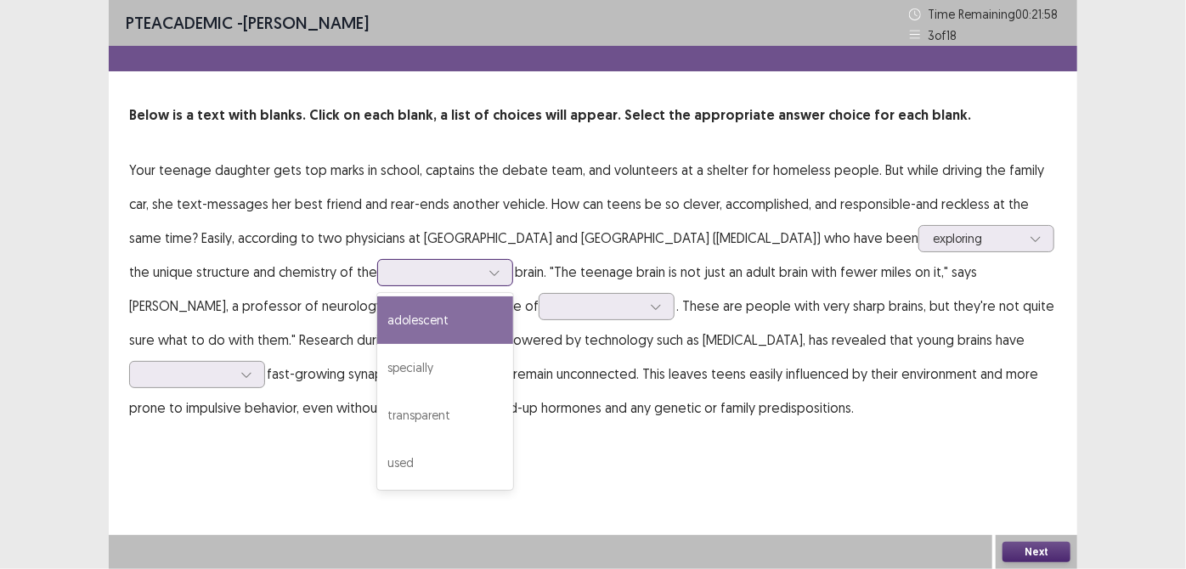
click at [425, 282] on div at bounding box center [436, 272] width 92 height 20
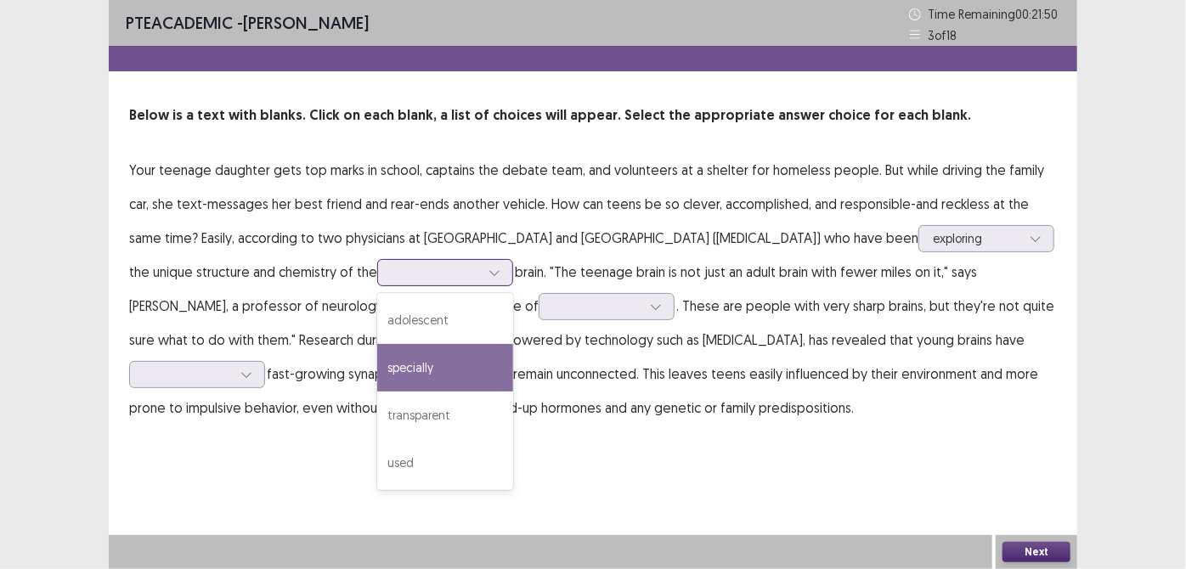
click at [389, 375] on div "specially" at bounding box center [445, 368] width 136 height 48
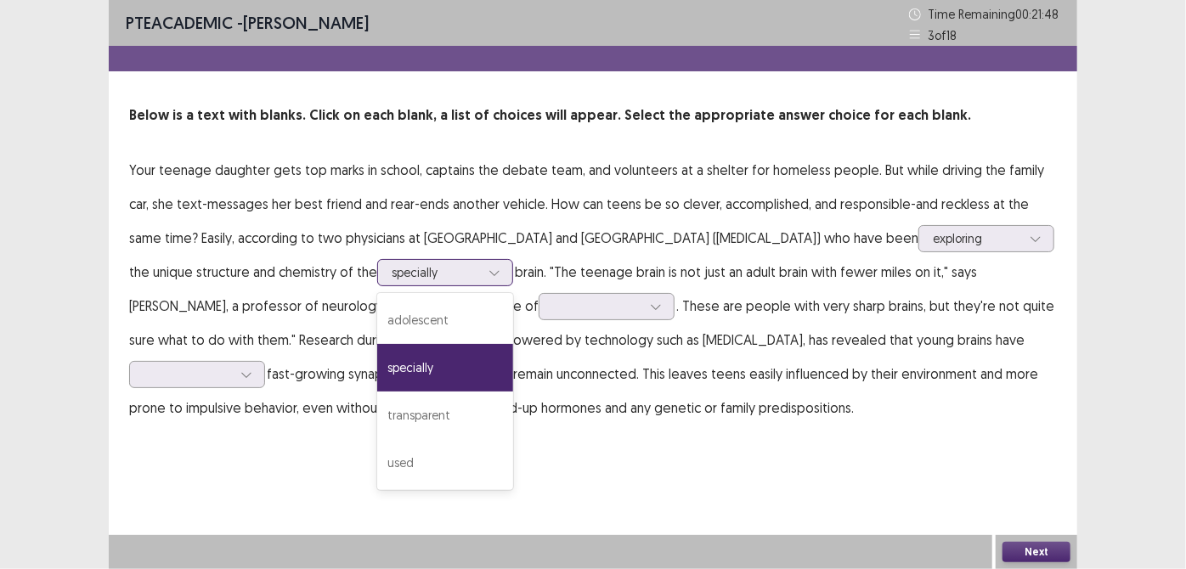
click at [392, 269] on div at bounding box center [436, 272] width 88 height 16
click at [384, 308] on div "adolescent" at bounding box center [445, 320] width 136 height 48
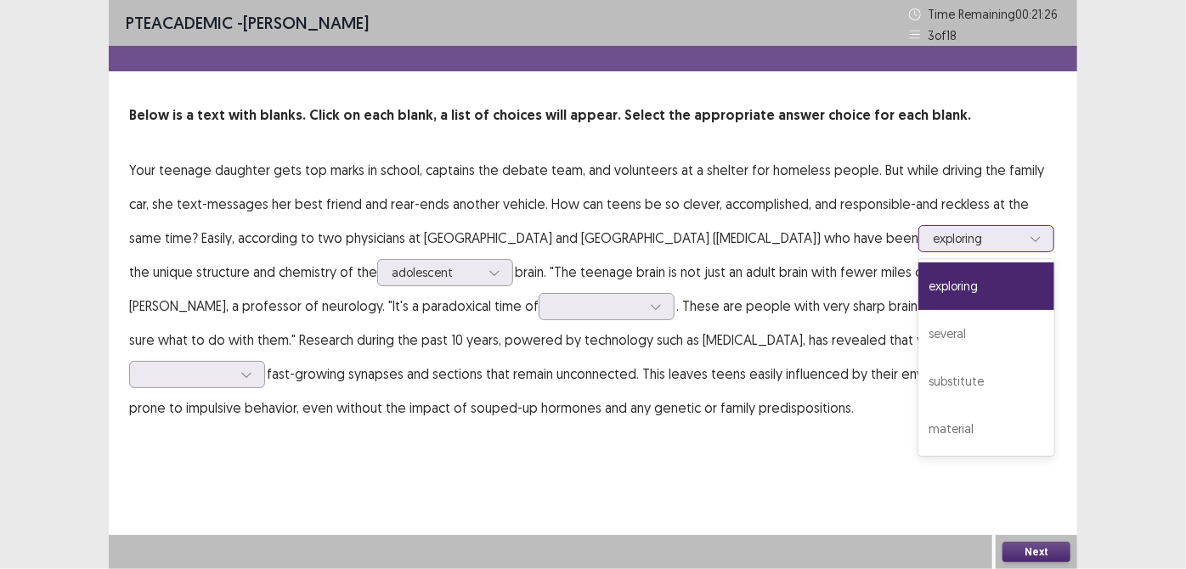
click at [932, 245] on div at bounding box center [976, 238] width 88 height 16
click at [948, 375] on div "substitute" at bounding box center [986, 382] width 136 height 48
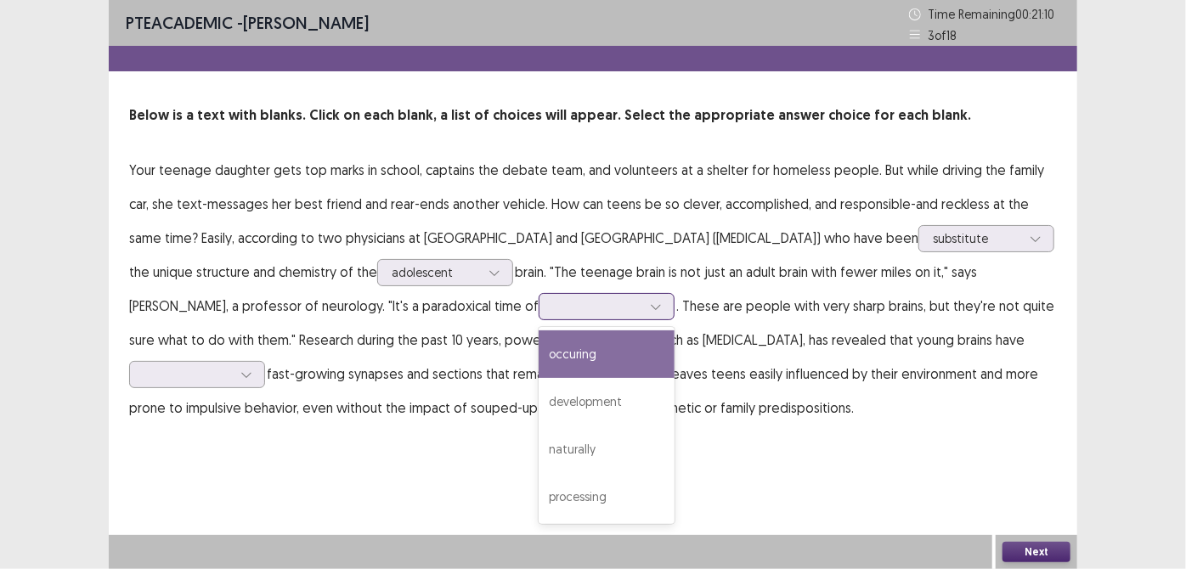
click at [553, 309] on div at bounding box center [597, 306] width 88 height 16
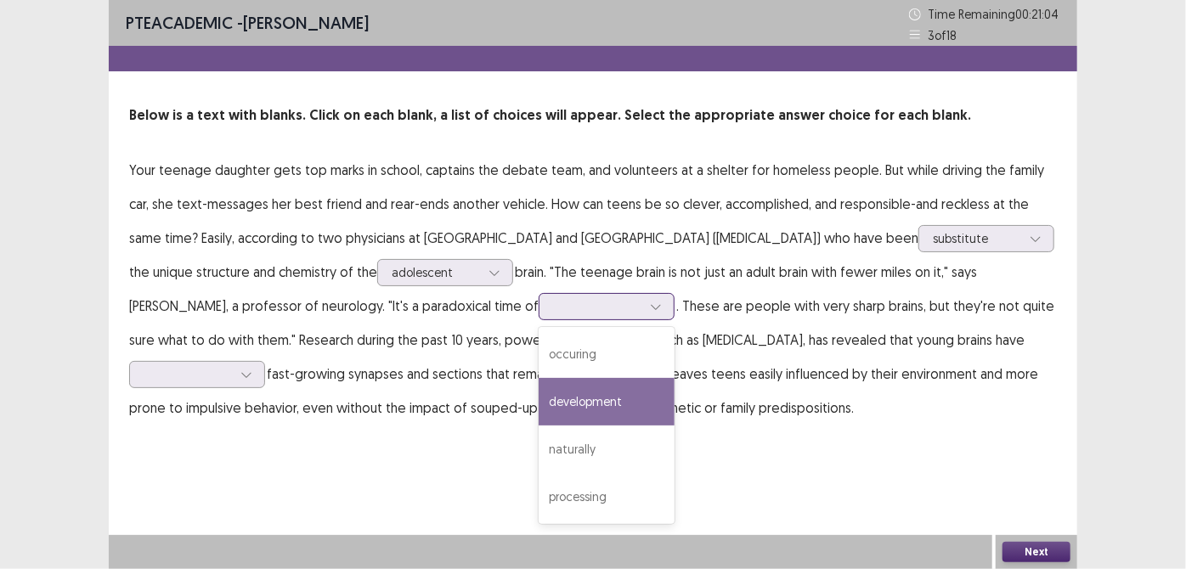
click at [538, 391] on div "development" at bounding box center [606, 402] width 136 height 48
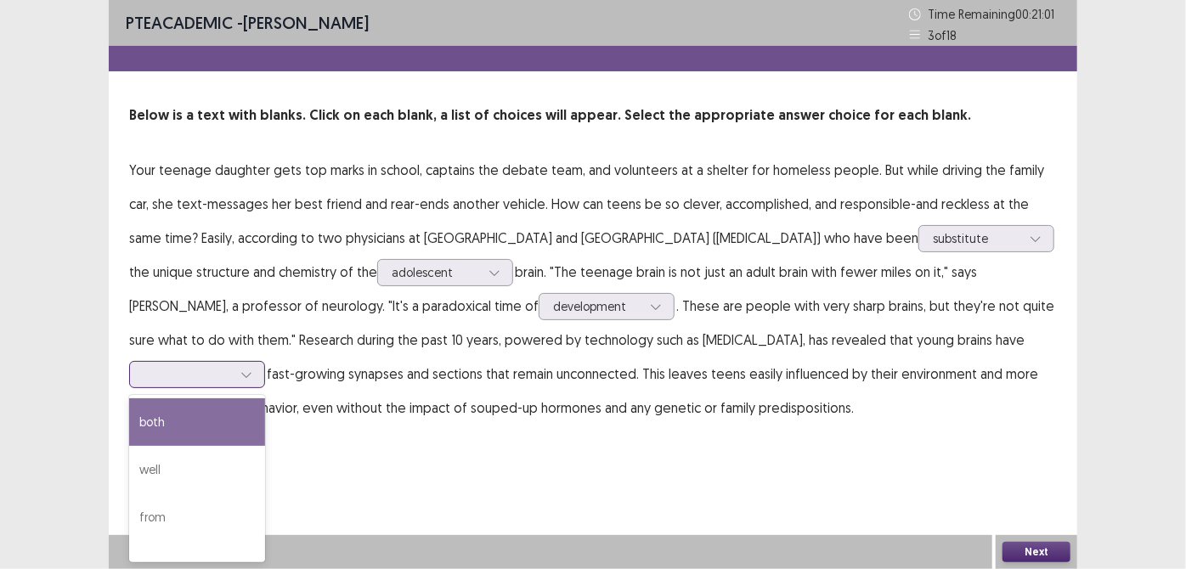
click at [232, 374] on div at bounding box center [188, 374] width 88 height 16
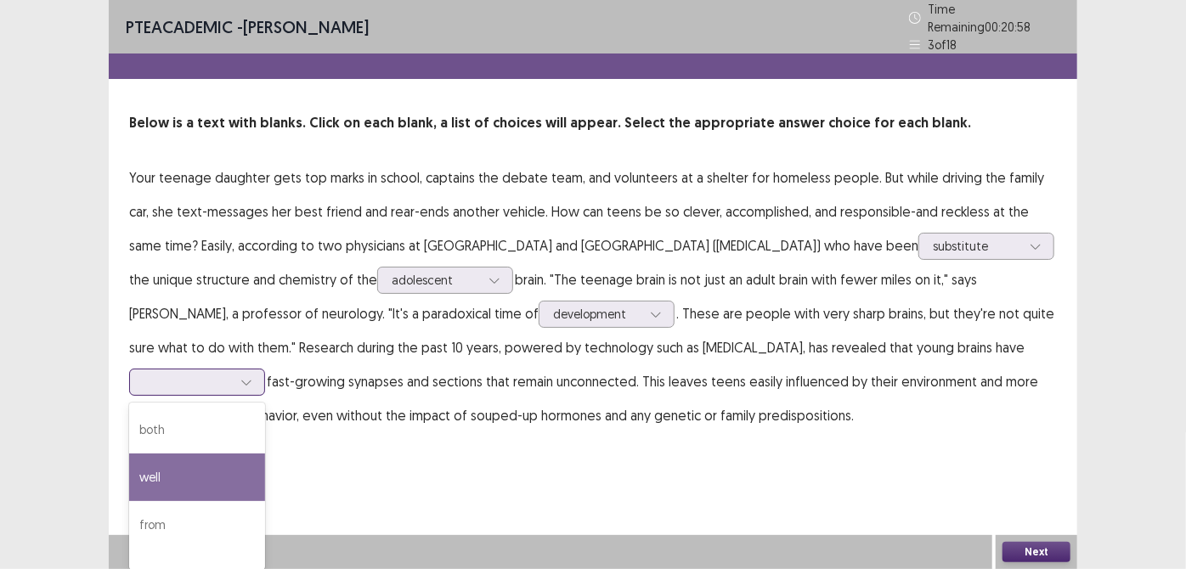
click at [241, 455] on div "well" at bounding box center [197, 477] width 136 height 48
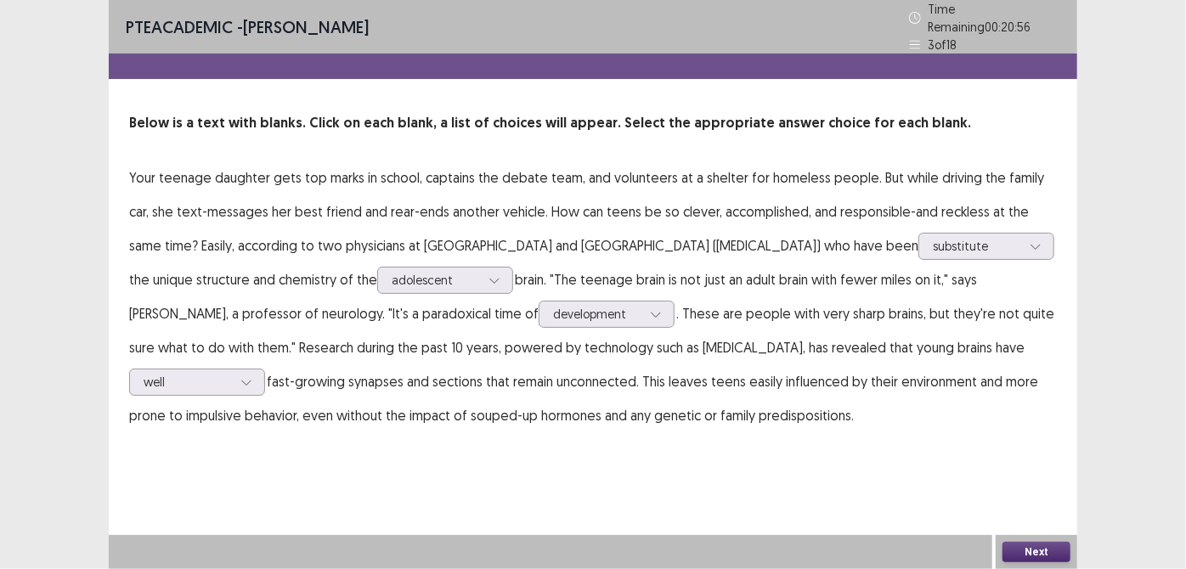
click at [1047, 543] on button "Next" at bounding box center [1036, 552] width 68 height 20
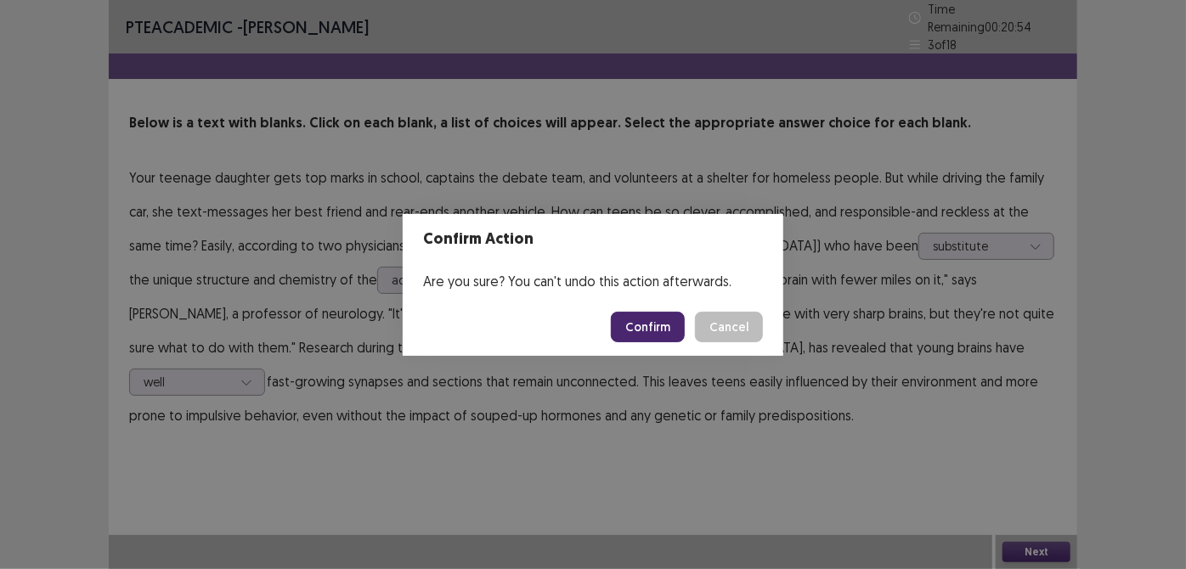
click at [646, 331] on button "Confirm" at bounding box center [648, 327] width 74 height 31
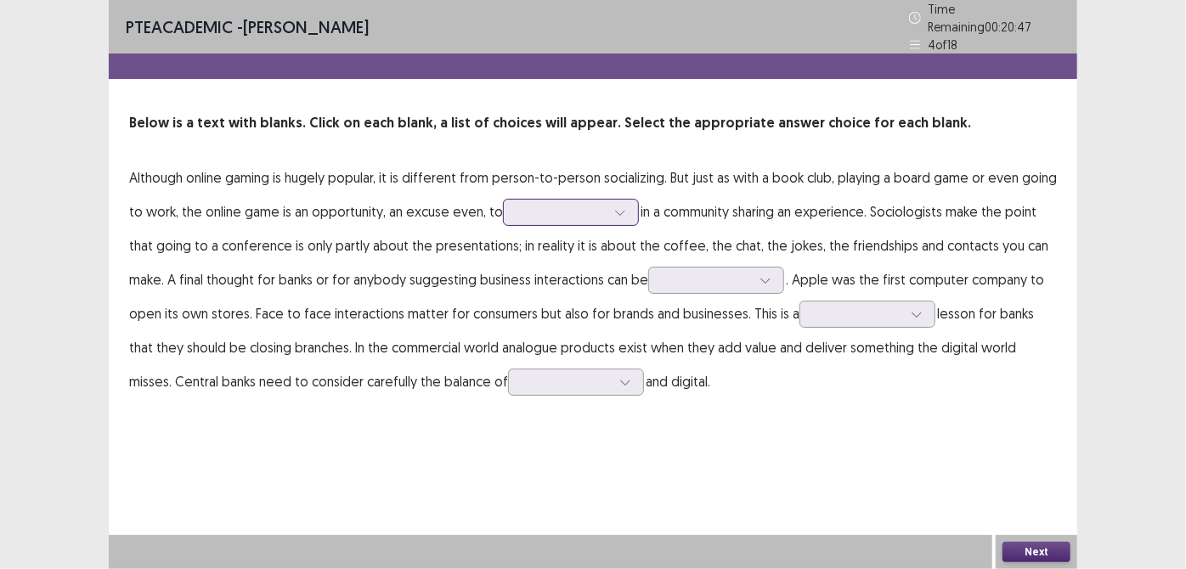
click at [544, 204] on div at bounding box center [561, 212] width 88 height 16
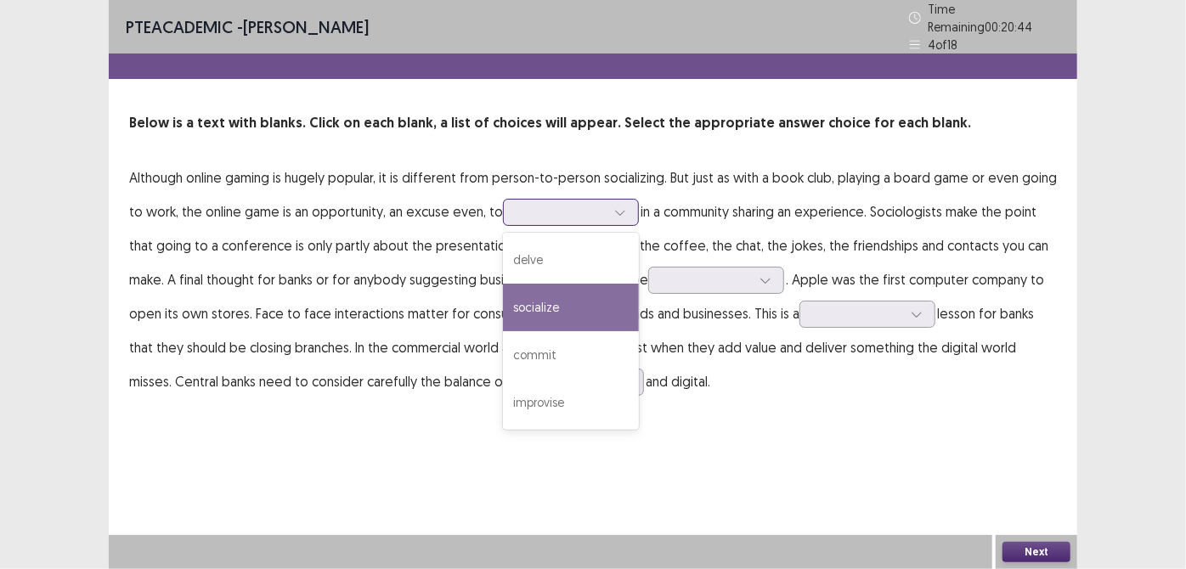
click at [551, 285] on div "socialize" at bounding box center [571, 308] width 136 height 48
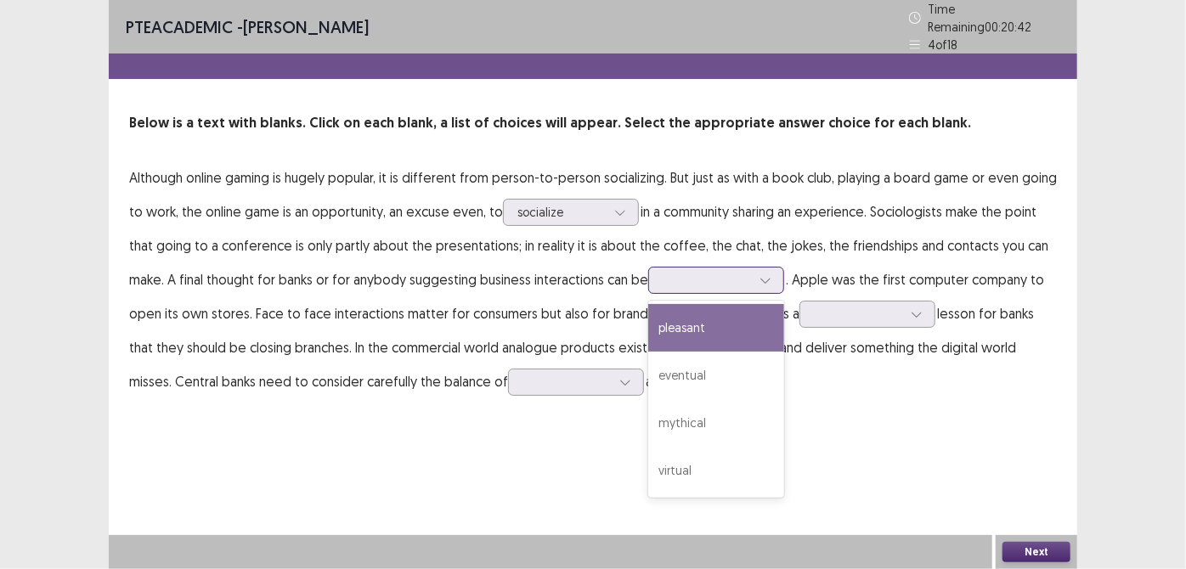
click at [689, 272] on div at bounding box center [706, 280] width 88 height 16
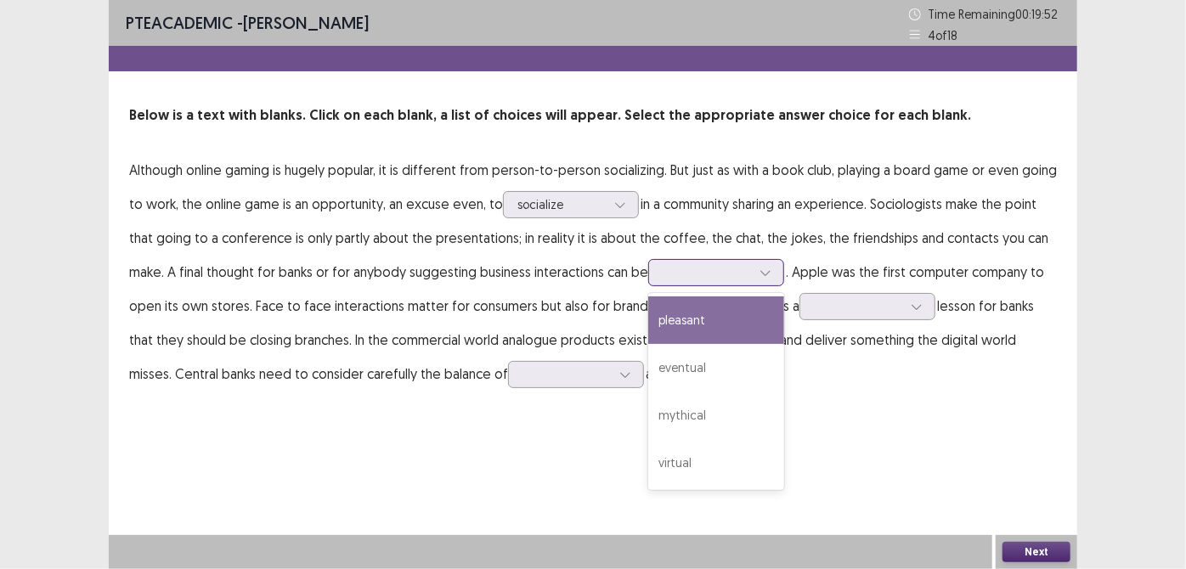
click at [690, 332] on div "pleasant" at bounding box center [716, 320] width 136 height 48
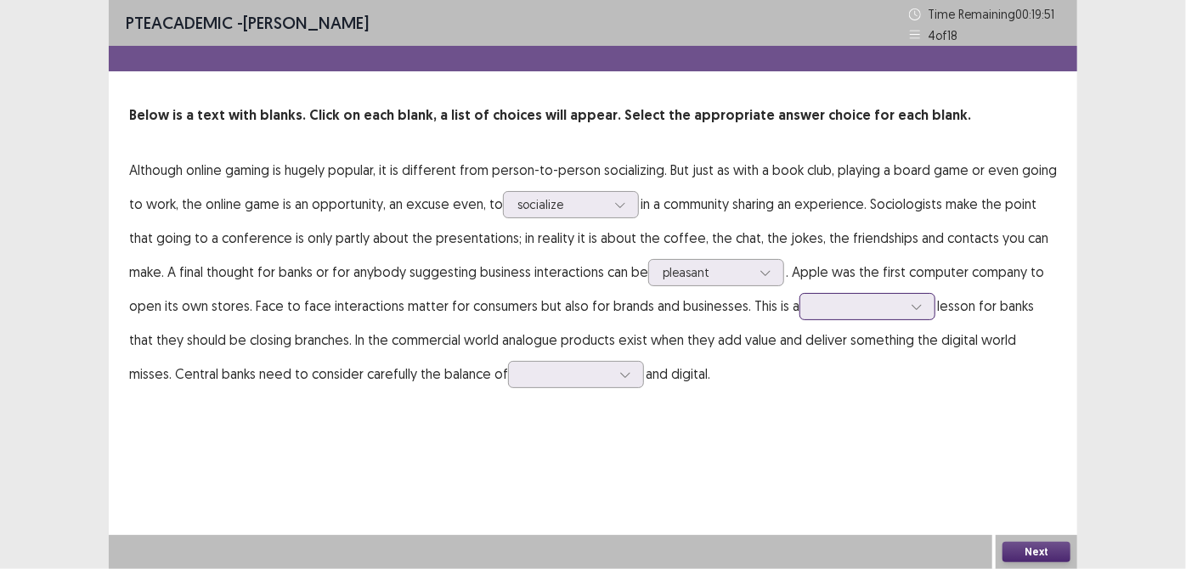
click at [838, 301] on div at bounding box center [858, 306] width 88 height 16
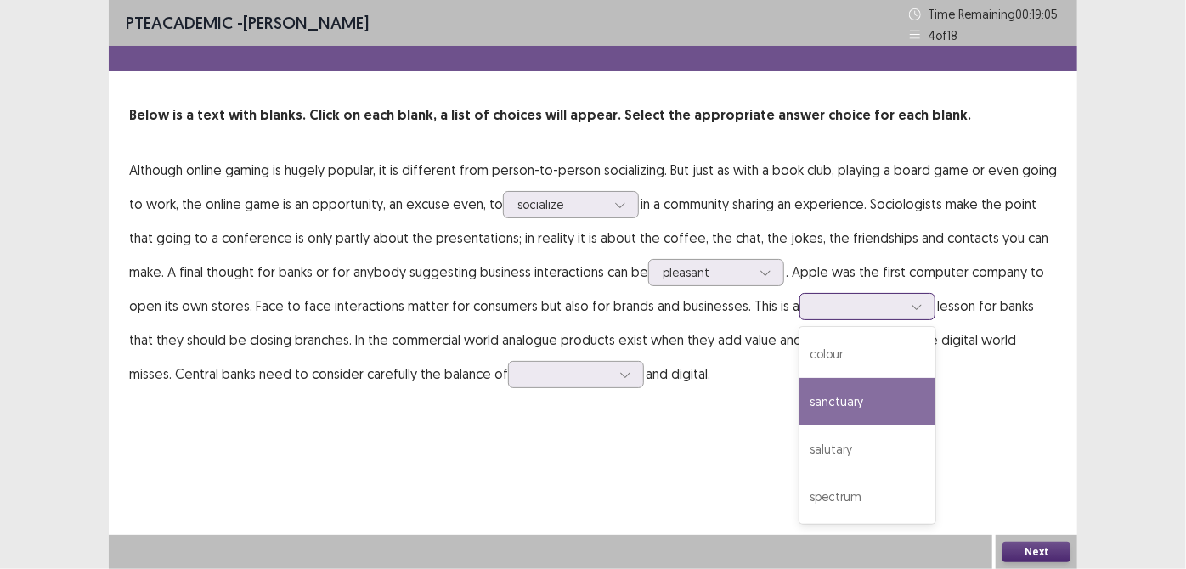
click at [810, 410] on div "sanctuary" at bounding box center [867, 402] width 136 height 48
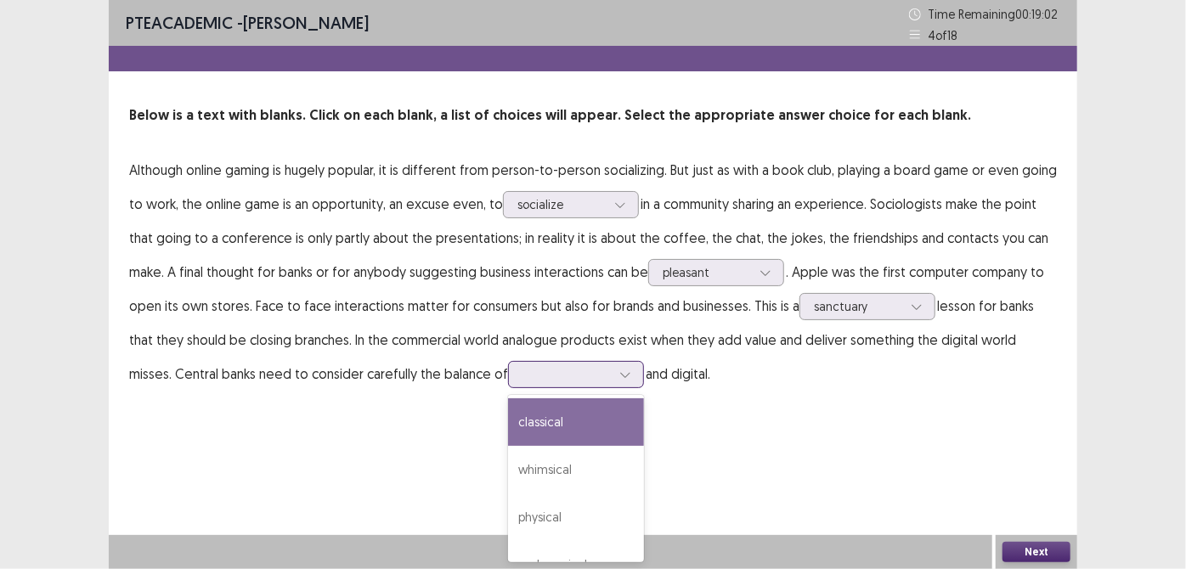
click at [550, 374] on div at bounding box center [566, 374] width 88 height 16
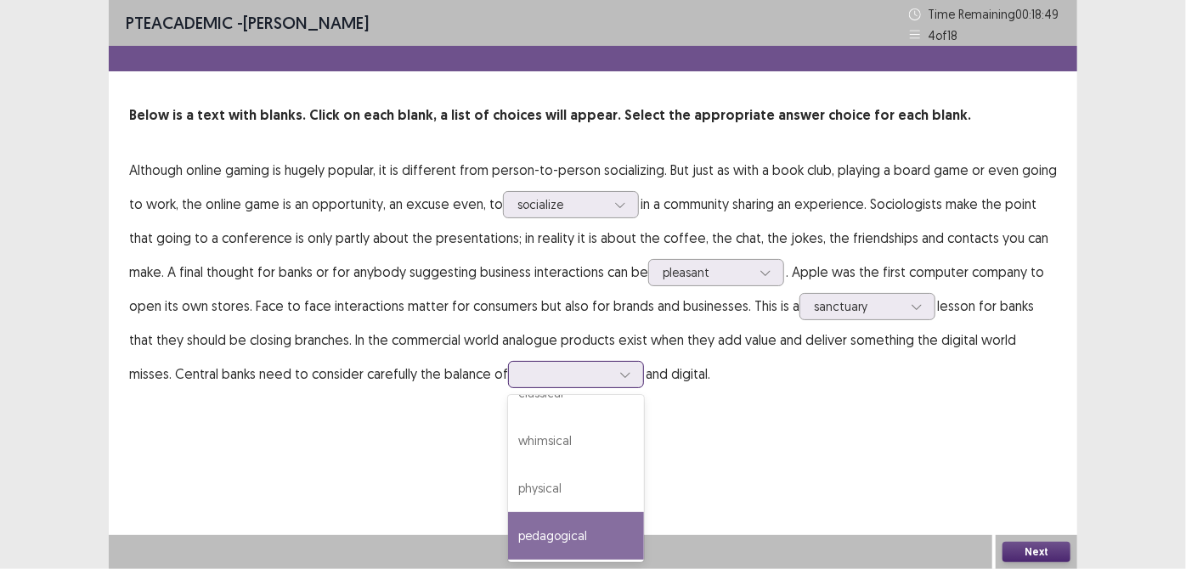
scroll to position [0, 0]
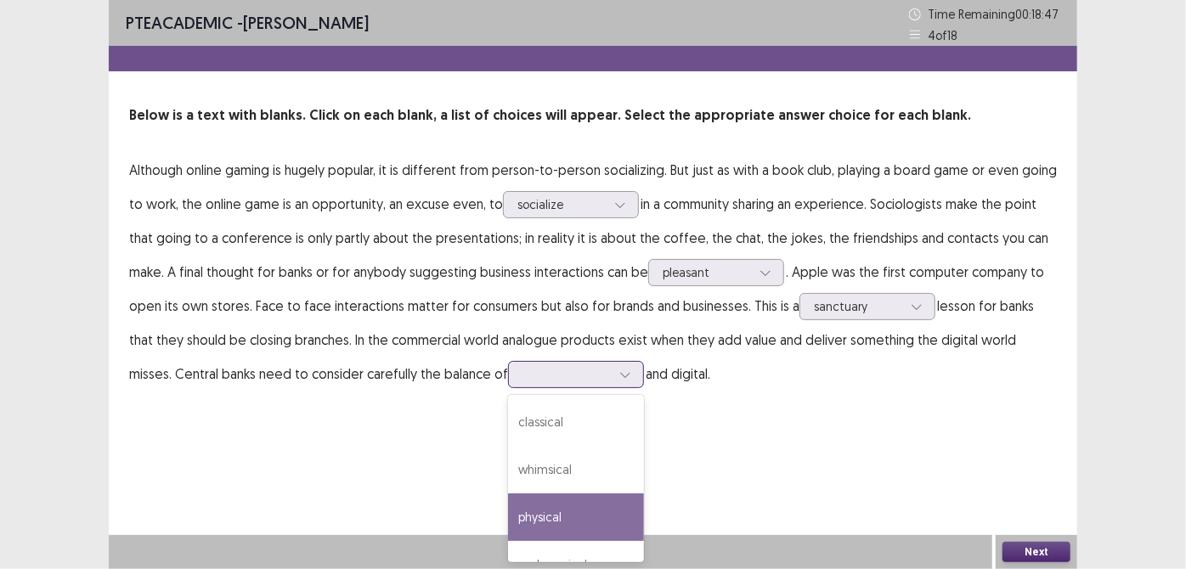
click at [508, 513] on div "physical" at bounding box center [576, 517] width 136 height 48
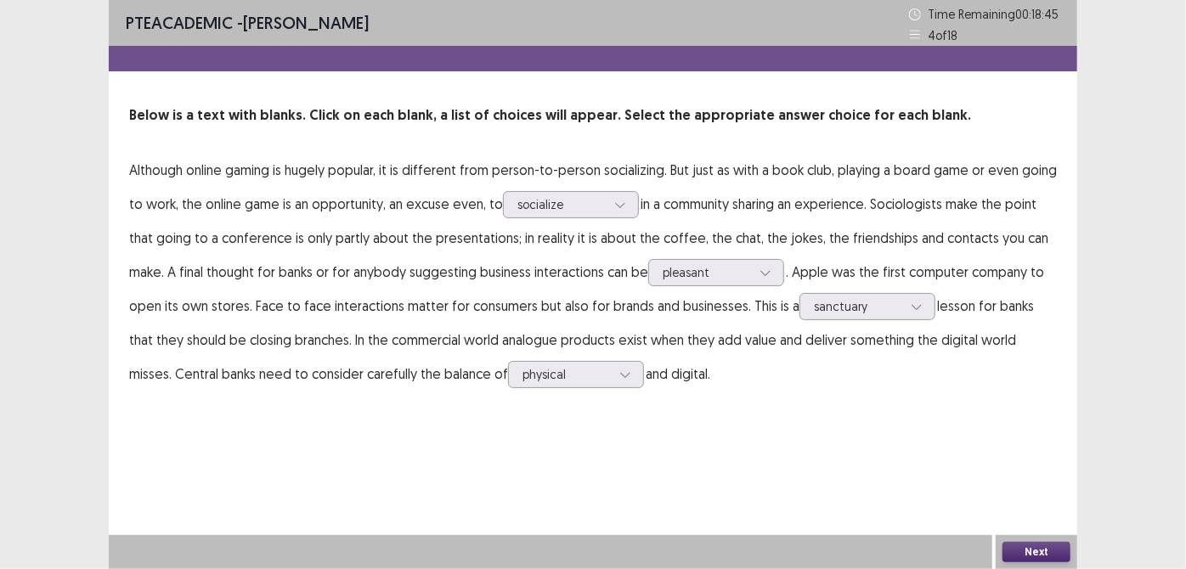
click at [1053, 546] on button "Next" at bounding box center [1036, 552] width 68 height 20
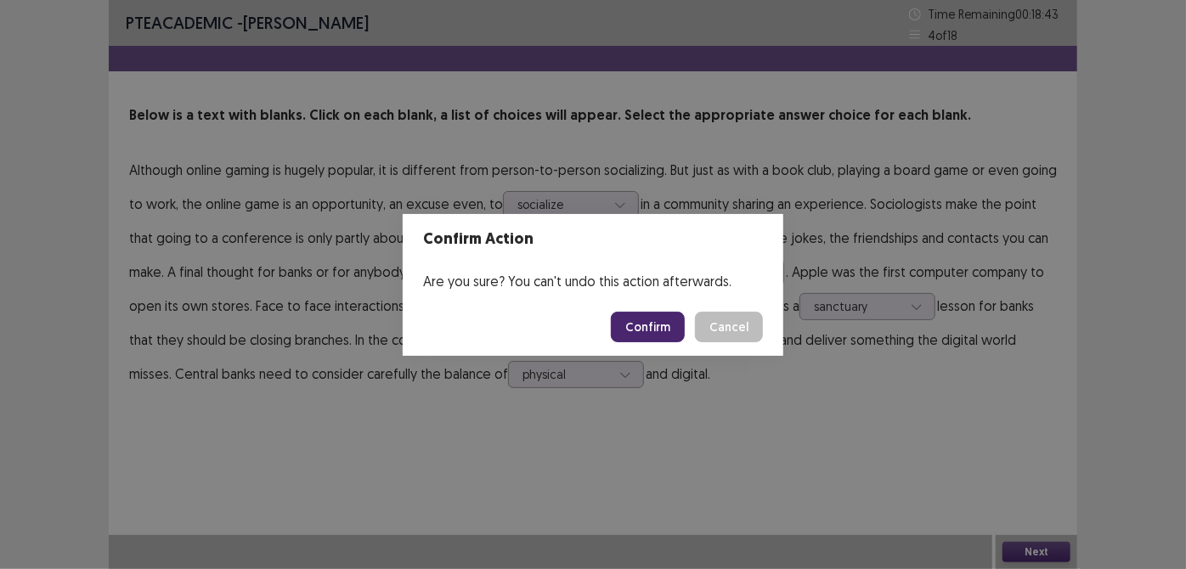
click at [667, 326] on button "Confirm" at bounding box center [648, 327] width 74 height 31
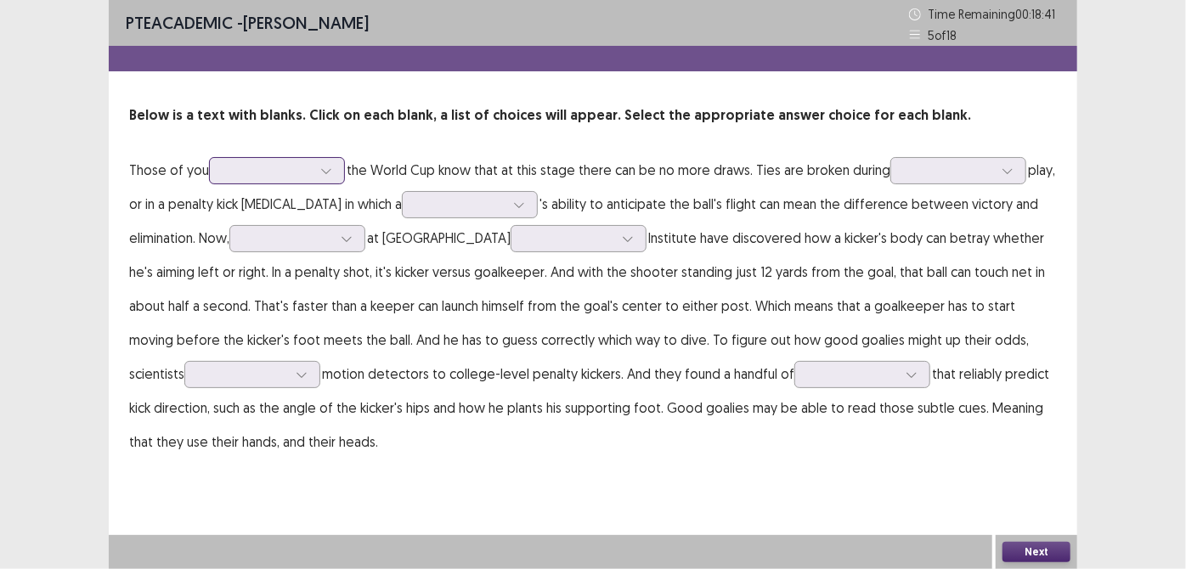
click at [316, 172] on div at bounding box center [325, 170] width 25 height 25
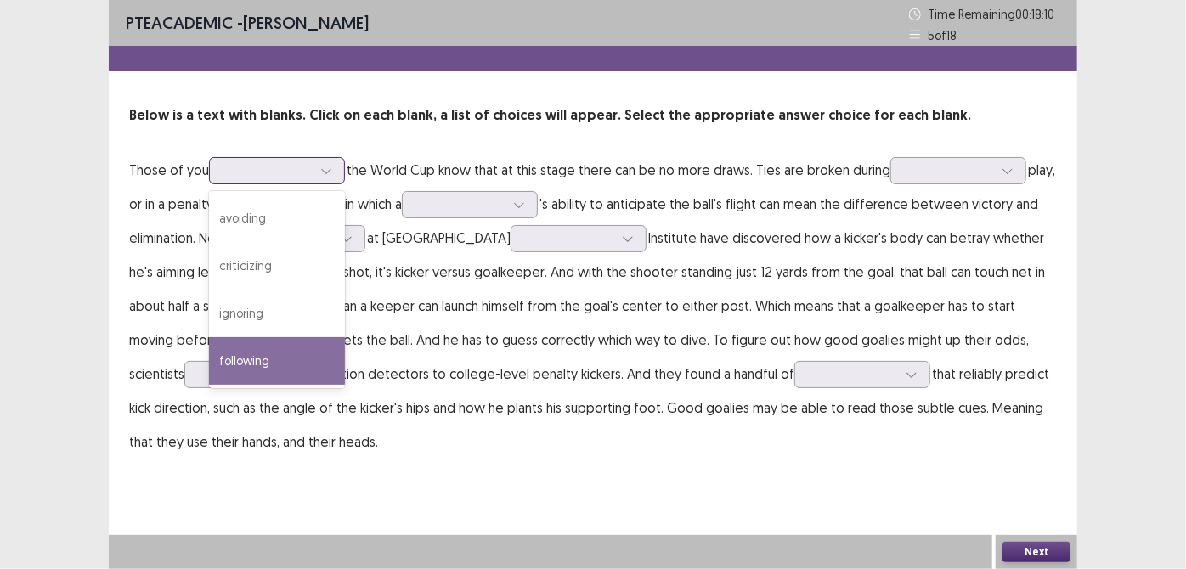
click at [269, 353] on div "following" at bounding box center [277, 361] width 136 height 48
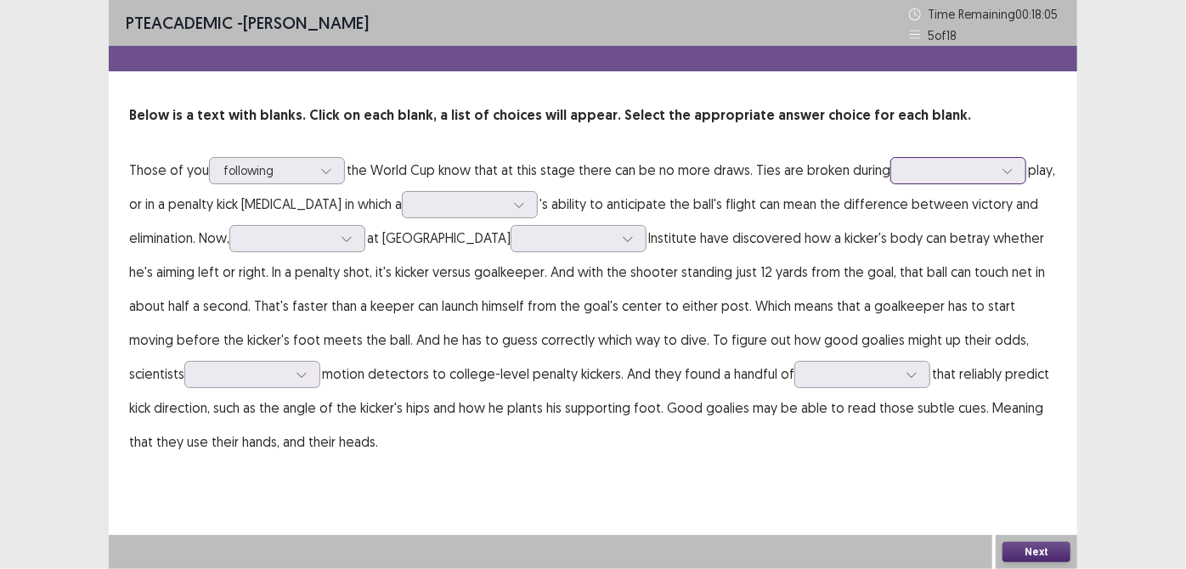
click at [959, 158] on div at bounding box center [958, 170] width 136 height 27
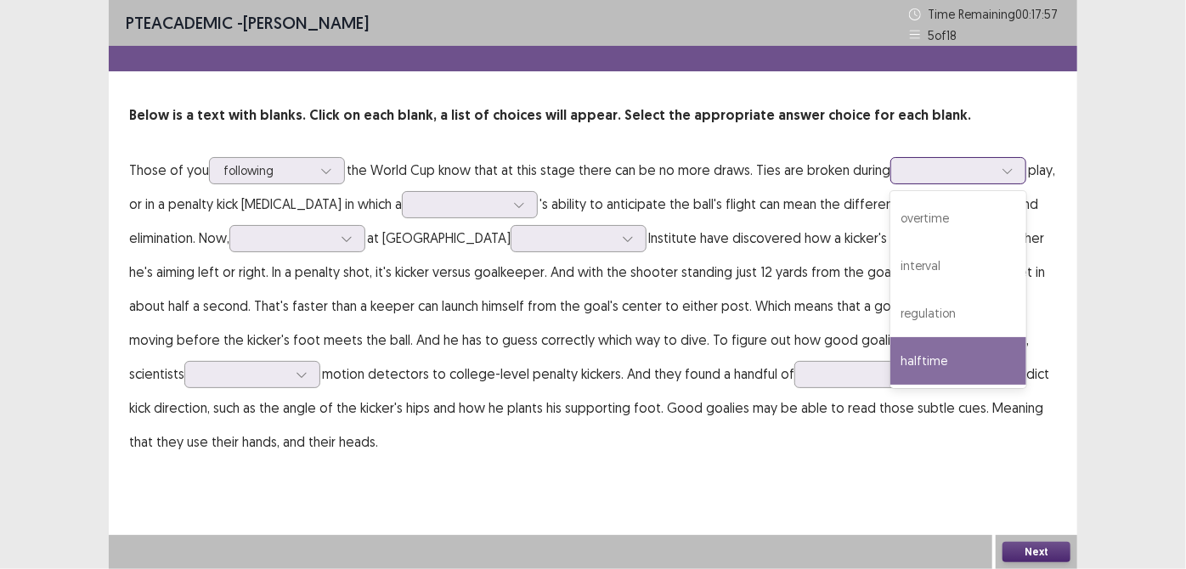
click at [928, 357] on div "halftime" at bounding box center [958, 361] width 136 height 48
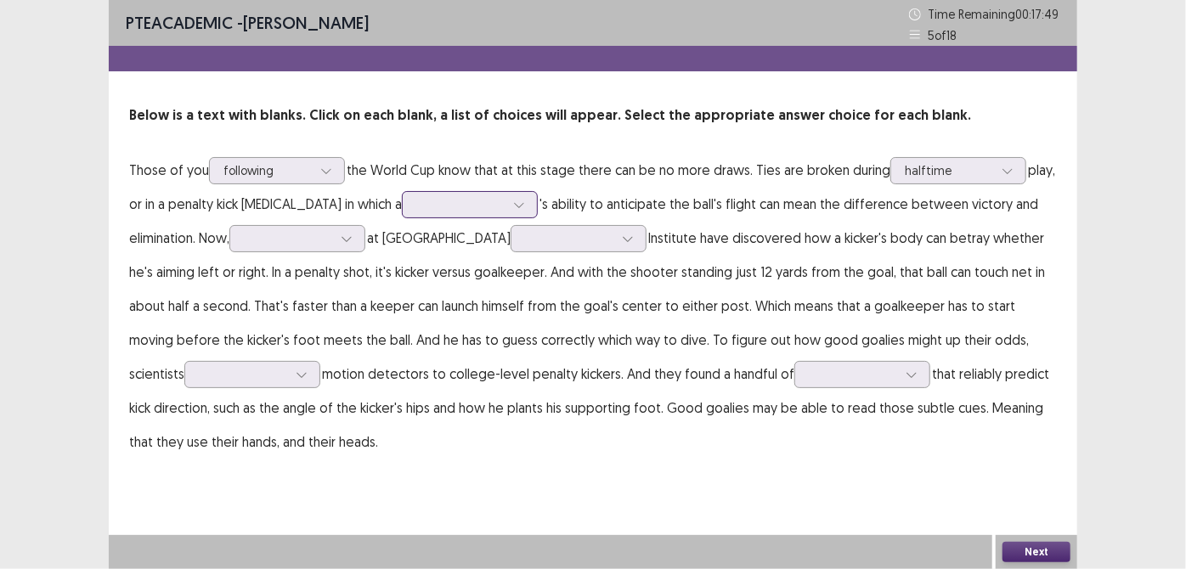
click at [516, 197] on div at bounding box center [518, 204] width 25 height 25
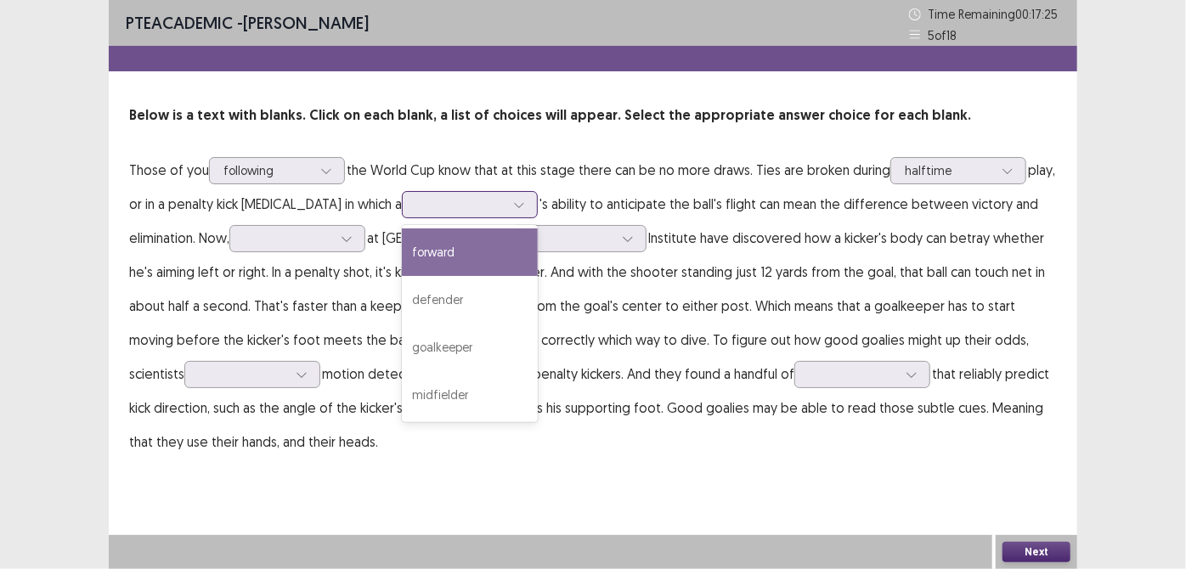
click at [472, 251] on div "forward" at bounding box center [470, 252] width 136 height 48
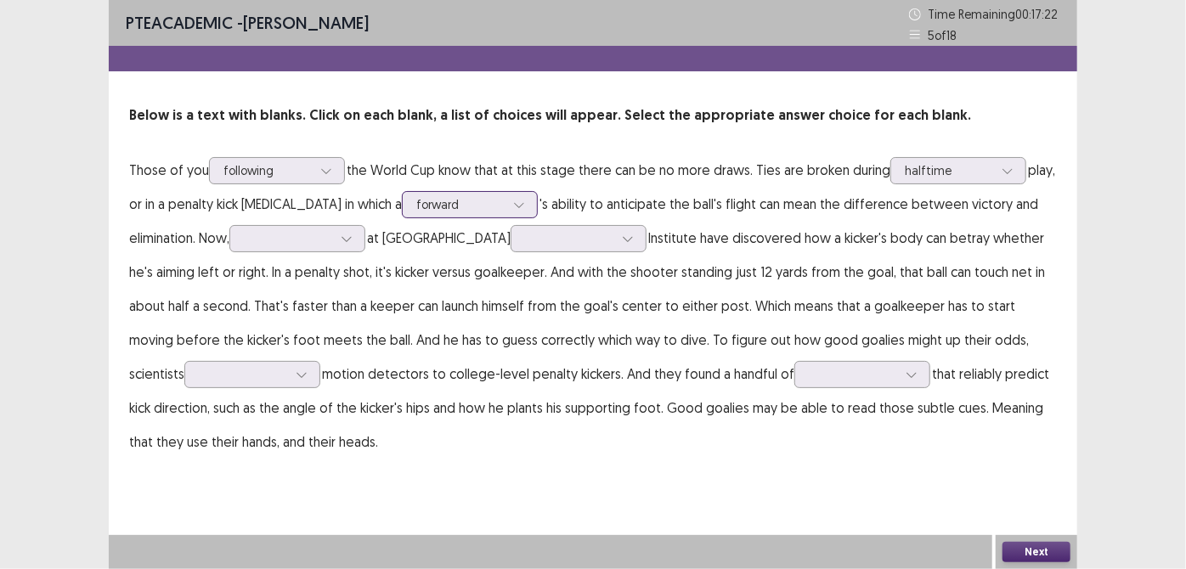
click at [497, 192] on div "forward" at bounding box center [460, 204] width 88 height 25
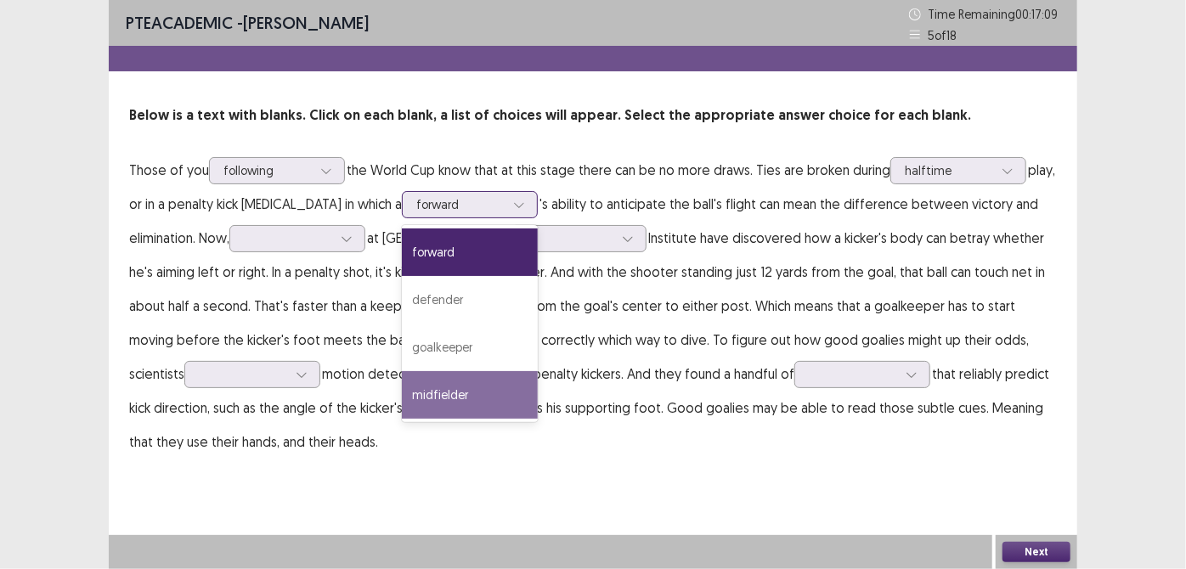
click at [424, 403] on div "midfielder" at bounding box center [470, 395] width 136 height 48
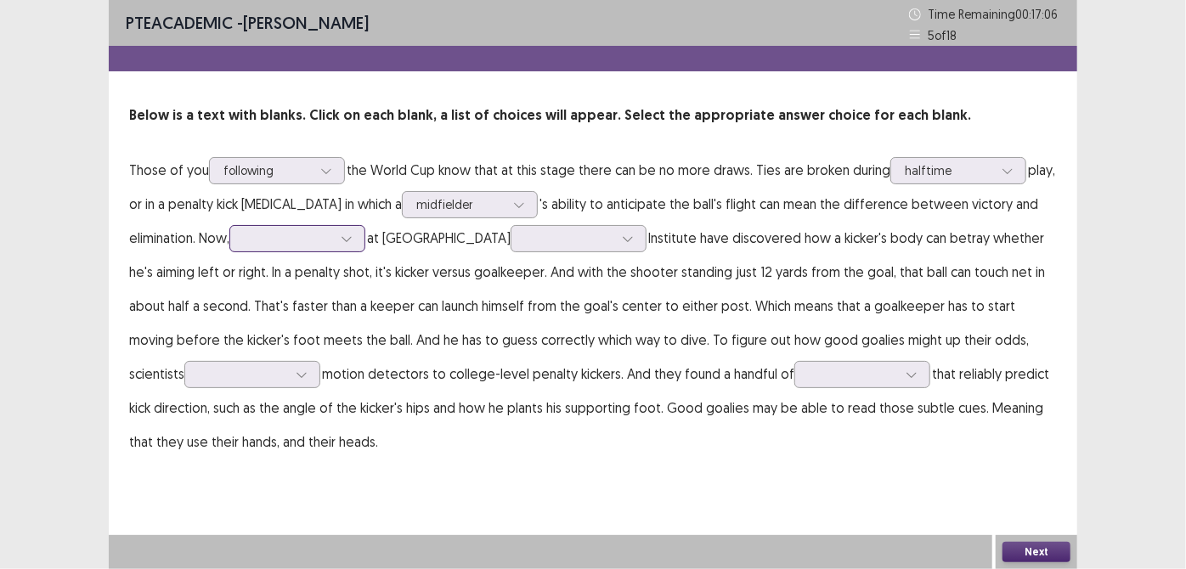
click at [319, 230] on div at bounding box center [288, 238] width 88 height 16
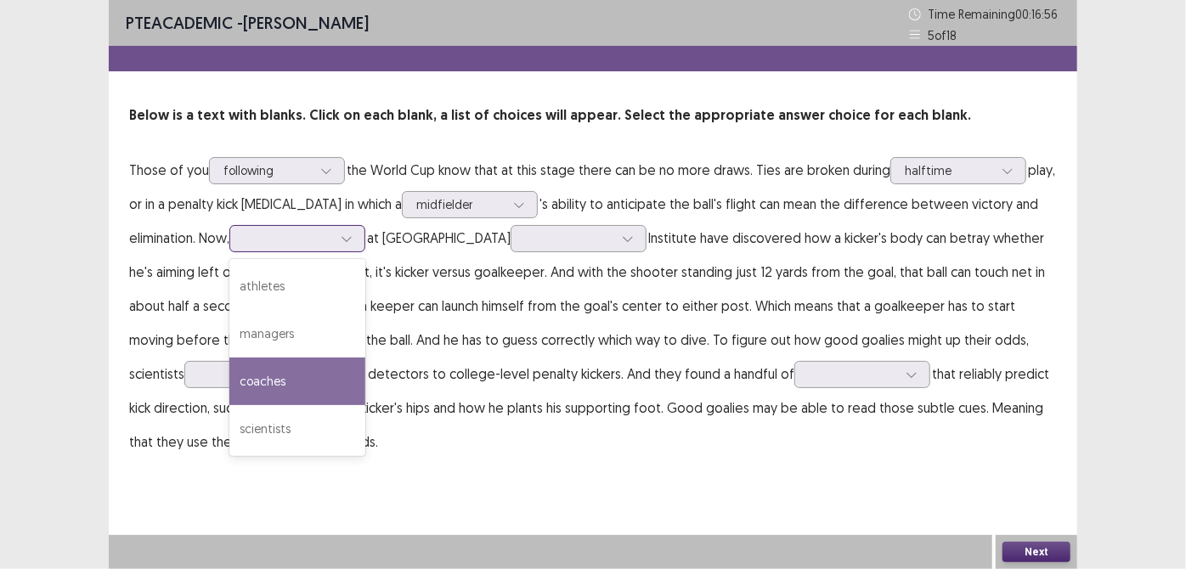
click at [289, 370] on div "coaches" at bounding box center [297, 382] width 136 height 48
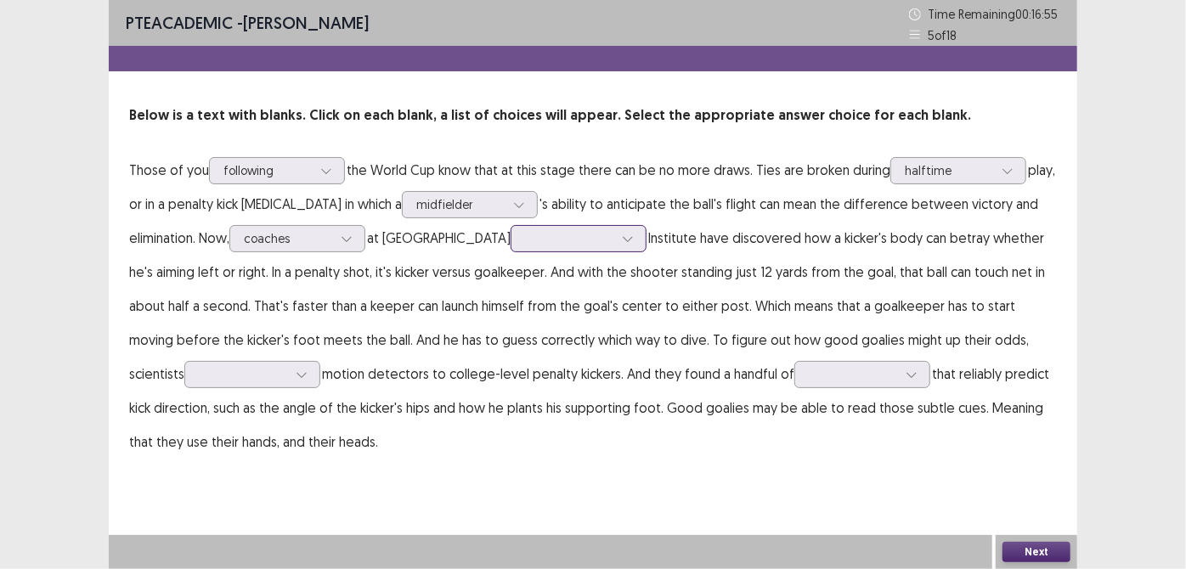
click at [530, 237] on div at bounding box center [569, 238] width 88 height 16
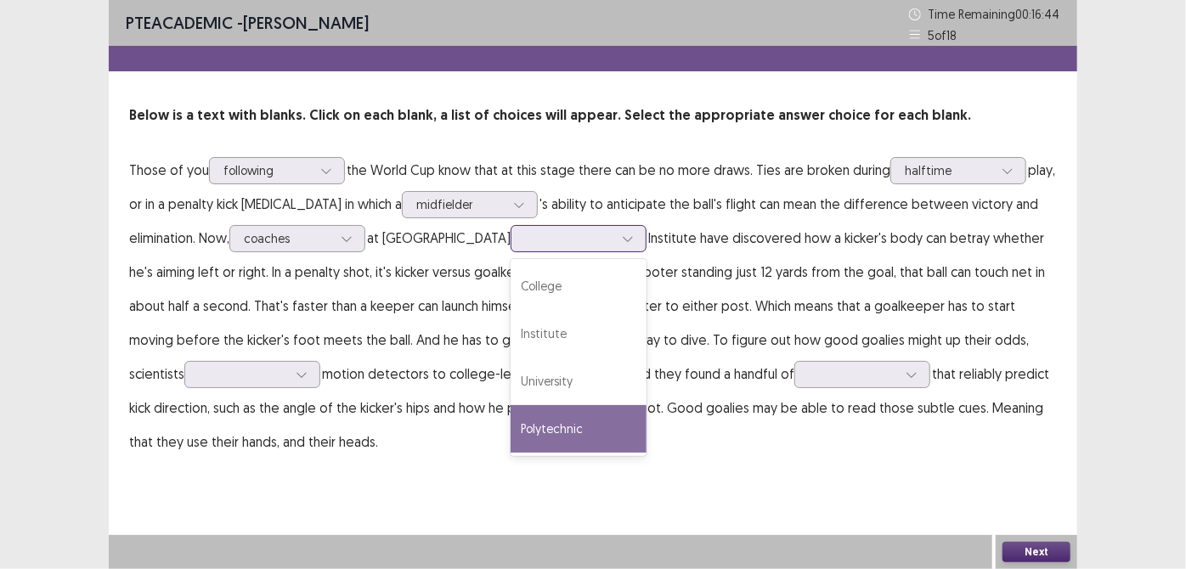
click at [565, 422] on div "Polytechnic" at bounding box center [578, 429] width 136 height 48
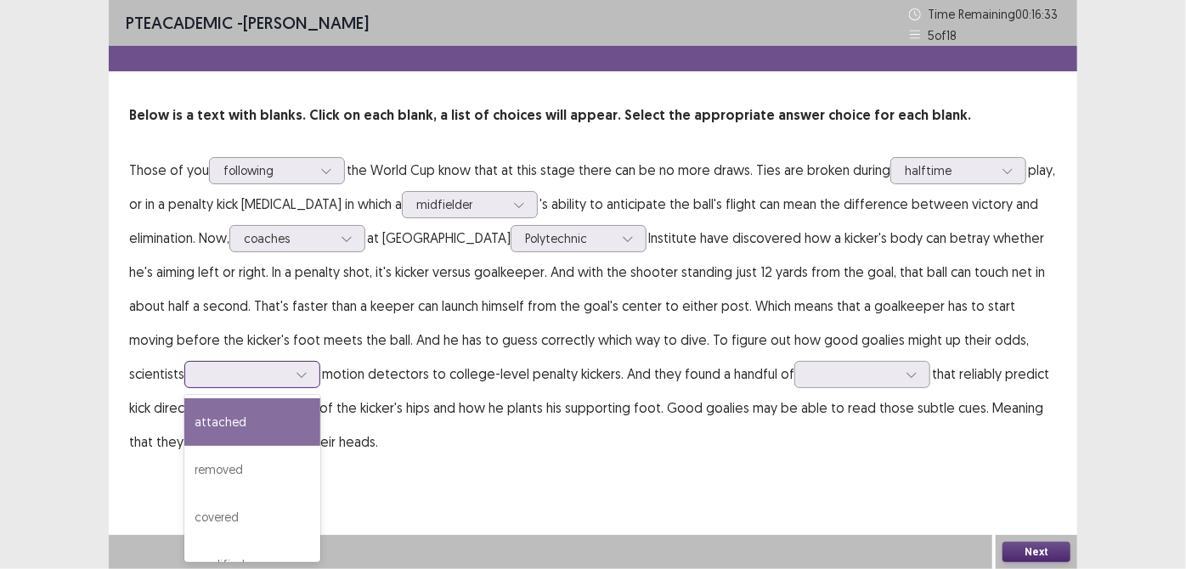
click at [296, 378] on icon at bounding box center [302, 375] width 12 height 12
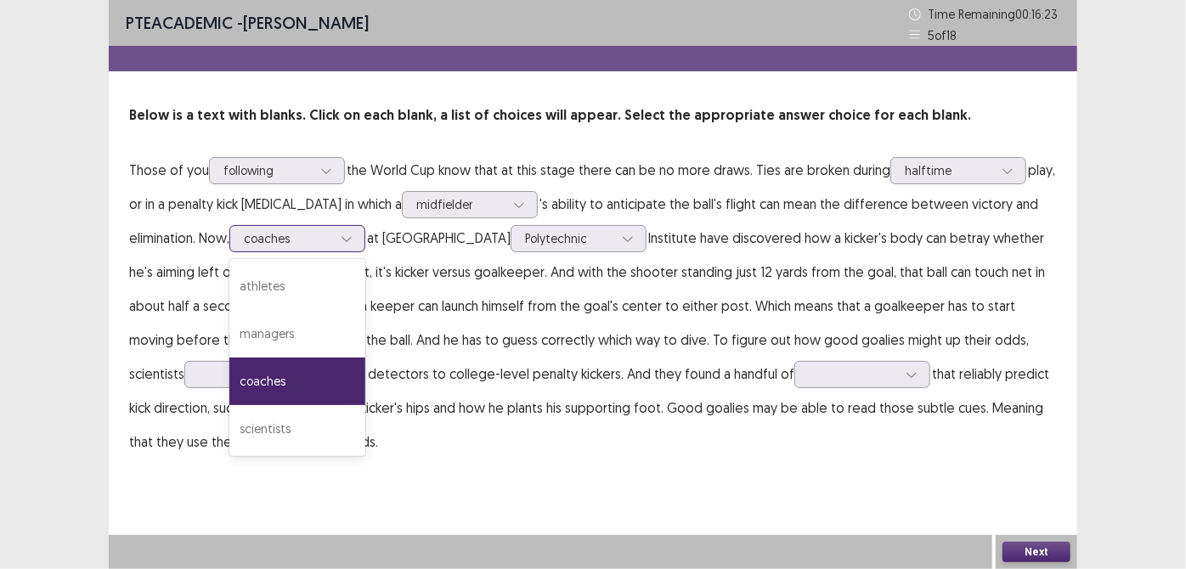
click at [314, 240] on div at bounding box center [288, 238] width 88 height 16
click at [312, 282] on div "athletes" at bounding box center [297, 286] width 136 height 48
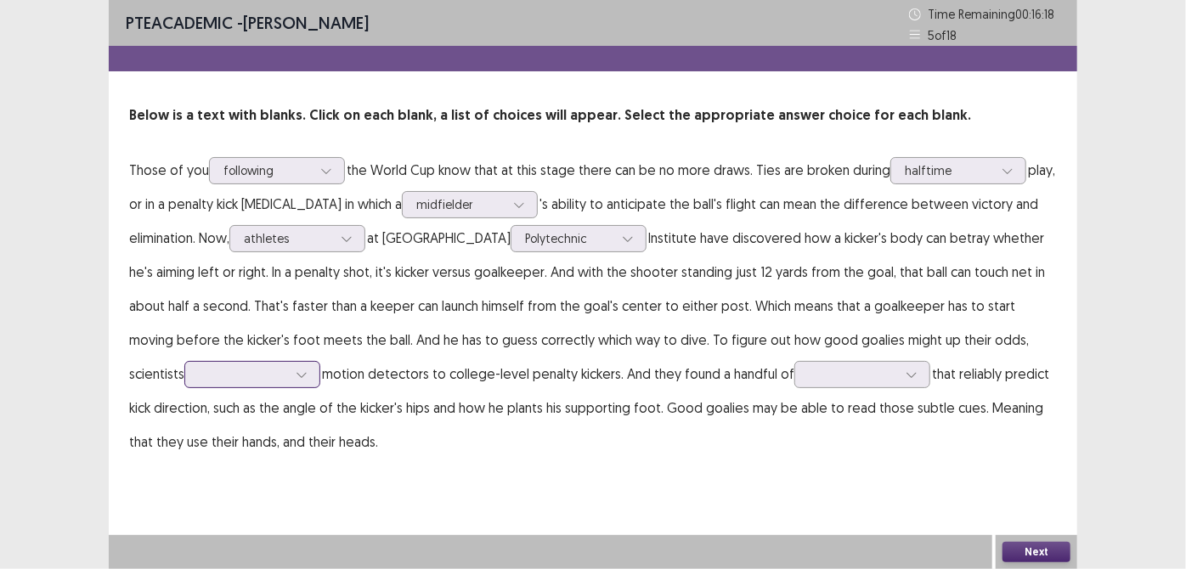
click at [228, 372] on div at bounding box center [243, 374] width 88 height 16
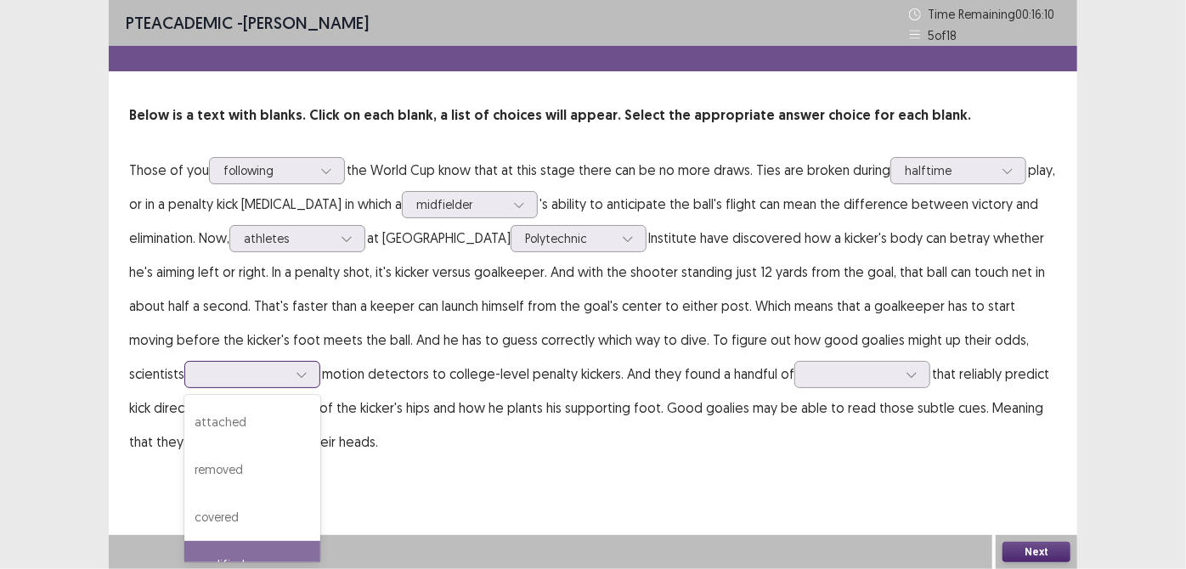
scroll to position [29, 0]
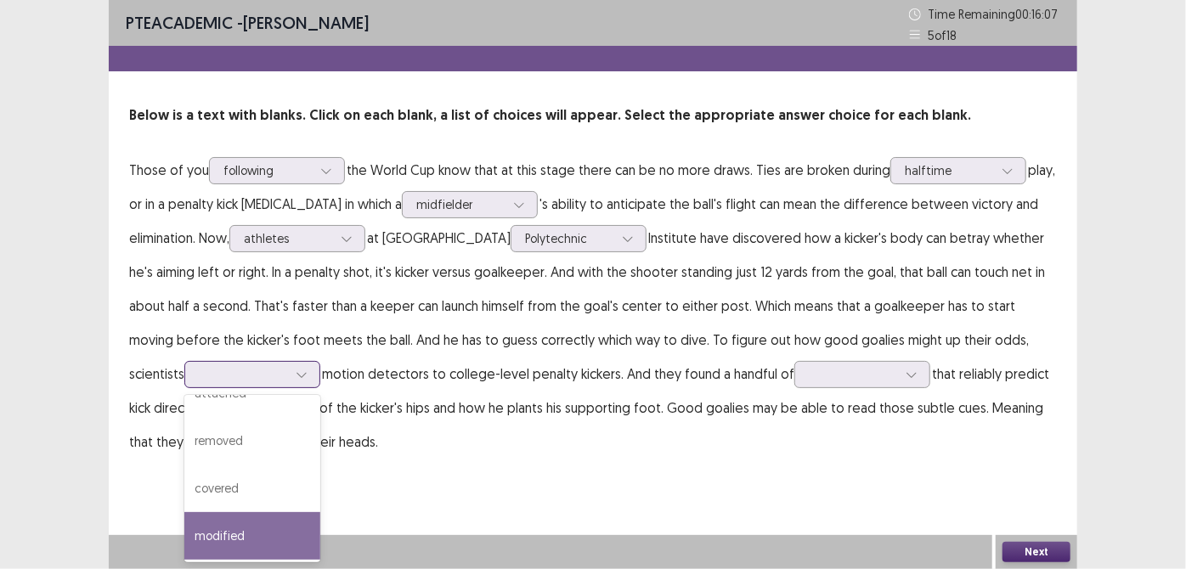
click at [204, 557] on div "modified" at bounding box center [252, 536] width 136 height 48
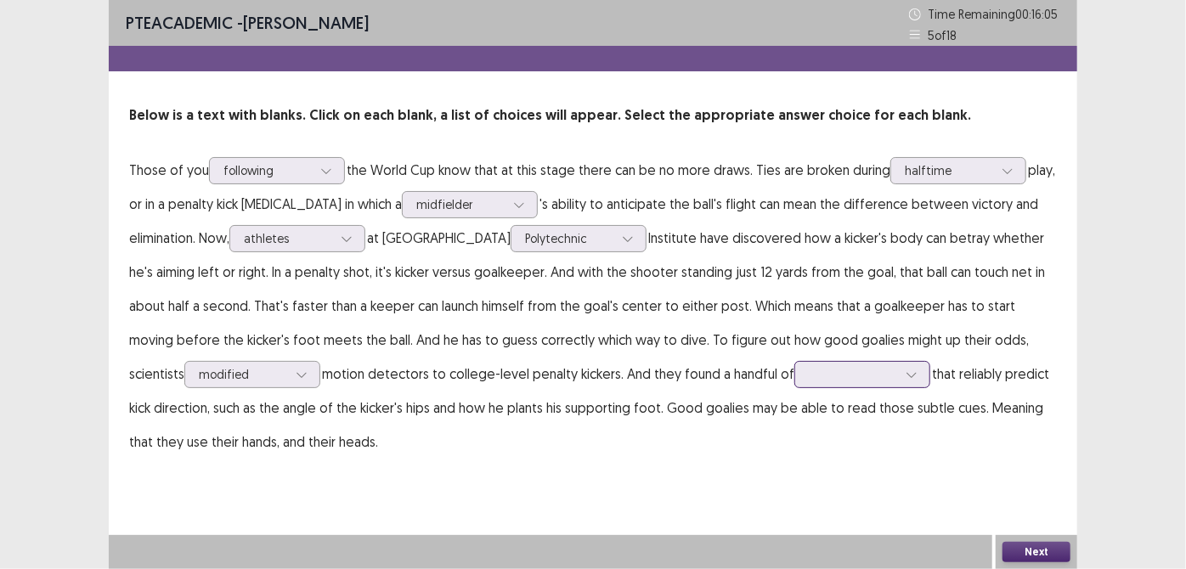
click at [815, 375] on div at bounding box center [852, 374] width 88 height 16
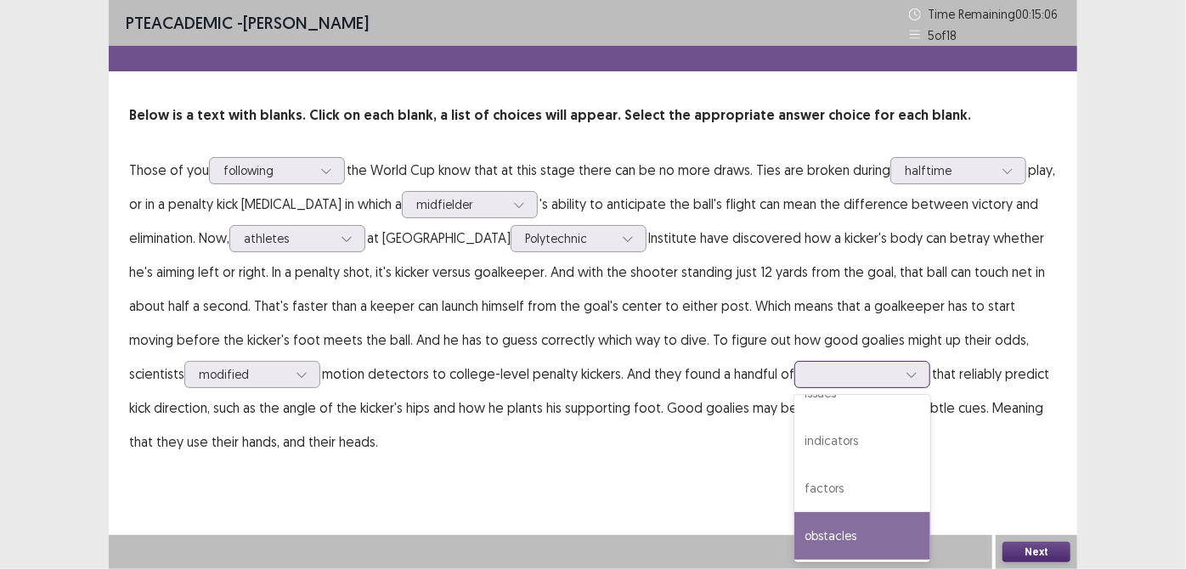
click at [836, 533] on div "obstacles" at bounding box center [862, 536] width 136 height 48
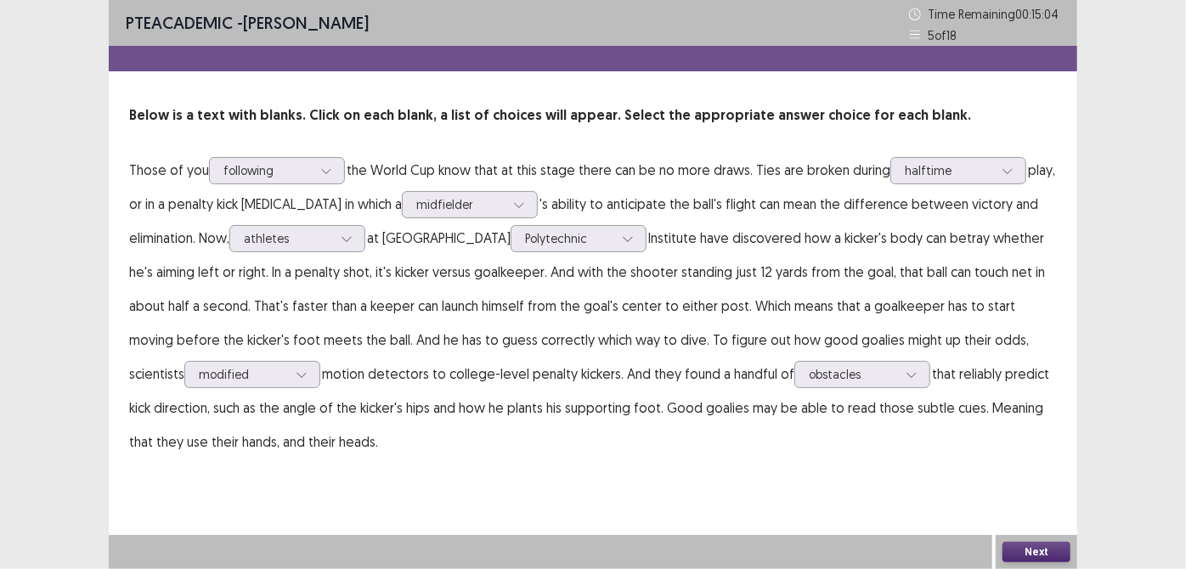
click at [1011, 553] on button "Next" at bounding box center [1036, 552] width 68 height 20
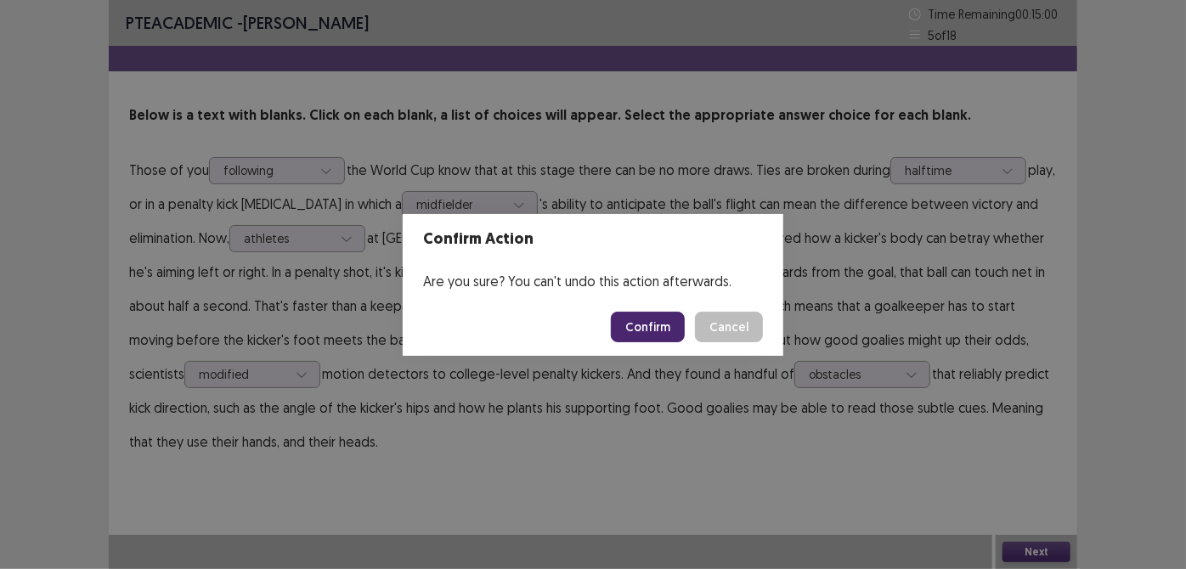
click at [625, 322] on button "Confirm" at bounding box center [648, 327] width 74 height 31
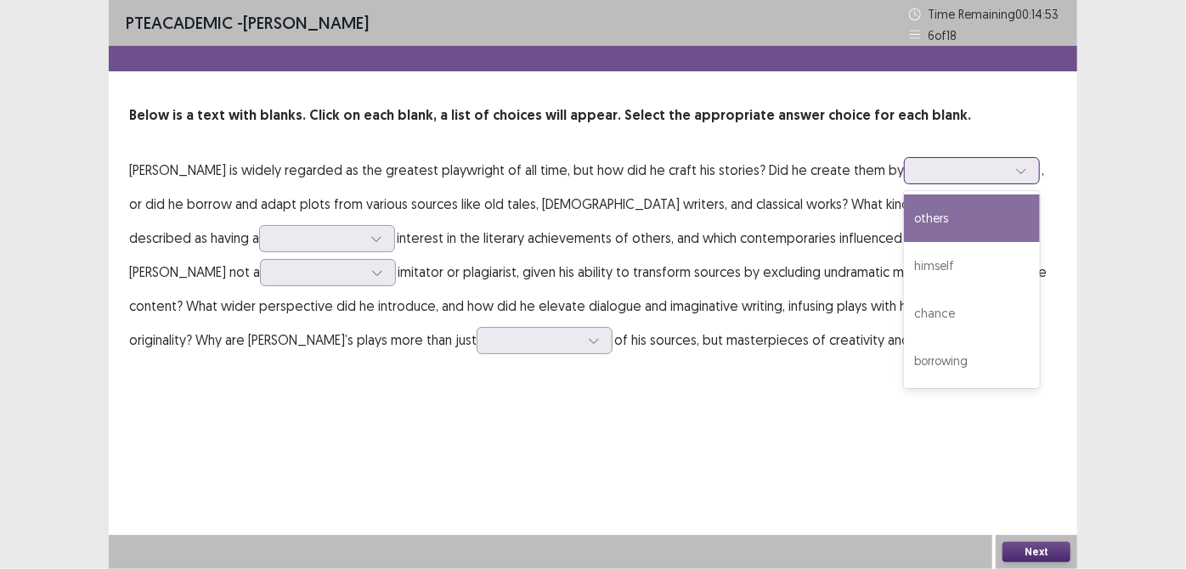
click at [918, 166] on div at bounding box center [962, 170] width 88 height 16
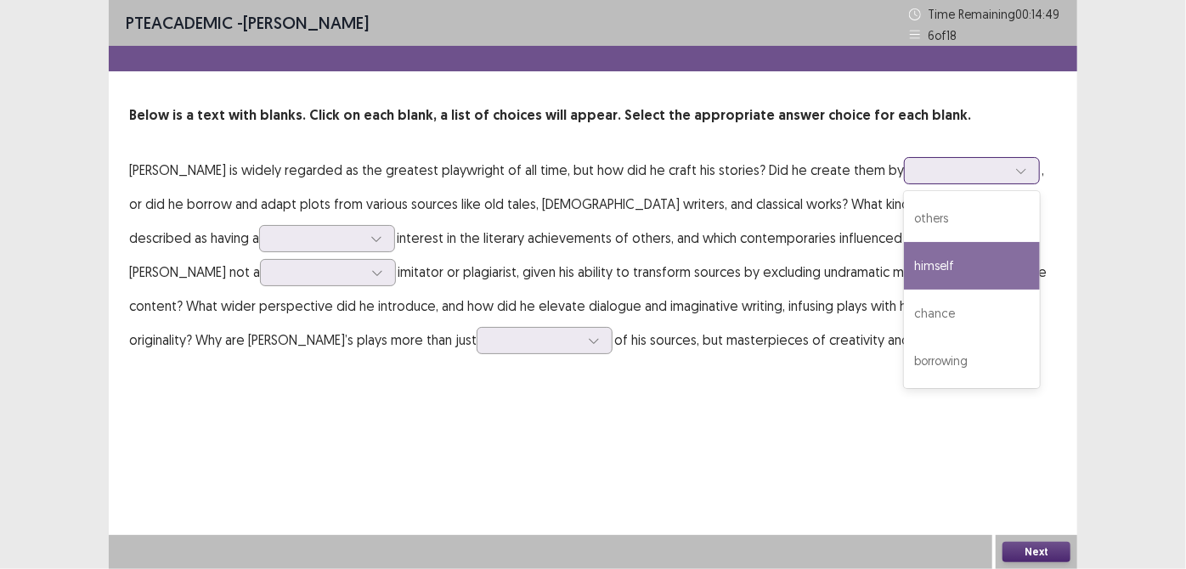
click at [904, 261] on div "himself" at bounding box center [972, 266] width 136 height 48
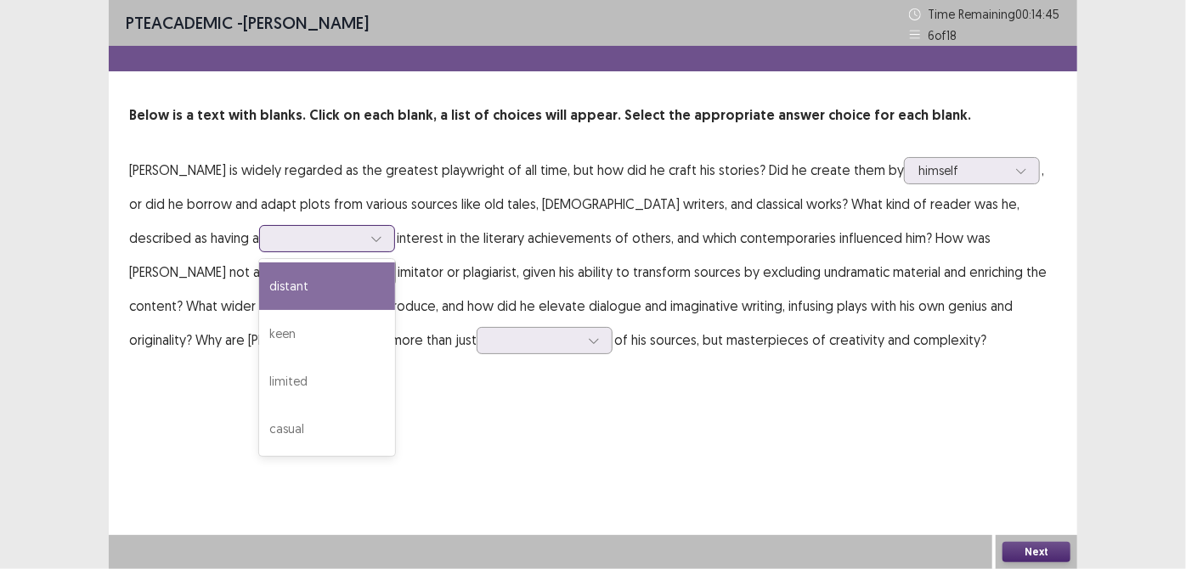
click at [363, 227] on div at bounding box center [375, 238] width 25 height 25
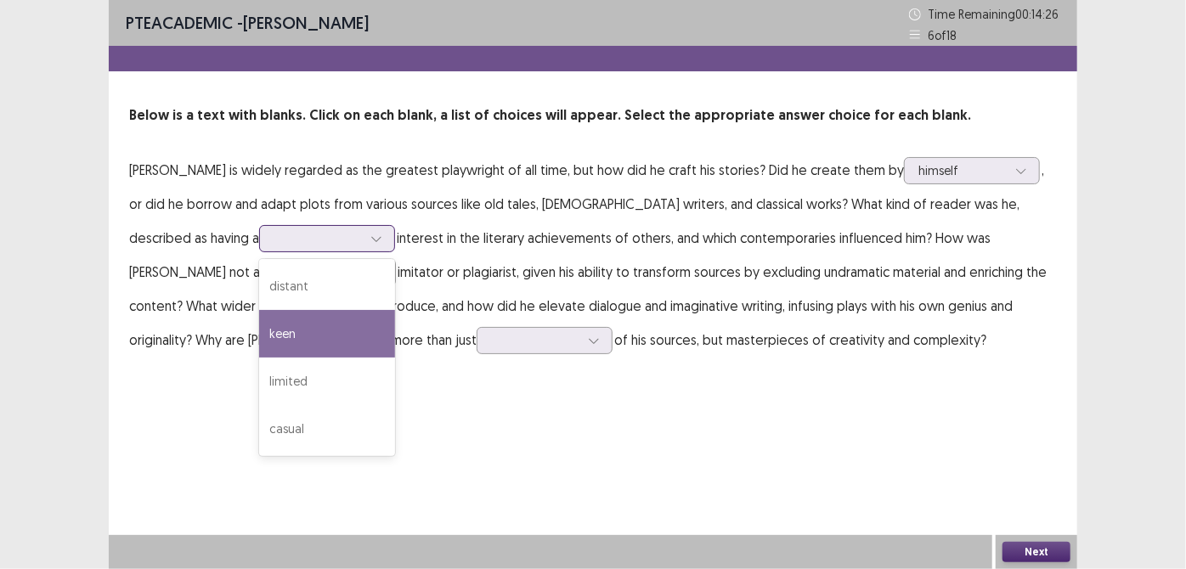
click at [259, 331] on div "keen" at bounding box center [327, 334] width 136 height 48
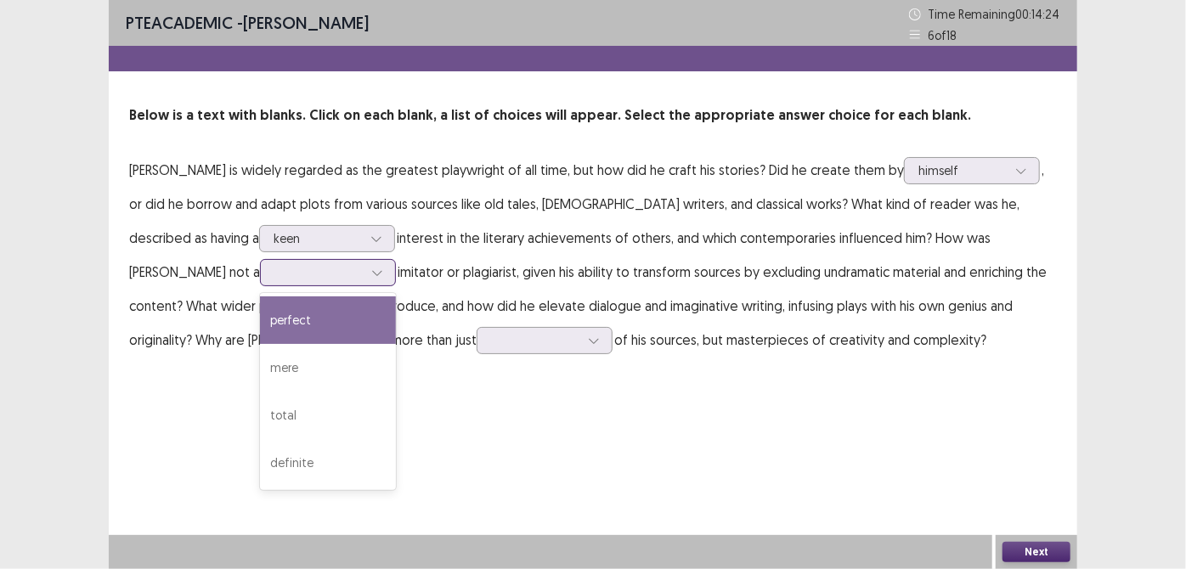
click at [274, 277] on div at bounding box center [318, 272] width 88 height 16
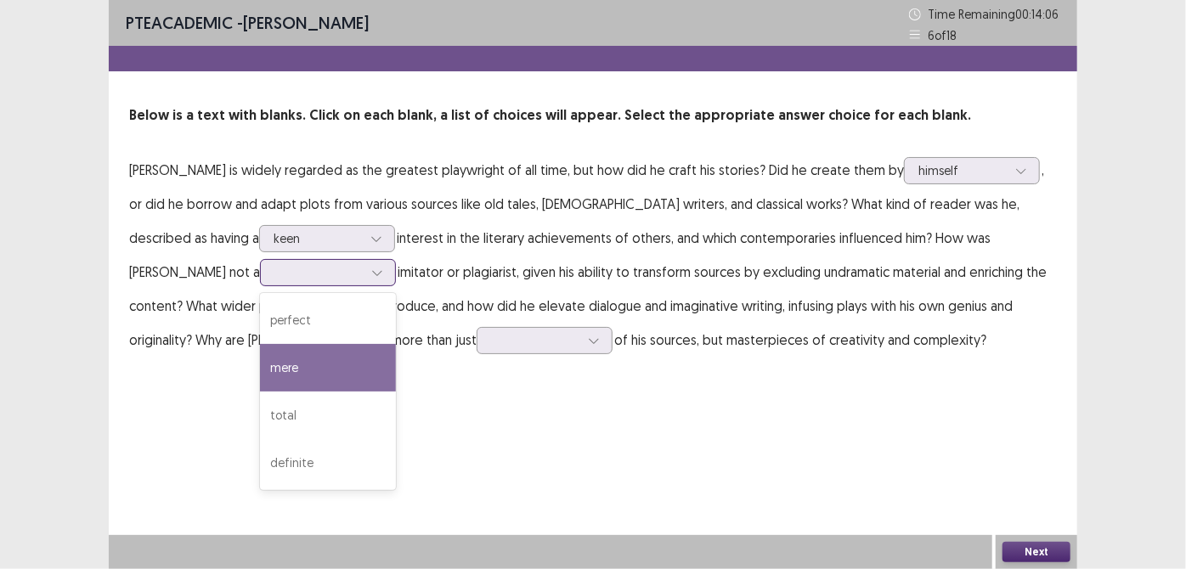
click at [260, 360] on div "mere" at bounding box center [328, 368] width 136 height 48
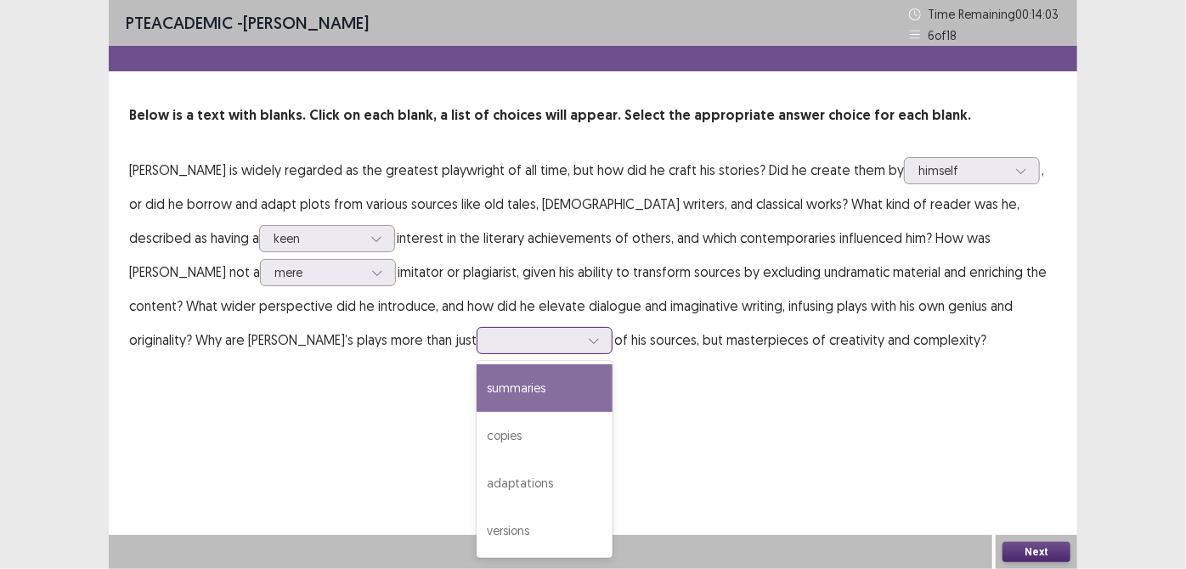
click at [491, 346] on div at bounding box center [535, 340] width 88 height 16
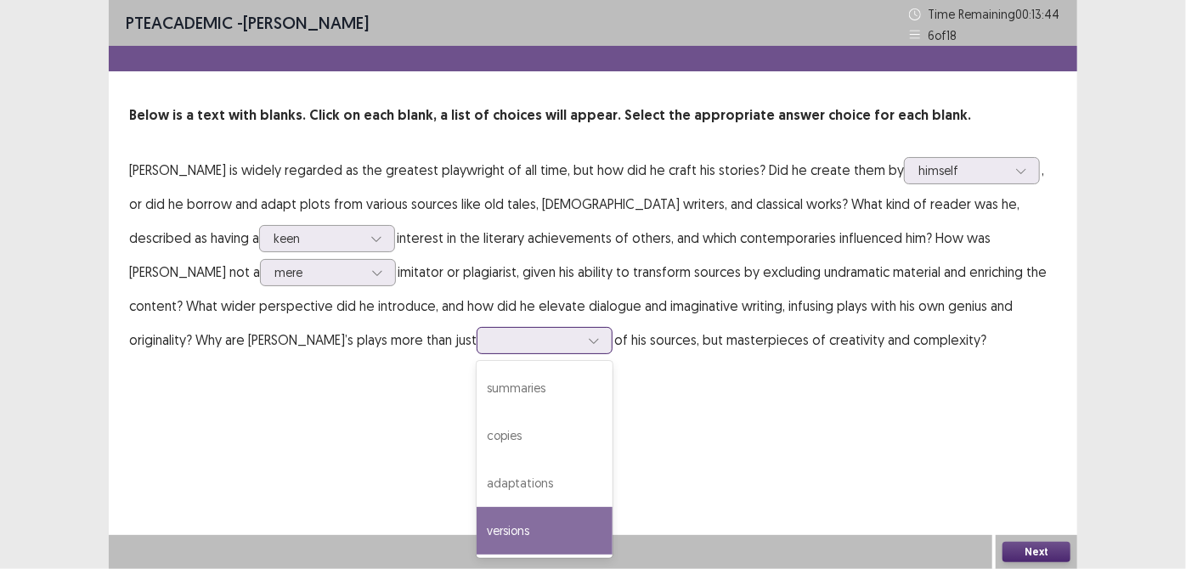
click at [476, 546] on div "versions" at bounding box center [544, 531] width 136 height 48
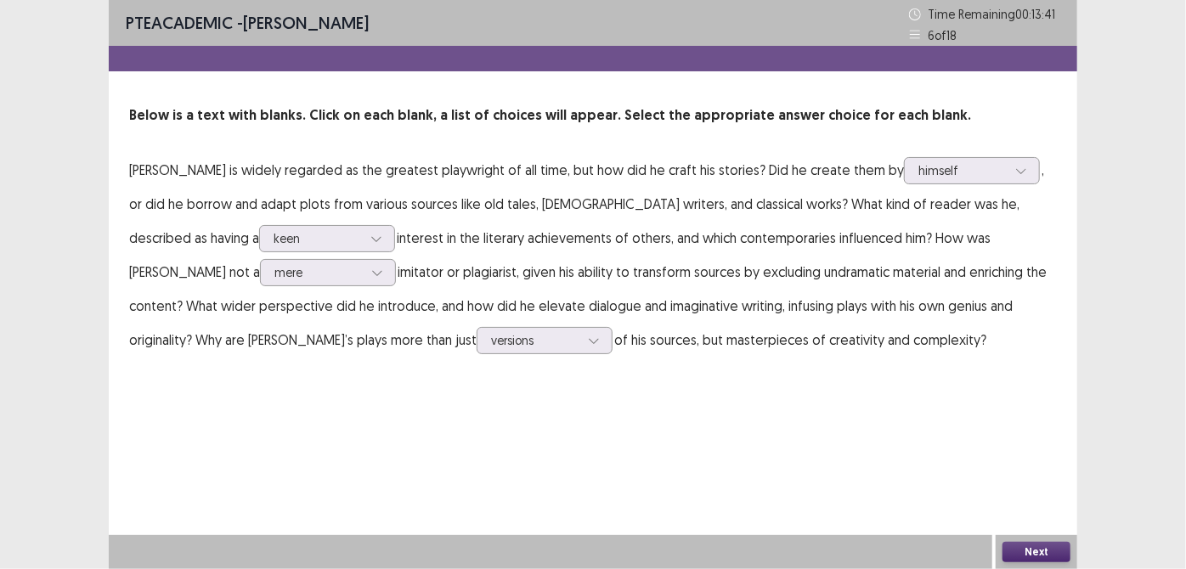
click at [1023, 538] on div "Next" at bounding box center [1036, 552] width 82 height 34
click at [1026, 549] on button "Next" at bounding box center [1036, 552] width 68 height 20
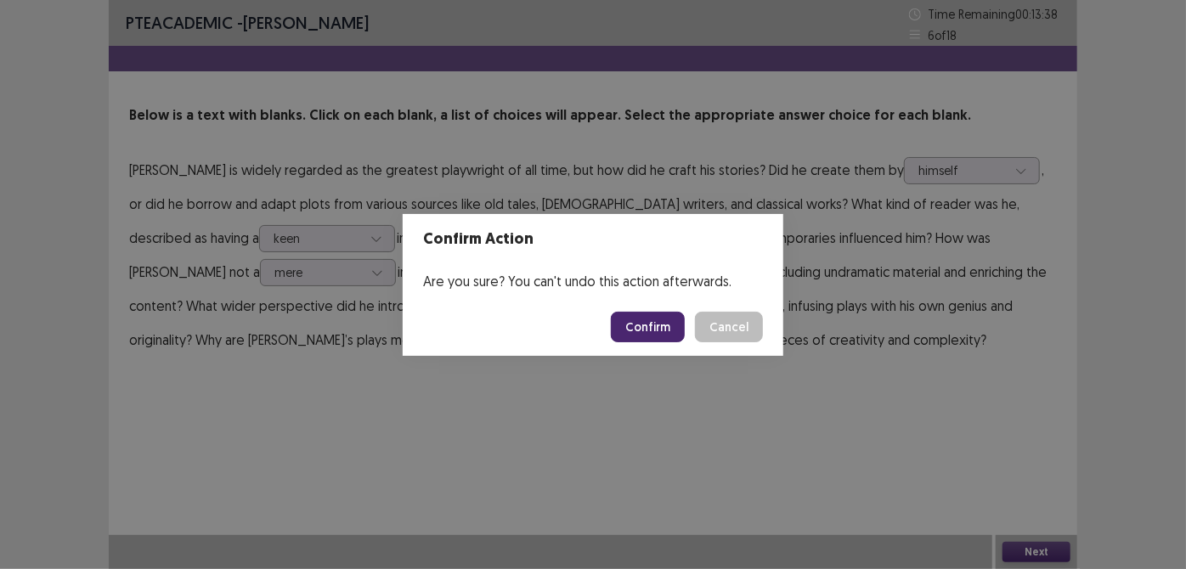
click at [620, 320] on button "Confirm" at bounding box center [648, 327] width 74 height 31
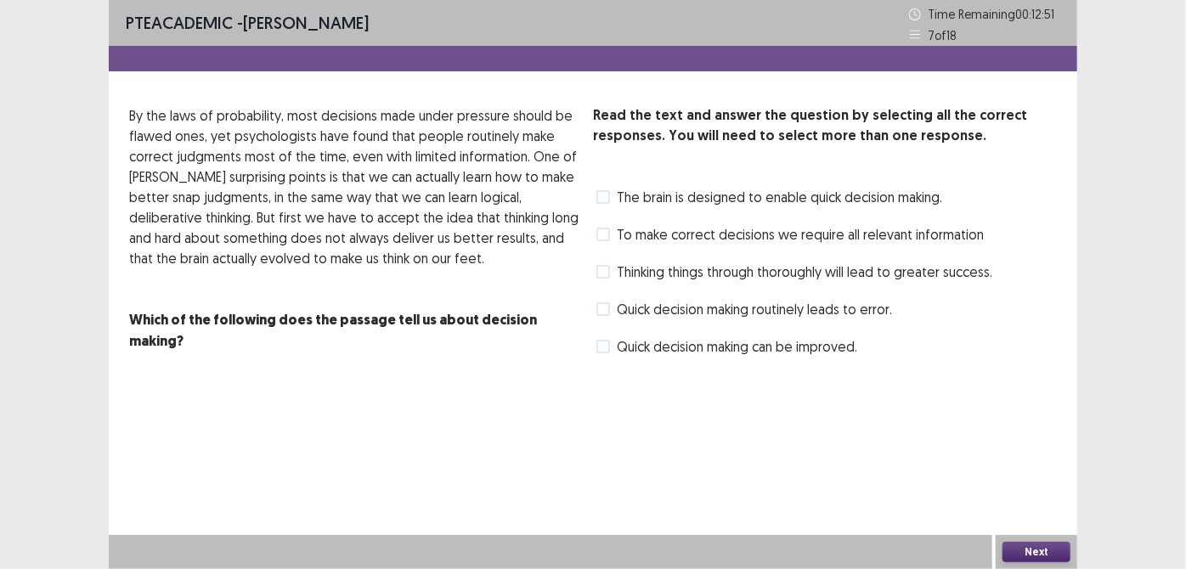
click at [602, 238] on span at bounding box center [603, 235] width 14 height 14
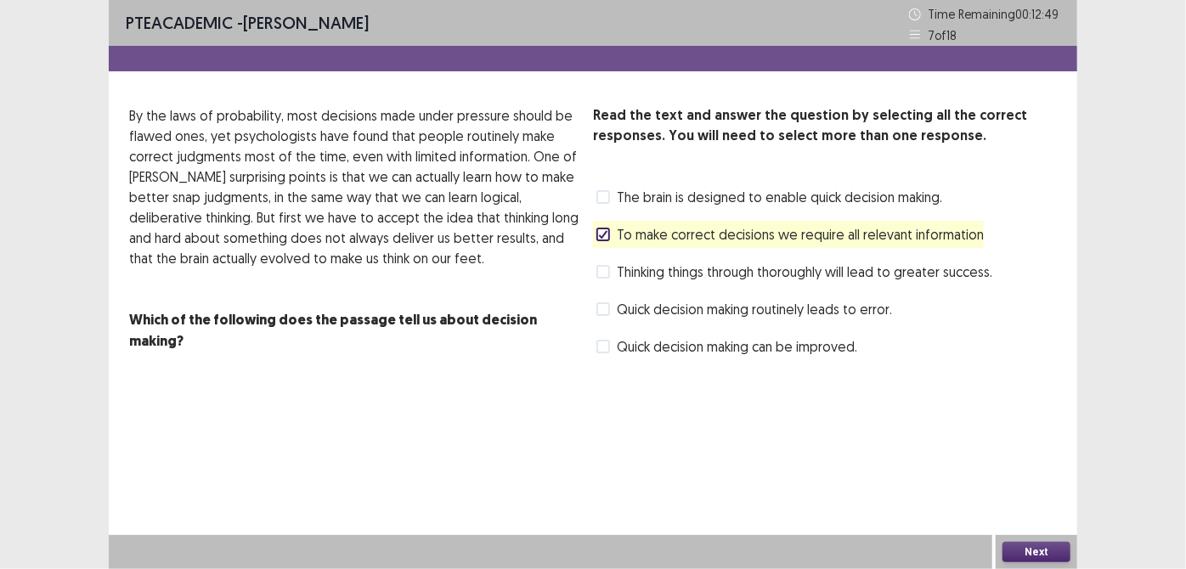
click at [1037, 550] on button "Next" at bounding box center [1036, 552] width 68 height 20
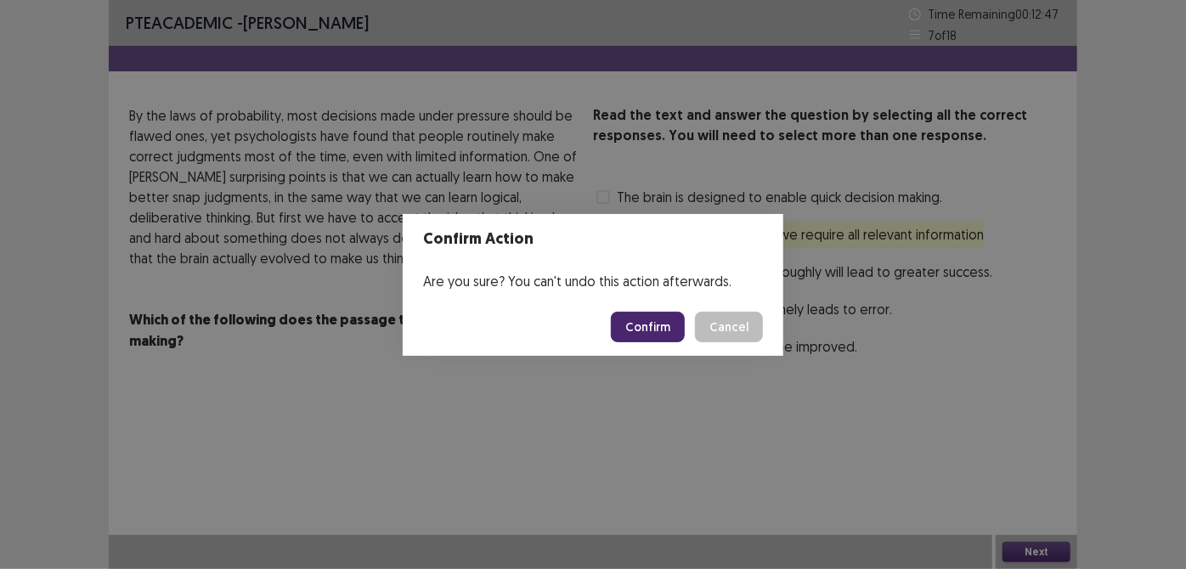
click at [659, 340] on button "Confirm" at bounding box center [648, 327] width 74 height 31
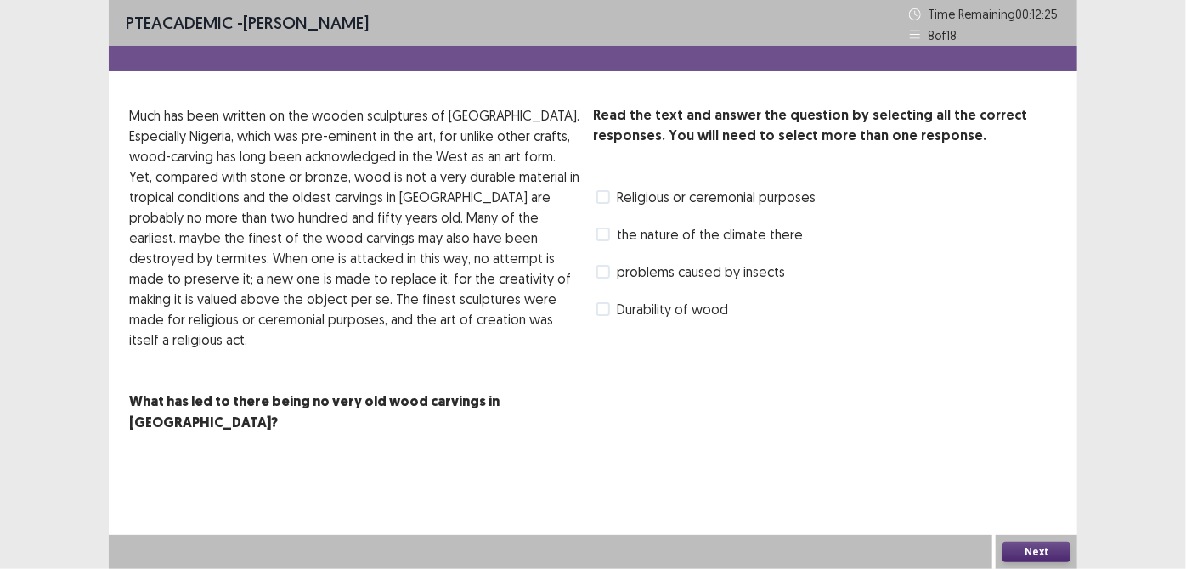
click at [601, 198] on span at bounding box center [603, 197] width 14 height 14
click at [1023, 549] on button "Next" at bounding box center [1036, 552] width 68 height 20
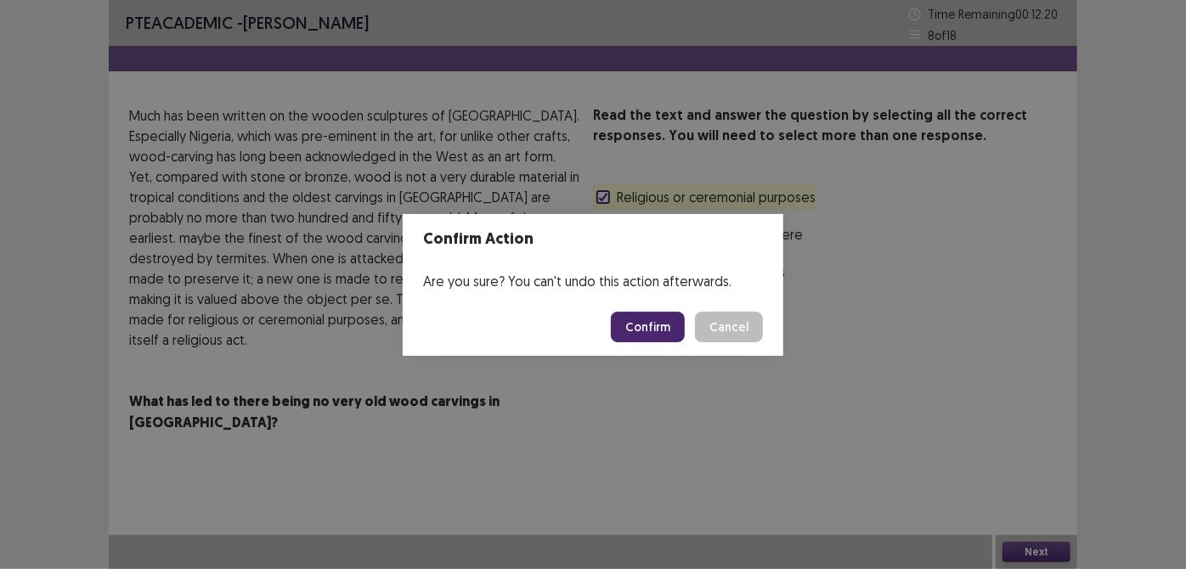
click at [638, 318] on button "Confirm" at bounding box center [648, 327] width 74 height 31
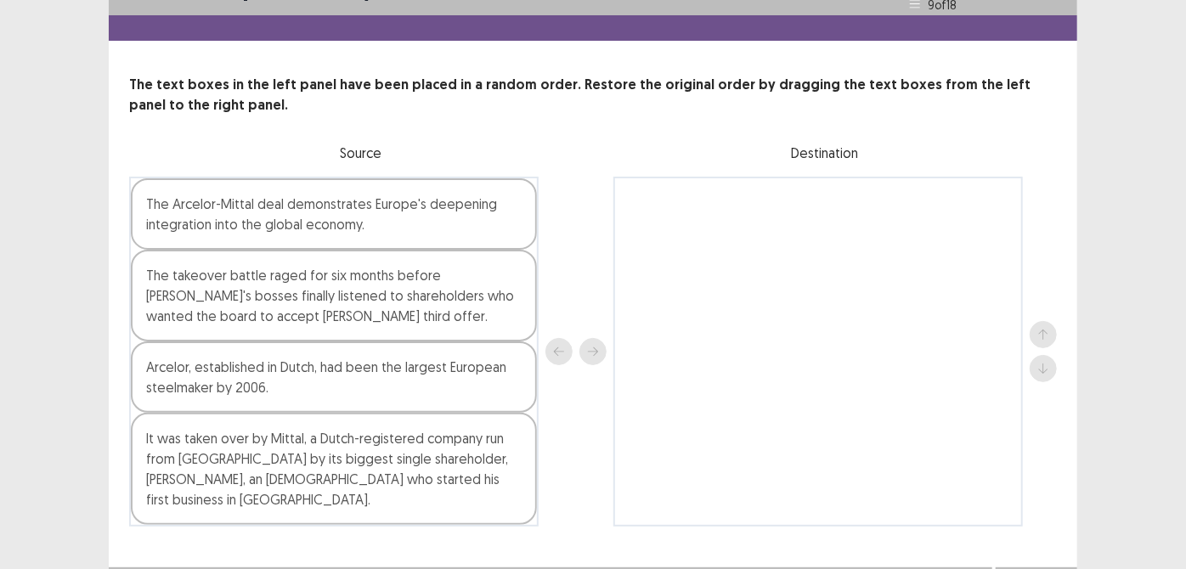
scroll to position [37, 0]
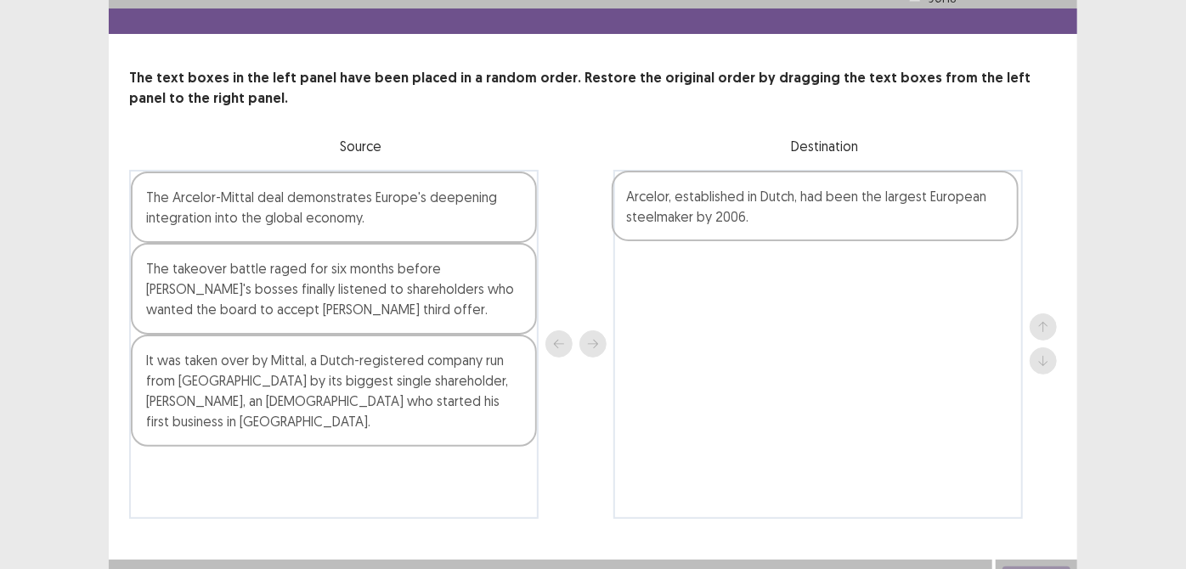
drag, startPoint x: 363, startPoint y: 361, endPoint x: 856, endPoint y: 194, distance: 519.9
click at [856, 194] on div "The Arcelor-Mittal deal demonstrates Europe's deepening integration into the gl…" at bounding box center [592, 344] width 927 height 349
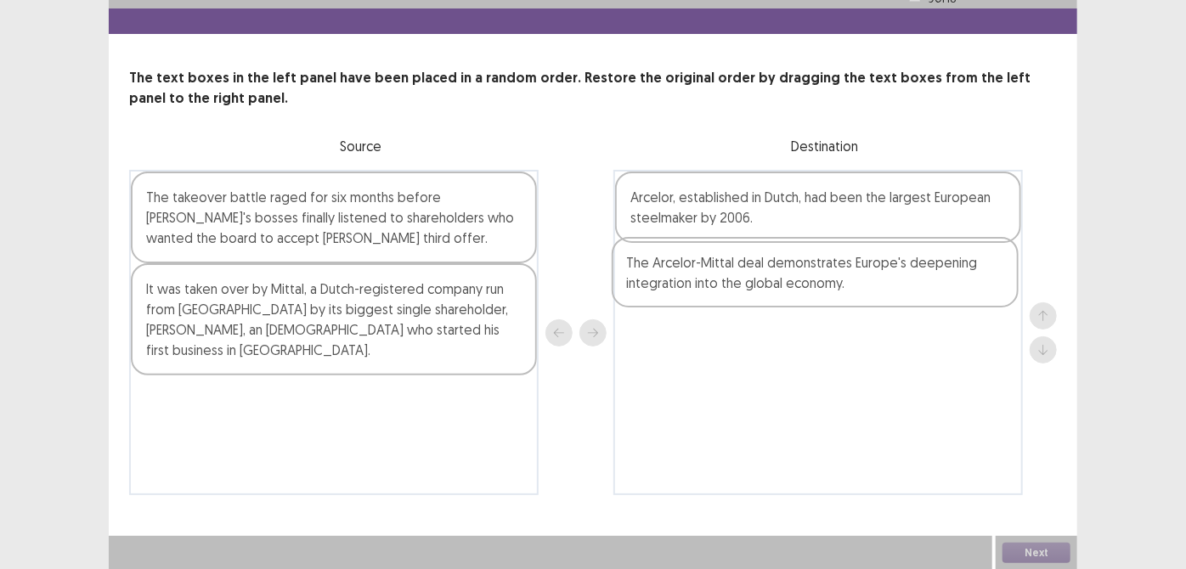
drag, startPoint x: 409, startPoint y: 211, endPoint x: 894, endPoint y: 278, distance: 489.5
click at [894, 278] on div "The Arcelor-Mittal deal demonstrates Europe's deepening integration into the gl…" at bounding box center [592, 332] width 927 height 325
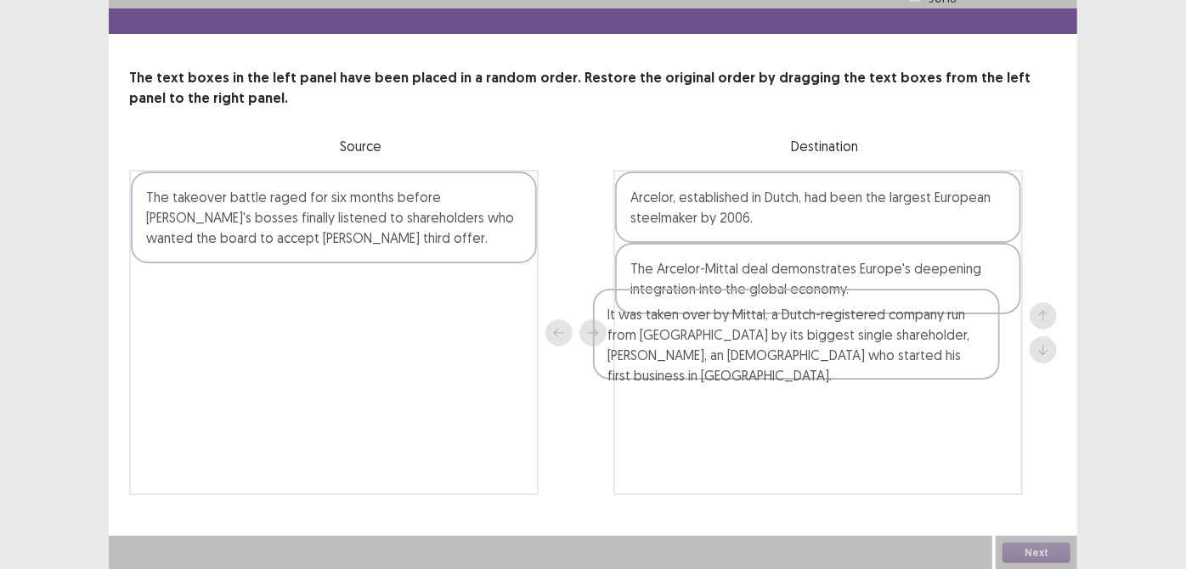
drag, startPoint x: 426, startPoint y: 312, endPoint x: 897, endPoint y: 342, distance: 471.5
click at [897, 342] on div "The takeover battle raged for six months before [PERSON_NAME]'s bosses finally …" at bounding box center [592, 332] width 927 height 325
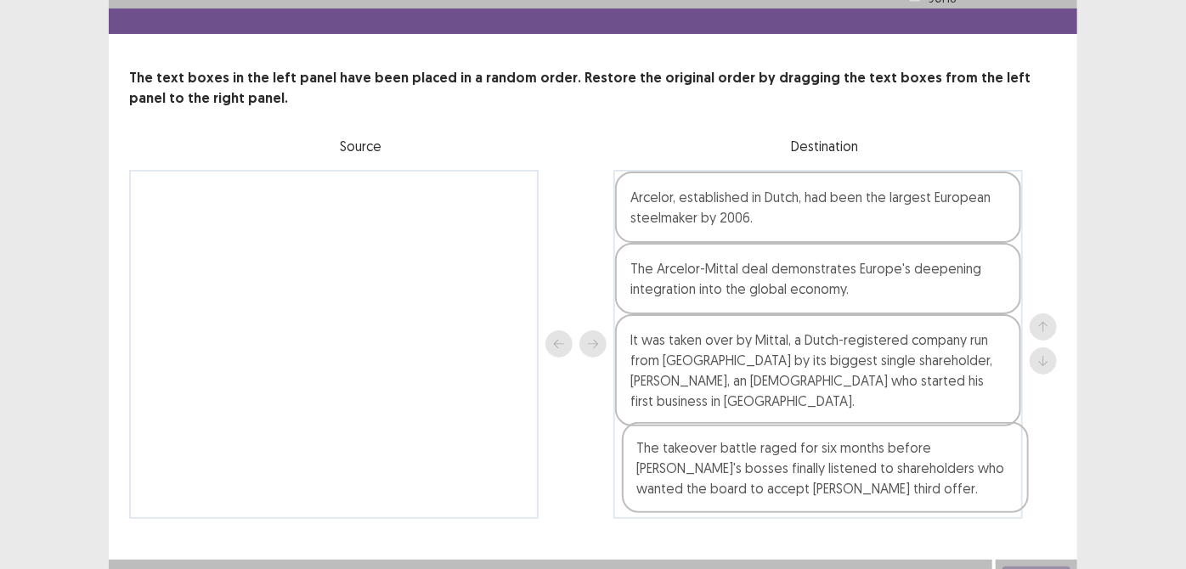
drag, startPoint x: 522, startPoint y: 223, endPoint x: 1016, endPoint y: 479, distance: 556.1
click at [1016, 479] on div "The takeover battle raged for six months before [PERSON_NAME]'s bosses finally …" at bounding box center [592, 344] width 927 height 349
click at [1031, 567] on button "Next" at bounding box center [1036, 577] width 68 height 20
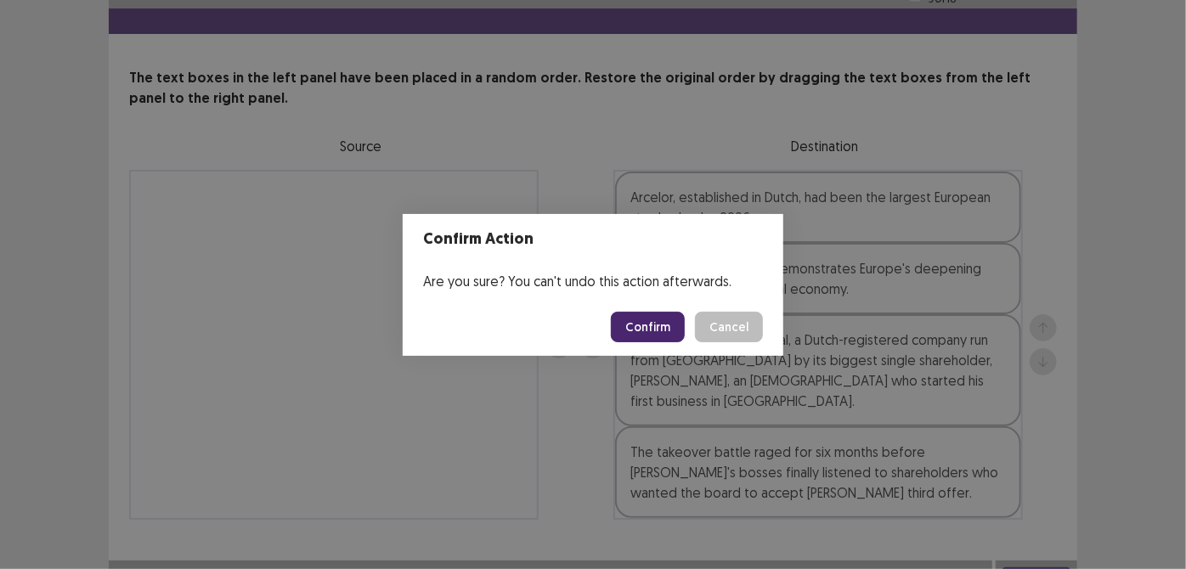
click at [684, 334] on button "Confirm" at bounding box center [648, 327] width 74 height 31
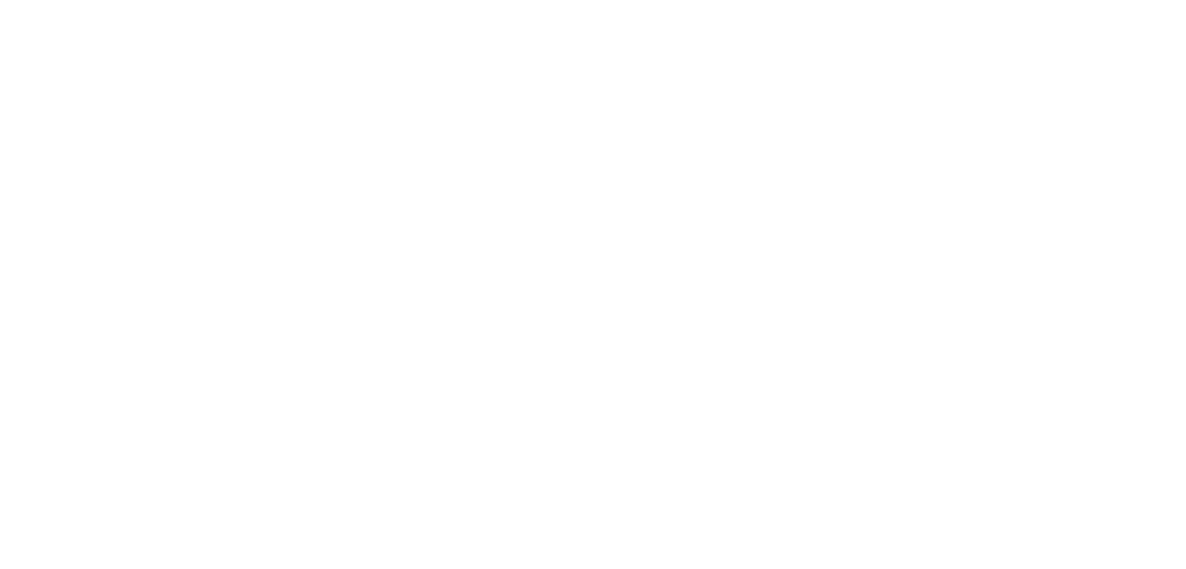
scroll to position [0, 0]
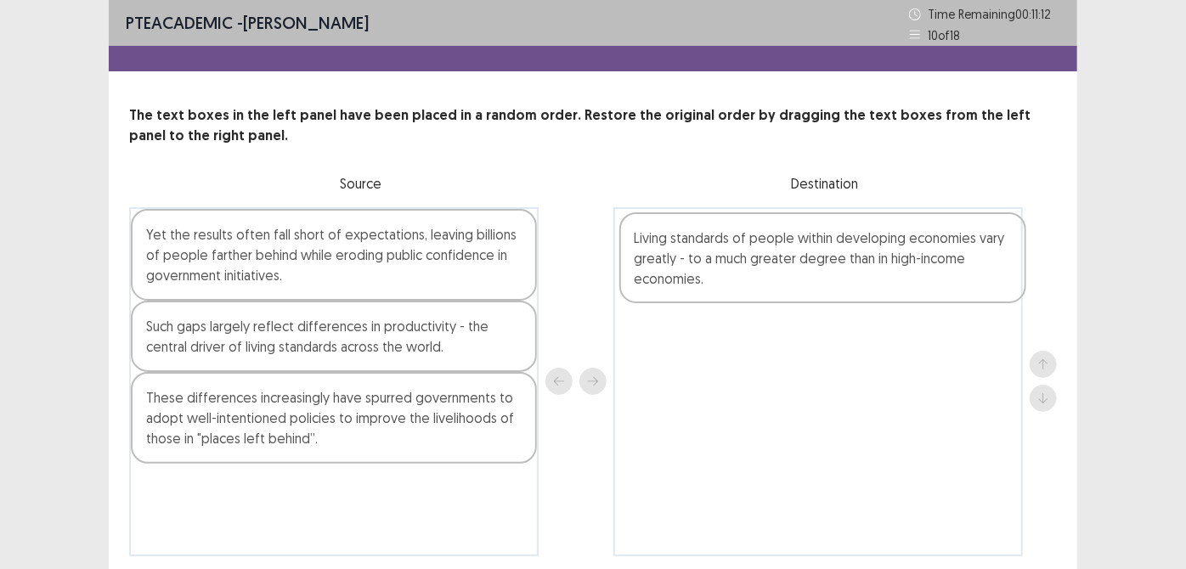
drag, startPoint x: 484, startPoint y: 347, endPoint x: 978, endPoint y: 261, distance: 501.8
click at [978, 261] on div "Yet the results often fall short of expectations, leaving billions of people fa…" at bounding box center [592, 381] width 927 height 349
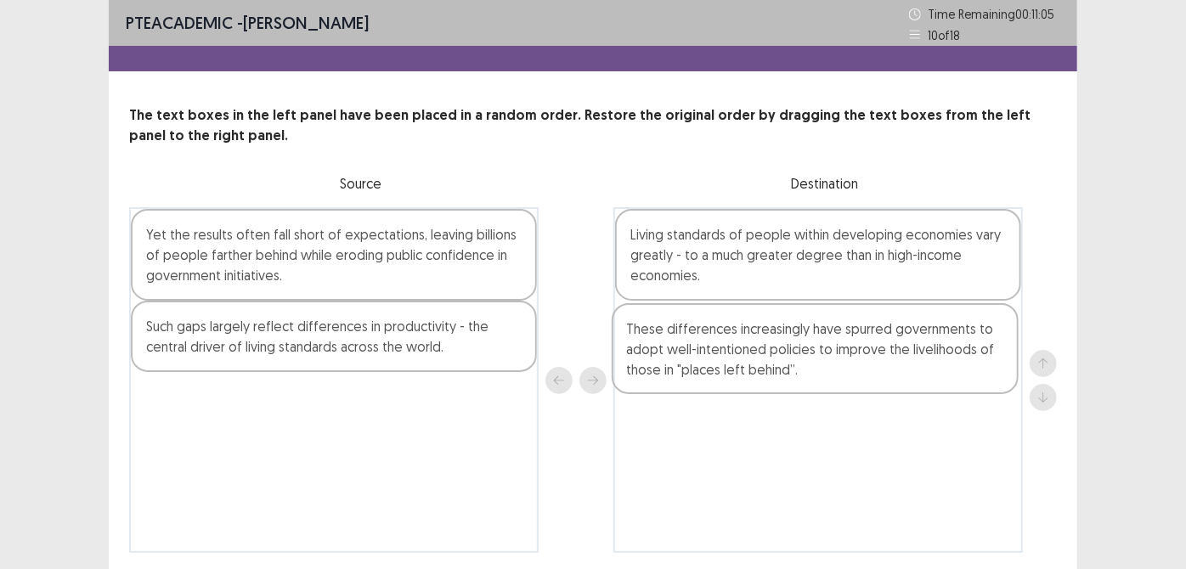
drag, startPoint x: 376, startPoint y: 411, endPoint x: 863, endPoint y: 345, distance: 491.1
click at [863, 345] on div "Yet the results often fall short of expectations, leaving billions of people fa…" at bounding box center [592, 380] width 927 height 346
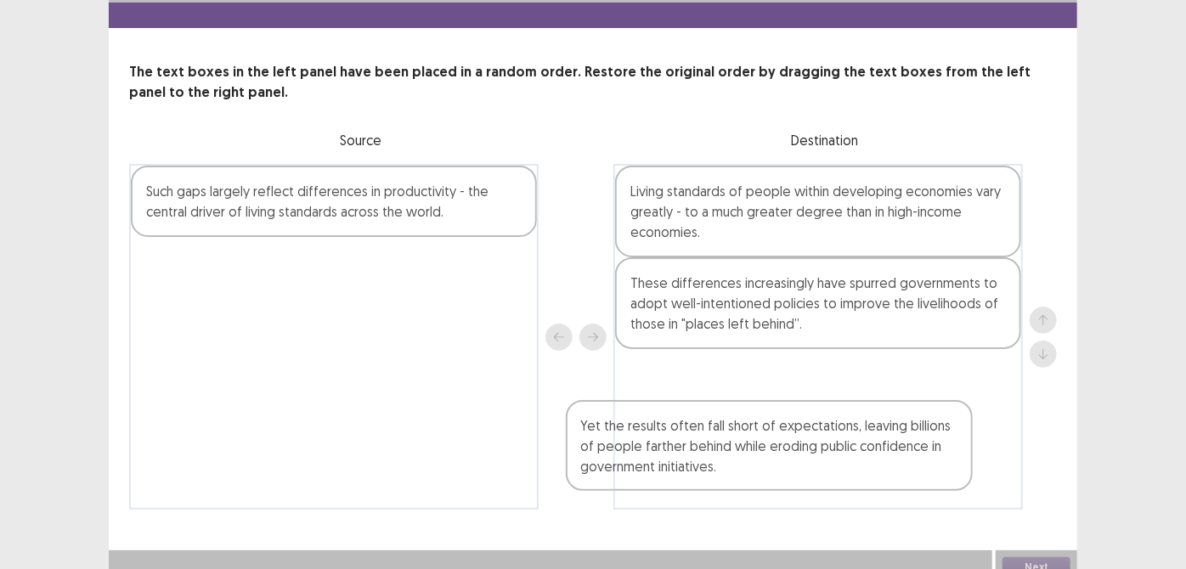
scroll to position [46, 0]
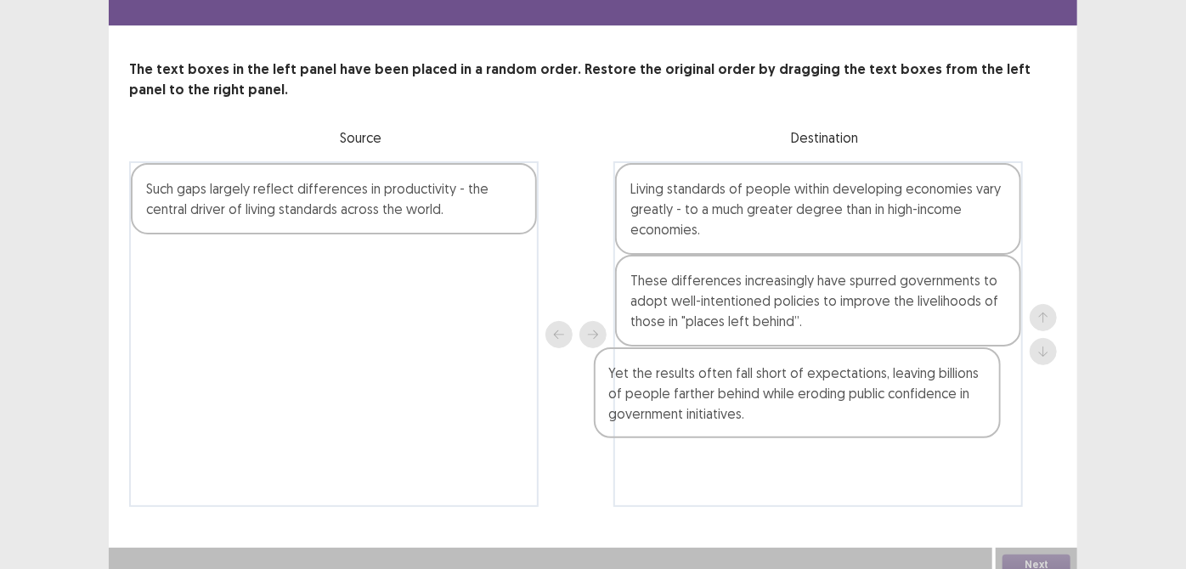
drag, startPoint x: 362, startPoint y: 246, endPoint x: 831, endPoint y: 384, distance: 488.6
click at [831, 384] on div "Yet the results often fall short of expectations, leaving billions of people fa…" at bounding box center [592, 334] width 927 height 346
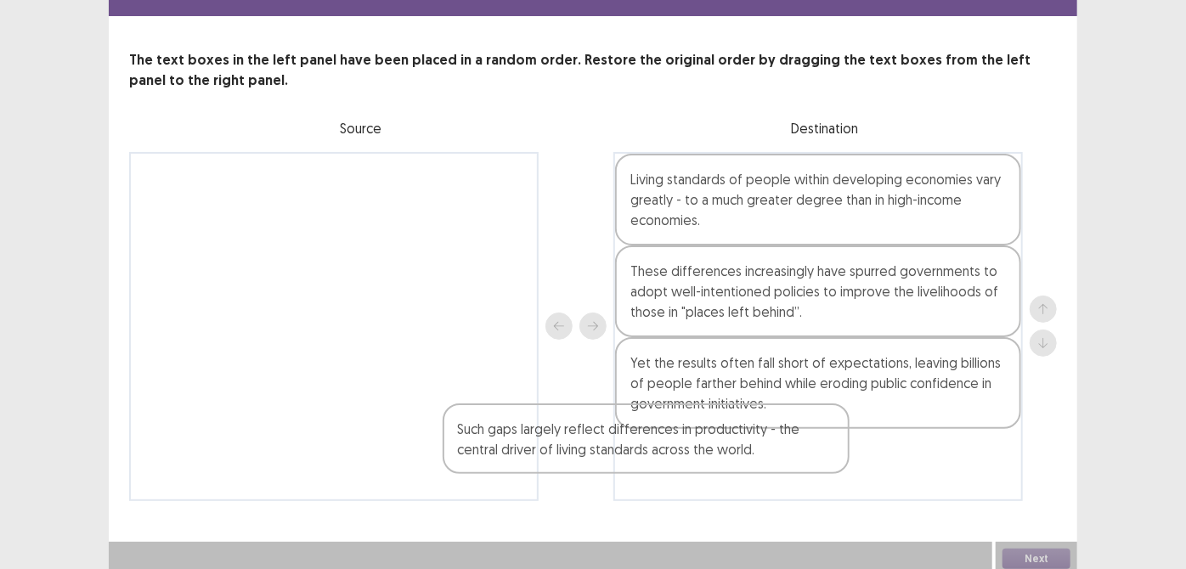
scroll to position [58, 0]
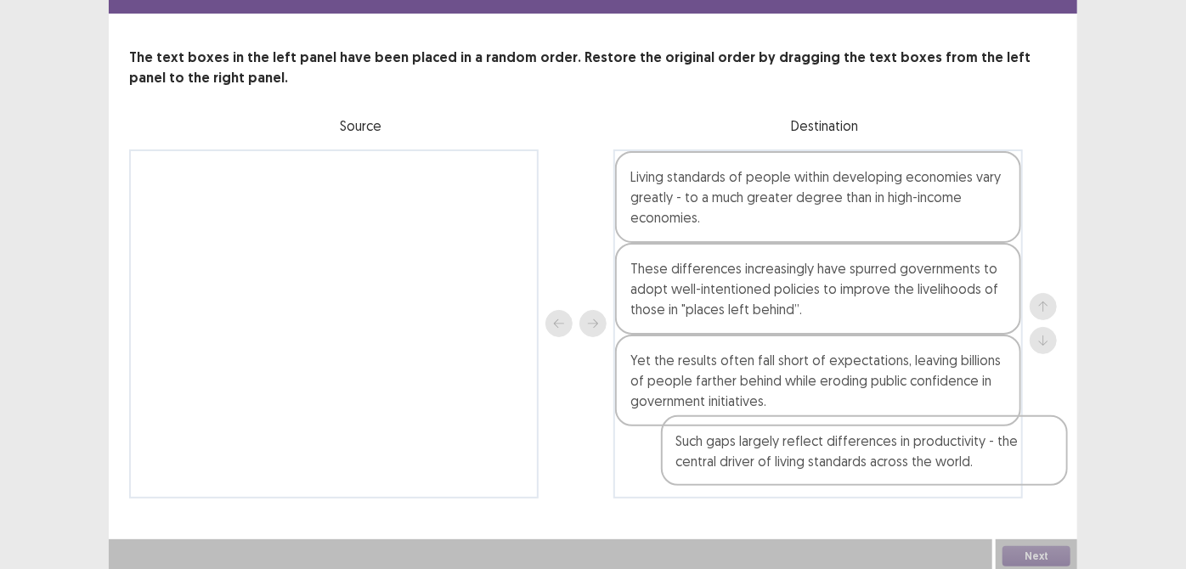
drag, startPoint x: 319, startPoint y: 205, endPoint x: 854, endPoint y: 460, distance: 593.0
click at [854, 460] on div "Such gaps largely reflect differences in productivity - the central driver of l…" at bounding box center [592, 323] width 927 height 349
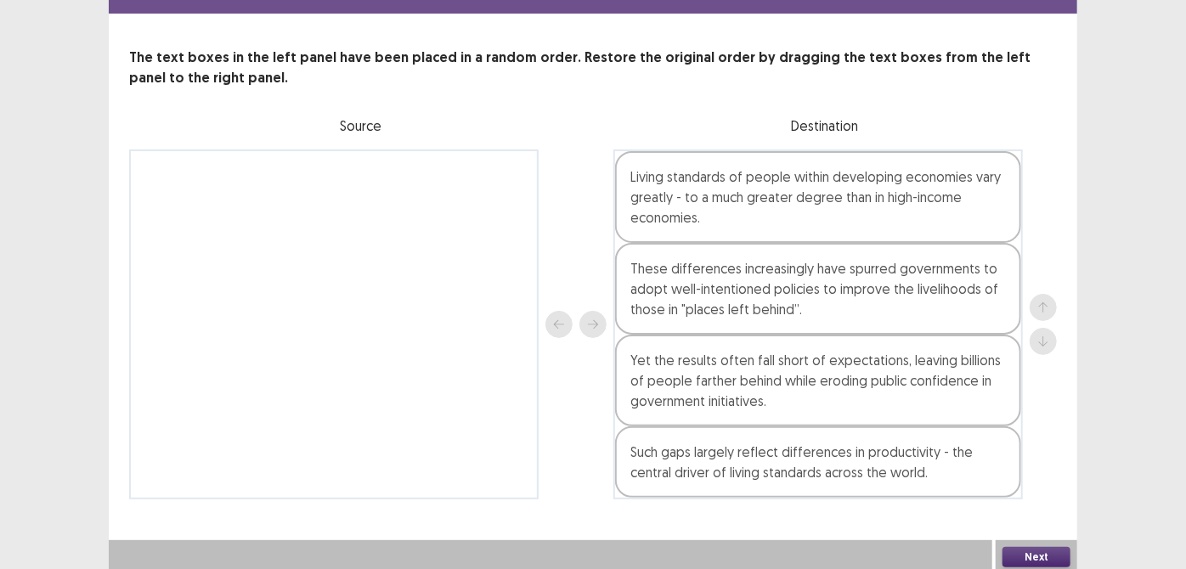
click at [1012, 547] on button "Next" at bounding box center [1036, 557] width 68 height 20
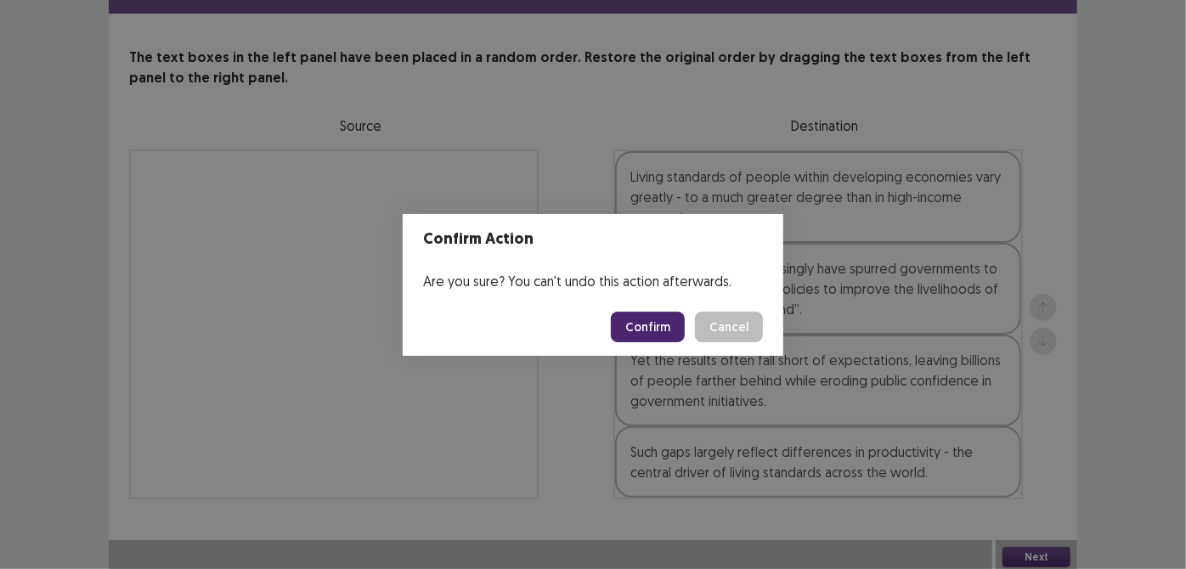
click at [636, 324] on button "Confirm" at bounding box center [648, 327] width 74 height 31
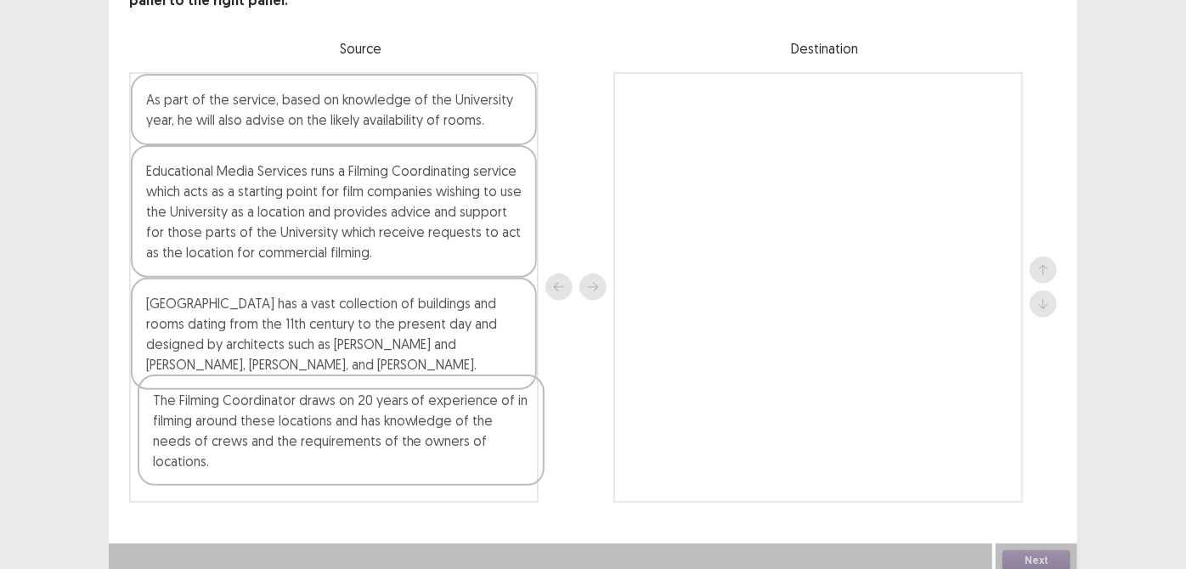
scroll to position [139, 0]
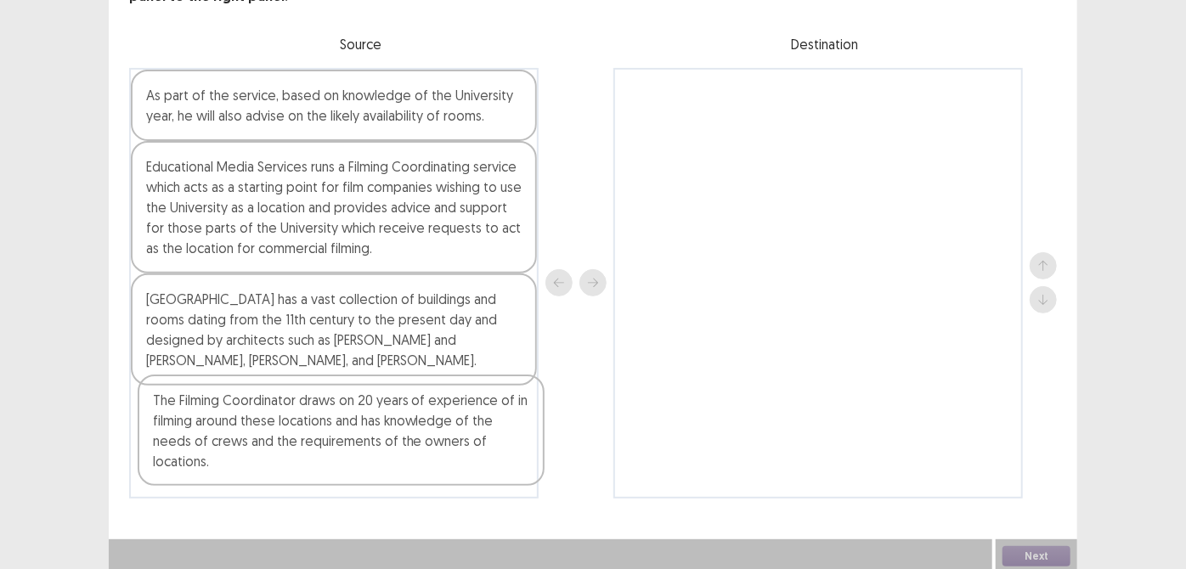
drag, startPoint x: 449, startPoint y: 430, endPoint x: 464, endPoint y: 403, distance: 30.8
click at [464, 403] on div "As part of the service, based on knowledge of the University year, he will also…" at bounding box center [333, 283] width 409 height 431
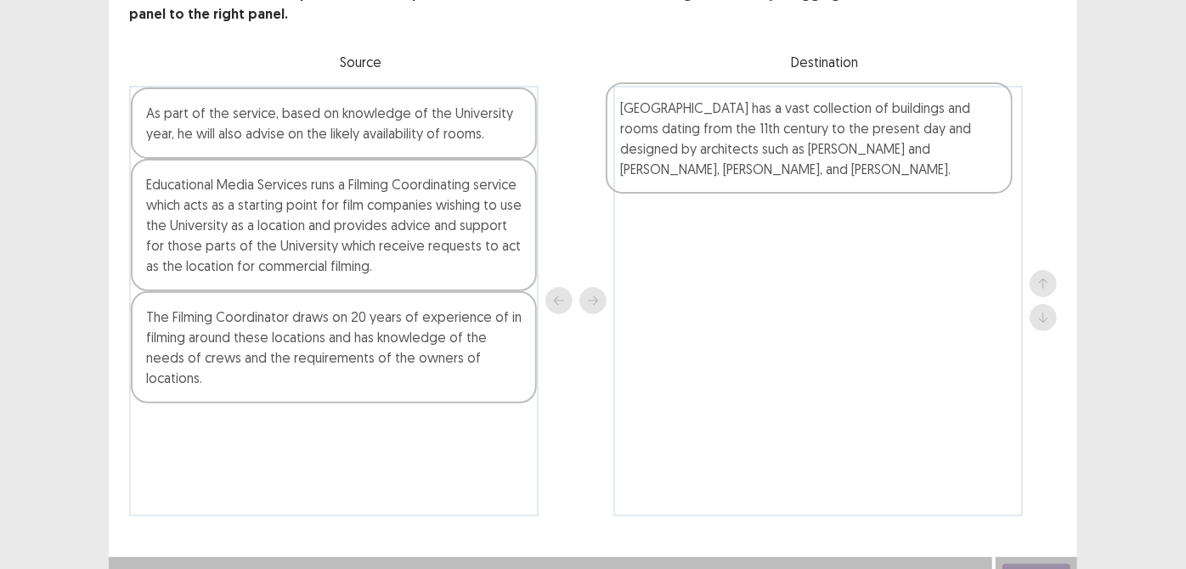
drag, startPoint x: 396, startPoint y: 313, endPoint x: 875, endPoint y: 125, distance: 514.7
click at [875, 125] on div "As part of the service, based on knowledge of the University year, he will also…" at bounding box center [592, 301] width 927 height 431
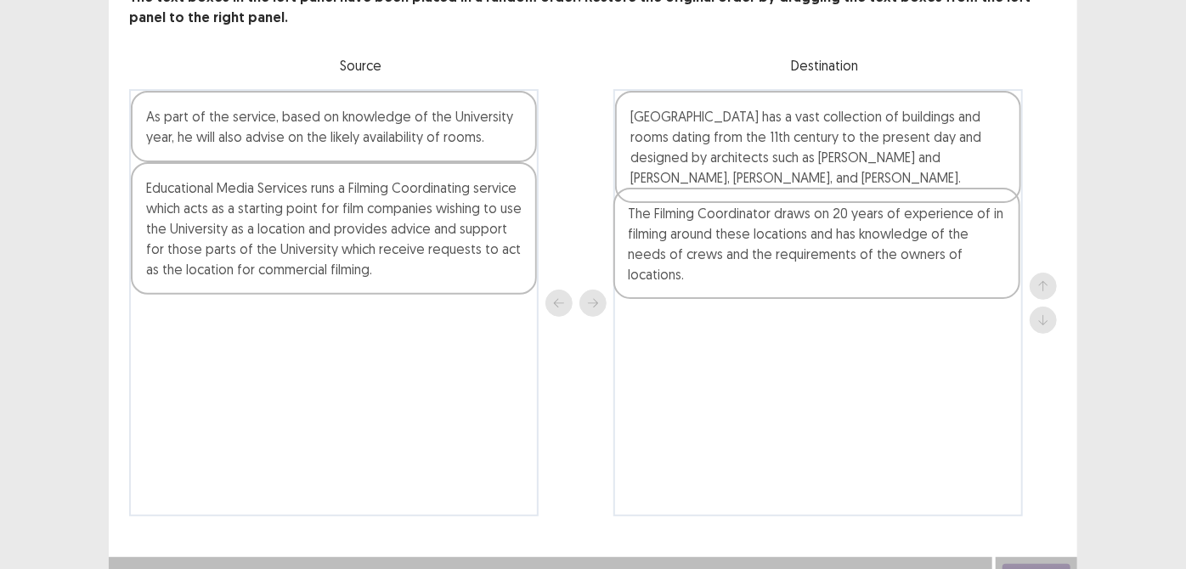
drag, startPoint x: 344, startPoint y: 385, endPoint x: 831, endPoint y: 280, distance: 497.7
click at [831, 280] on div "As part of the service, based on knowledge of the University year, he will also…" at bounding box center [592, 302] width 927 height 427
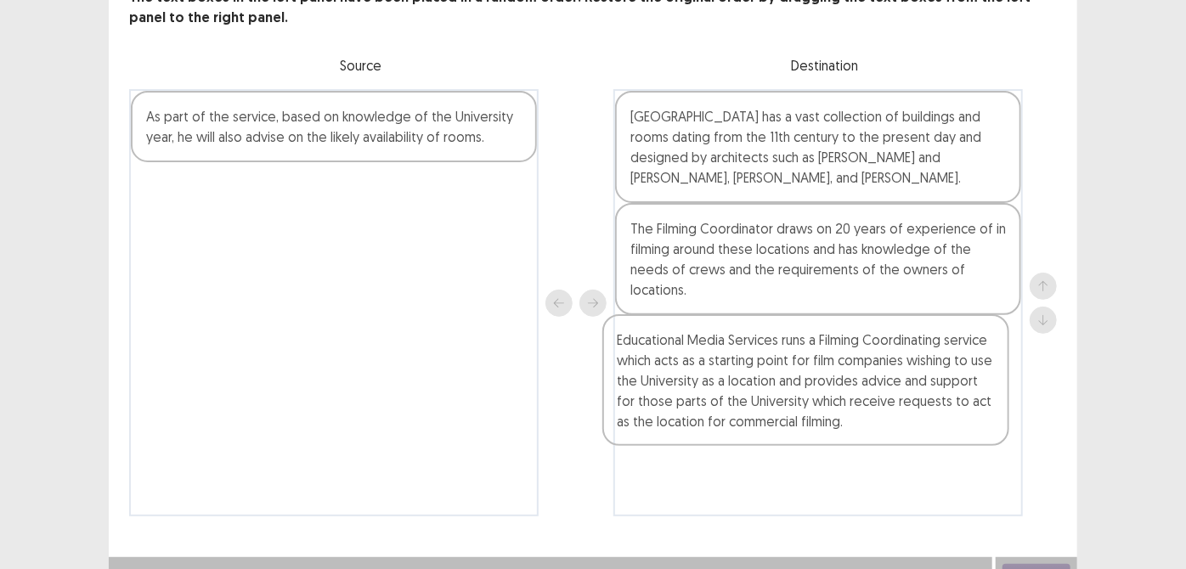
drag, startPoint x: 474, startPoint y: 220, endPoint x: 952, endPoint y: 374, distance: 502.2
click at [952, 374] on div "As part of the service, based on knowledge of the University year, he will also…" at bounding box center [592, 302] width 927 height 427
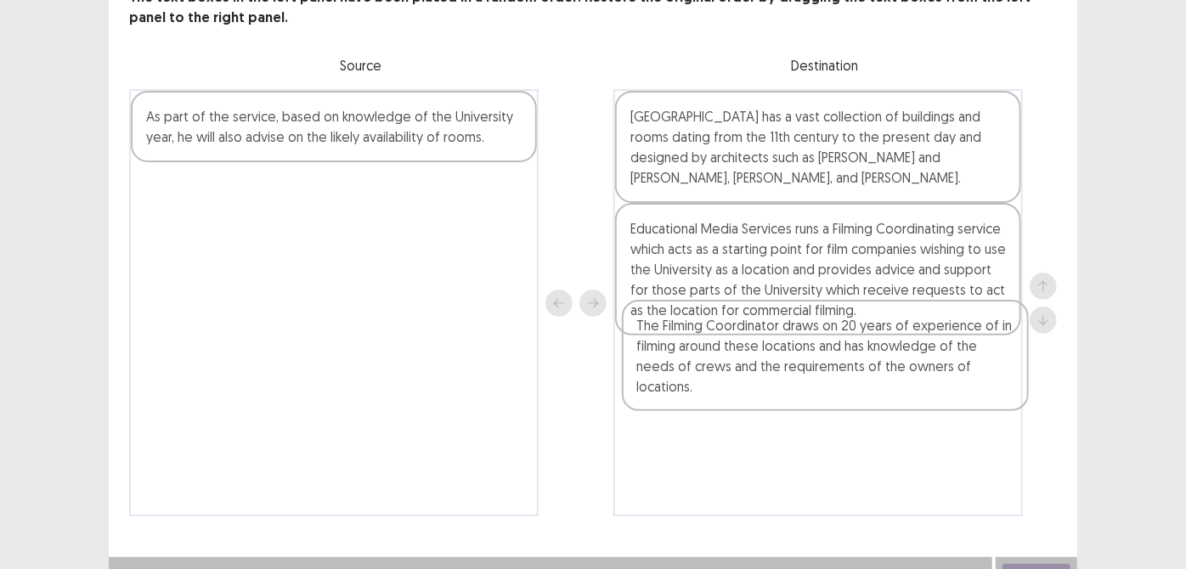
drag, startPoint x: 748, startPoint y: 248, endPoint x: 759, endPoint y: 353, distance: 105.9
click at [759, 353] on div "[GEOGRAPHIC_DATA] has a vast collection of buildings and rooms dating from the …" at bounding box center [817, 302] width 409 height 427
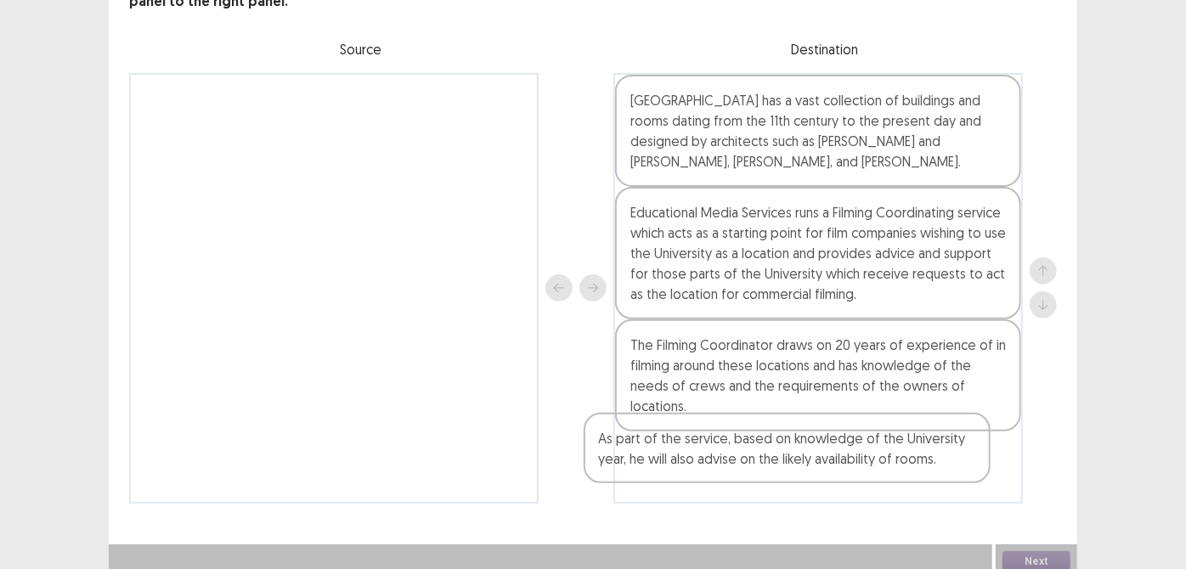
scroll to position [139, 0]
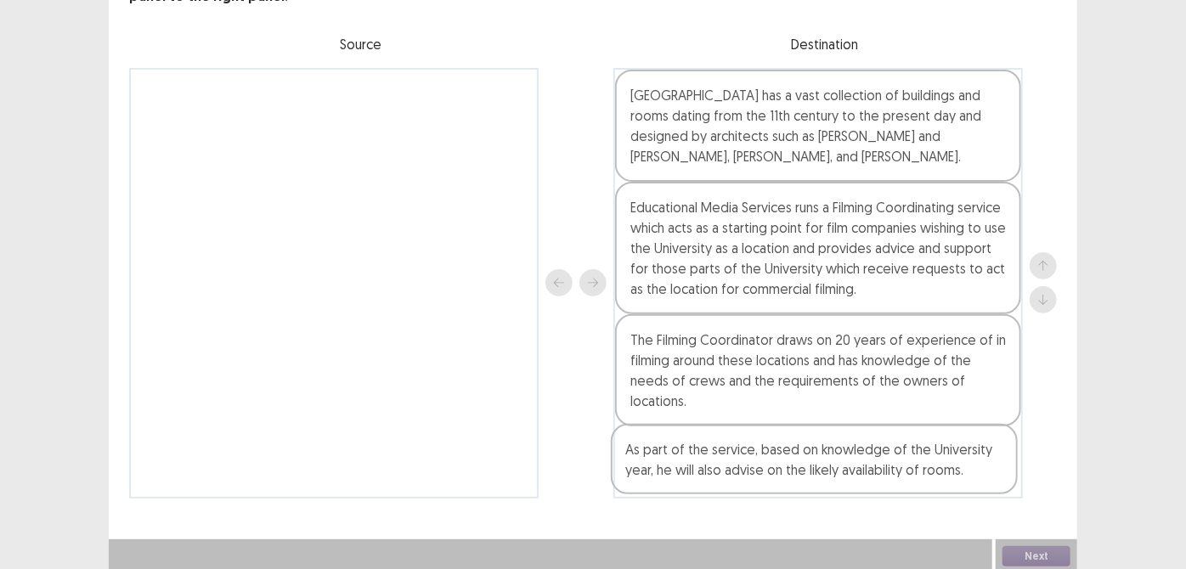
drag, startPoint x: 412, startPoint y: 156, endPoint x: 892, endPoint y: 496, distance: 587.9
click at [892, 496] on div "PTE academic - [PERSON_NAME] Time Remaining 00 : 10 : 06 11 of 18 The text boxe…" at bounding box center [593, 197] width 968 height 672
click at [1041, 550] on button "Next" at bounding box center [1036, 557] width 68 height 20
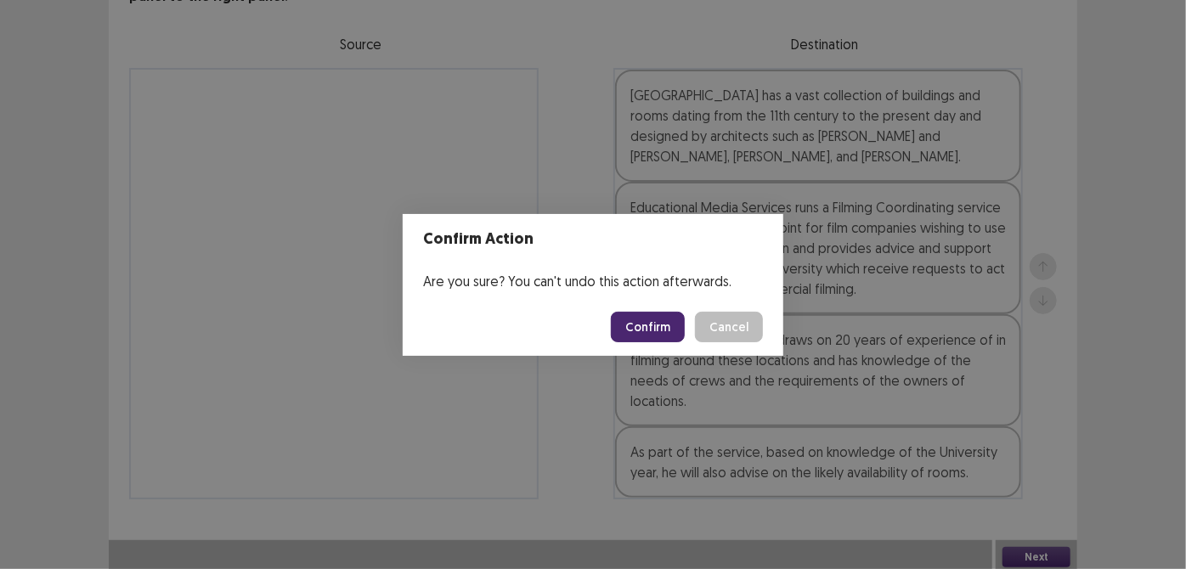
click at [653, 330] on button "Confirm" at bounding box center [648, 327] width 74 height 31
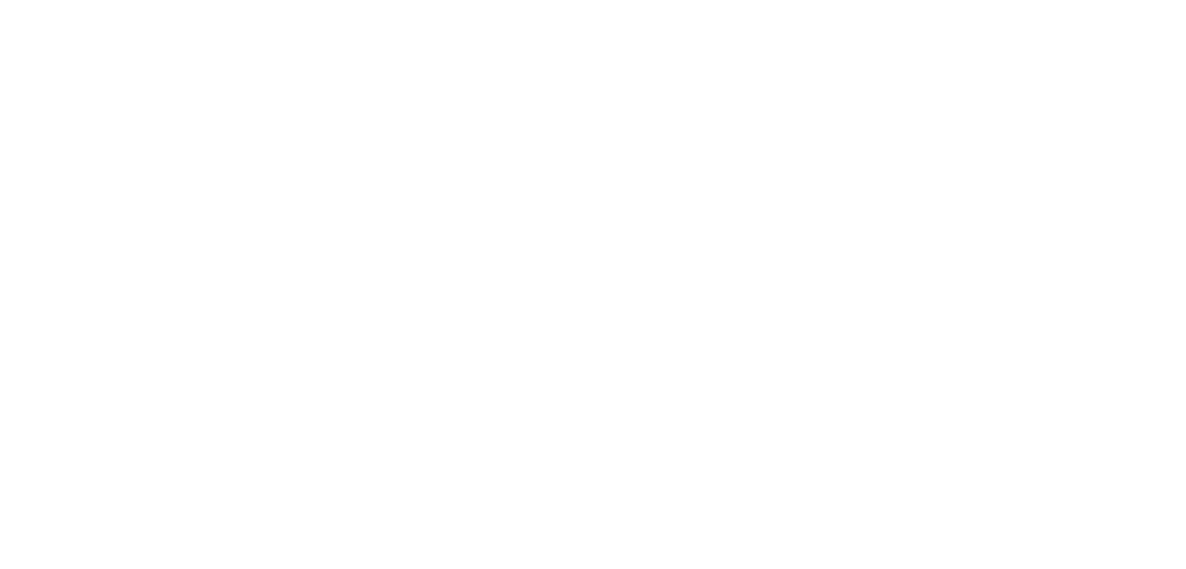
scroll to position [0, 0]
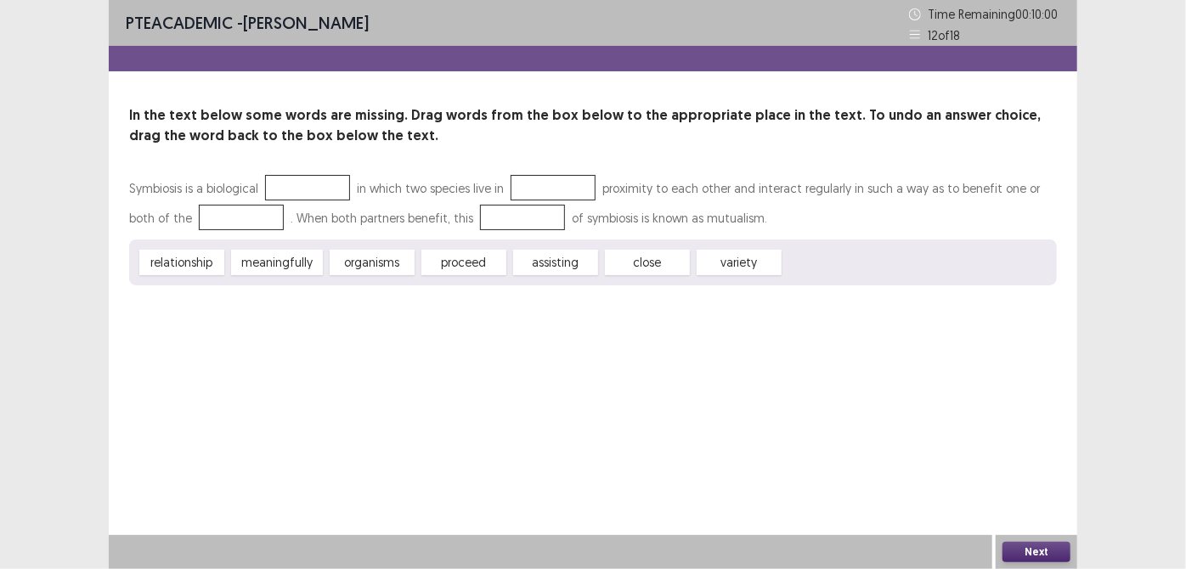
click at [293, 190] on div at bounding box center [307, 187] width 85 height 25
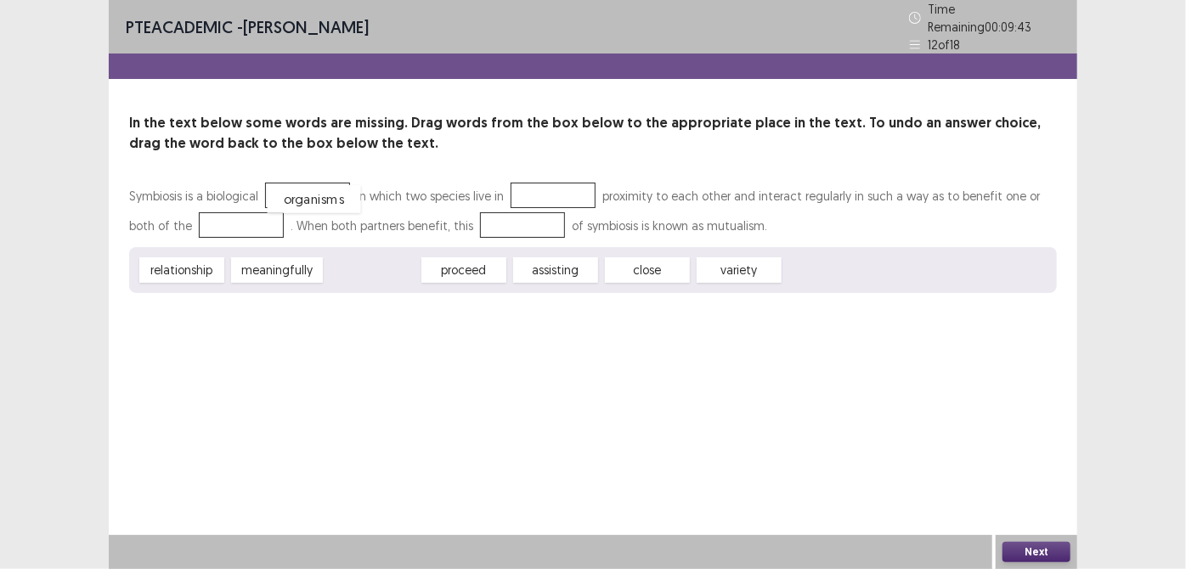
drag, startPoint x: 354, startPoint y: 261, endPoint x: 292, endPoint y: 186, distance: 97.1
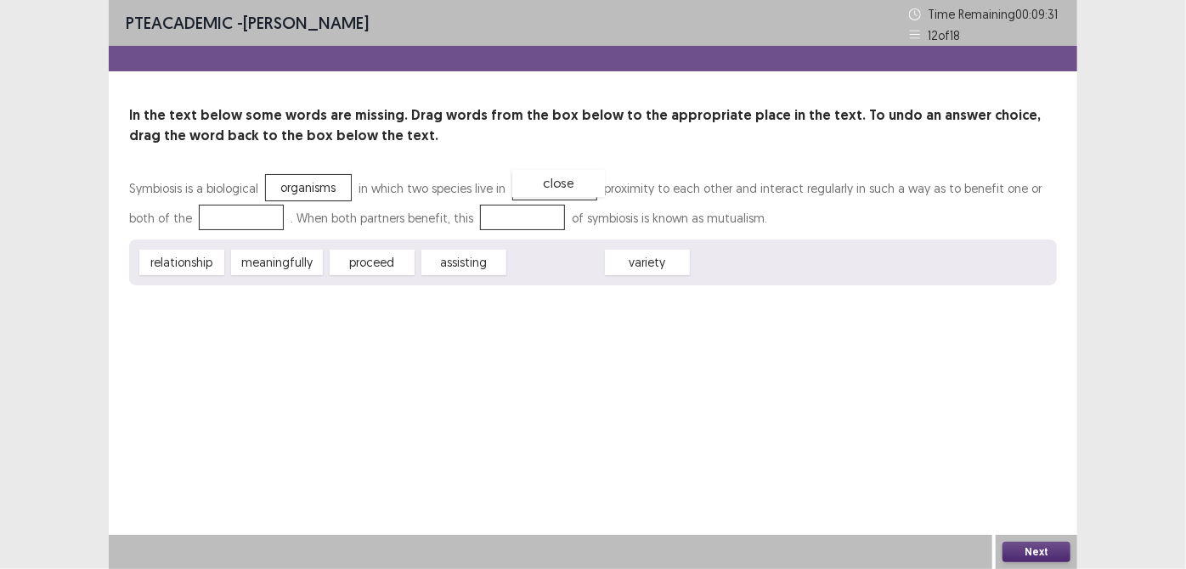
drag, startPoint x: 549, startPoint y: 266, endPoint x: 552, endPoint y: 187, distance: 79.0
drag, startPoint x: 537, startPoint y: 261, endPoint x: 220, endPoint y: 223, distance: 319.1
click at [220, 223] on div "Symbiosis is a biological organisms in which two species live in close proximit…" at bounding box center [592, 229] width 927 height 112
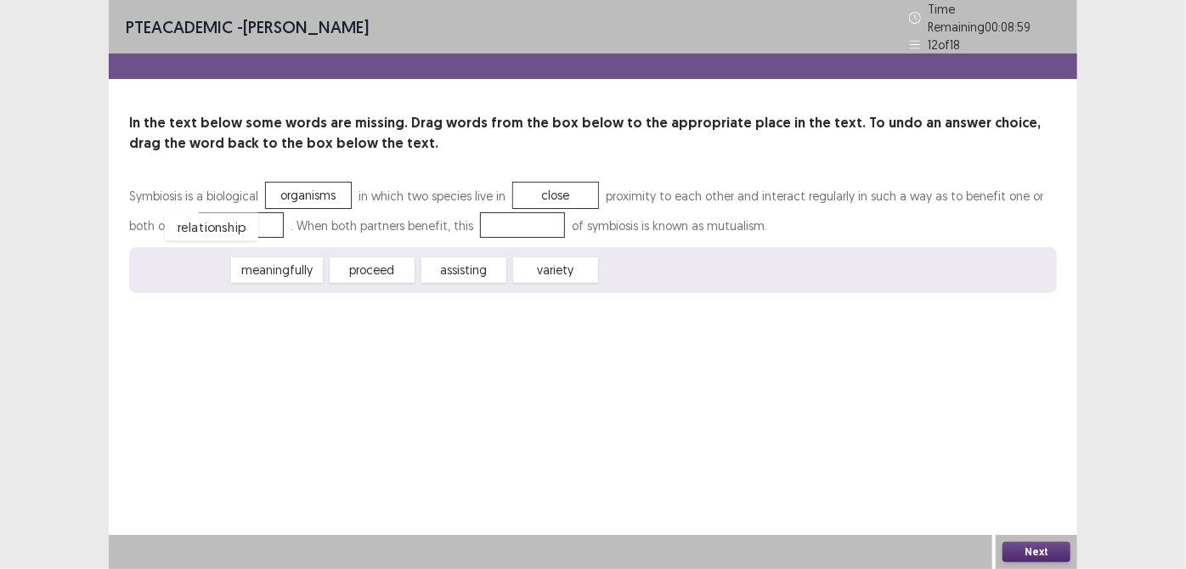
drag, startPoint x: 189, startPoint y: 258, endPoint x: 217, endPoint y: 216, distance: 51.3
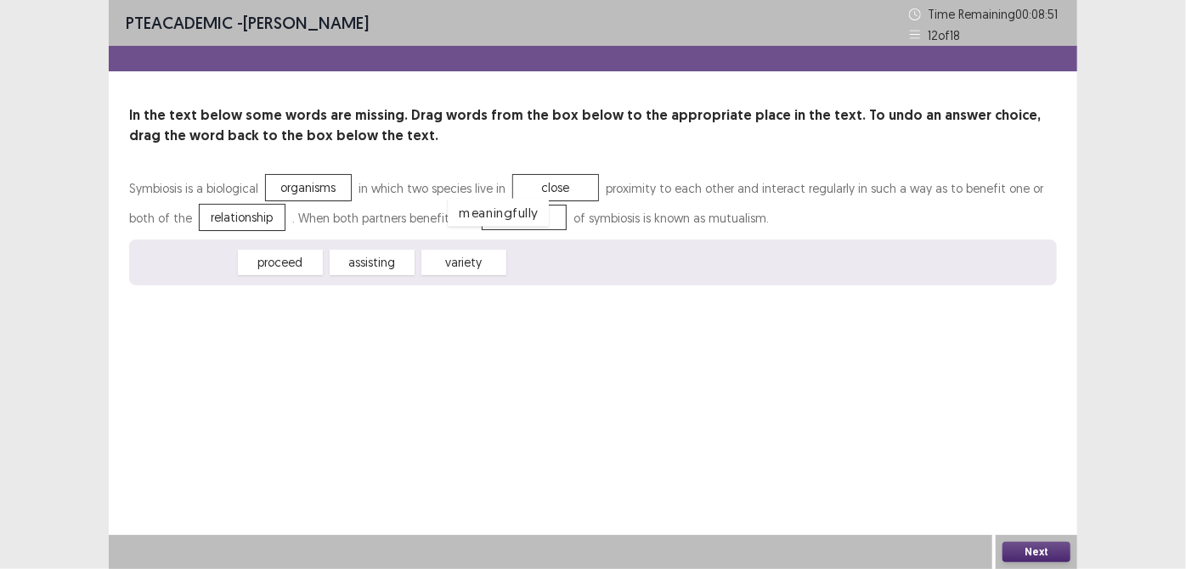
drag, startPoint x: 201, startPoint y: 270, endPoint x: 514, endPoint y: 220, distance: 316.5
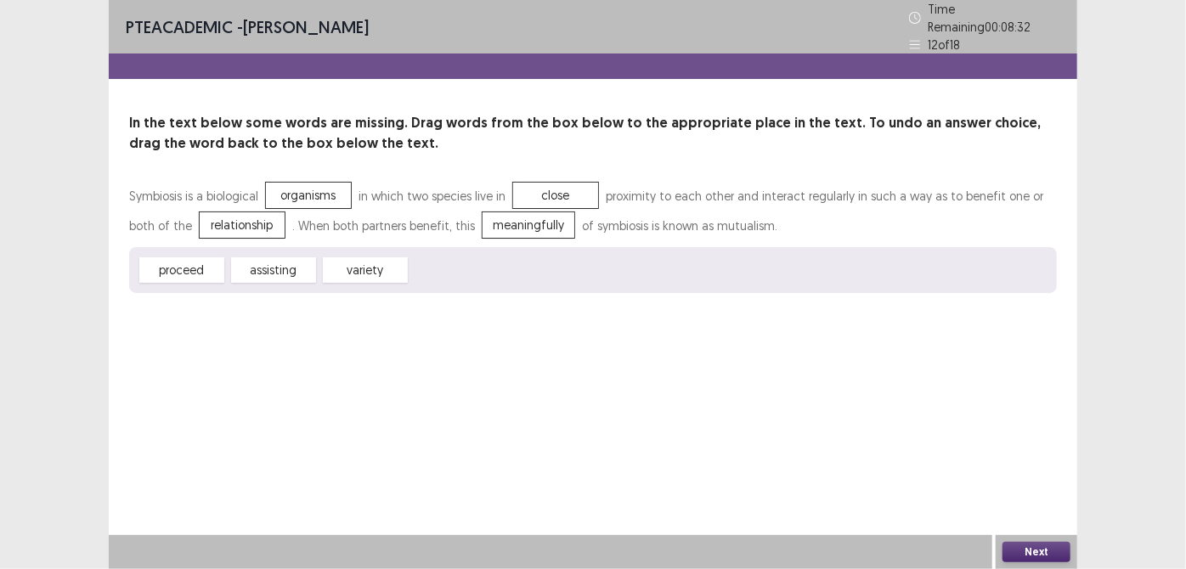
drag, startPoint x: 514, startPoint y: 220, endPoint x: 505, endPoint y: 284, distance: 64.3
click at [505, 284] on div "Symbiosis is a biological organisms in which two species live in close proximit…" at bounding box center [592, 237] width 927 height 112
drag, startPoint x: 282, startPoint y: 268, endPoint x: 496, endPoint y: 229, distance: 217.4
click at [497, 250] on div "proceed variety meaningfully" at bounding box center [592, 270] width 927 height 46
click at [1056, 547] on button "Next" at bounding box center [1036, 552] width 68 height 20
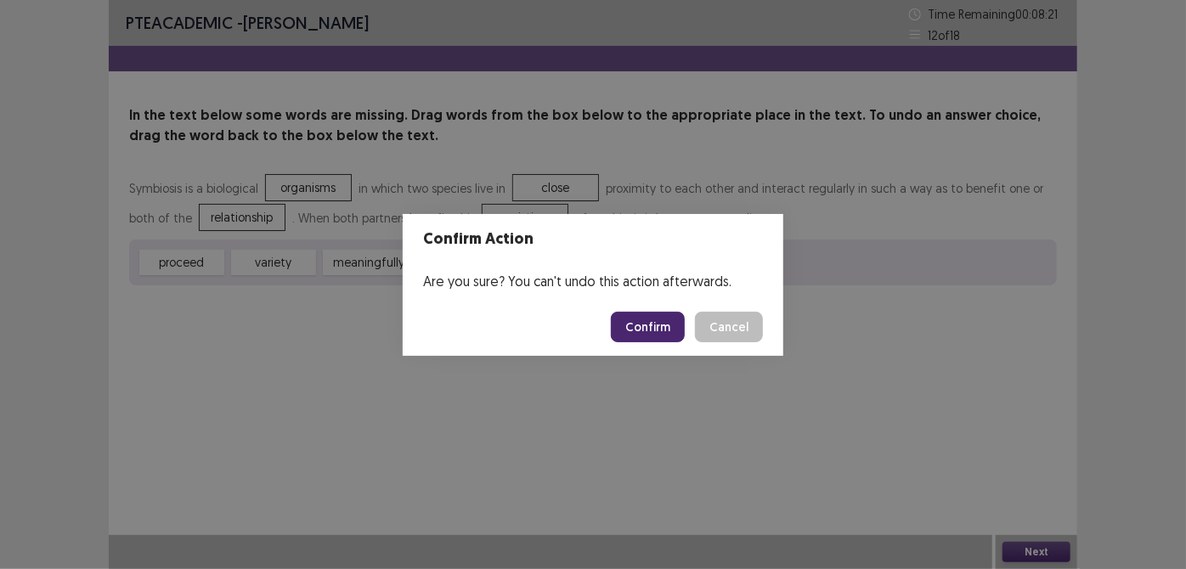
click at [660, 329] on button "Confirm" at bounding box center [648, 327] width 74 height 31
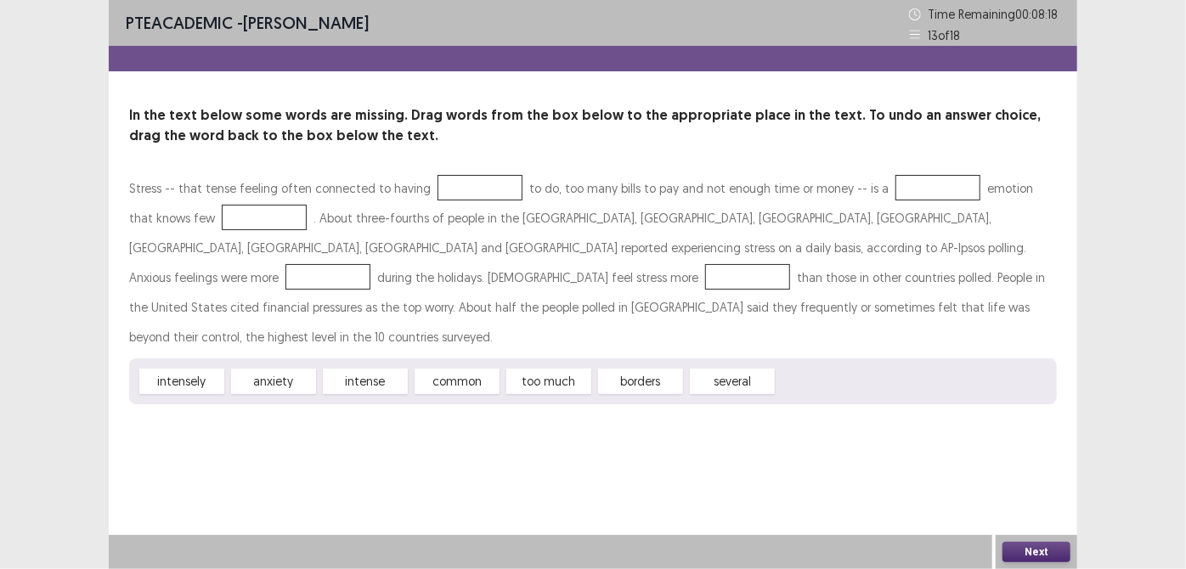
click at [448, 192] on div at bounding box center [479, 187] width 85 height 25
drag, startPoint x: 552, startPoint y: 347, endPoint x: 459, endPoint y: 184, distance: 187.5
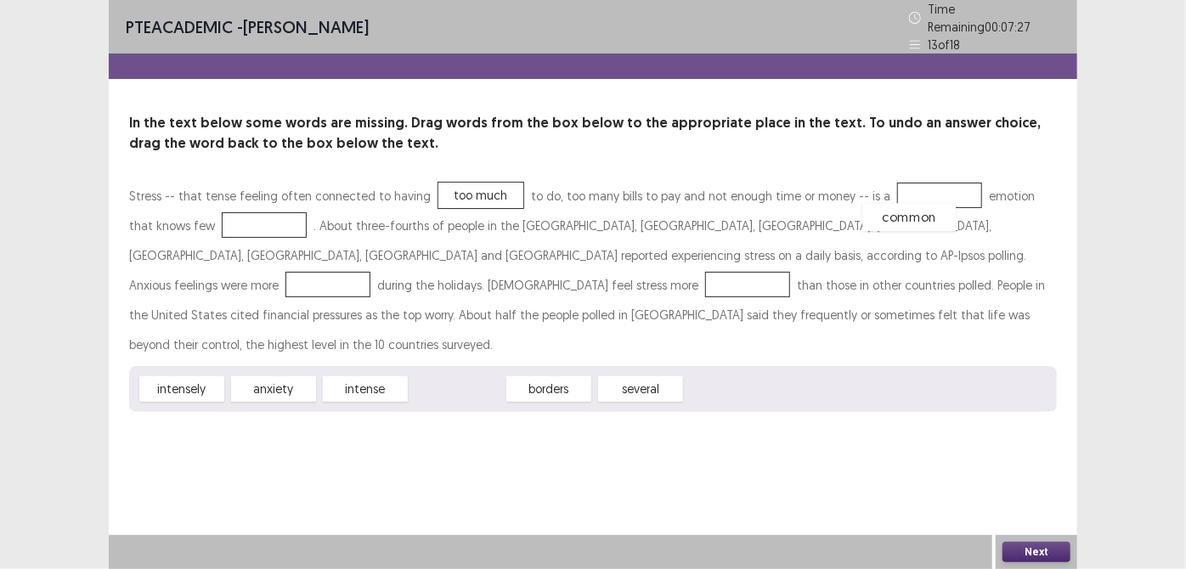
drag, startPoint x: 444, startPoint y: 352, endPoint x: 897, endPoint y: 182, distance: 483.8
drag, startPoint x: 526, startPoint y: 349, endPoint x: 882, endPoint y: 186, distance: 391.4
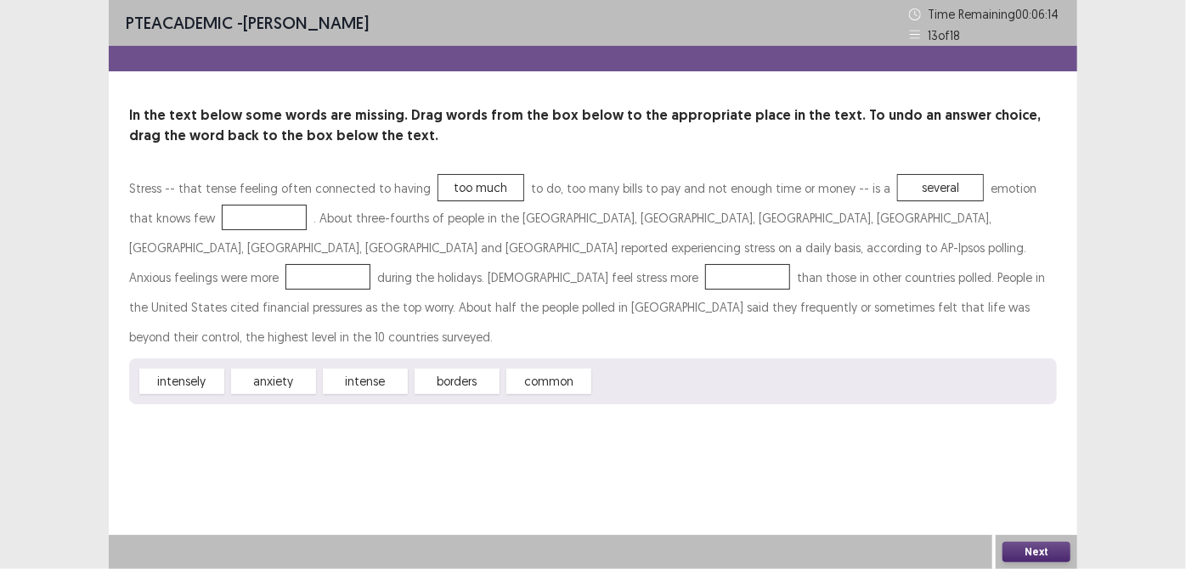
drag, startPoint x: 205, startPoint y: 353, endPoint x: 476, endPoint y: 302, distance: 275.7
click at [476, 302] on div "Stress -- that tense feeling often connected to having too much to do, too many…" at bounding box center [592, 288] width 927 height 231
drag, startPoint x: 175, startPoint y: 352, endPoint x: 562, endPoint y: 246, distance: 401.3
drag, startPoint x: 181, startPoint y: 352, endPoint x: 904, endPoint y: 246, distance: 730.3
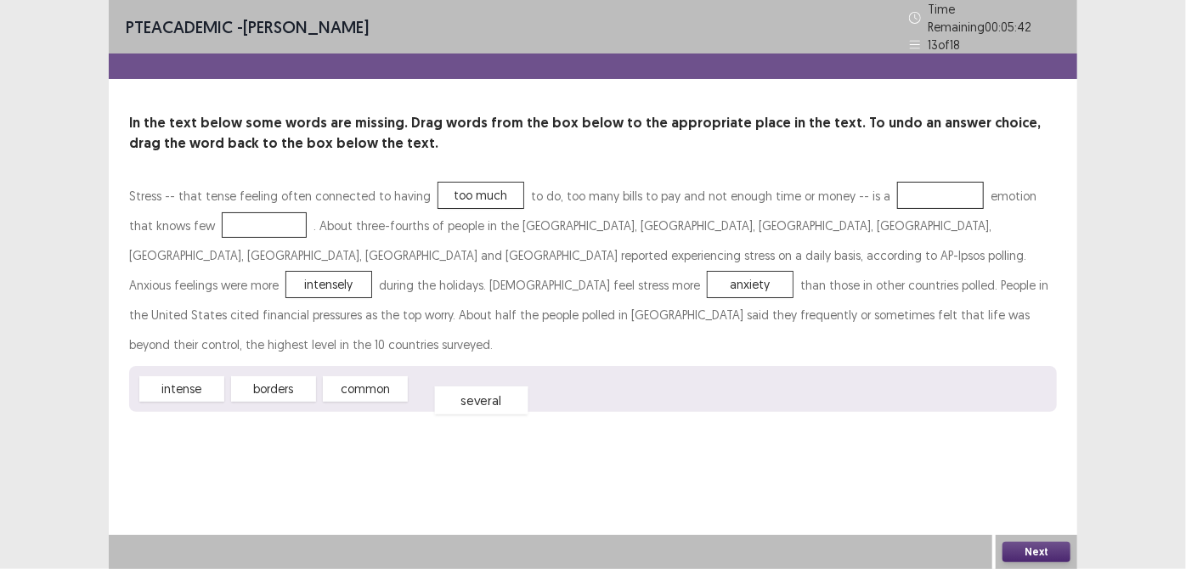
drag, startPoint x: 872, startPoint y: 183, endPoint x: 414, endPoint y: 387, distance: 502.2
click at [435, 387] on div "several" at bounding box center [481, 400] width 93 height 28
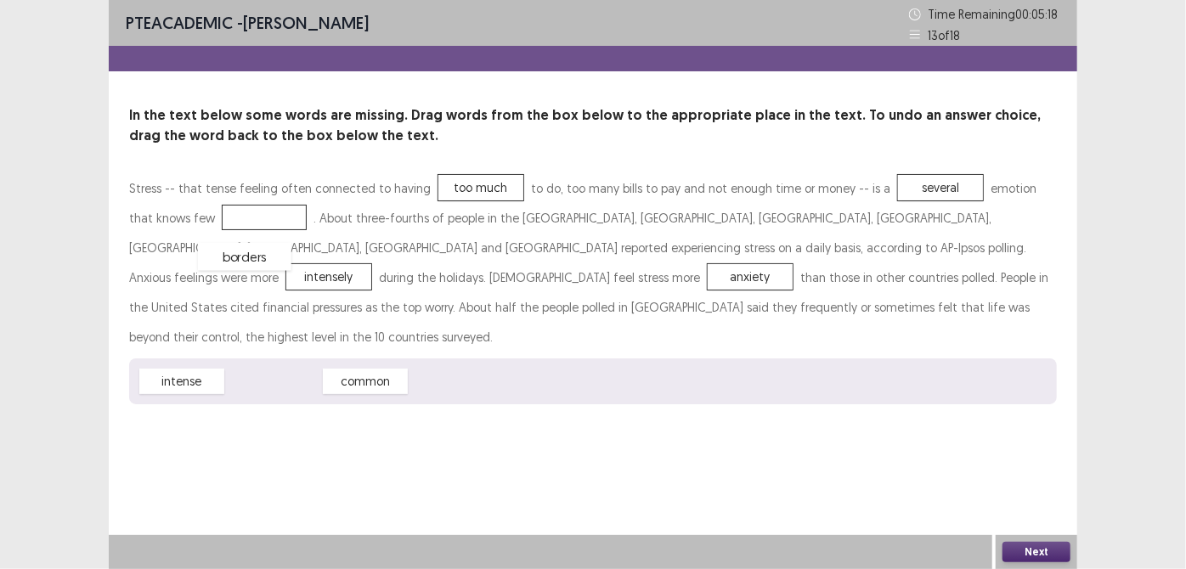
drag, startPoint x: 287, startPoint y: 351, endPoint x: 258, endPoint y: 226, distance: 128.1
click at [1037, 557] on button "Next" at bounding box center [1036, 552] width 68 height 20
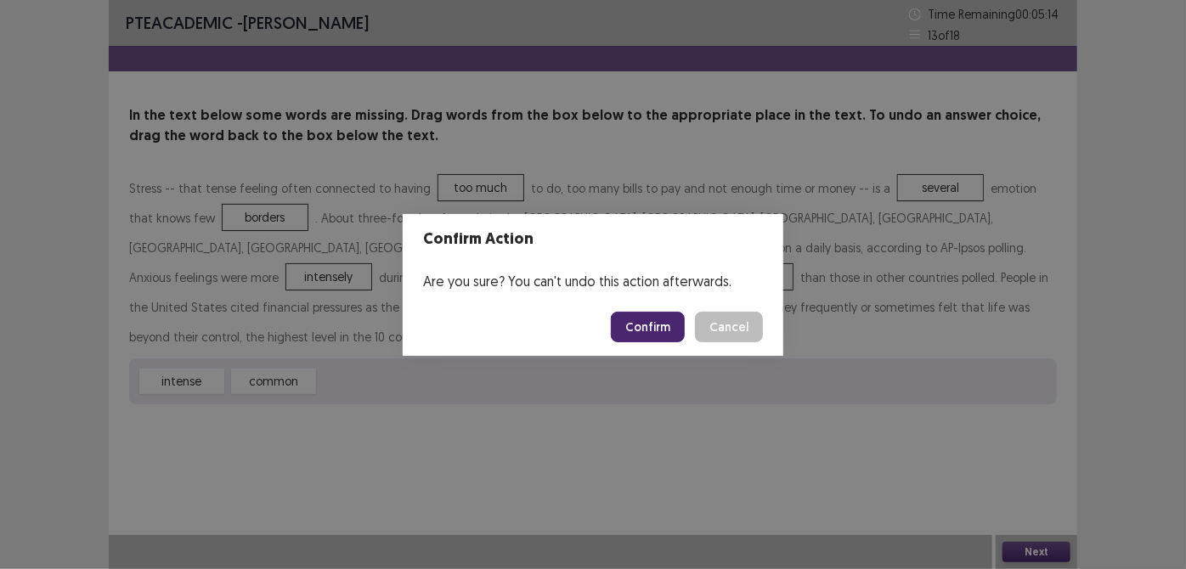
click at [663, 341] on button "Confirm" at bounding box center [648, 327] width 74 height 31
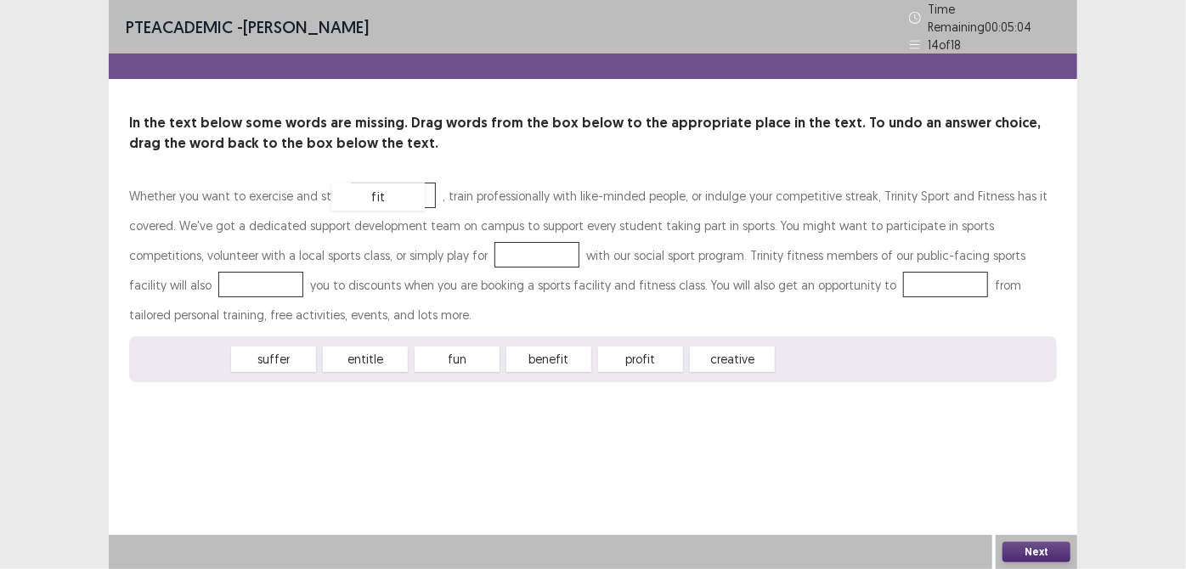
drag, startPoint x: 201, startPoint y: 345, endPoint x: 397, endPoint y: 183, distance: 253.9
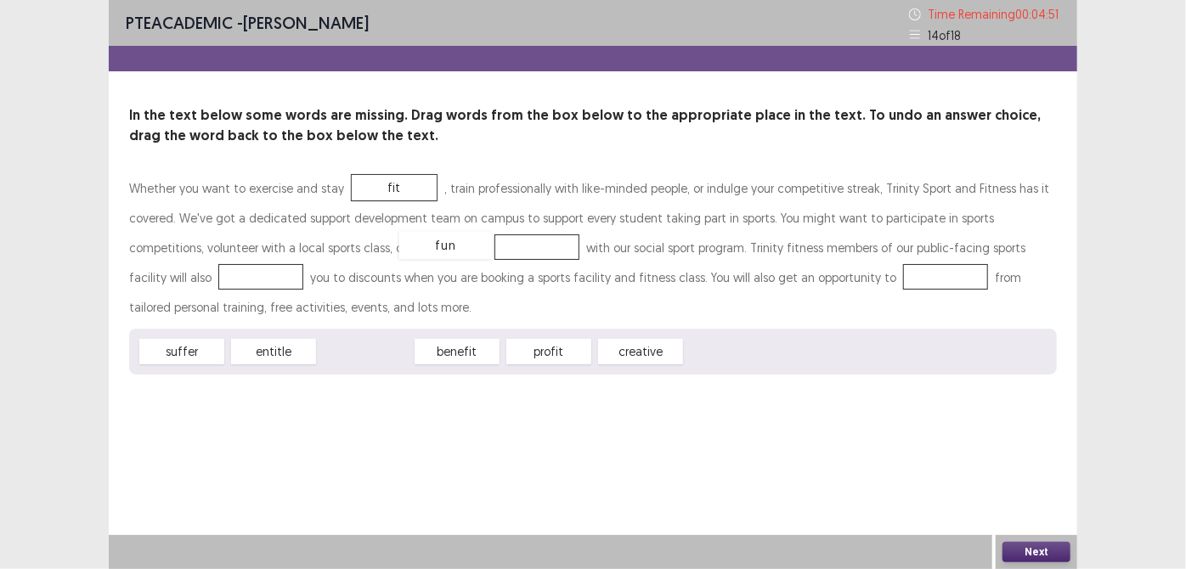
drag, startPoint x: 372, startPoint y: 352, endPoint x: 452, endPoint y: 246, distance: 132.8
drag, startPoint x: 358, startPoint y: 352, endPoint x: 837, endPoint y: 279, distance: 484.6
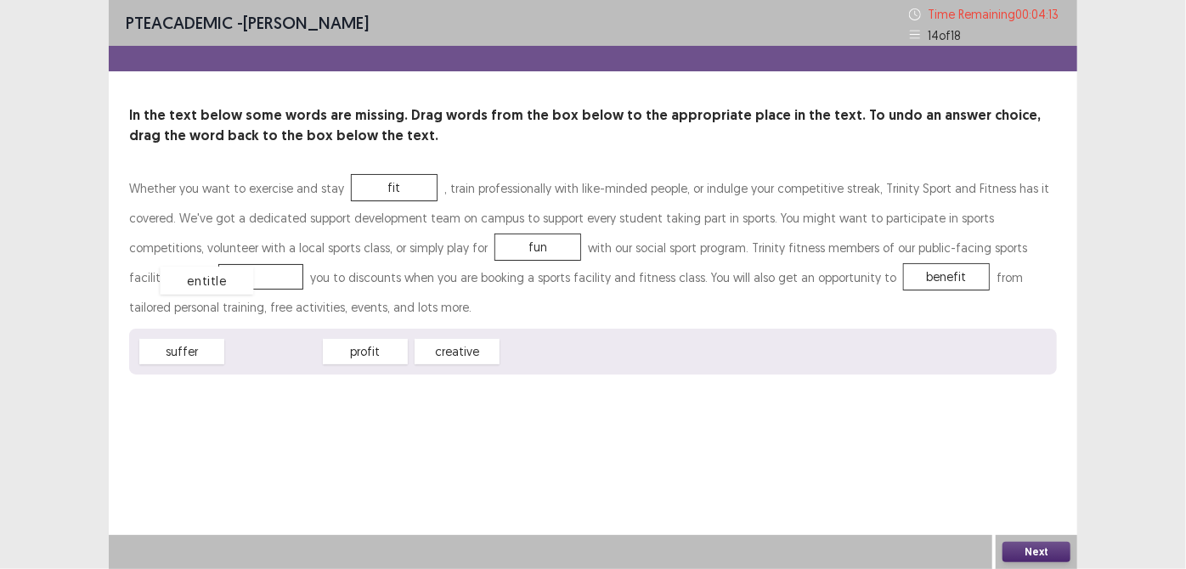
drag, startPoint x: 262, startPoint y: 348, endPoint x: 194, endPoint y: 277, distance: 97.9
click at [1057, 555] on button "Next" at bounding box center [1036, 552] width 68 height 20
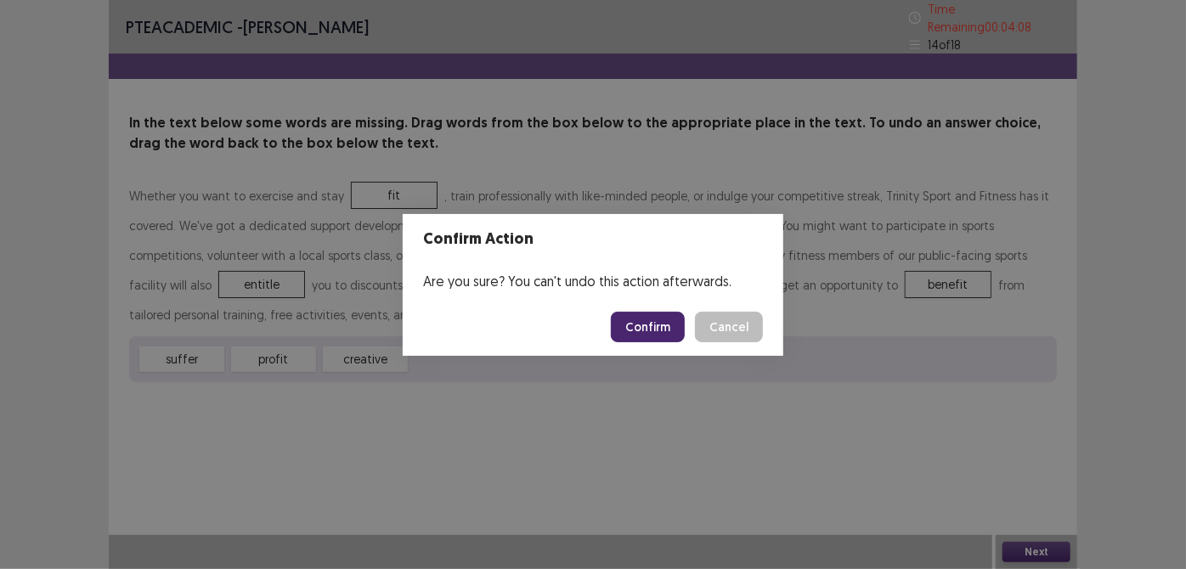
click at [664, 337] on button "Confirm" at bounding box center [648, 327] width 74 height 31
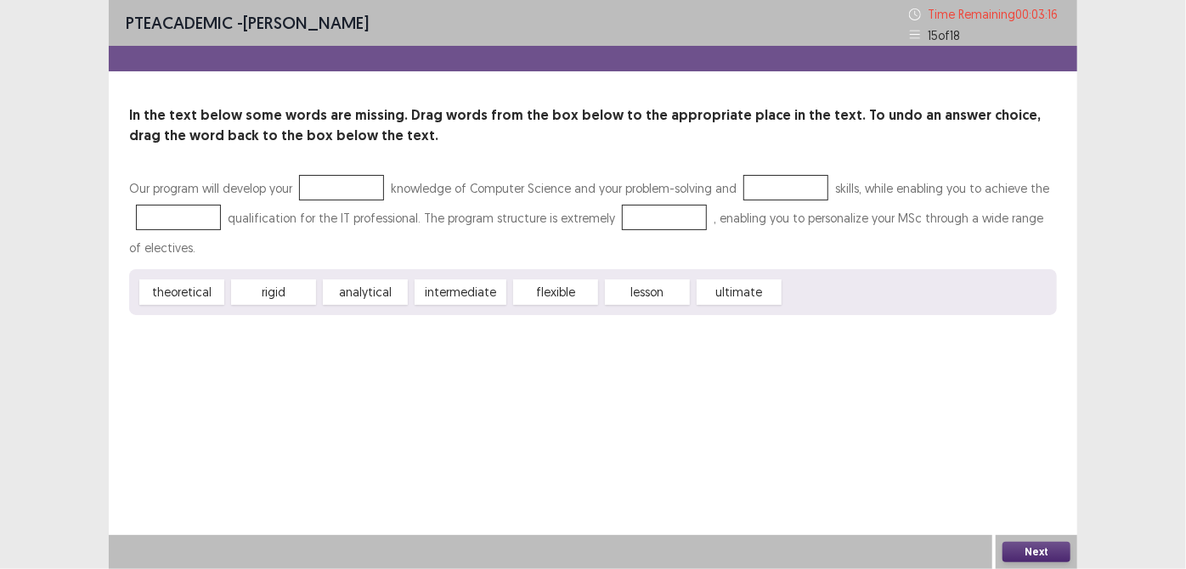
drag, startPoint x: 713, startPoint y: 295, endPoint x: 473, endPoint y: 220, distance: 251.7
click at [473, 220] on div "Our program will develop your knowledge of Computer Science and your problem-so…" at bounding box center [592, 244] width 927 height 142
drag, startPoint x: 713, startPoint y: 291, endPoint x: 459, endPoint y: 214, distance: 265.4
click at [459, 214] on div "Our program will develop your knowledge of Computer Science and your problem-so…" at bounding box center [592, 244] width 927 height 142
click at [710, 289] on div "ultimate" at bounding box center [738, 291] width 85 height 25
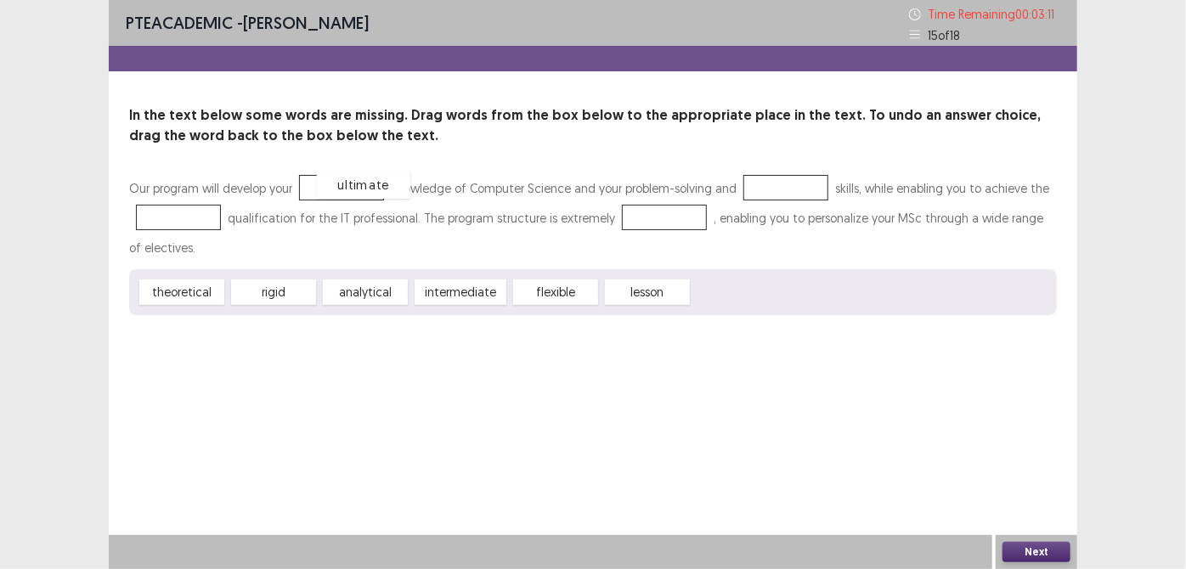
drag, startPoint x: 710, startPoint y: 289, endPoint x: 335, endPoint y: 182, distance: 390.3
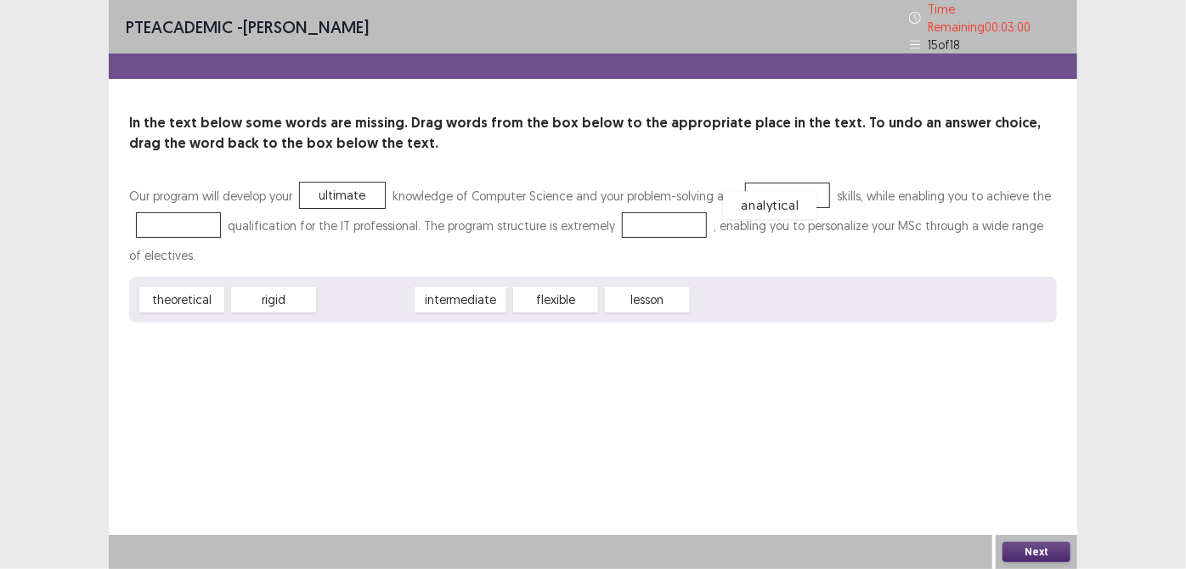
drag, startPoint x: 347, startPoint y: 289, endPoint x: 752, endPoint y: 194, distance: 415.1
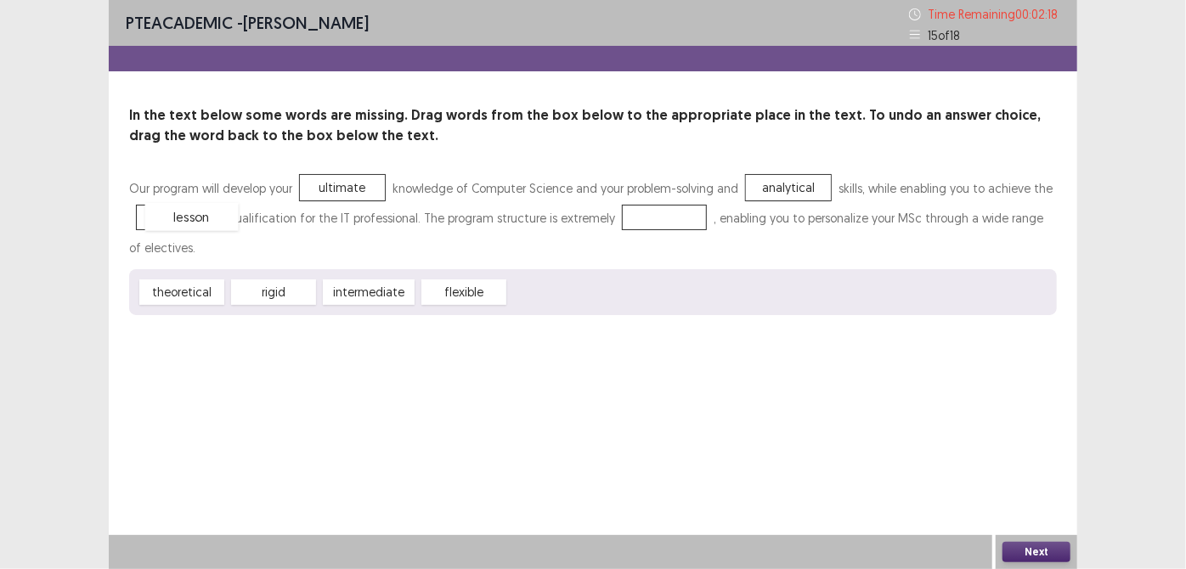
drag, startPoint x: 552, startPoint y: 289, endPoint x: 188, endPoint y: 213, distance: 372.1
click at [459, 295] on div "flexible" at bounding box center [463, 293] width 93 height 28
drag, startPoint x: 455, startPoint y: 293, endPoint x: 647, endPoint y: 216, distance: 206.9
click at [1039, 552] on button "Next" at bounding box center [1036, 552] width 68 height 20
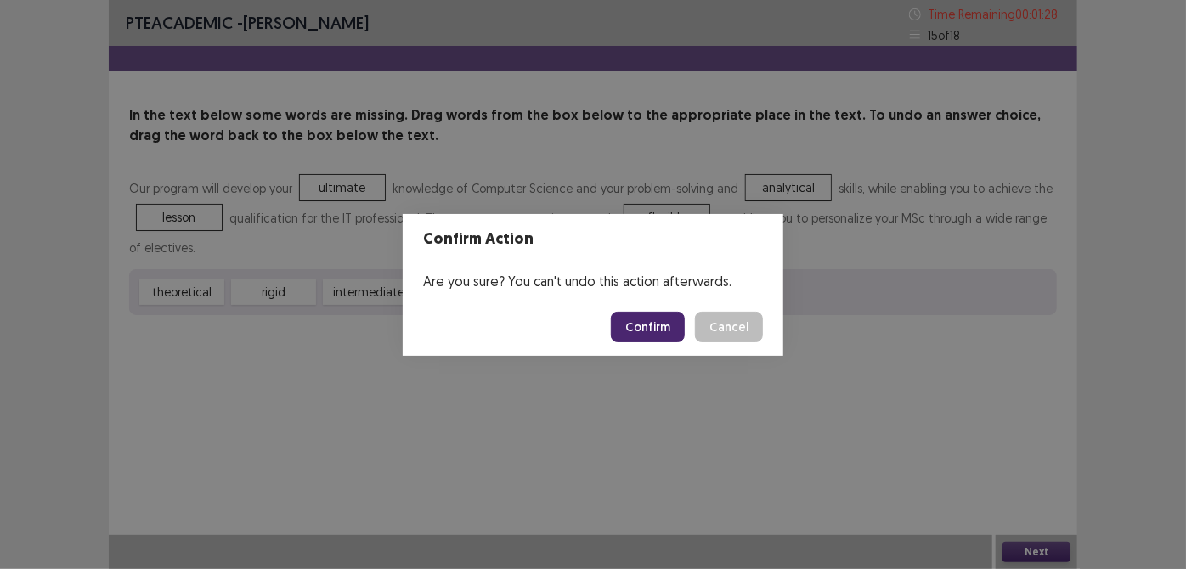
click at [644, 324] on button "Confirm" at bounding box center [648, 327] width 74 height 31
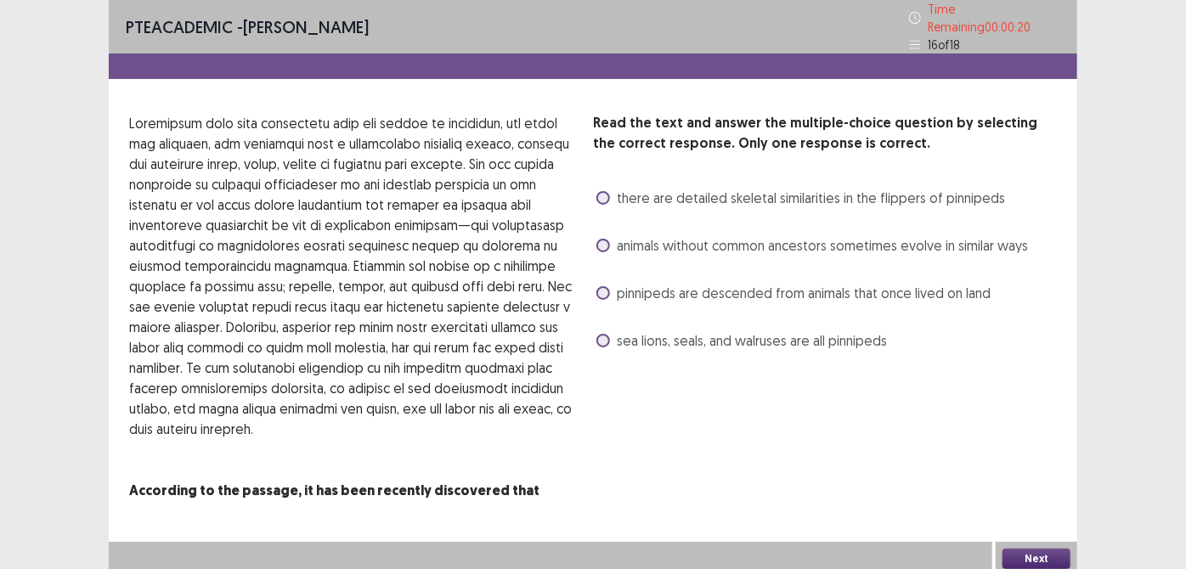
click at [600, 191] on span at bounding box center [603, 198] width 14 height 14
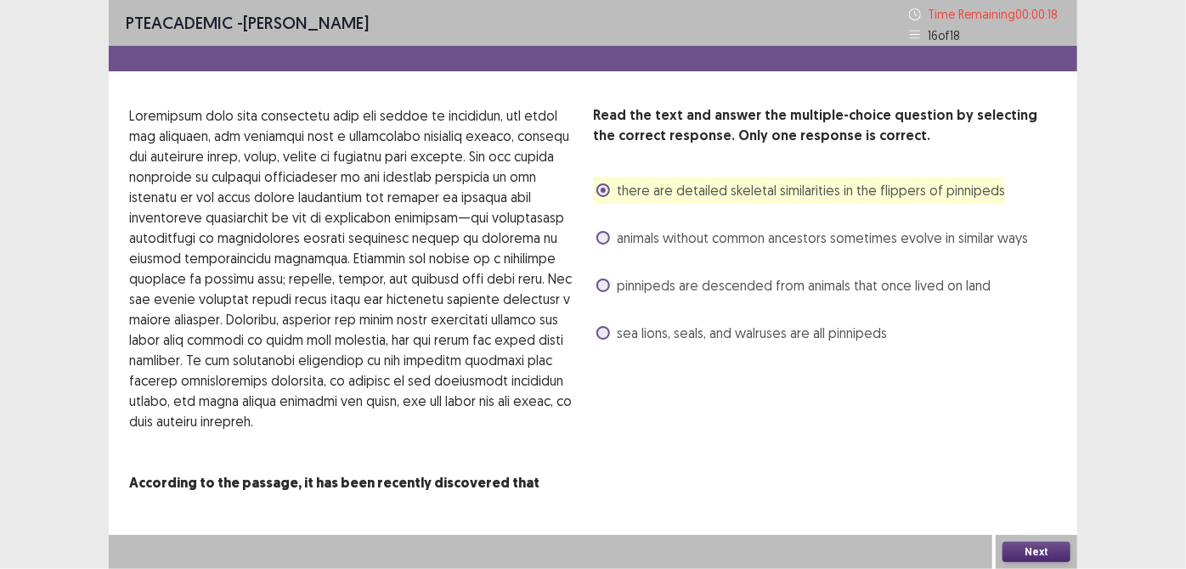
click at [1045, 549] on button "Next" at bounding box center [1036, 552] width 68 height 20
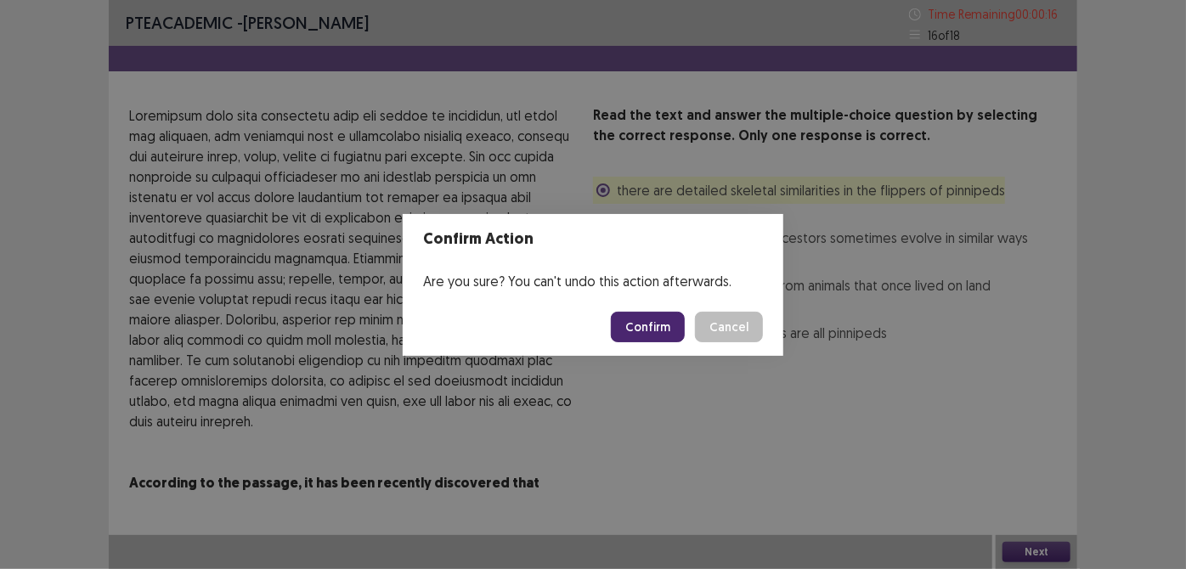
click at [652, 327] on button "Confirm" at bounding box center [648, 327] width 74 height 31
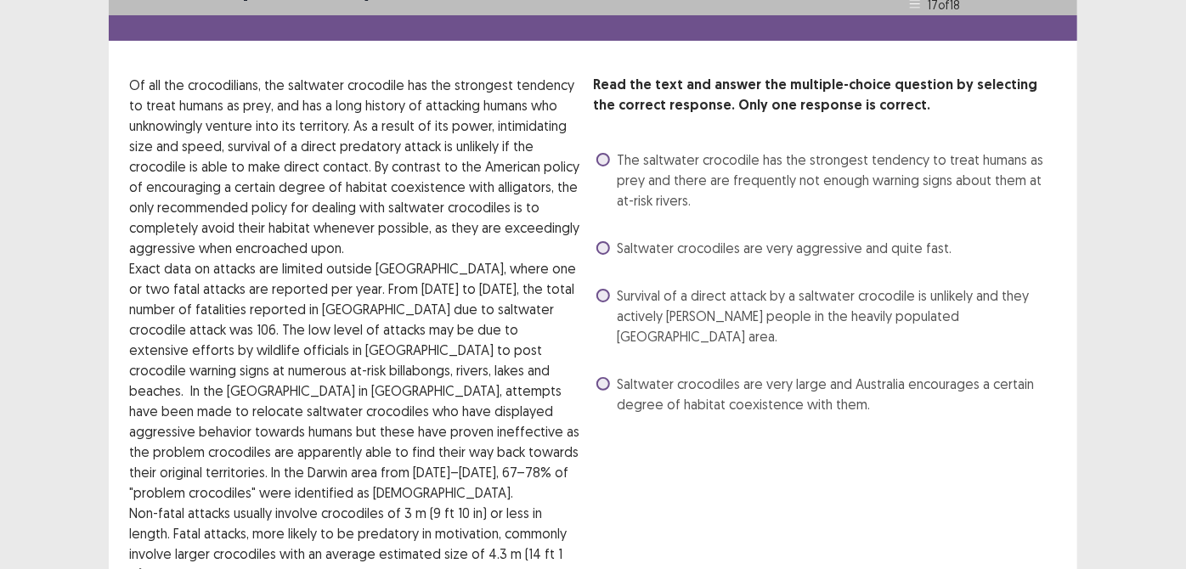
scroll to position [61, 0]
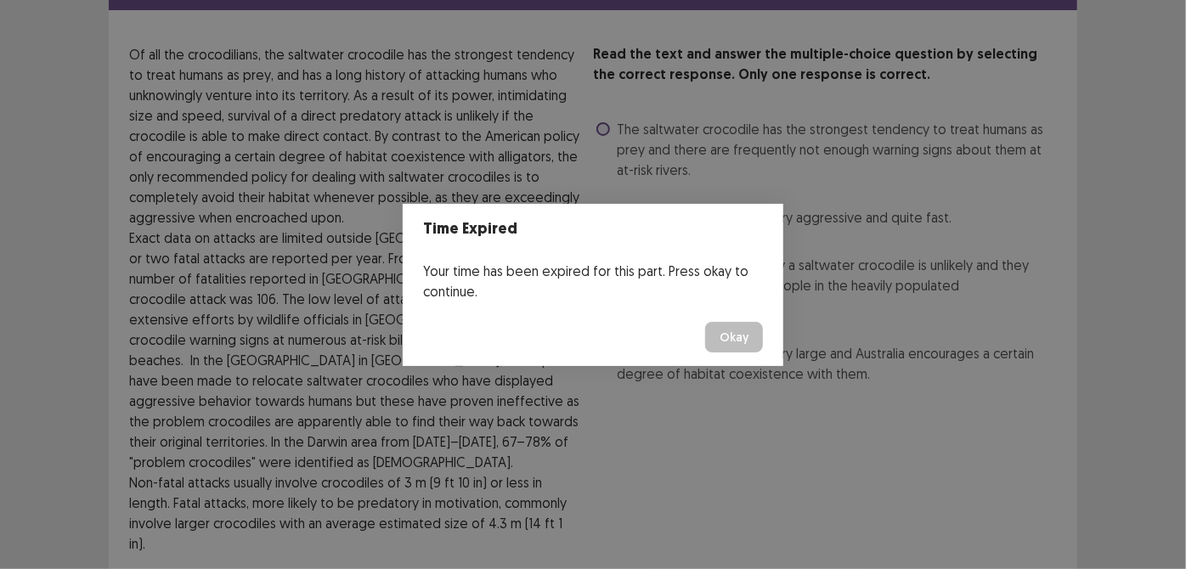
click at [715, 342] on button "Okay" at bounding box center [734, 337] width 58 height 31
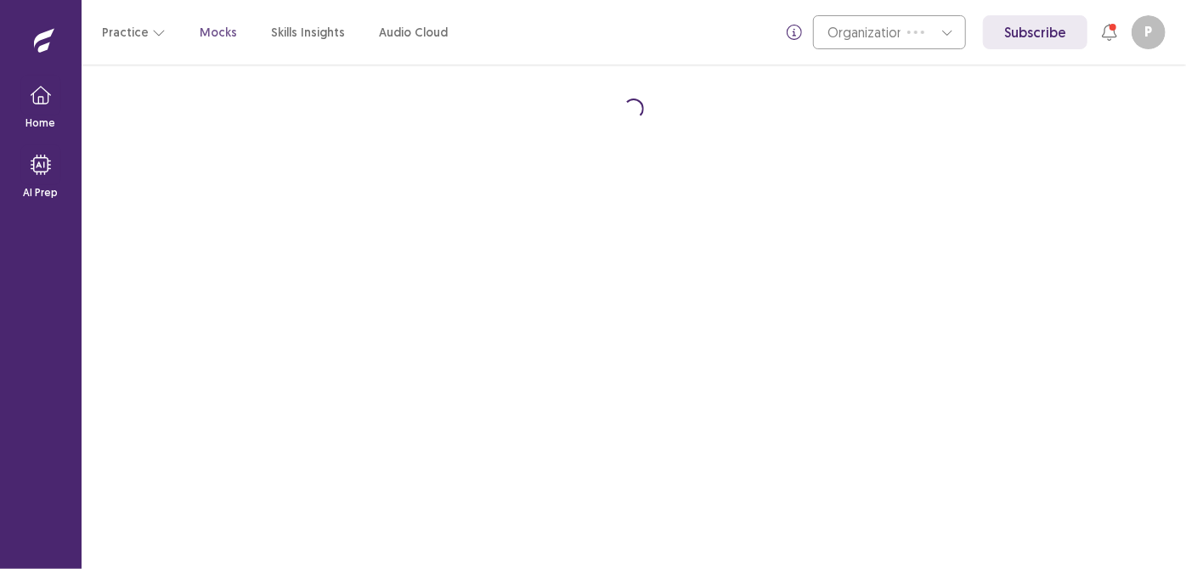
scroll to position [0, 0]
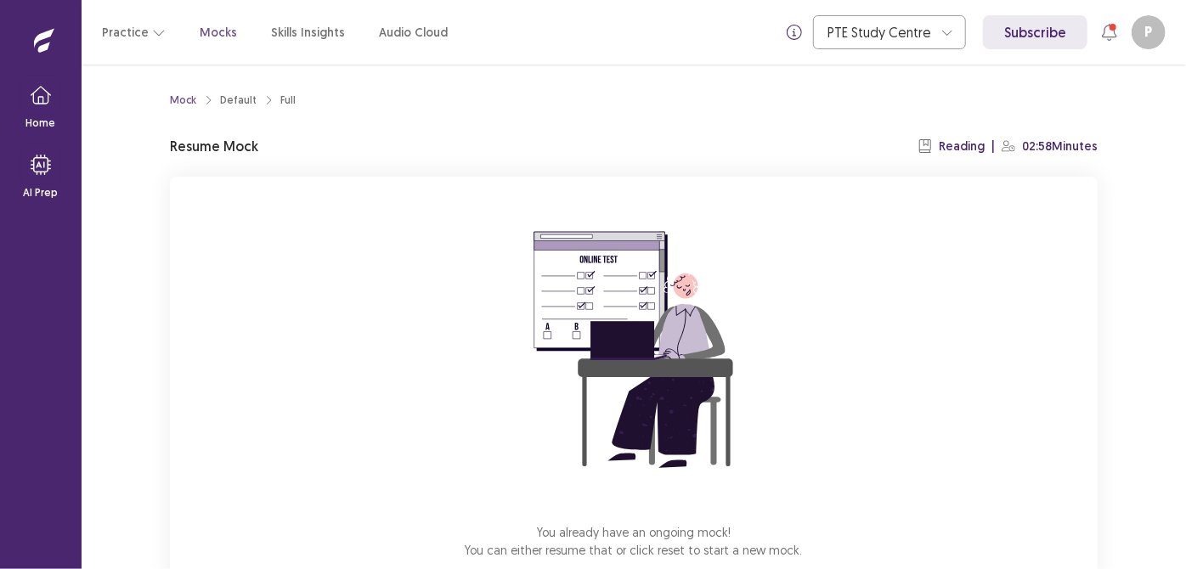
click at [1109, 30] on icon at bounding box center [1109, 32] width 17 height 17
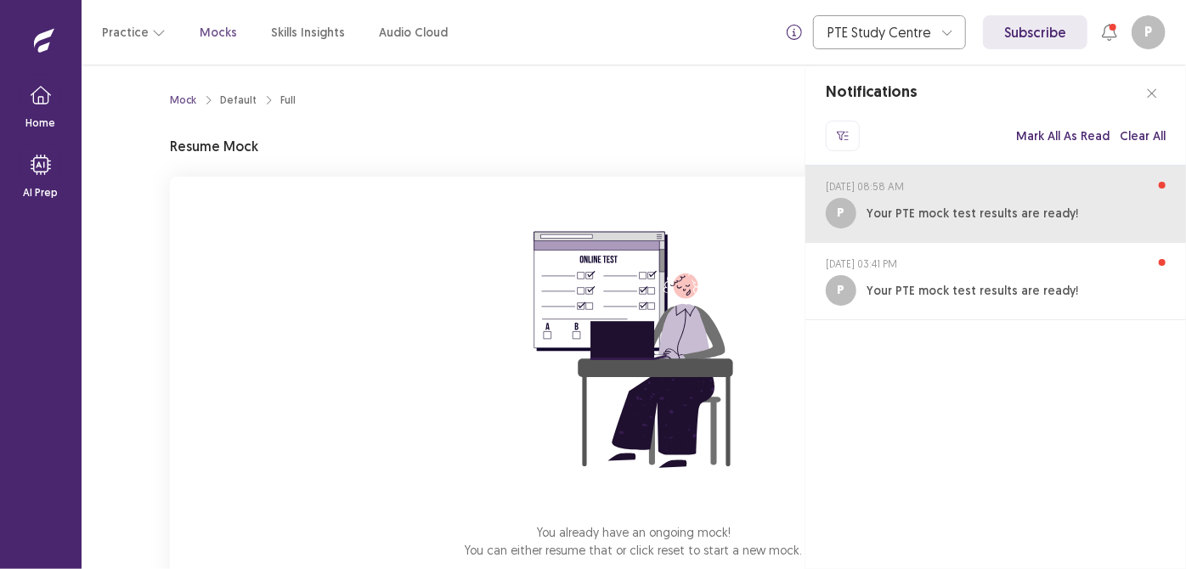
click at [1080, 206] on div "P Your PTE mock test results are ready!" at bounding box center [995, 213] width 340 height 31
